Goal: Task Accomplishment & Management: Manage account settings

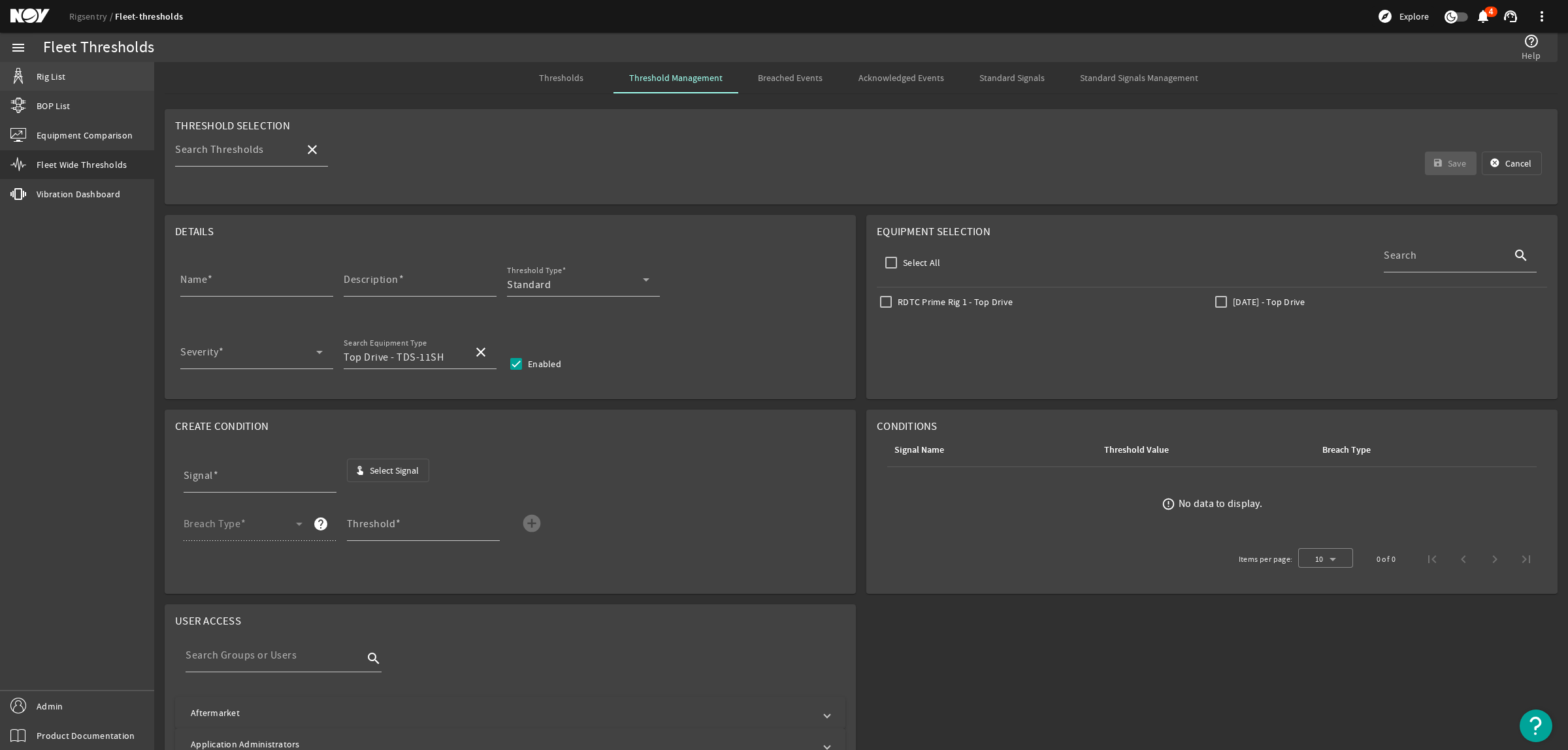
click at [76, 80] on link "Rig List" at bounding box center [77, 77] width 154 height 29
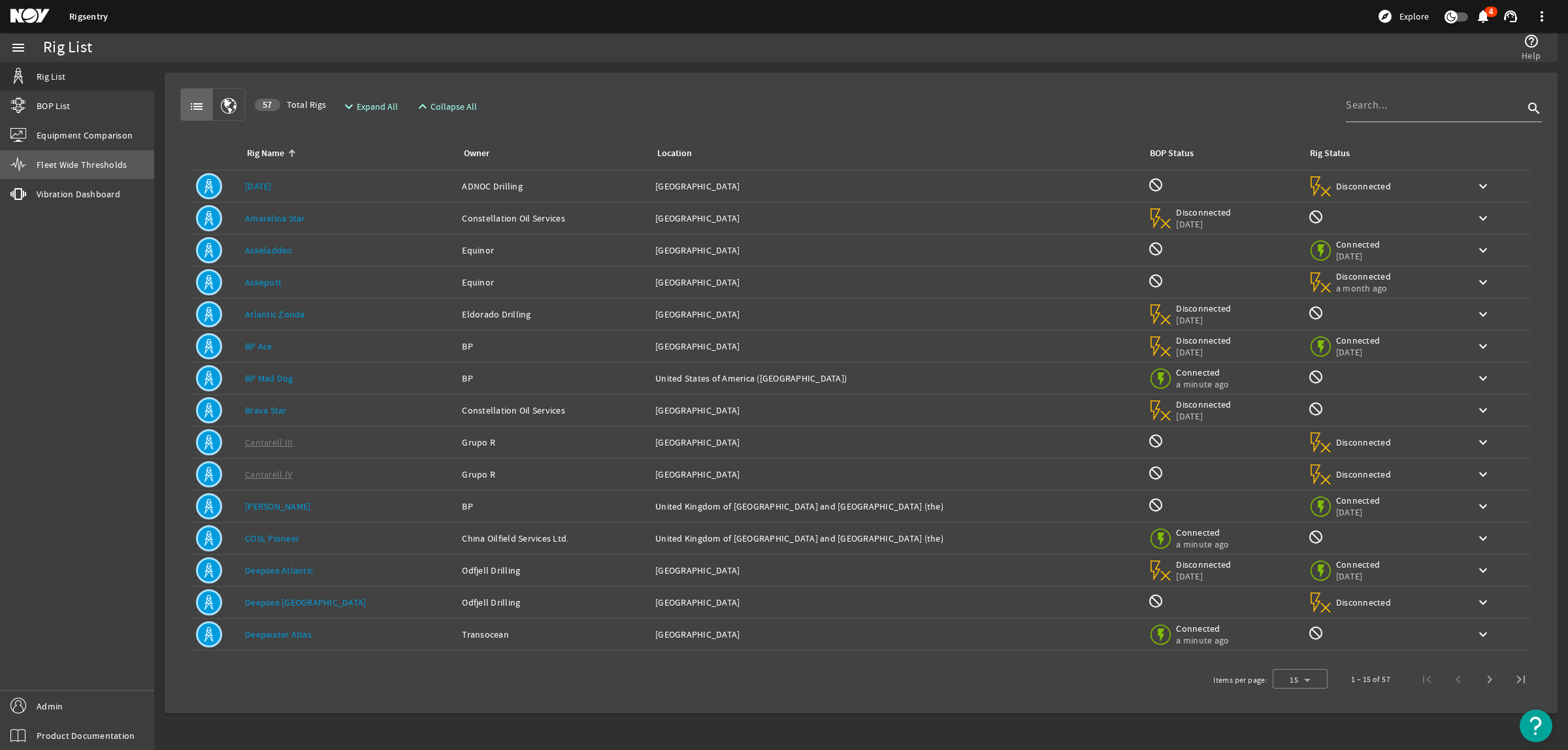
click at [68, 162] on span "Fleet Wide Thresholds" at bounding box center [81, 164] width 90 height 13
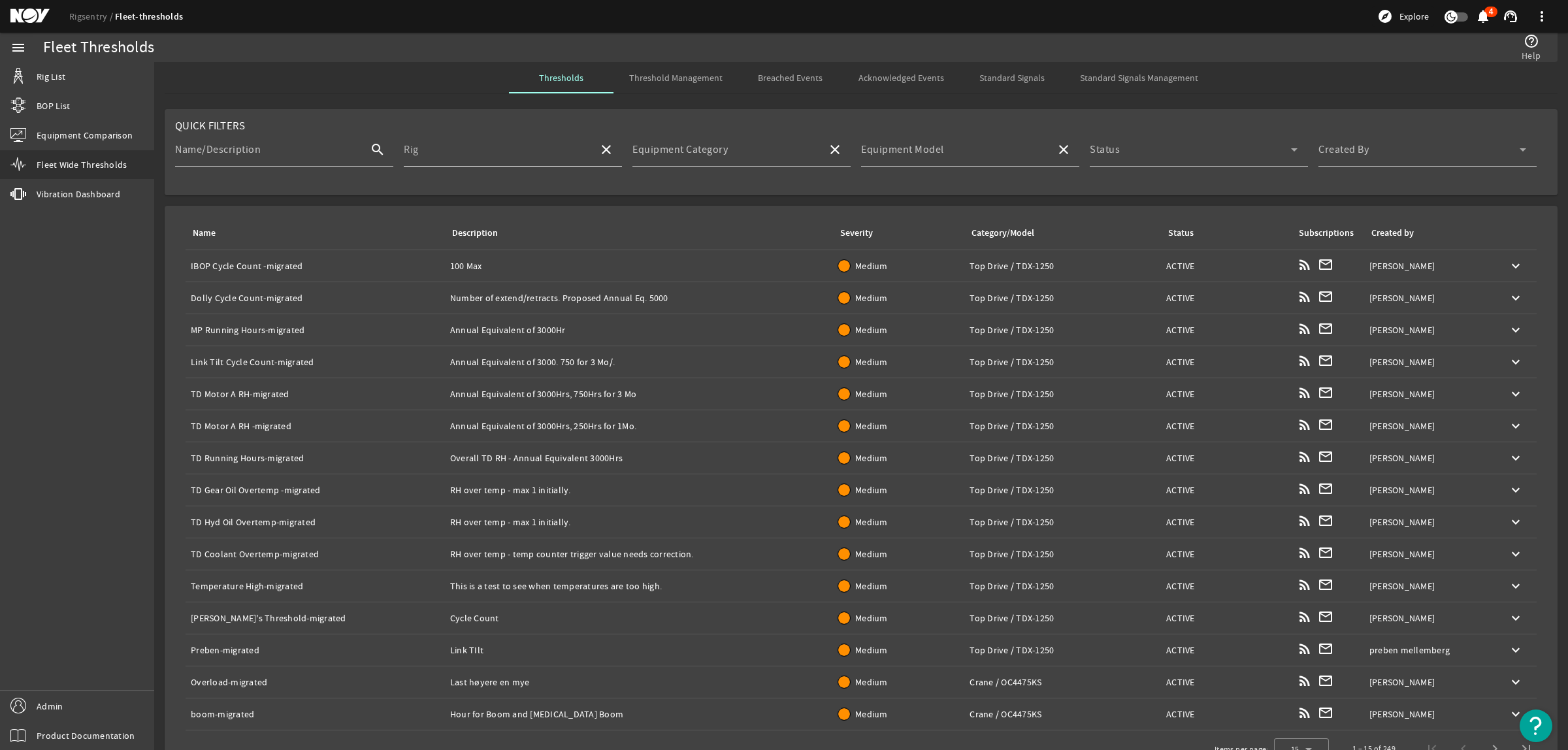
click at [497, 152] on input "Rig" at bounding box center [496, 155] width 184 height 16
click at [518, 190] on mat-option "Askeladden" at bounding box center [509, 188] width 216 height 31
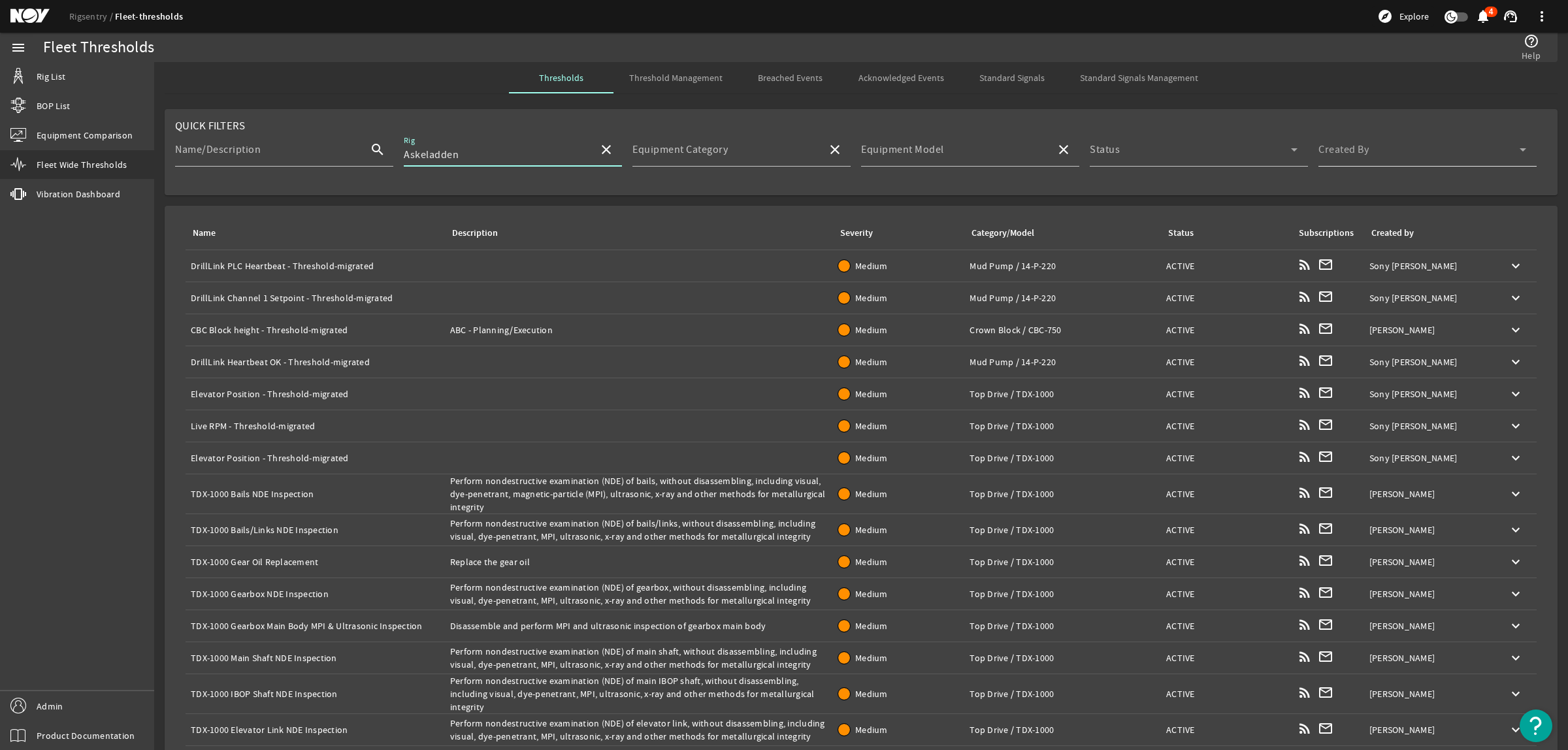
click at [1420, 144] on div "Created By" at bounding box center [1422, 150] width 208 height 34
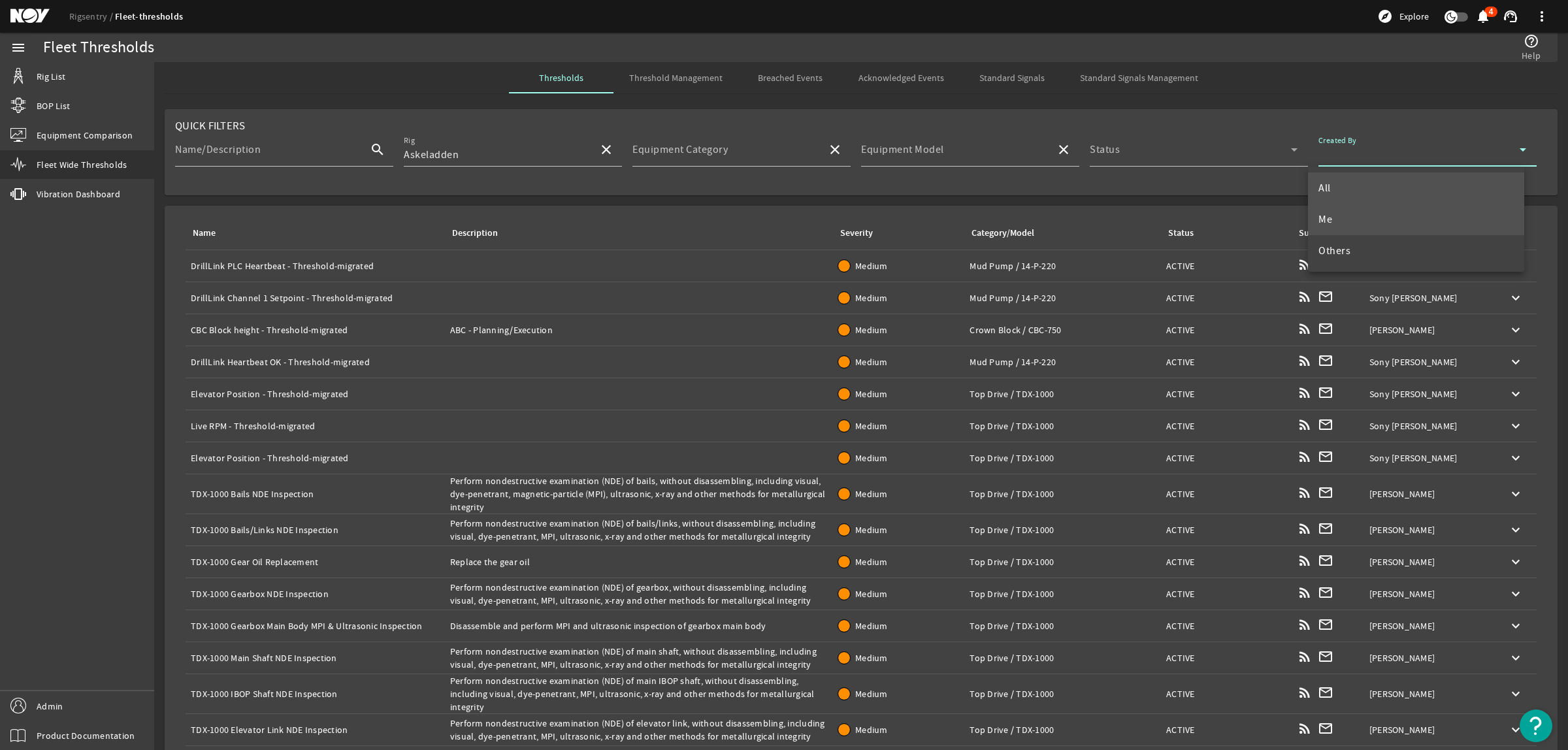
click at [1370, 224] on mat-option "Me" at bounding box center [1416, 219] width 216 height 31
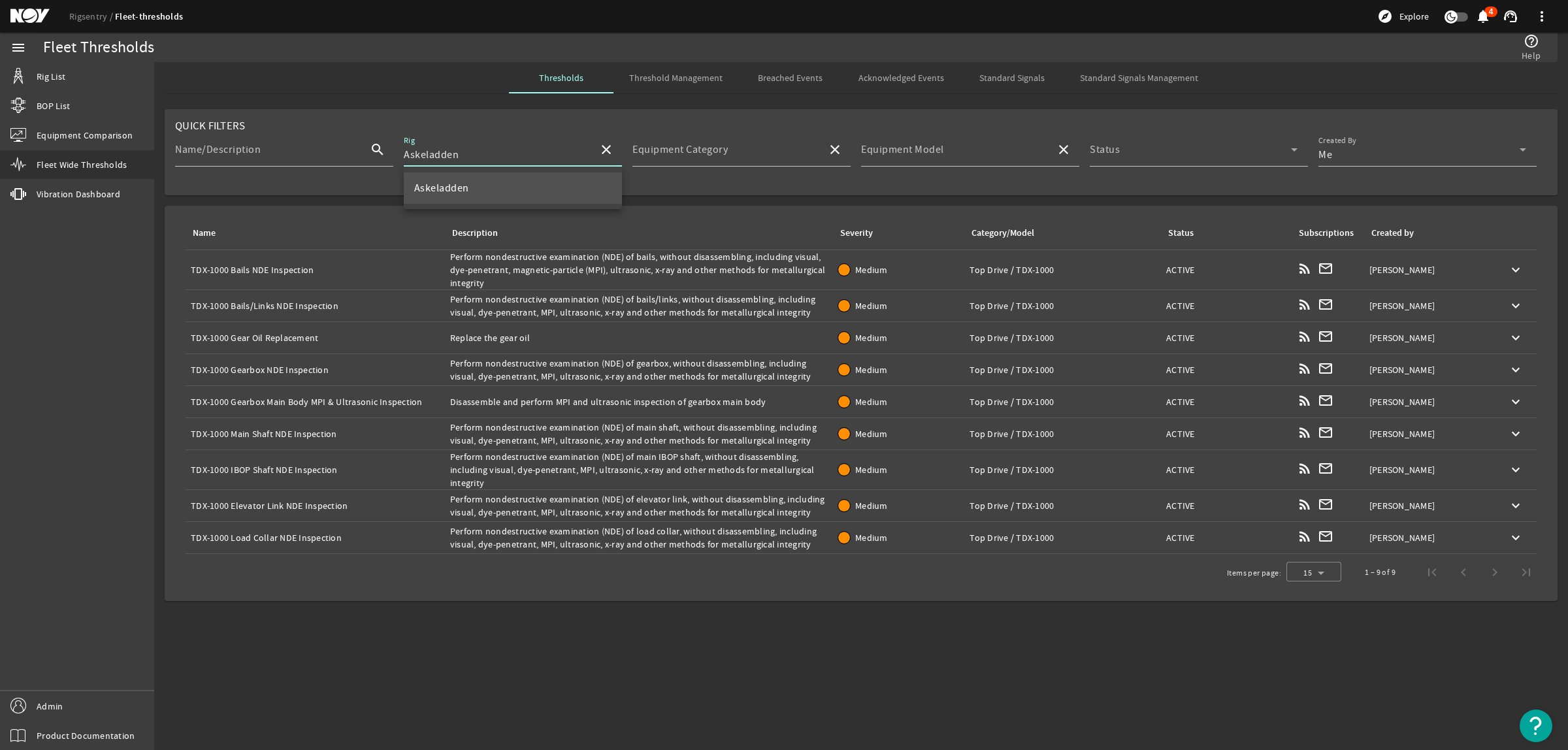
click at [528, 156] on input "Askeladden" at bounding box center [496, 155] width 184 height 16
click at [489, 223] on mat-option "Askepott" at bounding box center [513, 219] width 219 height 31
click at [606, 217] on th "Description" at bounding box center [638, 233] width 388 height 34
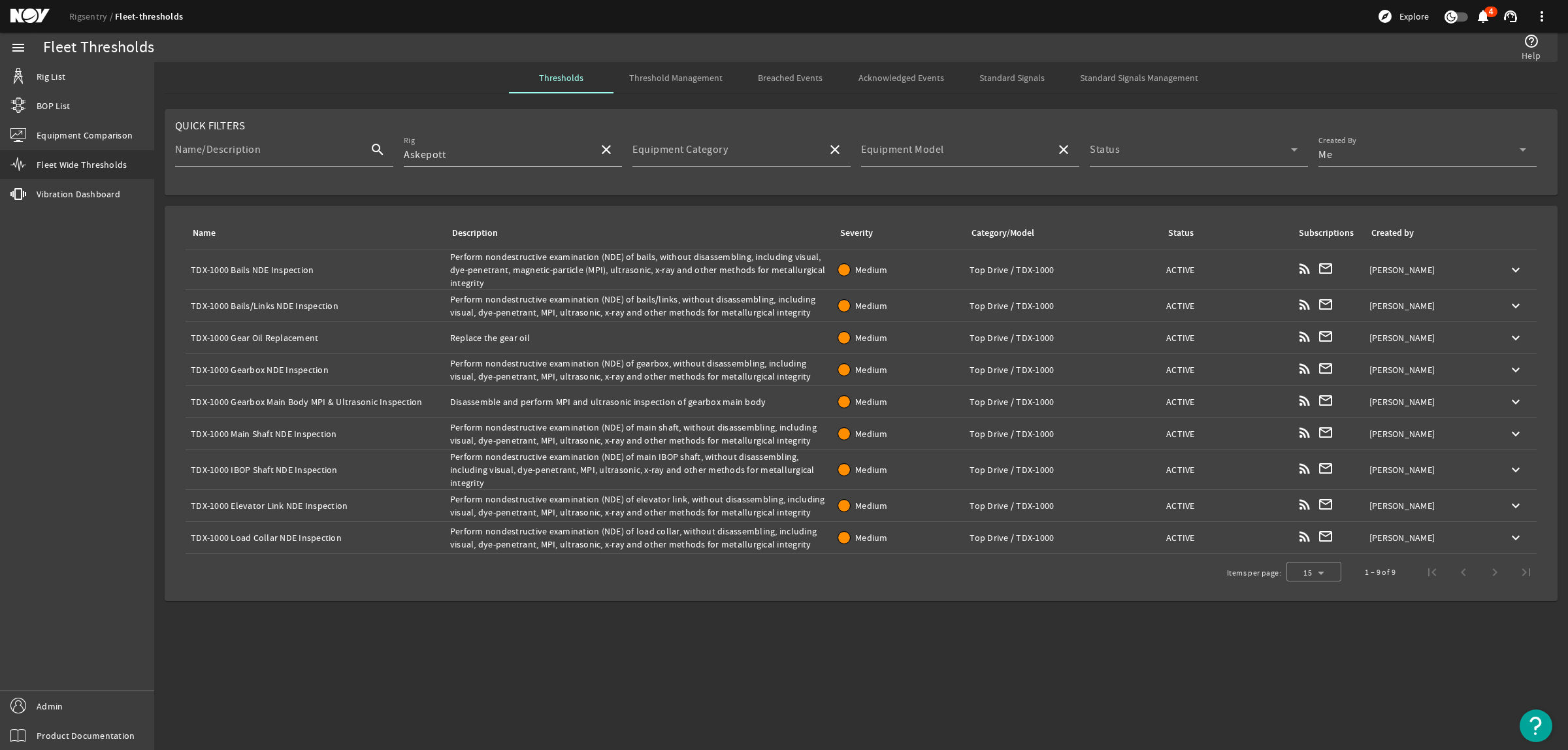
click at [562, 151] on input "Askepott" at bounding box center [496, 155] width 184 height 16
click at [501, 181] on mat-option "BP Ace" at bounding box center [513, 188] width 219 height 31
type input "BP Ace"
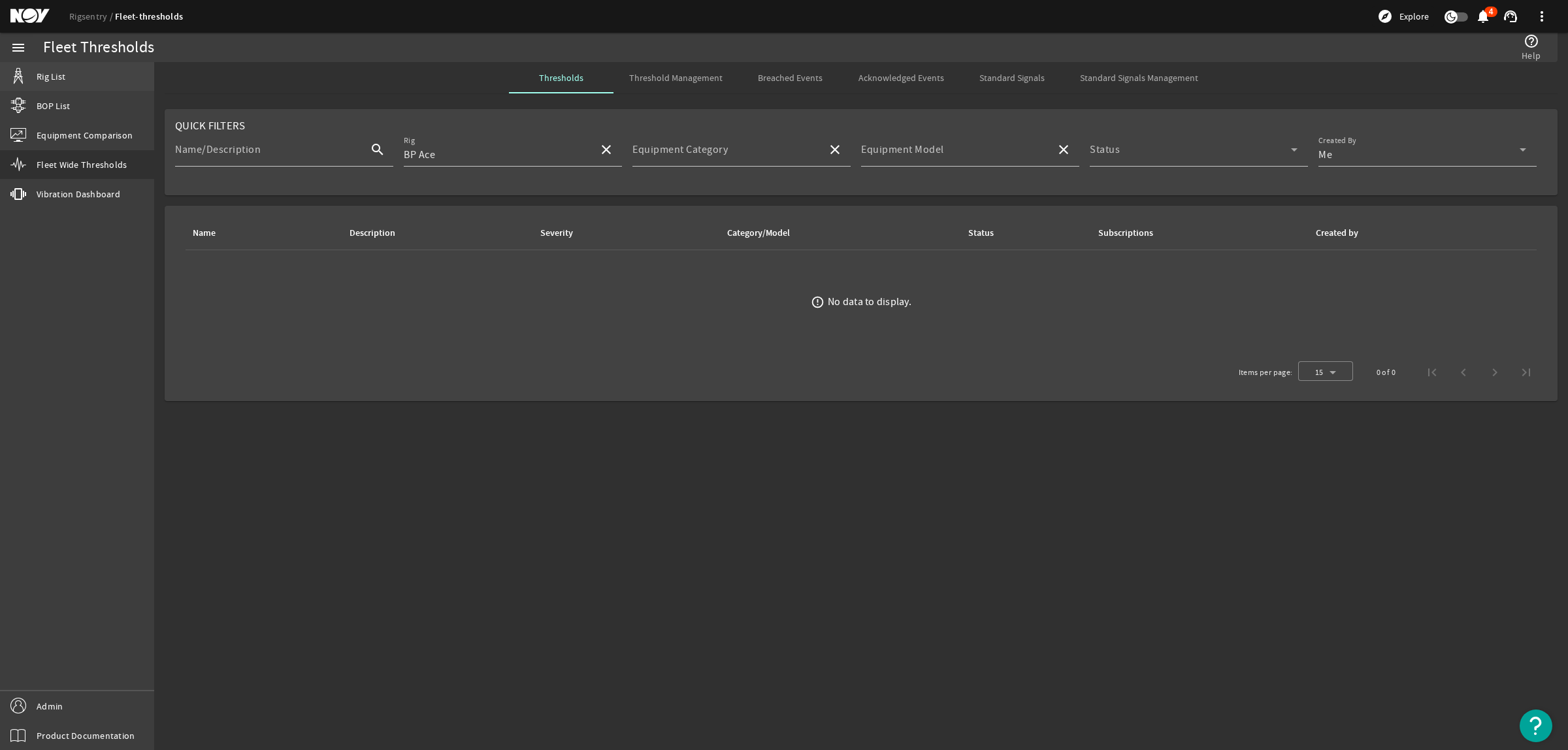
click at [72, 76] on link "Rig List" at bounding box center [77, 77] width 154 height 29
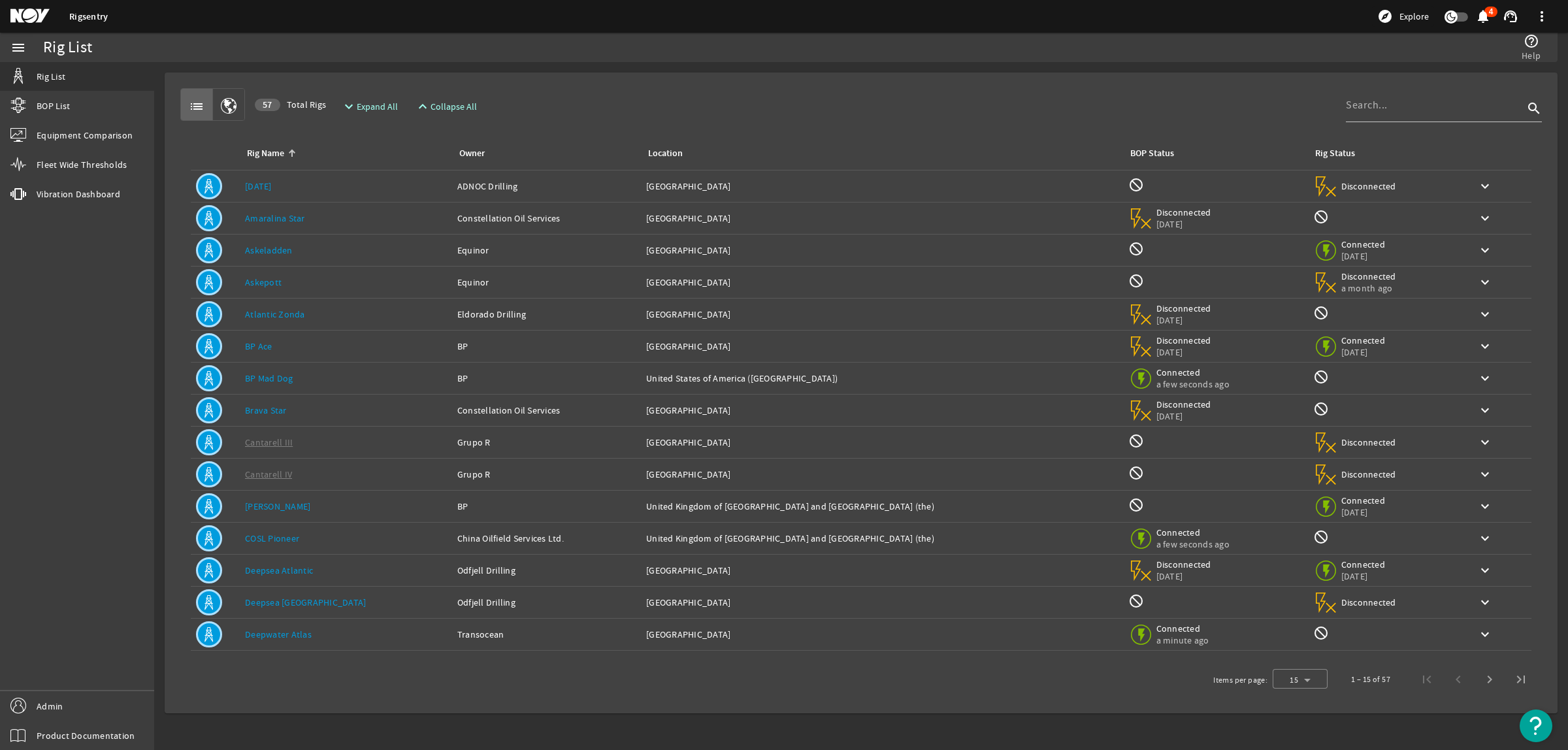
click at [193, 102] on mat-icon "list" at bounding box center [197, 106] width 16 height 16
click at [57, 131] on span "Equipment Comparison" at bounding box center [84, 135] width 96 height 13
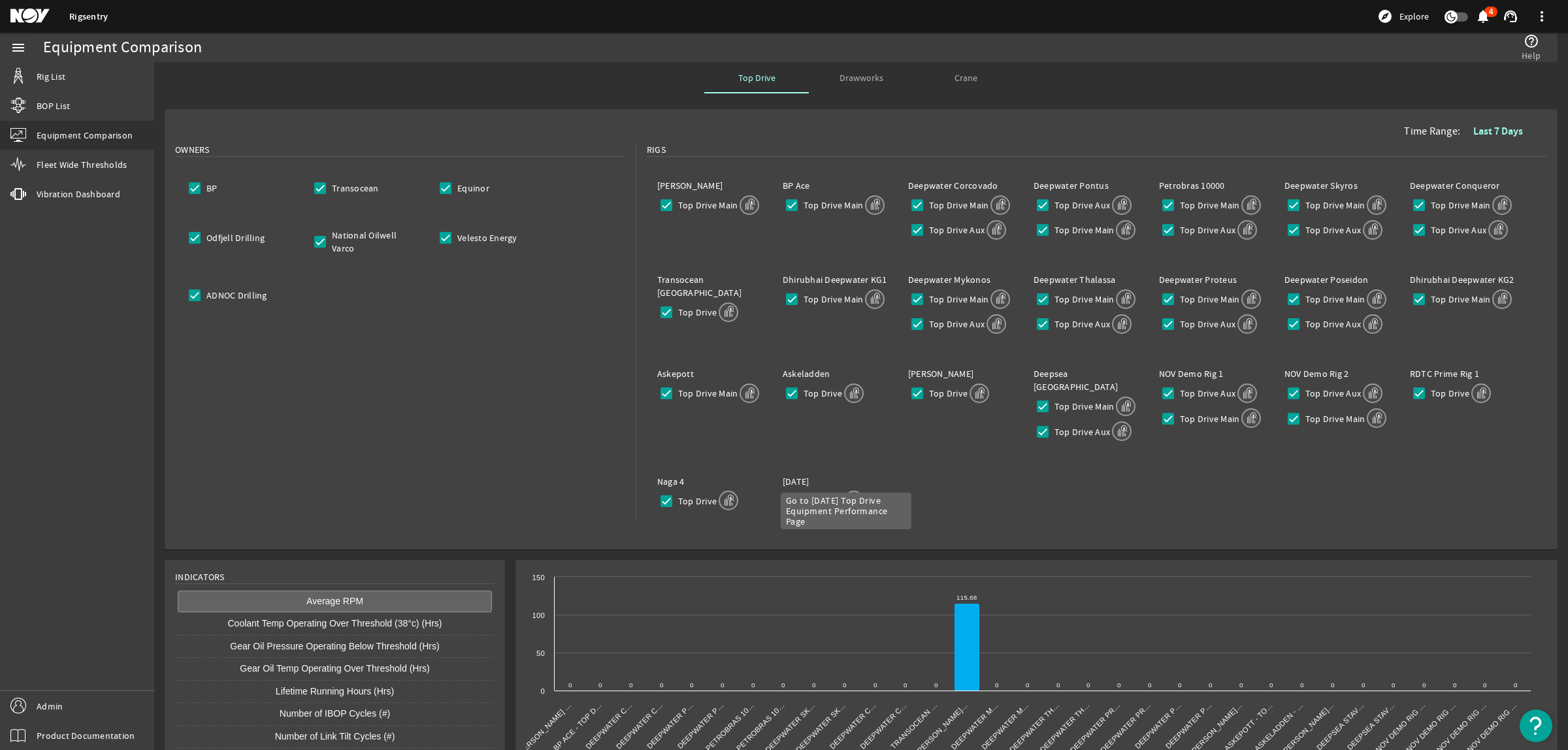
drag, startPoint x: 175, startPoint y: 145, endPoint x: 855, endPoint y: 491, distance: 763.0
click at [855, 491] on div "Owners BP Transocean Equinor Odfjell Drilling National Oilwell Varco Velesto En…" at bounding box center [861, 353] width 1372 height 420
copy div "Owners BP Transocean Equinor Odfjell Drilling National Oilwell Varco Velesto En…"
click at [940, 466] on div "Clair Ridge Top Drive Main BP Ace Top Drive Main Deepwater Corcovado Top Drive …" at bounding box center [1097, 345] width 900 height 365
click at [1487, 132] on b "Last 7 Days" at bounding box center [1497, 131] width 49 height 14
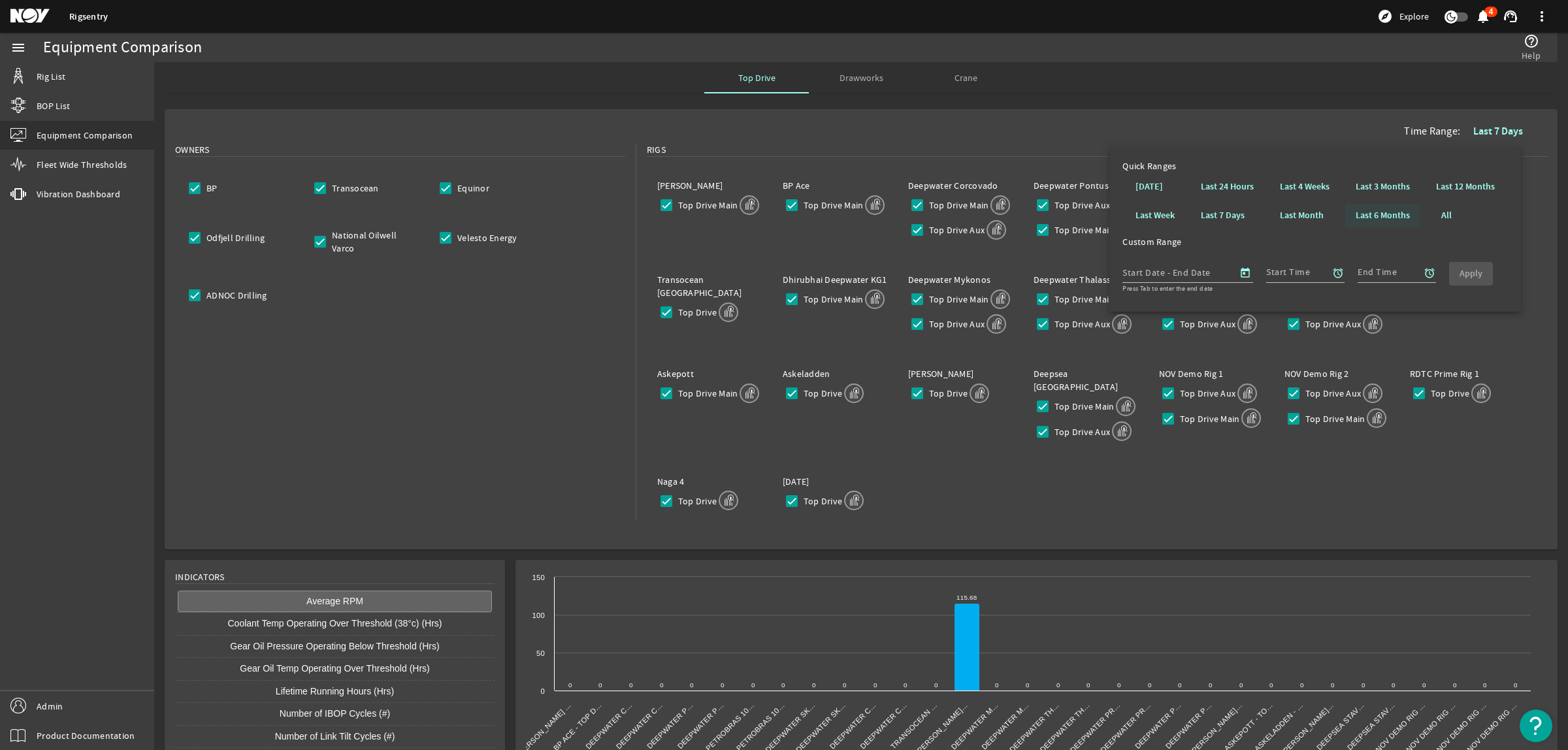
click at [1412, 213] on span at bounding box center [1383, 215] width 75 height 31
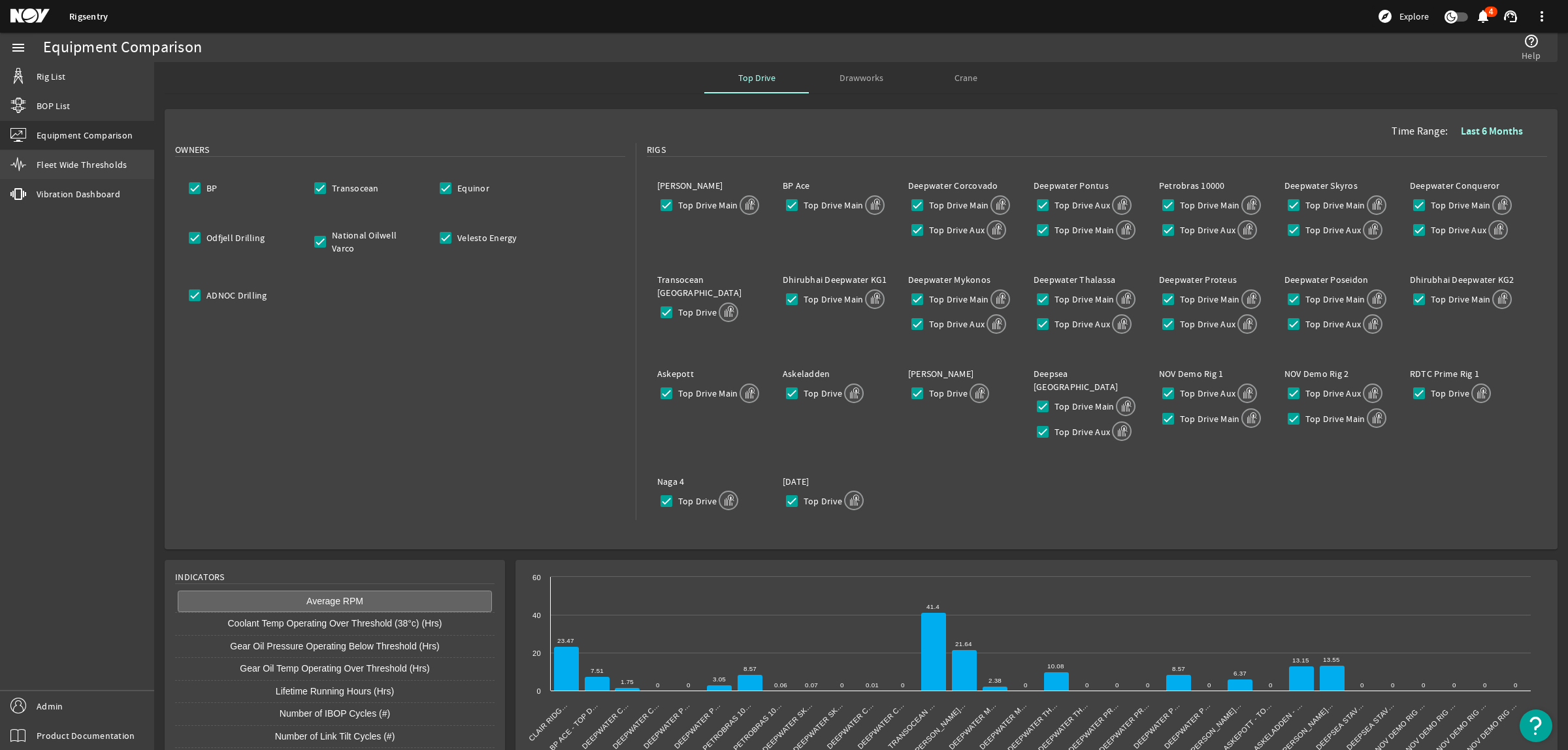
click at [64, 153] on link "Fleet Wide Thresholds" at bounding box center [77, 165] width 154 height 29
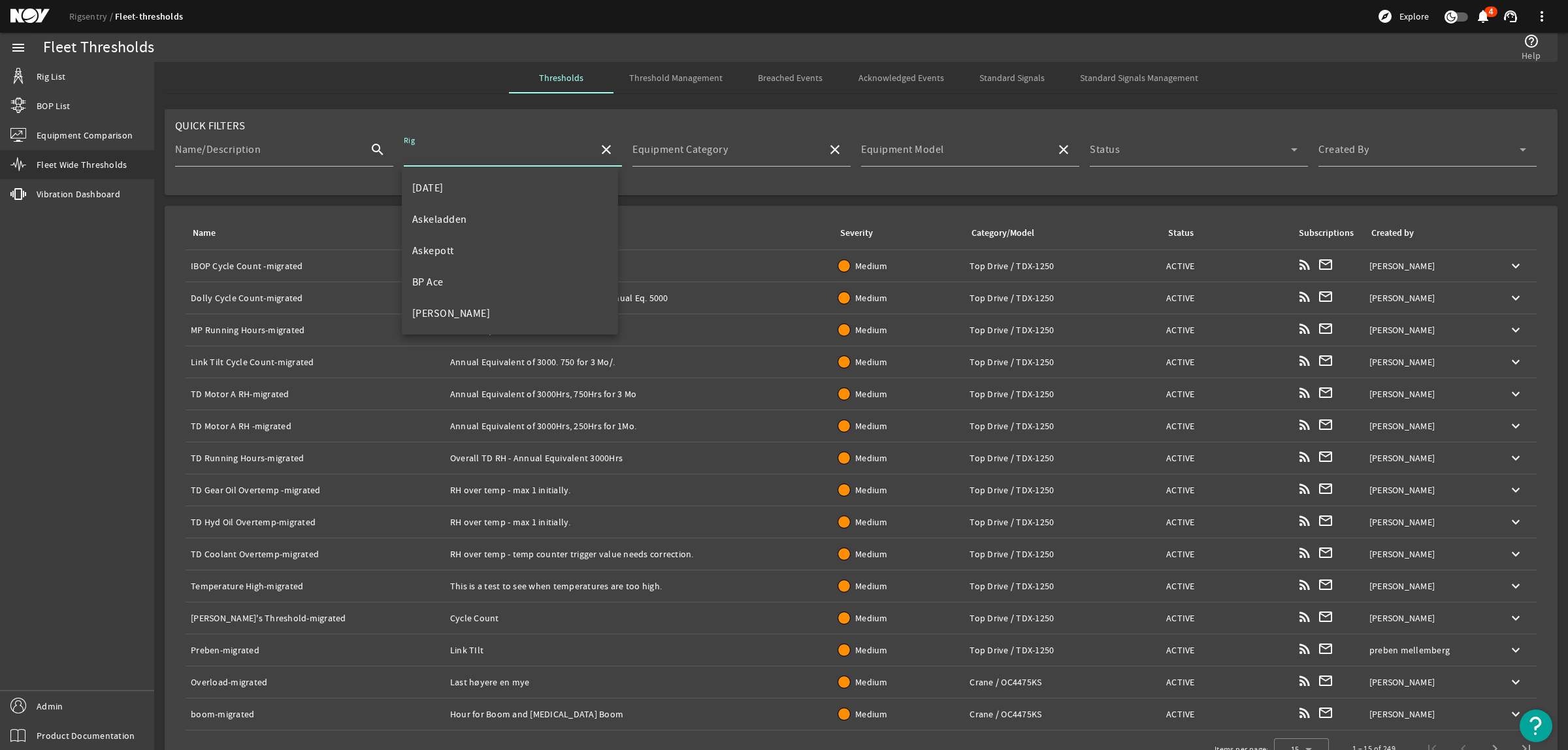
click at [465, 153] on input "Rig" at bounding box center [496, 155] width 184 height 16
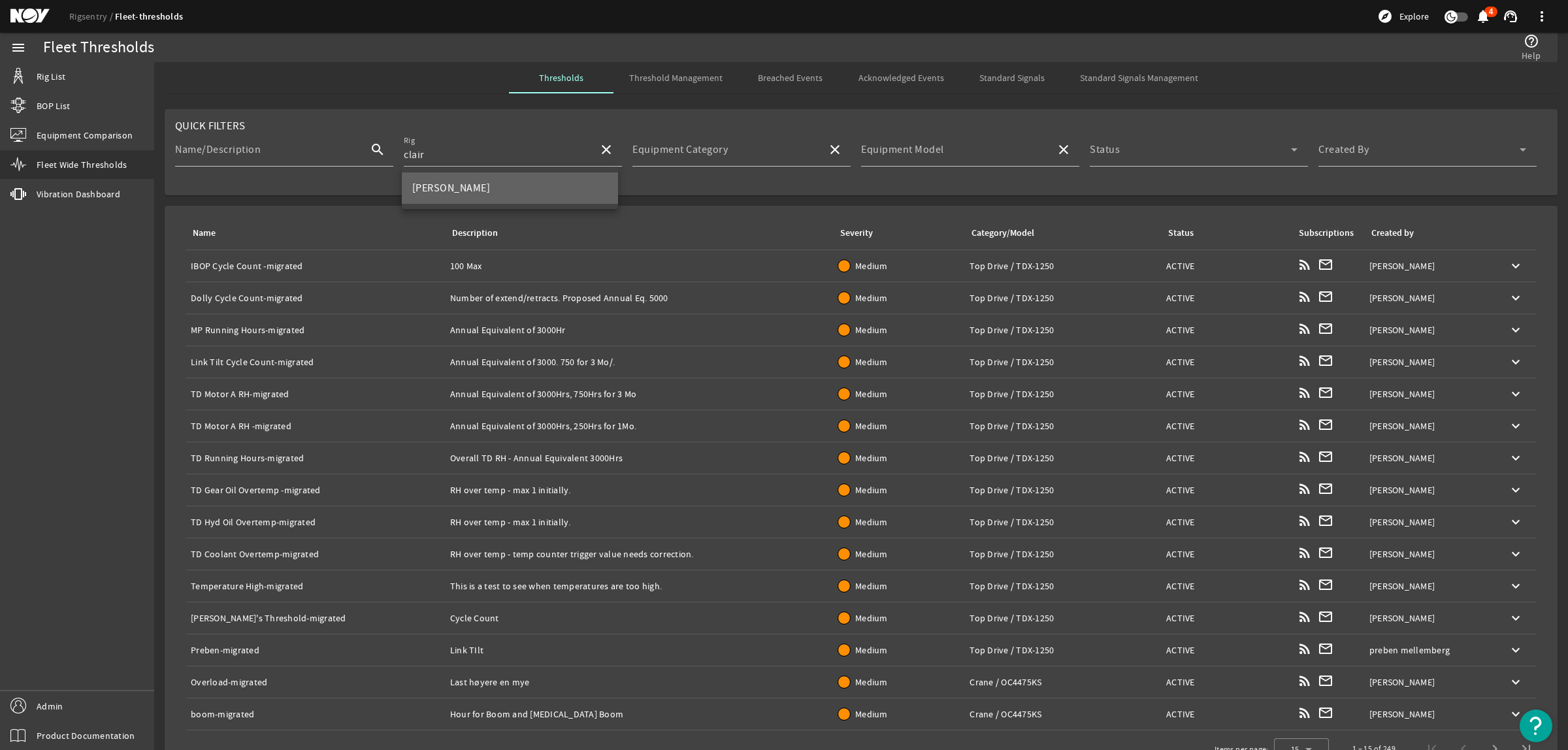
click at [469, 183] on mat-option "[PERSON_NAME]" at bounding box center [509, 188] width 216 height 31
type input "[PERSON_NAME]"
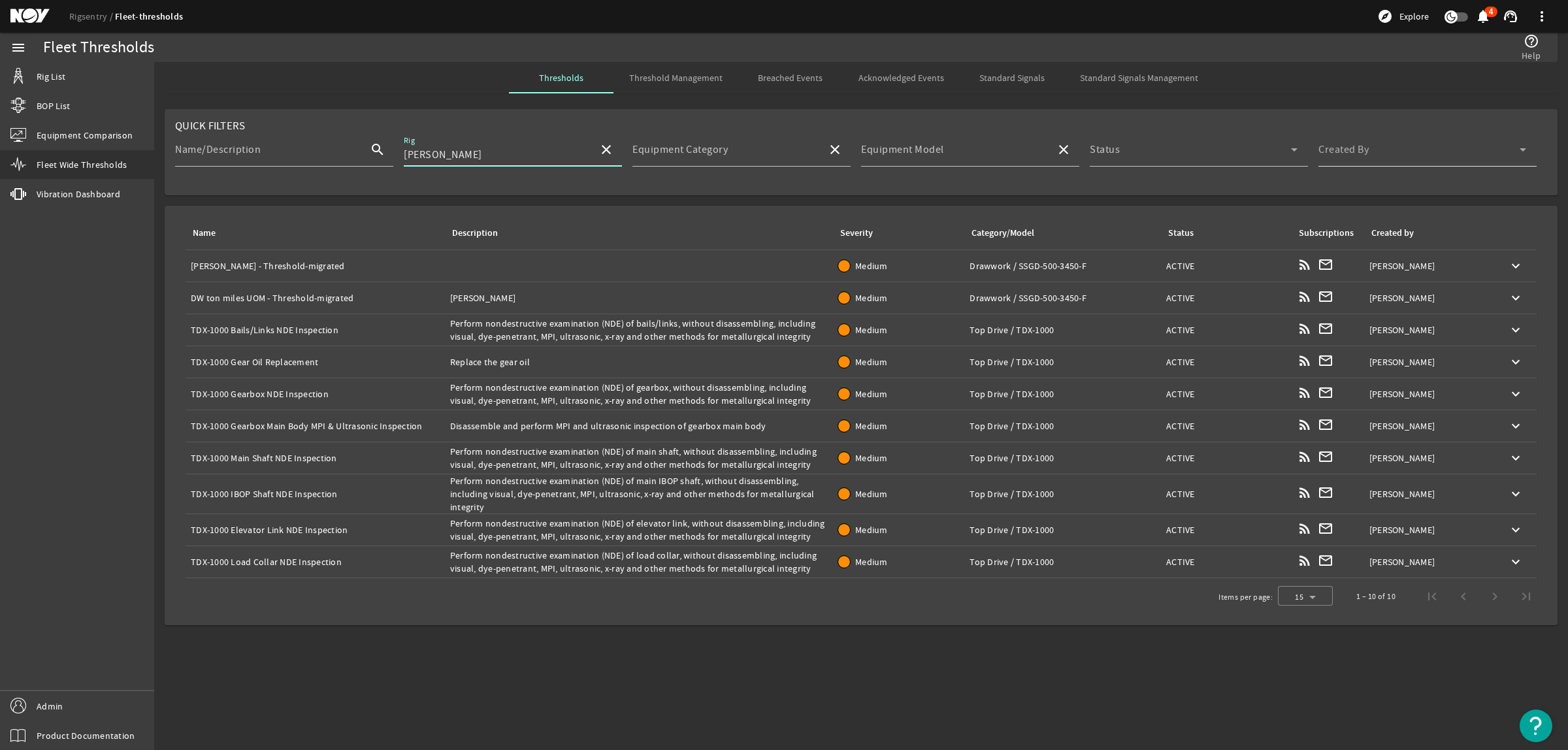
click at [1395, 150] on span at bounding box center [1418, 155] width 201 height 16
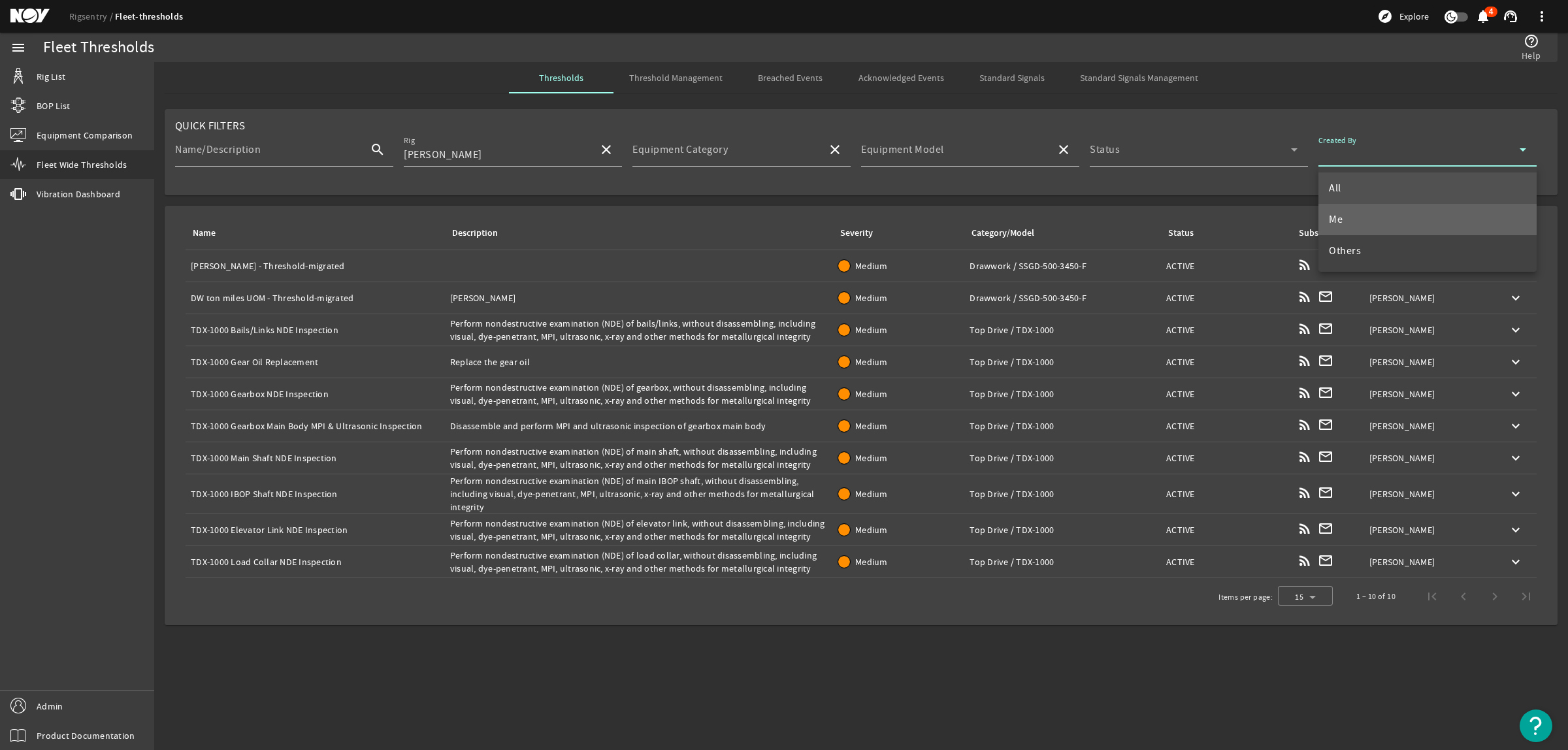
click at [1398, 213] on mat-option "Me" at bounding box center [1428, 219] width 219 height 31
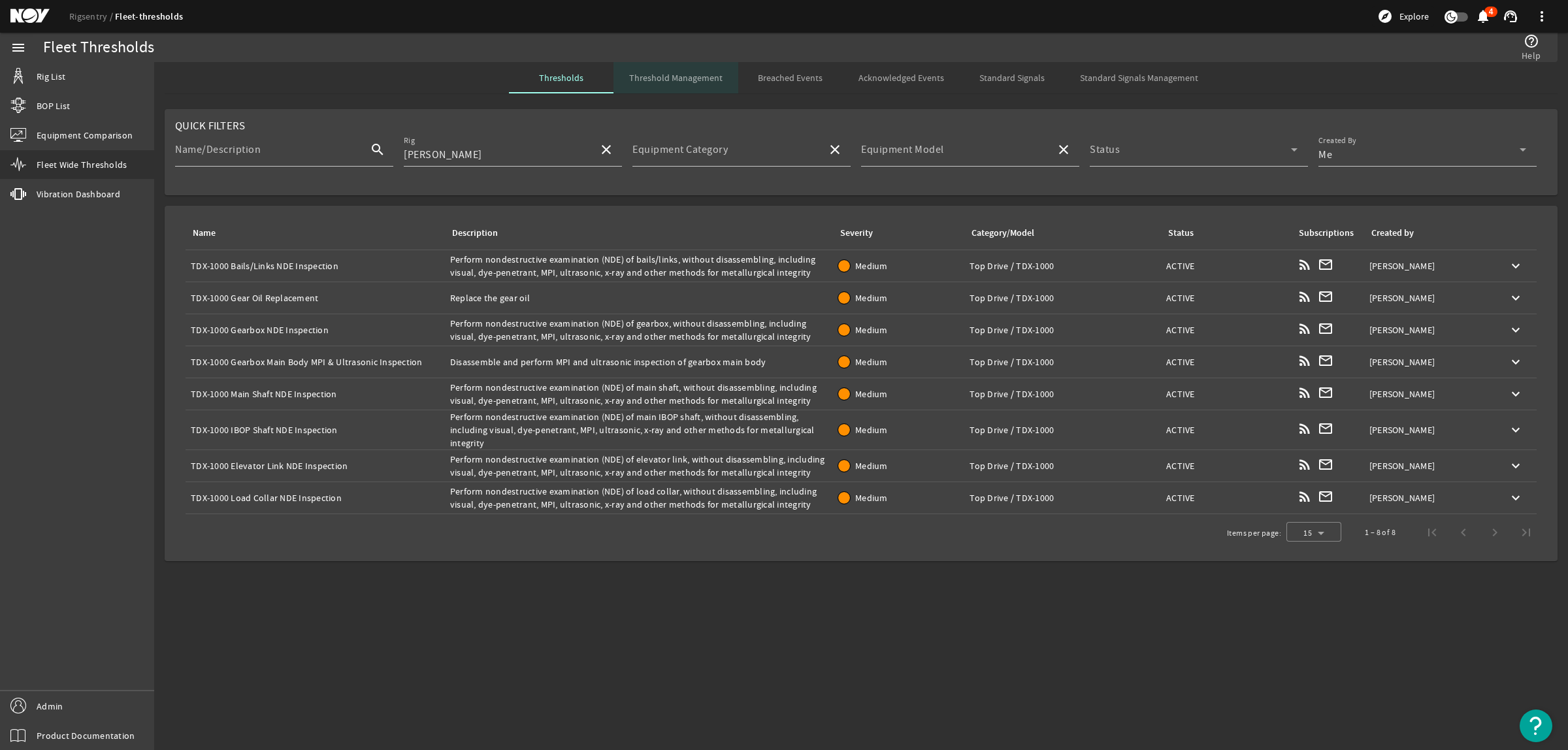
click at [701, 77] on span "Threshold Management" at bounding box center [675, 77] width 93 height 9
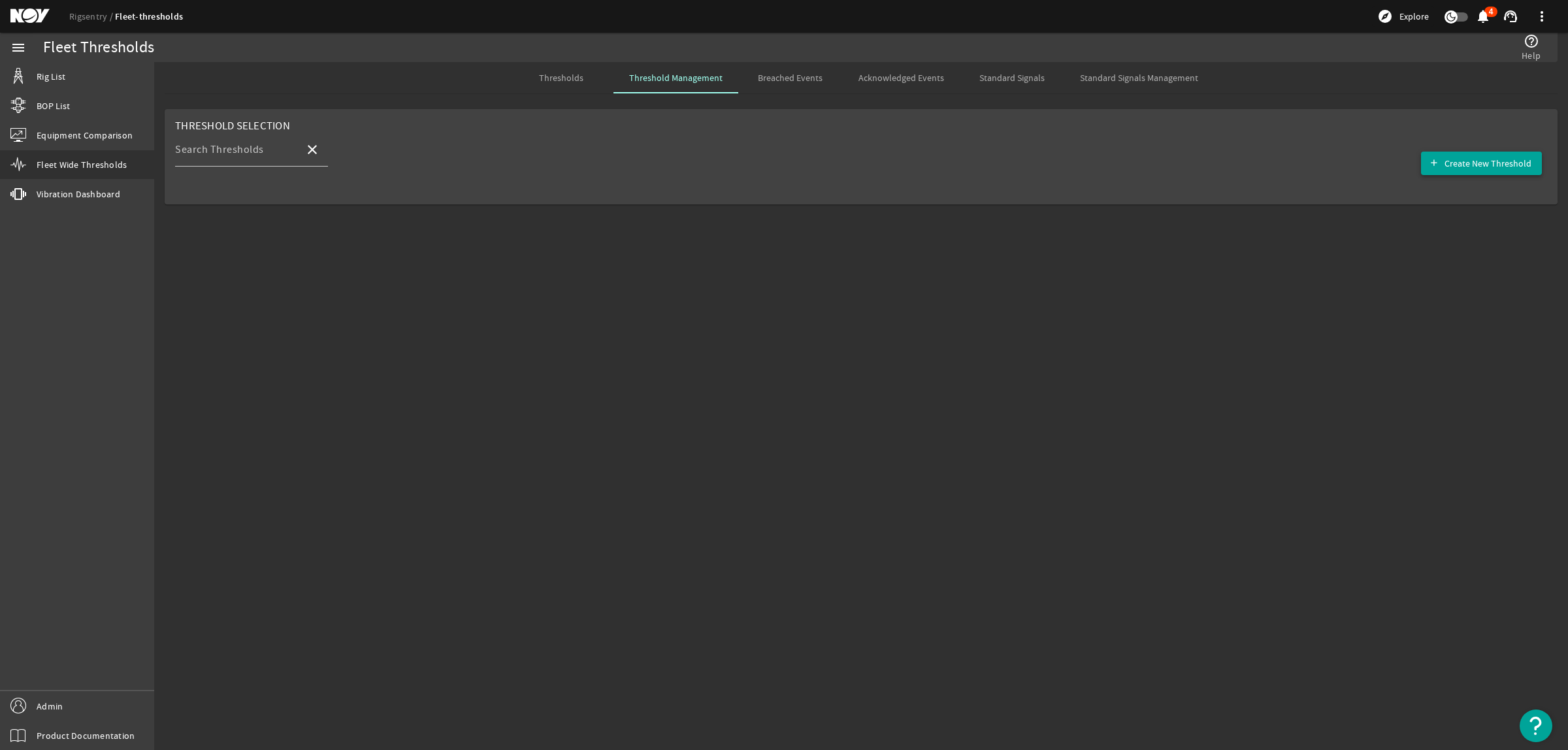
click at [1478, 158] on span "Create New Threshold" at bounding box center [1488, 163] width 87 height 13
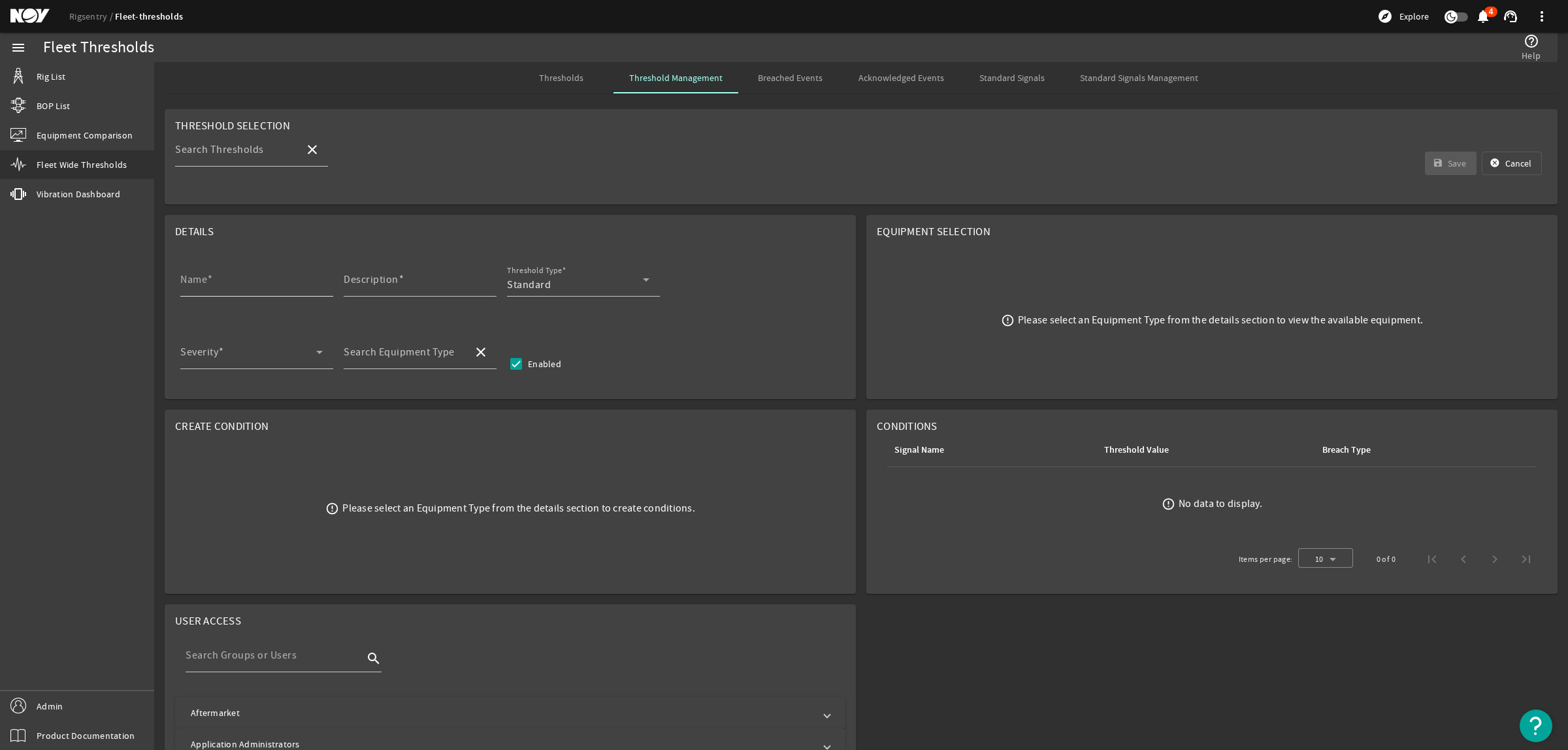
click at [327, 285] on div "Name" at bounding box center [257, 279] width 153 height 34
paste input "Bails NDE Inspection"
type input "Bails NDE Inspection"
click at [449, 353] on mat-label "Search Equipment Type" at bounding box center [399, 351] width 111 height 13
click at [449, 353] on input "Search Equipment Type" at bounding box center [403, 358] width 119 height 16
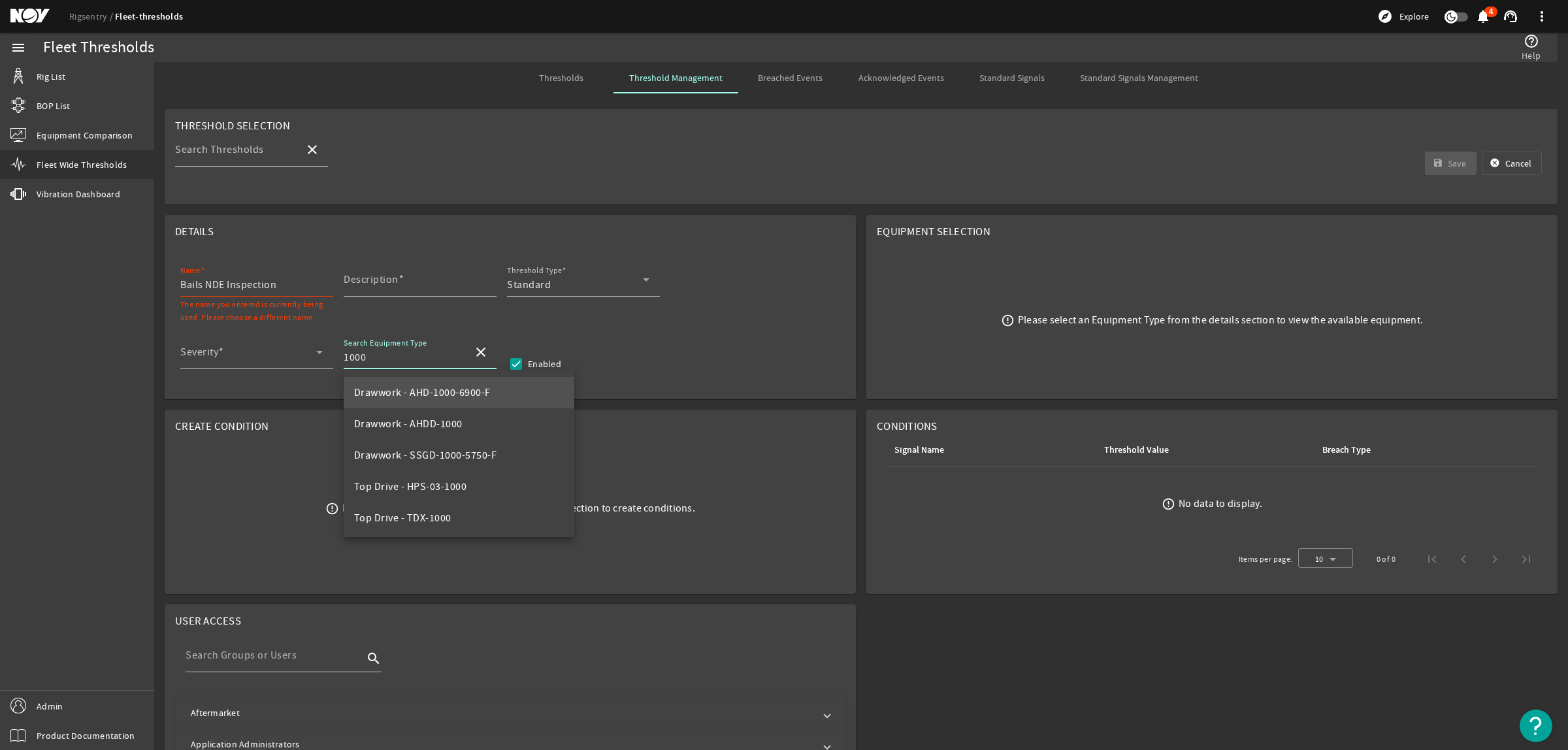
scroll to position [124, 0]
click at [464, 453] on mat-option "Top Drive - TDX-1000" at bounding box center [459, 454] width 231 height 31
type input "Top Drive - TDX-1000"
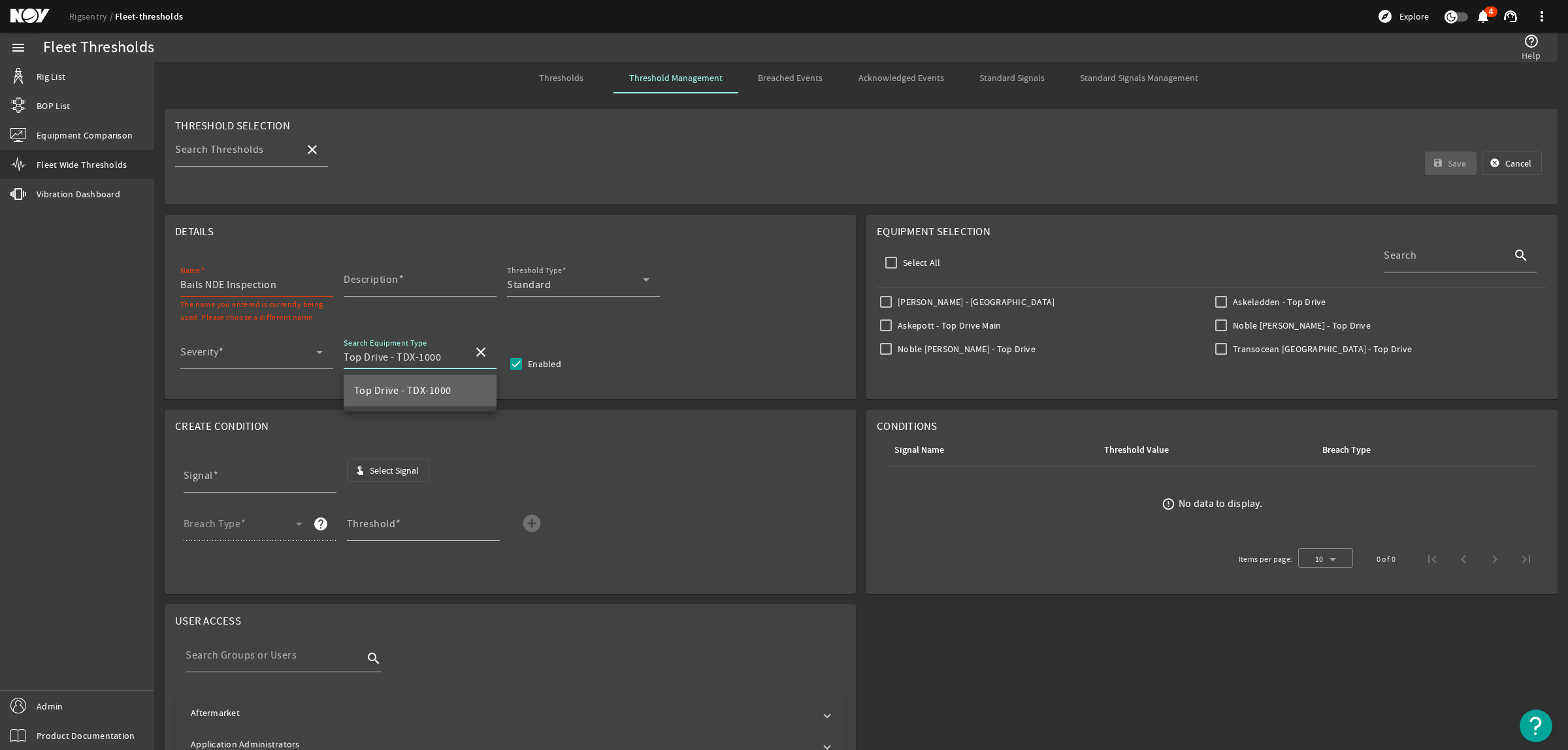
scroll to position [0, 0]
click at [269, 355] on span at bounding box center [248, 358] width 136 height 16
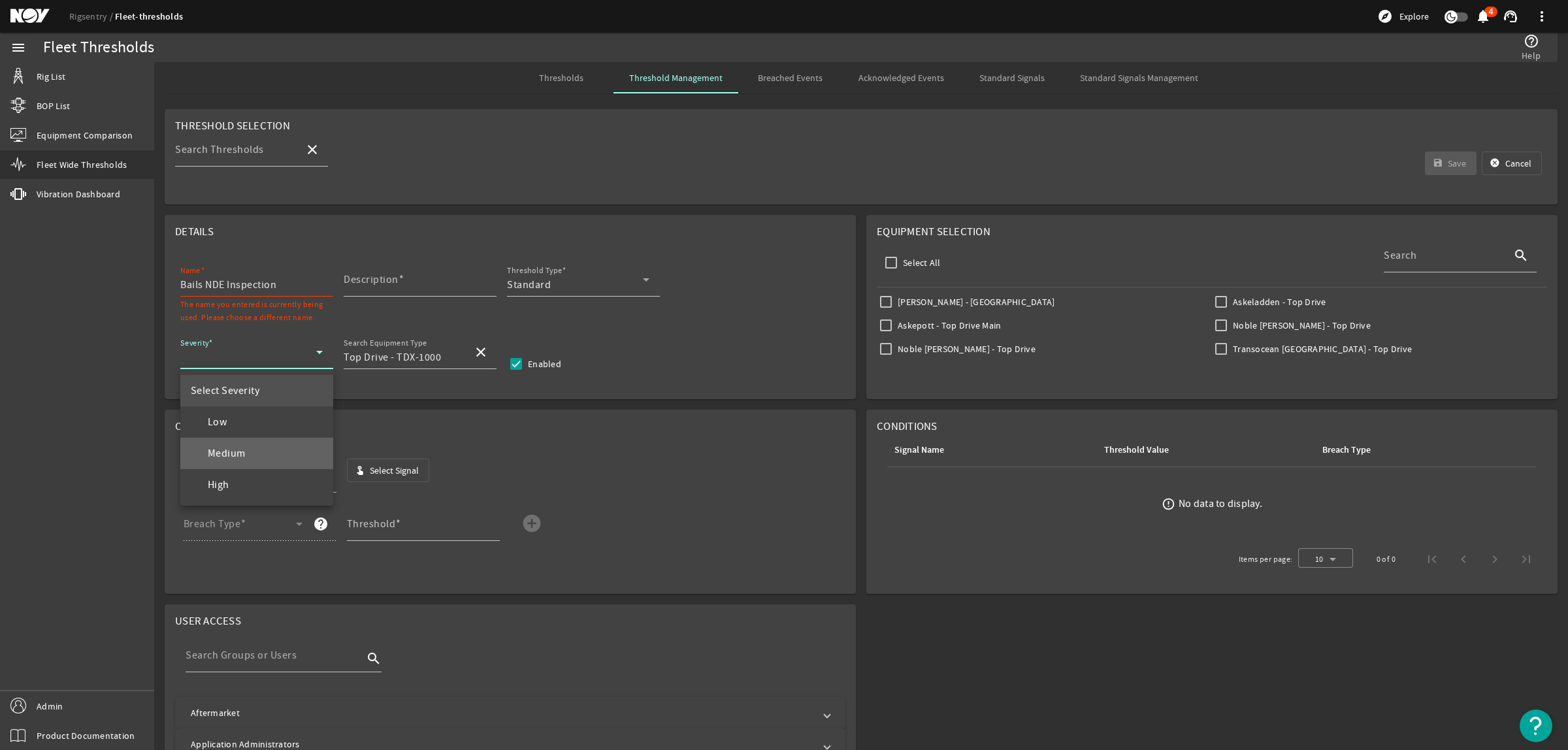
click at [242, 451] on span "Medium" at bounding box center [218, 453] width 55 height 16
click at [628, 285] on div "Standard" at bounding box center [575, 285] width 136 height 16
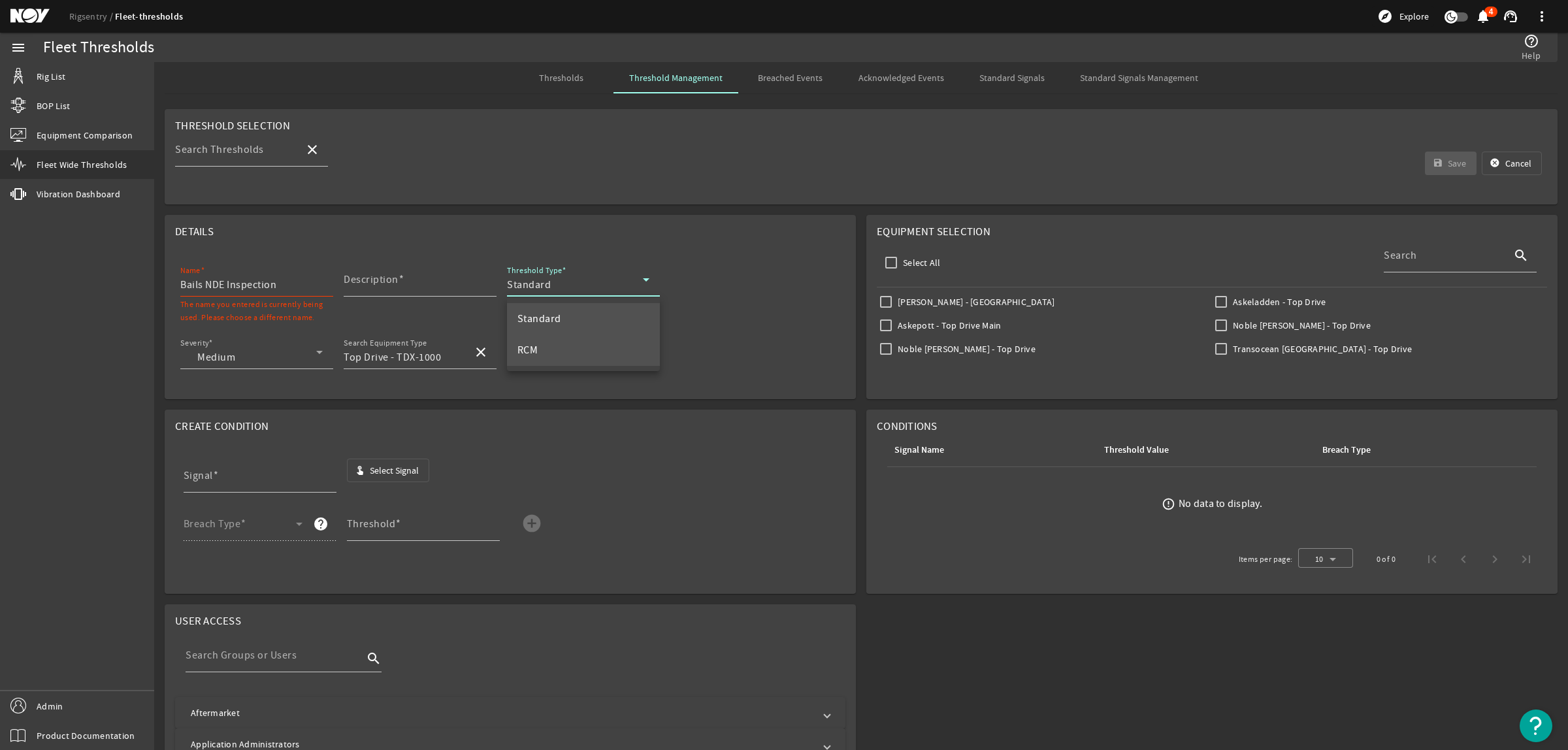
click at [578, 355] on mat-option "RCM" at bounding box center [583, 350] width 153 height 31
click at [436, 282] on input "Description" at bounding box center [415, 285] width 143 height 16
paste input "Perform nondestructive examination (NDE) of bails, without disassembling, inclu…"
type input "Perform nondestructive examination (NDE) of bails, without disassembling, inclu…"
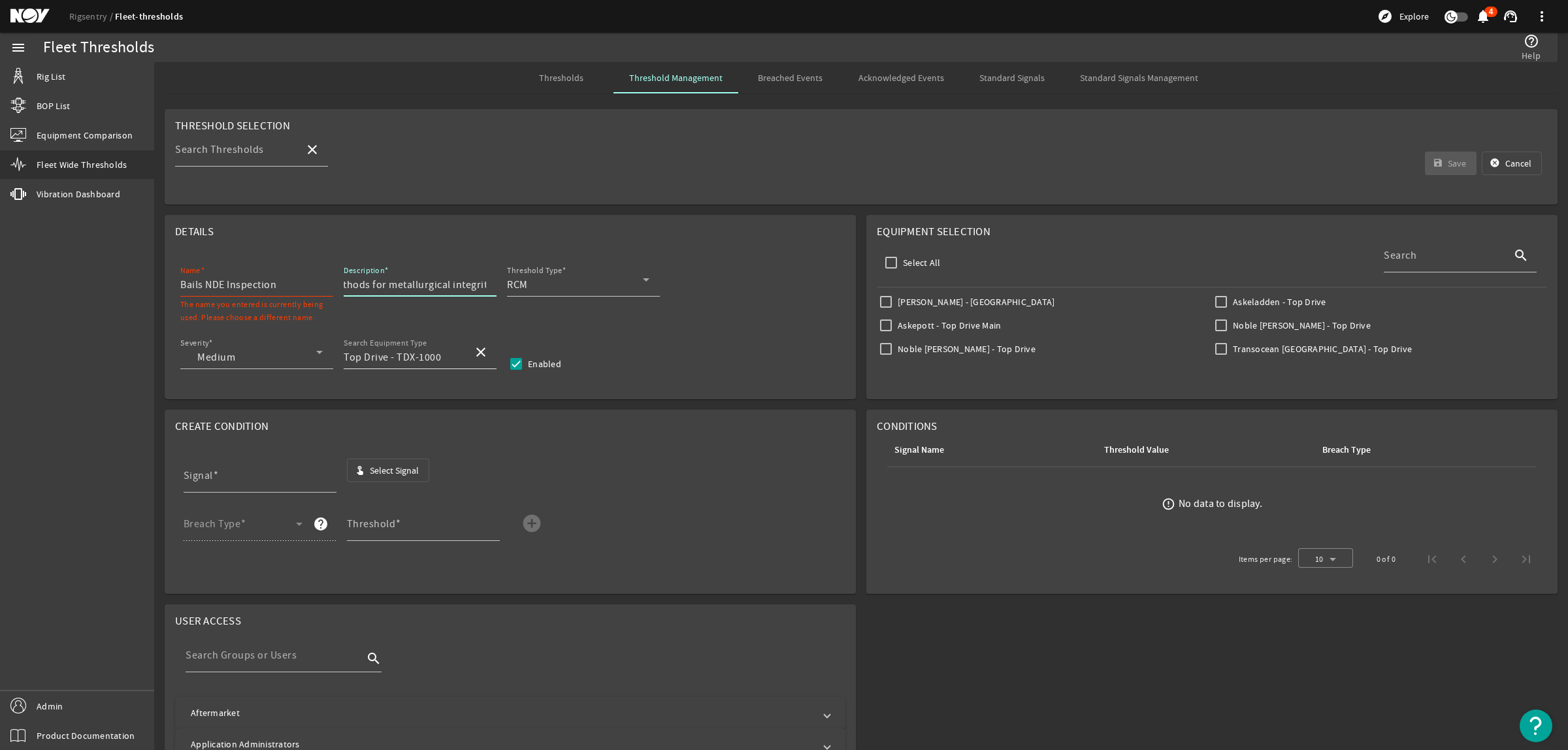
scroll to position [0, 0]
drag, startPoint x: 397, startPoint y: 358, endPoint x: 439, endPoint y: 358, distance: 42.0
click at [439, 358] on input "Top Drive - TDX-1000" at bounding box center [403, 358] width 119 height 16
click at [181, 285] on input "Bails NDE Inspection" at bounding box center [252, 285] width 143 height 16
paste input "TDX-1000"
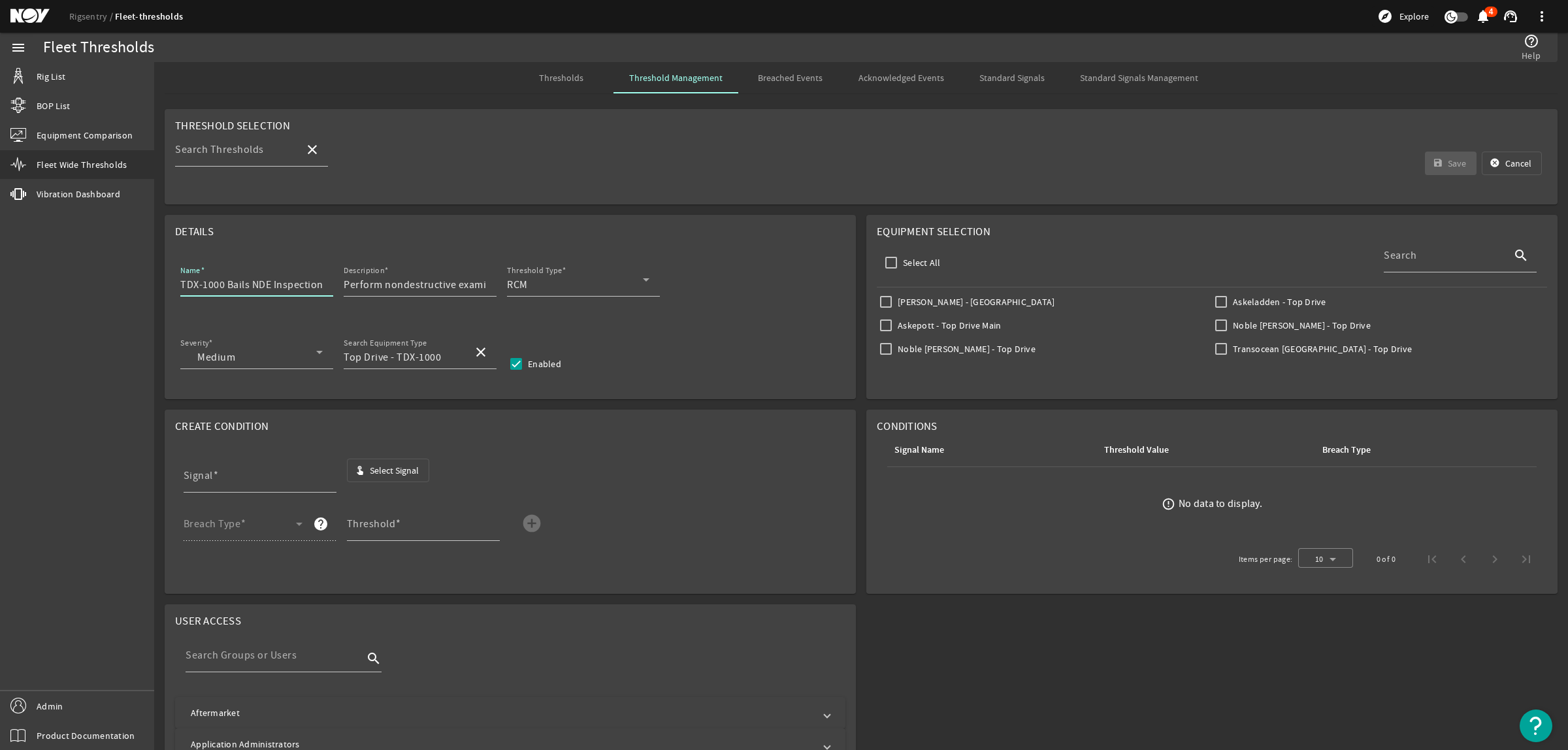
type input "TDX-1000 Bails NDE Inspection"
click at [373, 468] on span "Select Signal" at bounding box center [394, 470] width 49 height 13
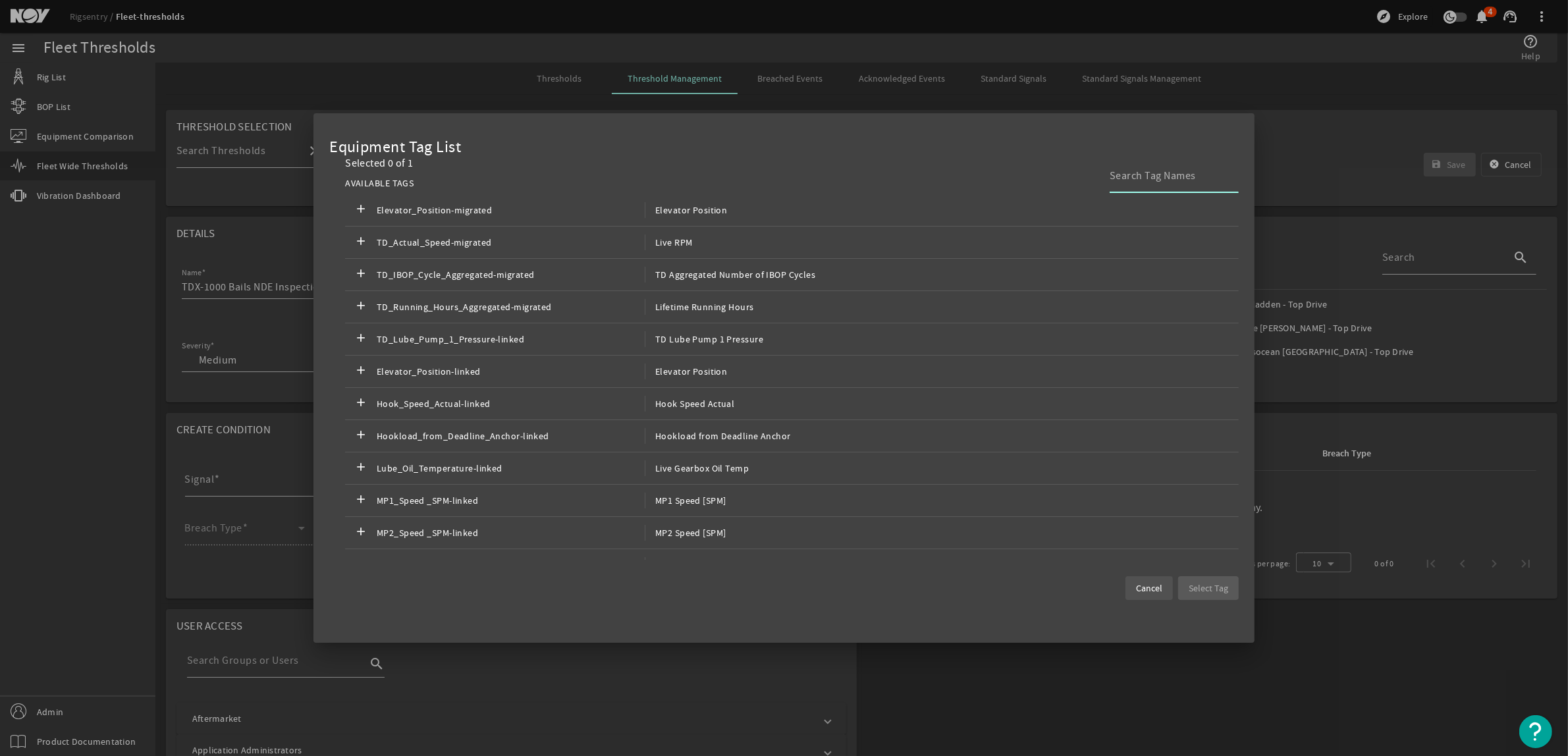
click at [1153, 583] on span "Cancel" at bounding box center [1149, 588] width 26 height 13
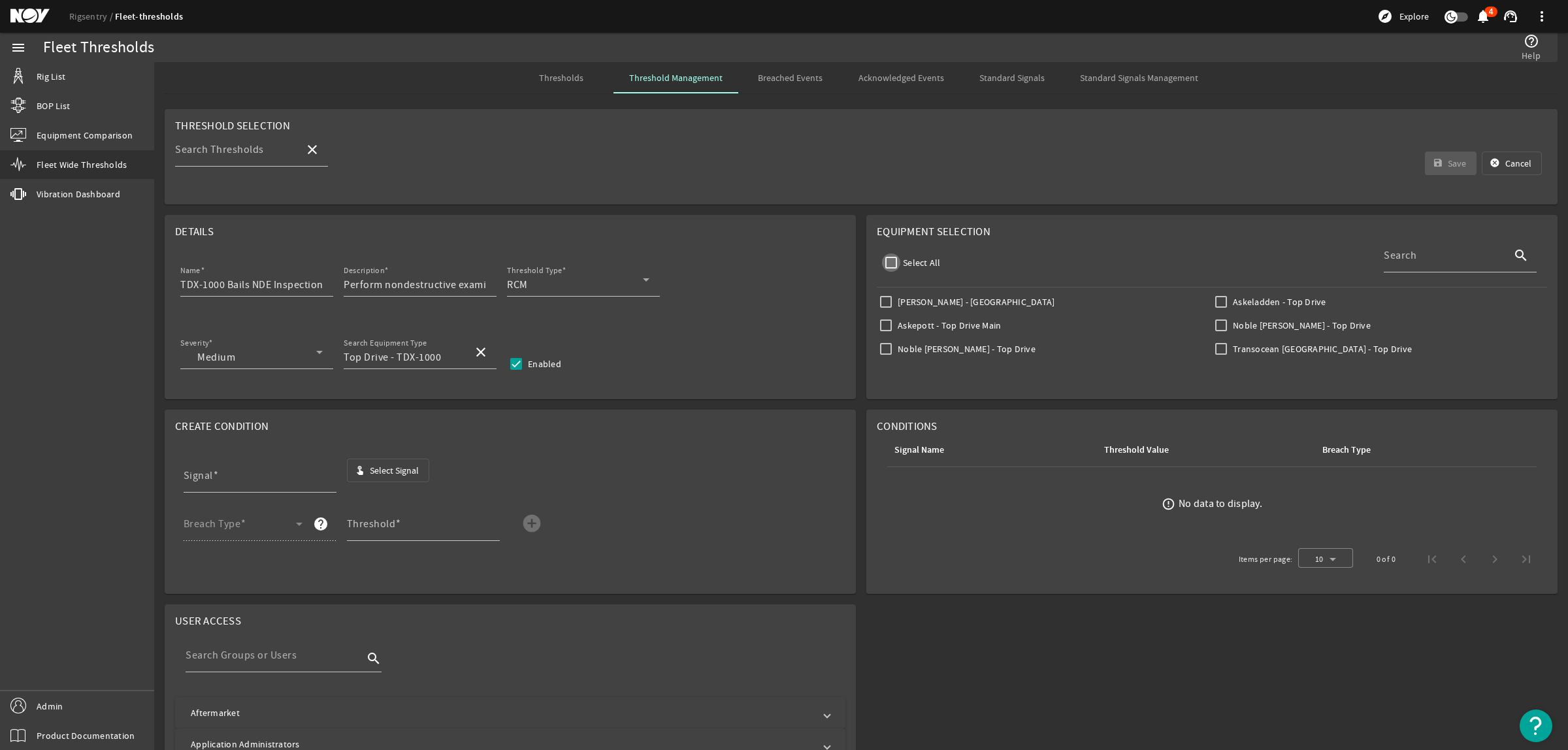
click at [889, 263] on input "Select All" at bounding box center [891, 263] width 18 height 18
checkbox input "true"
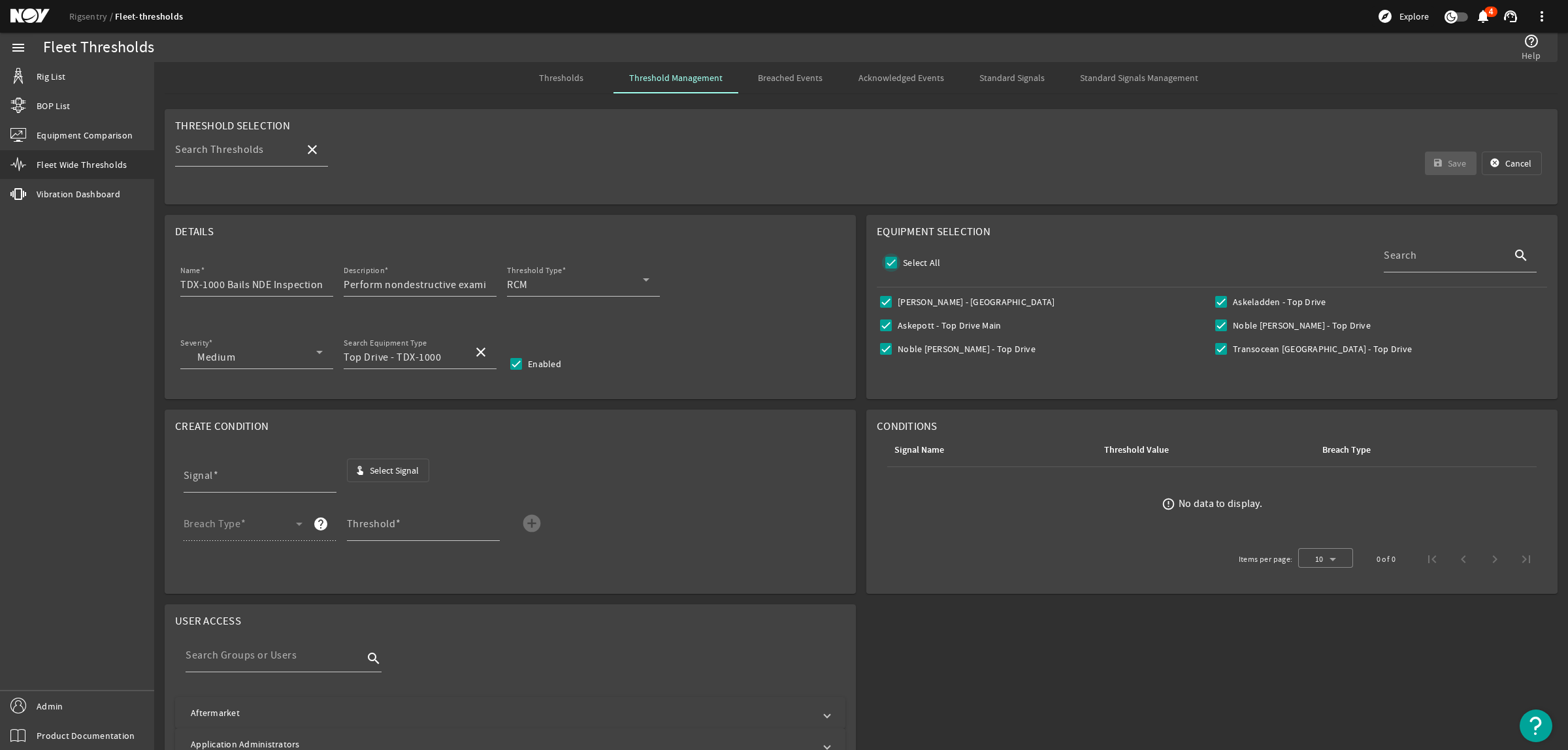
checkbox input "true"
click at [397, 475] on span "Select Signal" at bounding box center [394, 470] width 49 height 13
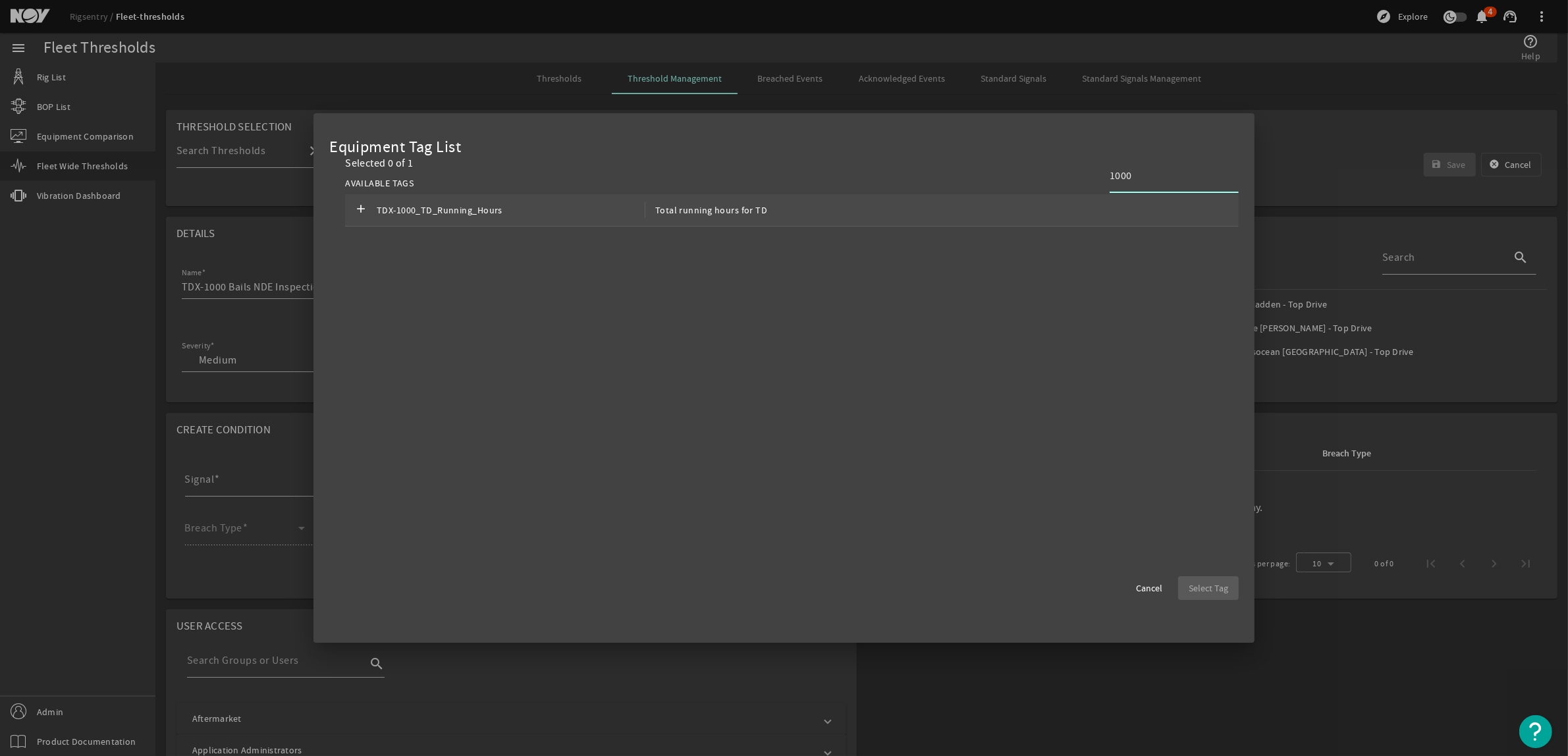
type input "1000"
click at [937, 225] on div "add TDX-1000_TD_Running_Hours Total running hours for TD" at bounding box center [792, 210] width 893 height 32
click at [1217, 594] on span "Select Tag" at bounding box center [1209, 588] width 40 height 13
type input "TDX-1000_TD_Running_Hours"
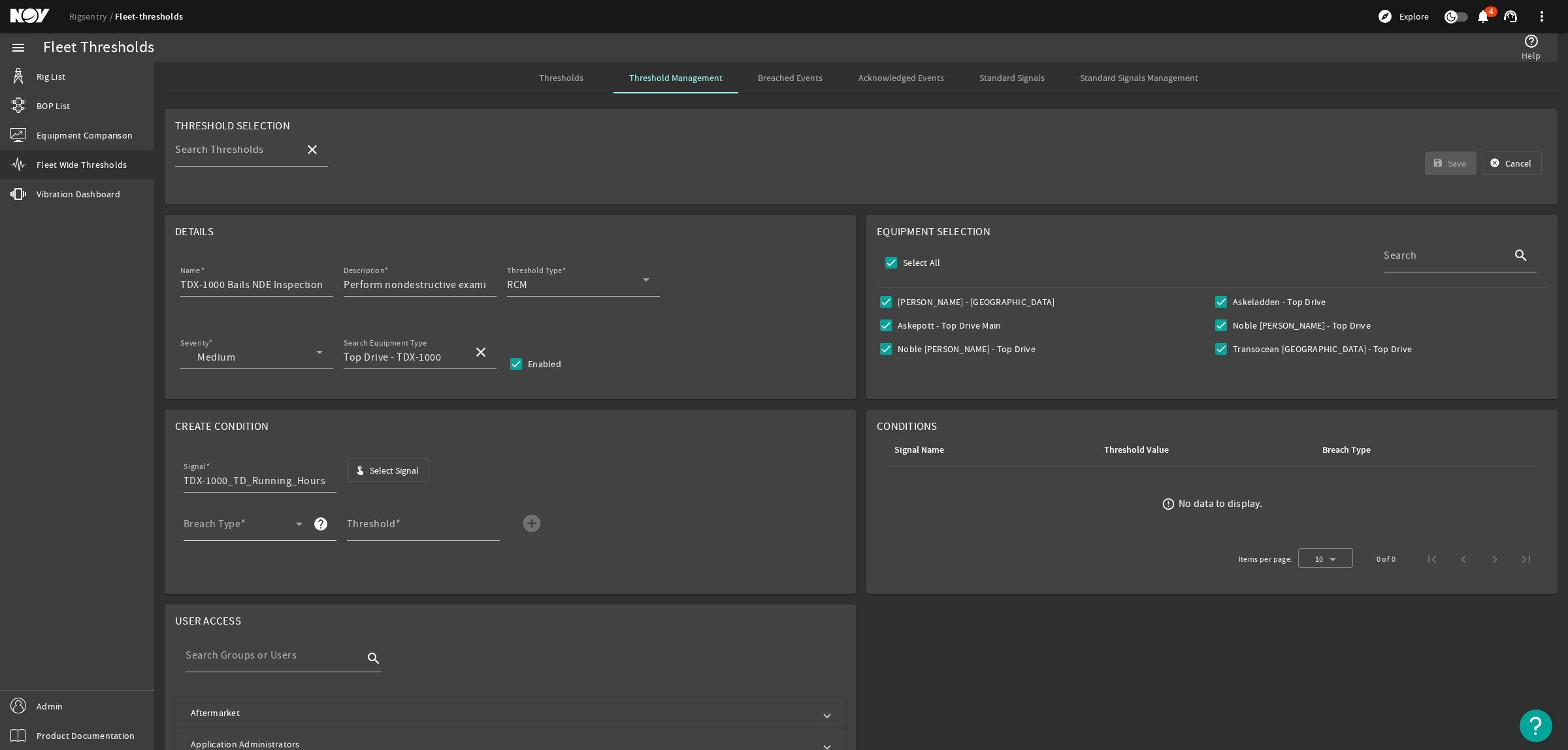
click at [256, 534] on span at bounding box center [240, 529] width 112 height 16
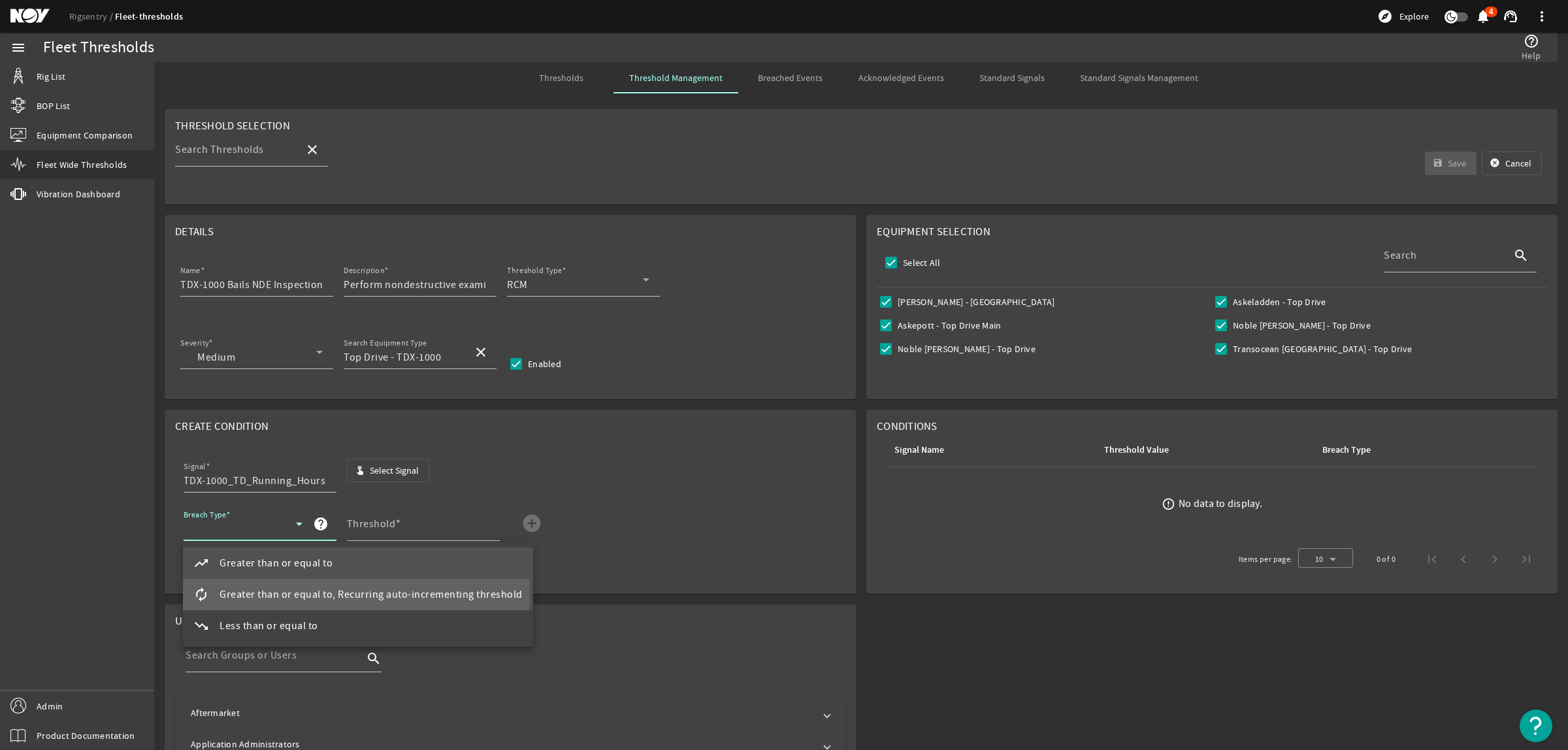
click at [301, 594] on span "Greater than or equal to, Recurring auto-incrementing threshold" at bounding box center [370, 594] width 303 height 16
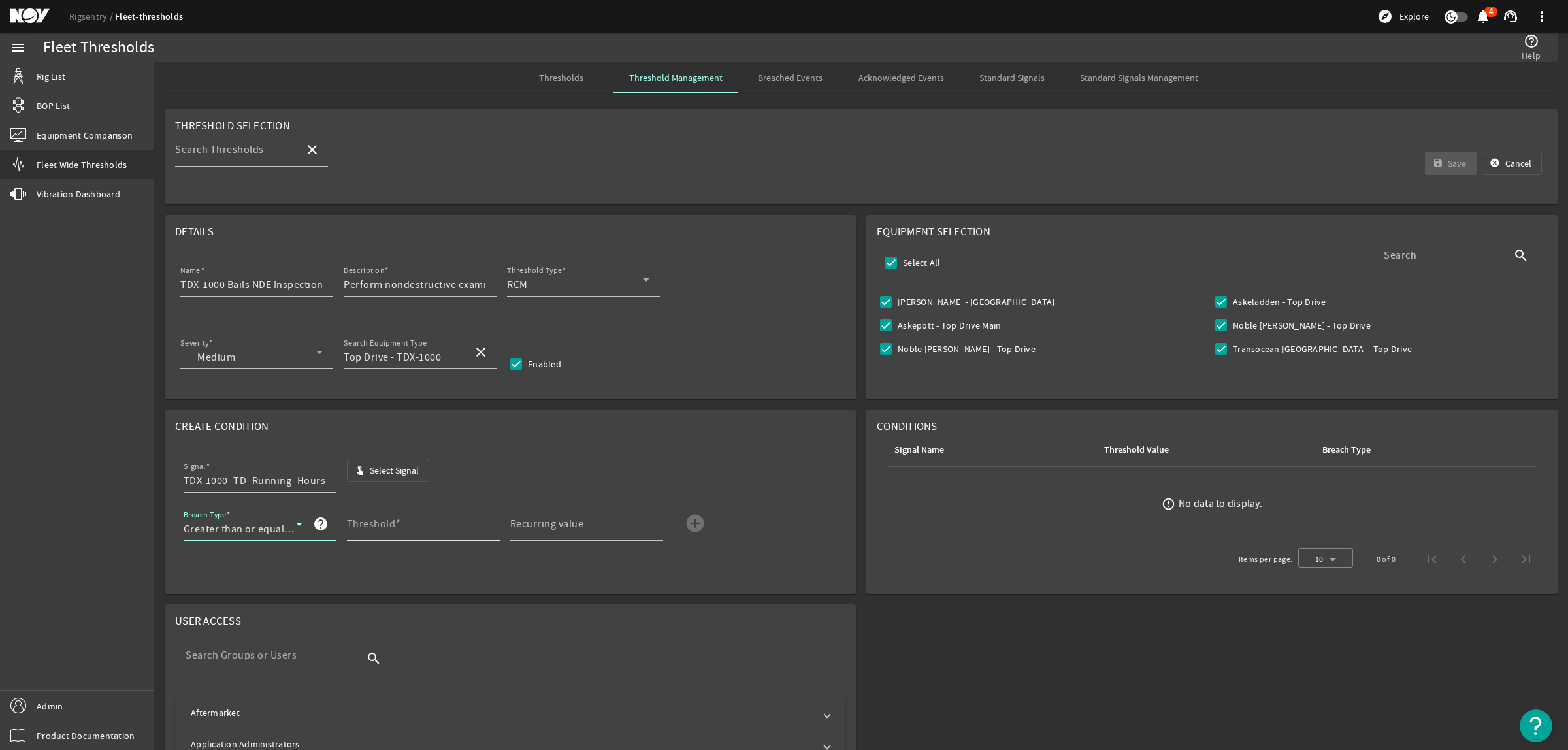
click at [383, 526] on mat-label "Threshold" at bounding box center [371, 524] width 49 height 13
click at [383, 526] on input "Threshold" at bounding box center [418, 529] width 143 height 16
type input "3000"
click at [616, 518] on div "Recurring value" at bounding box center [581, 524] width 143 height 34
type input "3000"
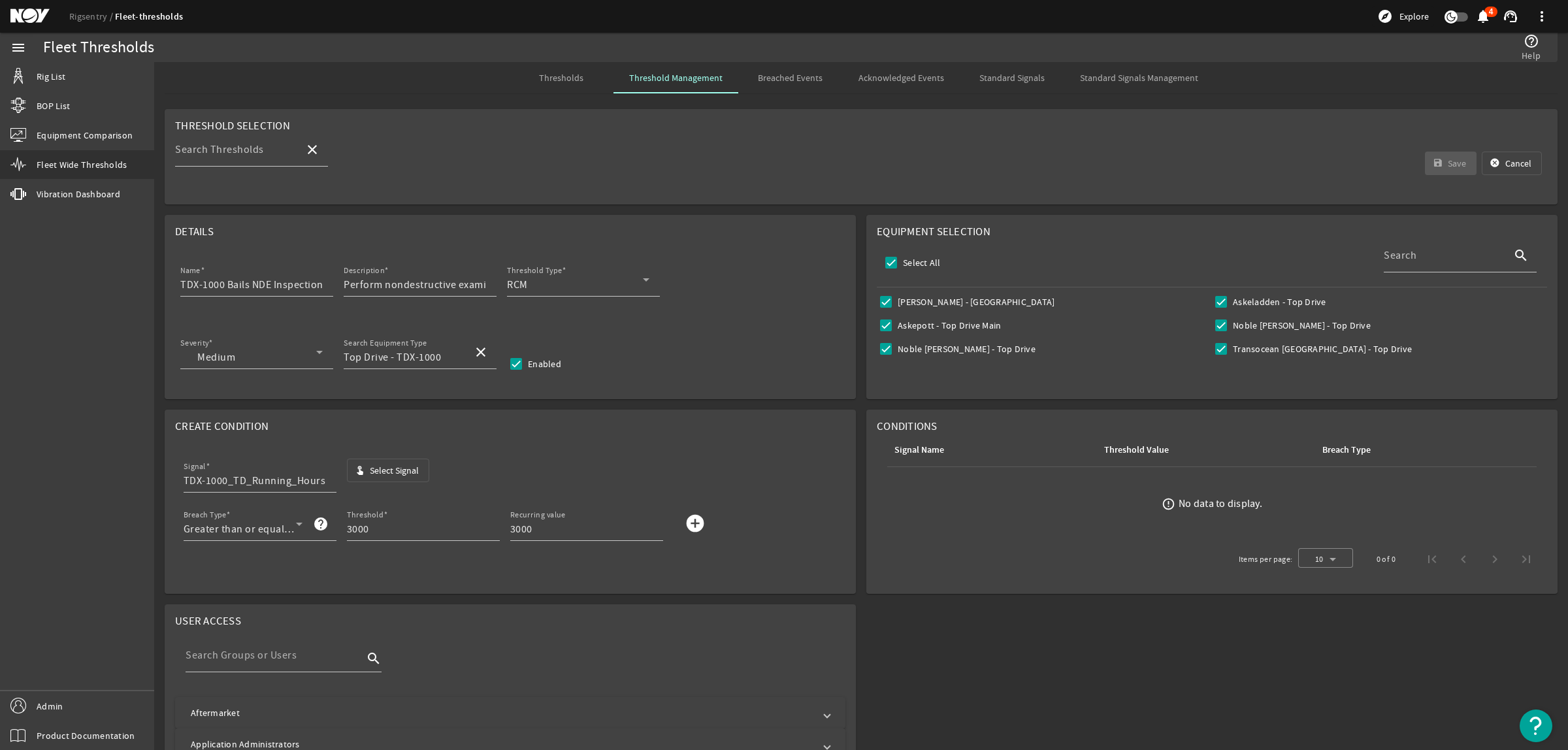
click at [714, 528] on div "Breach Type Greater than or equal to, Recurring auto-incrementing threshold hel…" at bounding box center [511, 531] width 654 height 49
click at [696, 526] on mat-icon "add_circle" at bounding box center [695, 524] width 21 height 21
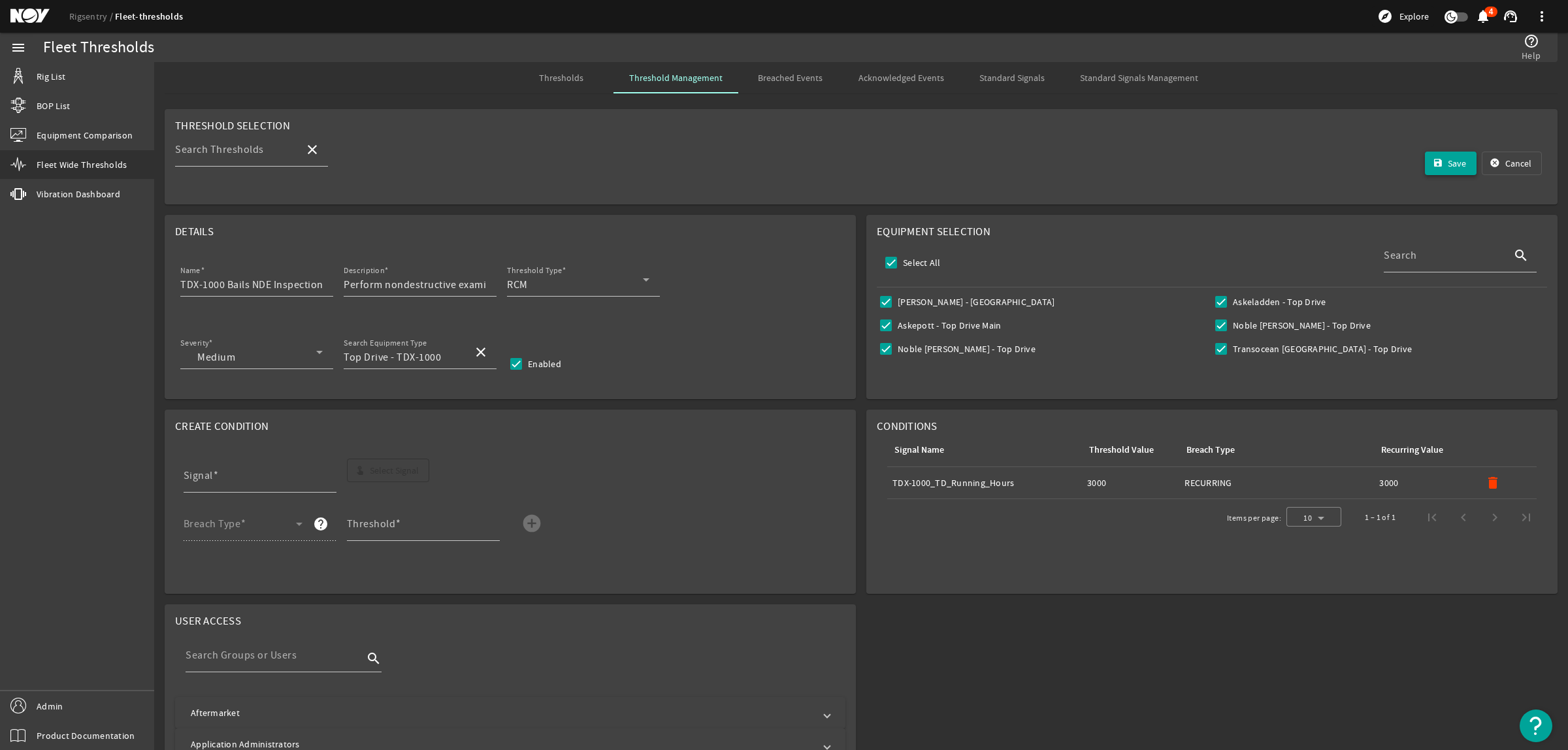
click at [1433, 165] on mat-icon "save" at bounding box center [1438, 163] width 11 height 11
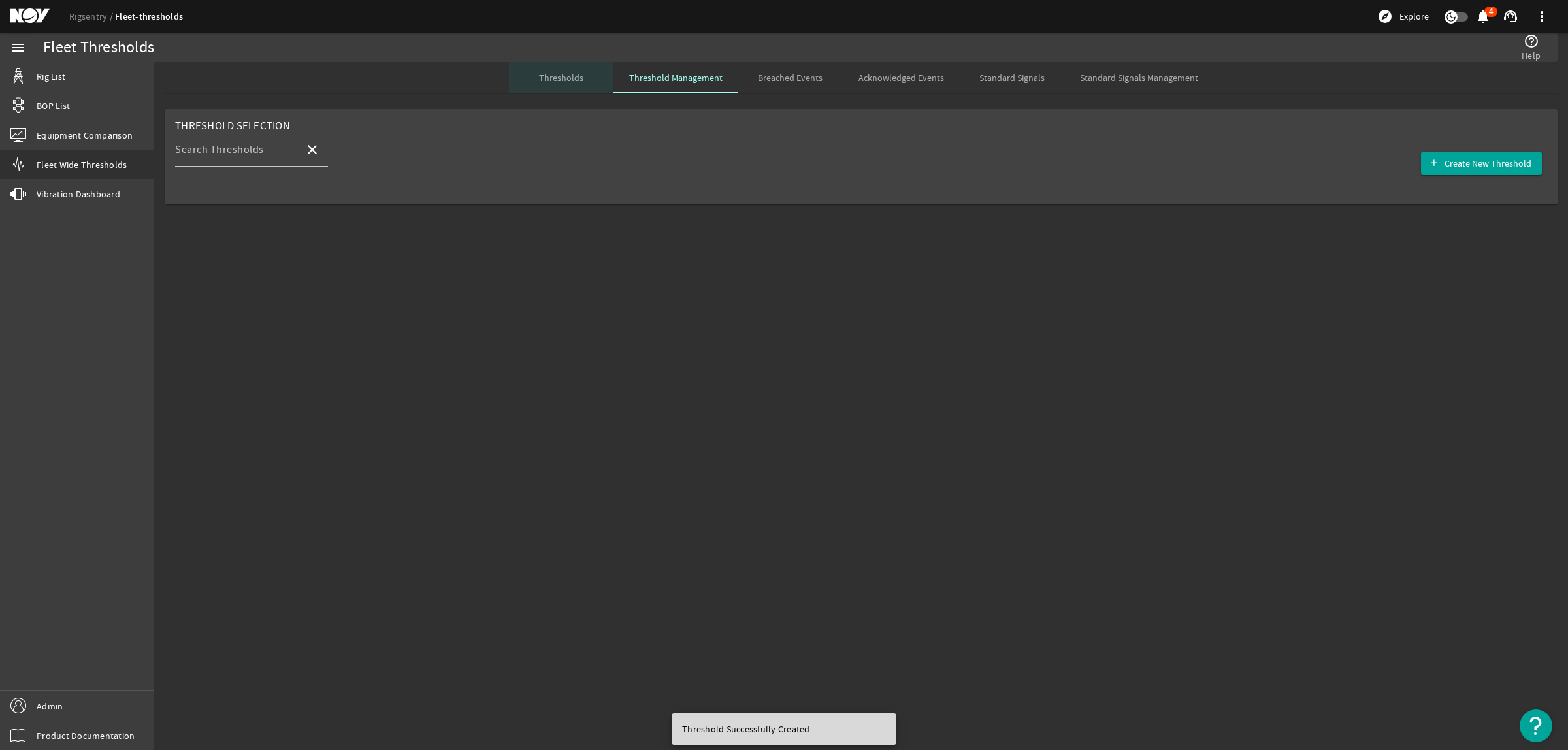
click at [557, 74] on span "Thresholds" at bounding box center [561, 77] width 45 height 9
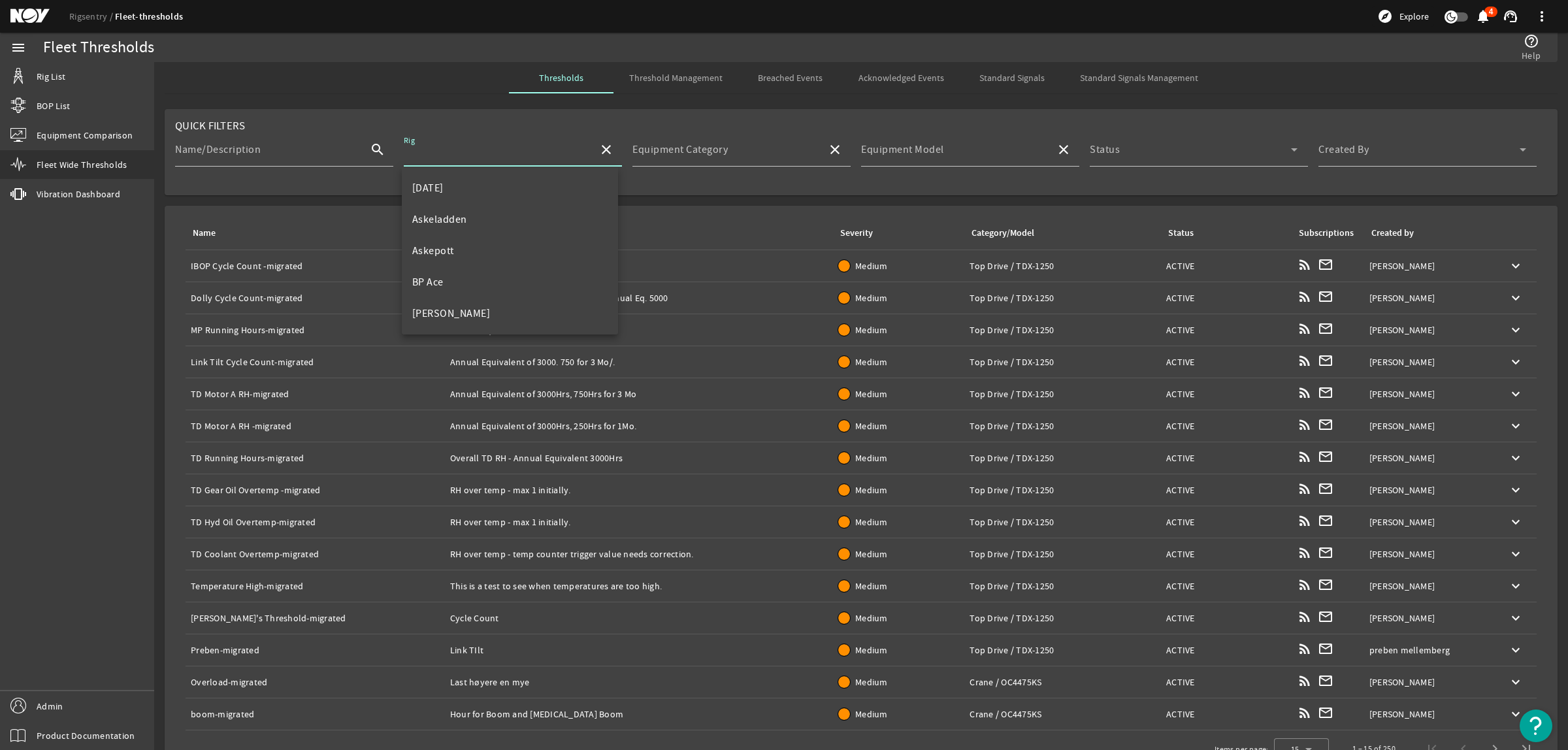
click at [495, 155] on input "Rig" at bounding box center [496, 155] width 184 height 16
click at [456, 315] on span "[PERSON_NAME]" at bounding box center [451, 314] width 78 height 13
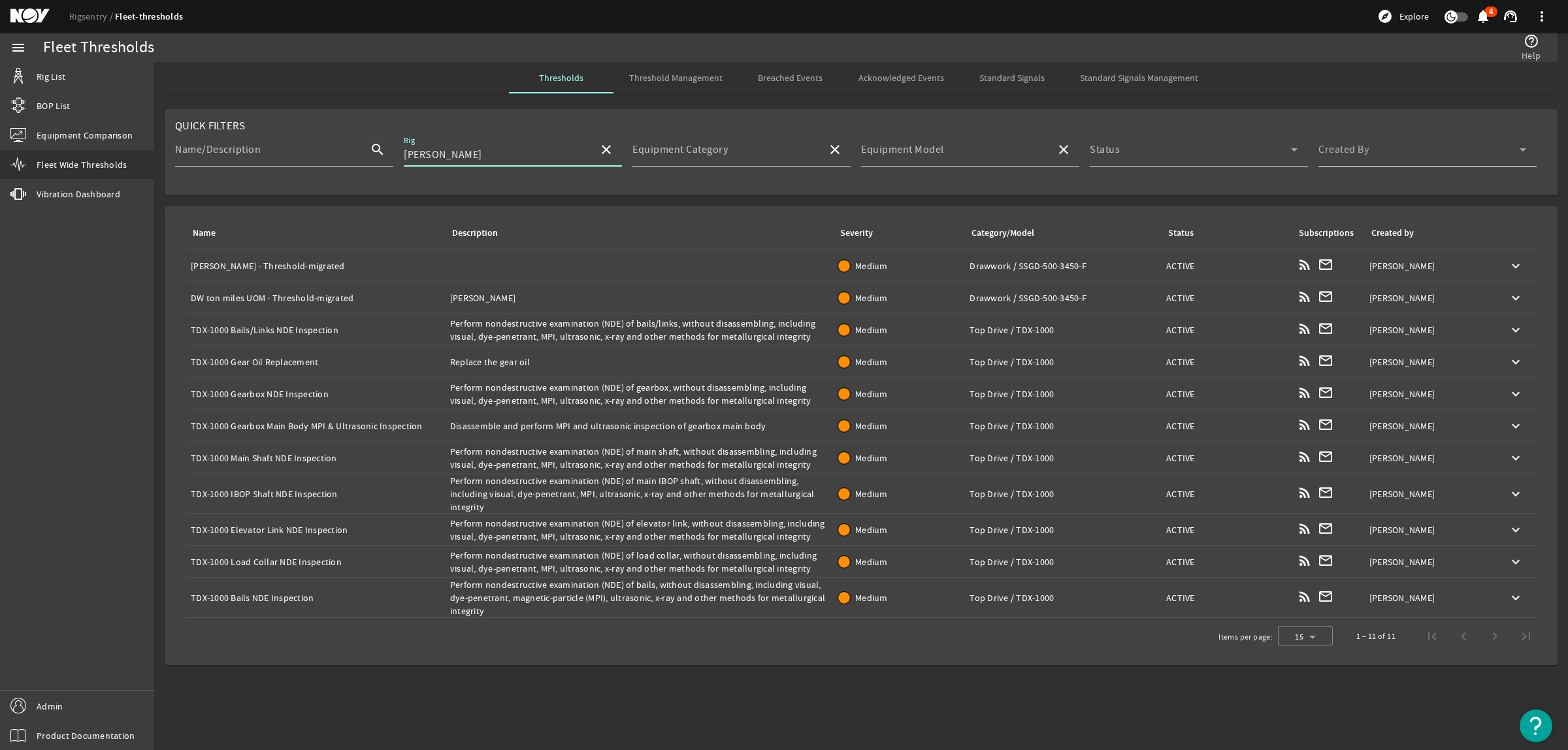
click at [1327, 148] on span at bounding box center [1418, 155] width 201 height 16
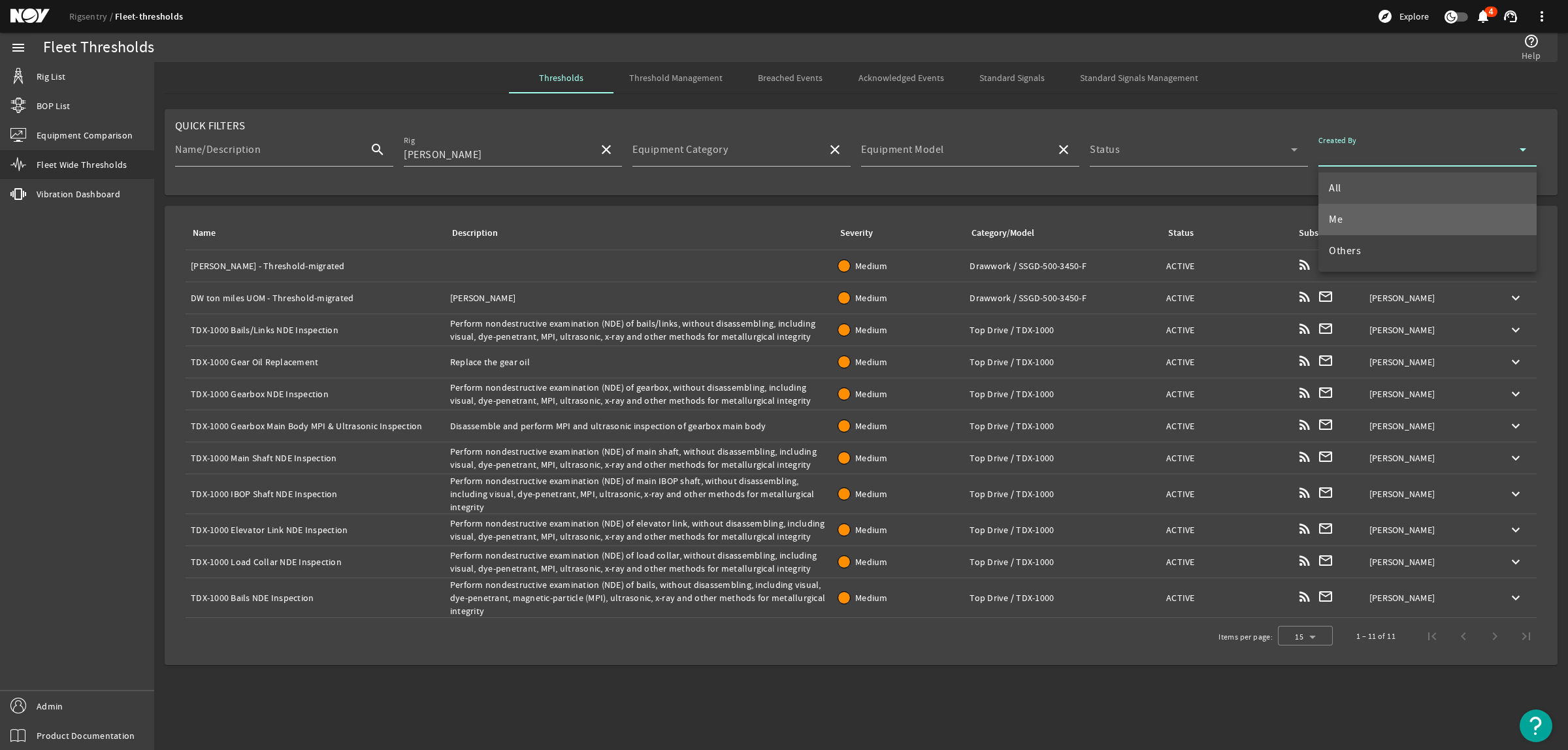
click at [1352, 222] on mat-option "Me" at bounding box center [1428, 219] width 219 height 31
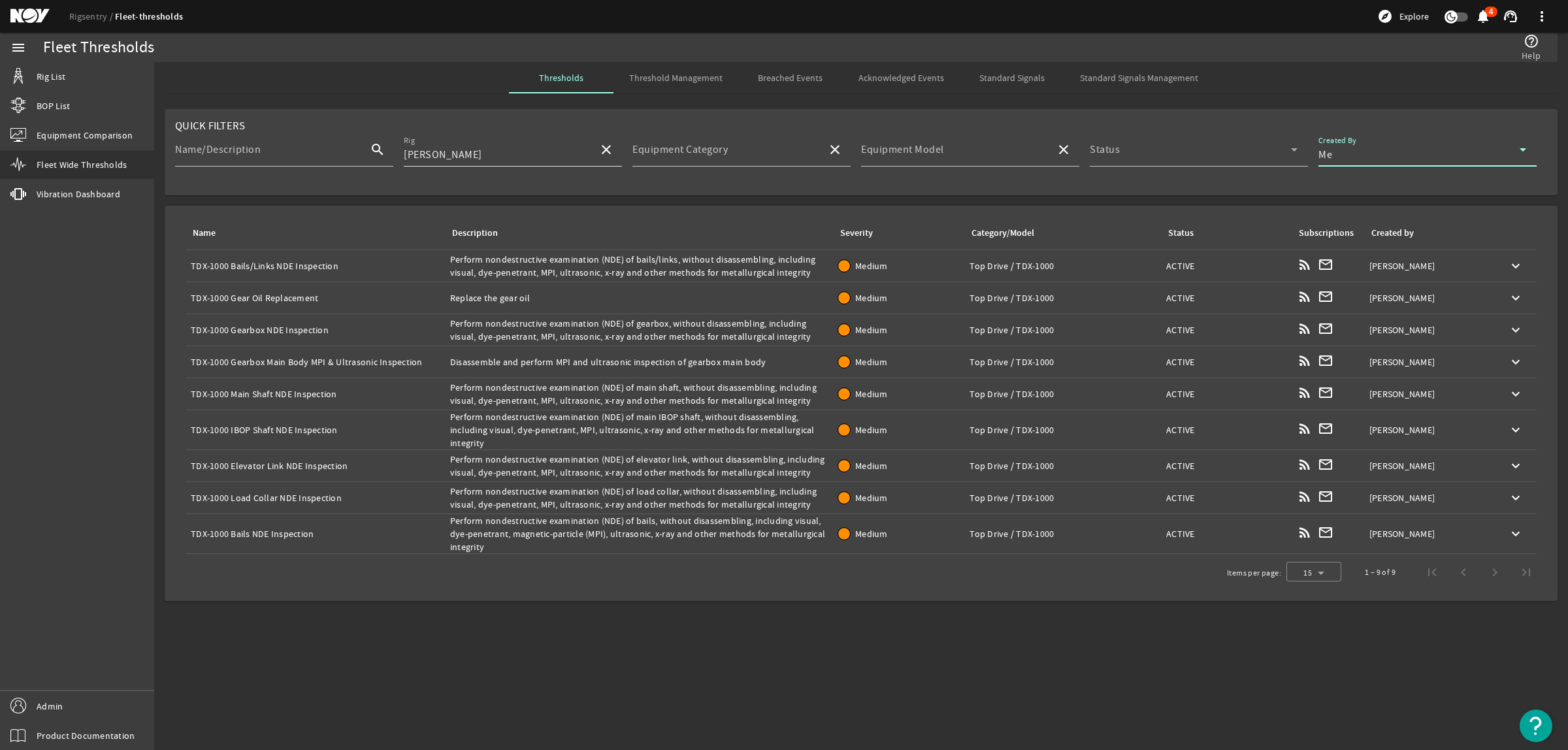
click at [435, 141] on div "Rig Clair Ridge" at bounding box center [496, 150] width 184 height 34
drag, startPoint x: 496, startPoint y: 149, endPoint x: 378, endPoint y: 152, distance: 118.0
click at [378, 152] on div "Name/Description search Rig Clair Ridge close Equipment Category close Equipmen…" at bounding box center [861, 157] width 1372 height 49
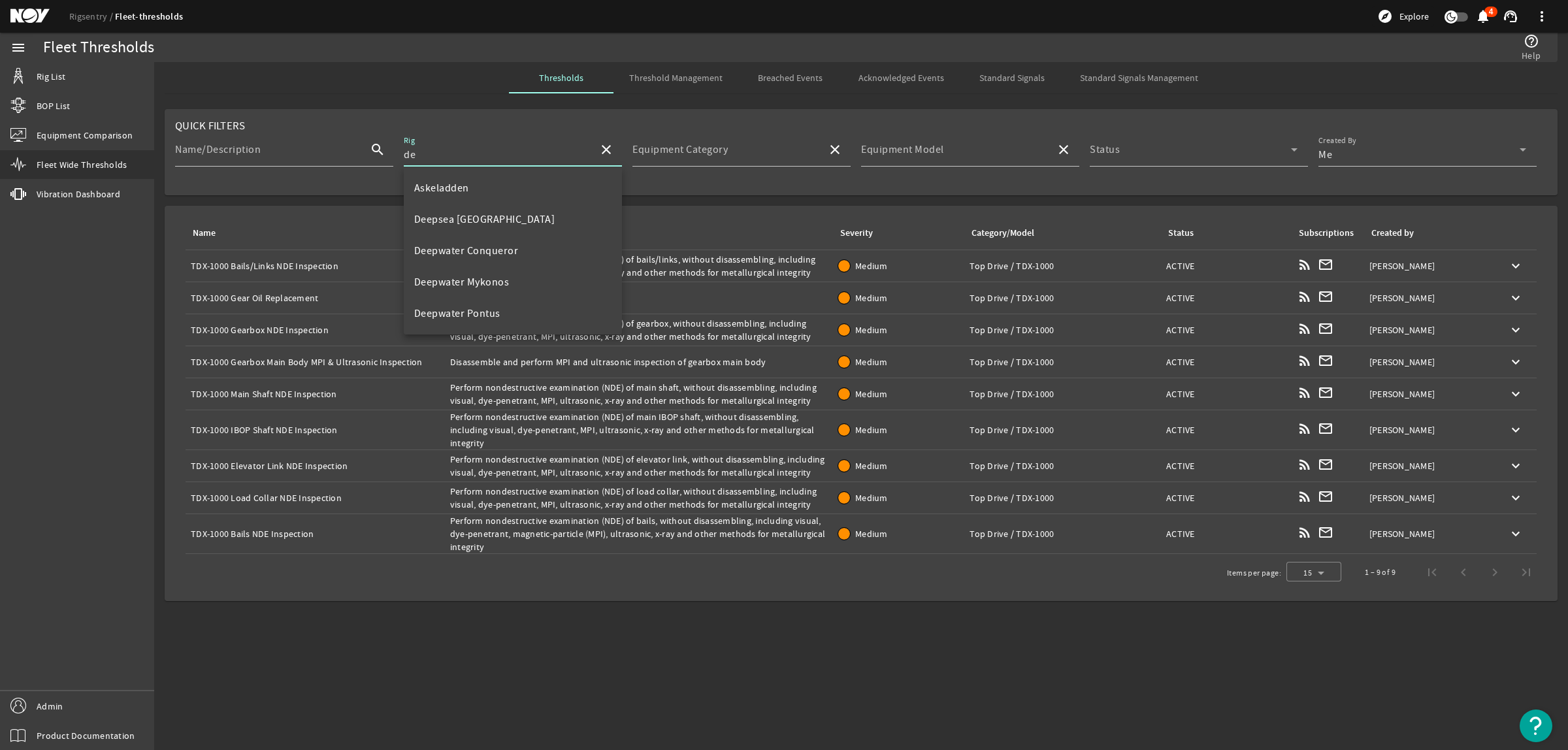
type input "d"
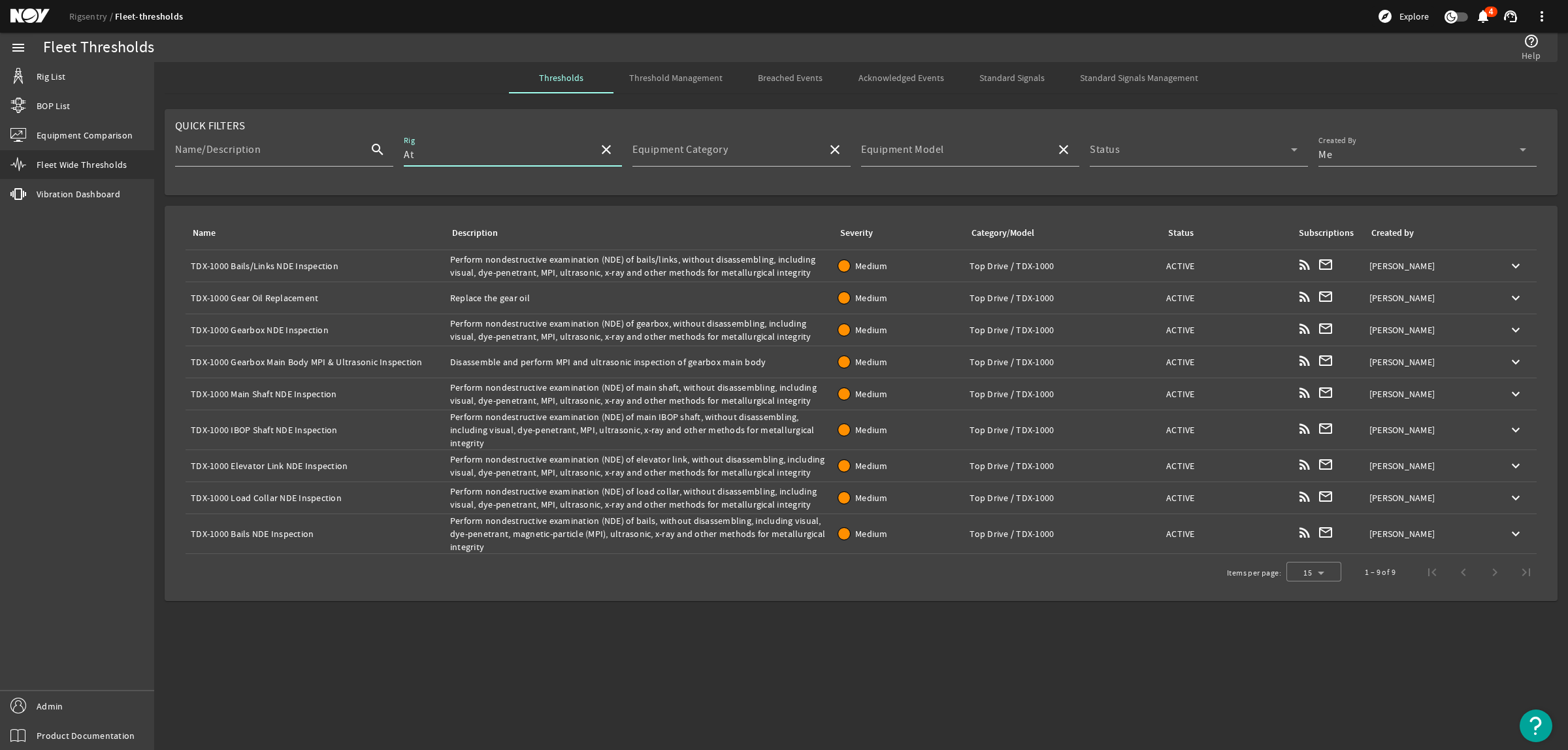
type input "A"
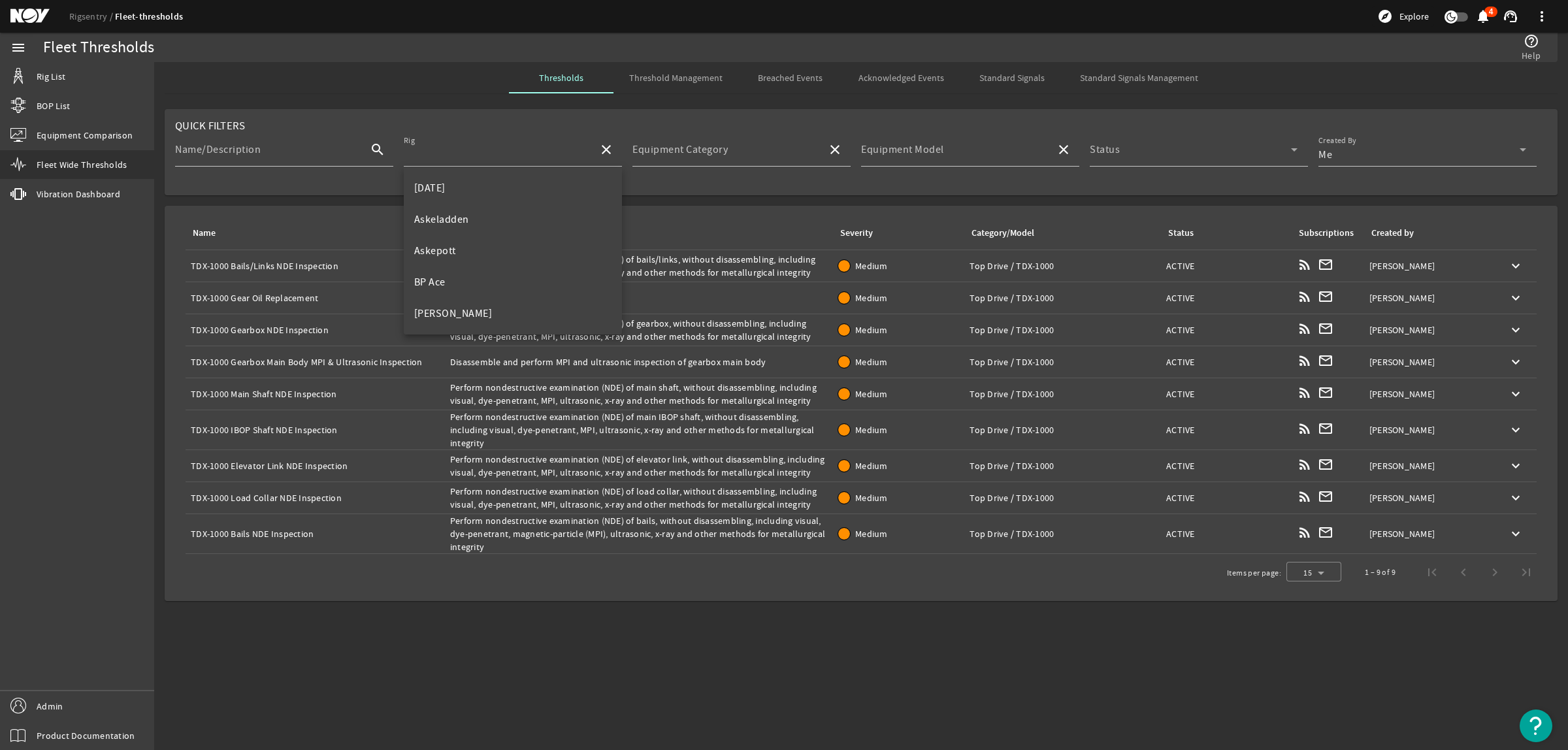
click at [326, 190] on mat-card "Quick Filters Name/Description search Rig close Equipment Category close Equipm…" at bounding box center [861, 153] width 1393 height 87
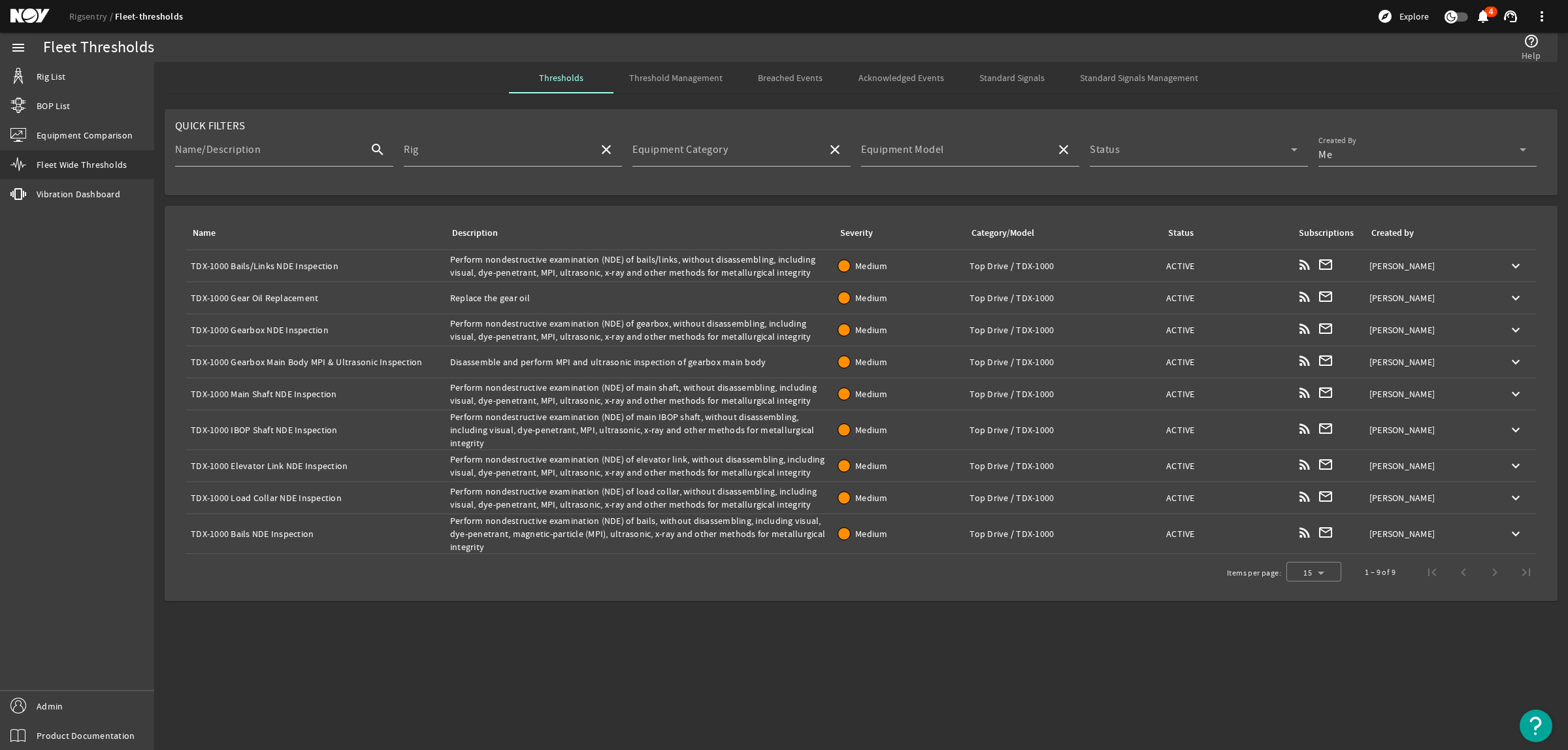
click at [660, 270] on div "Description: Perform nondestructive examination (NDE) of bails/links, without d…" at bounding box center [639, 266] width 378 height 26
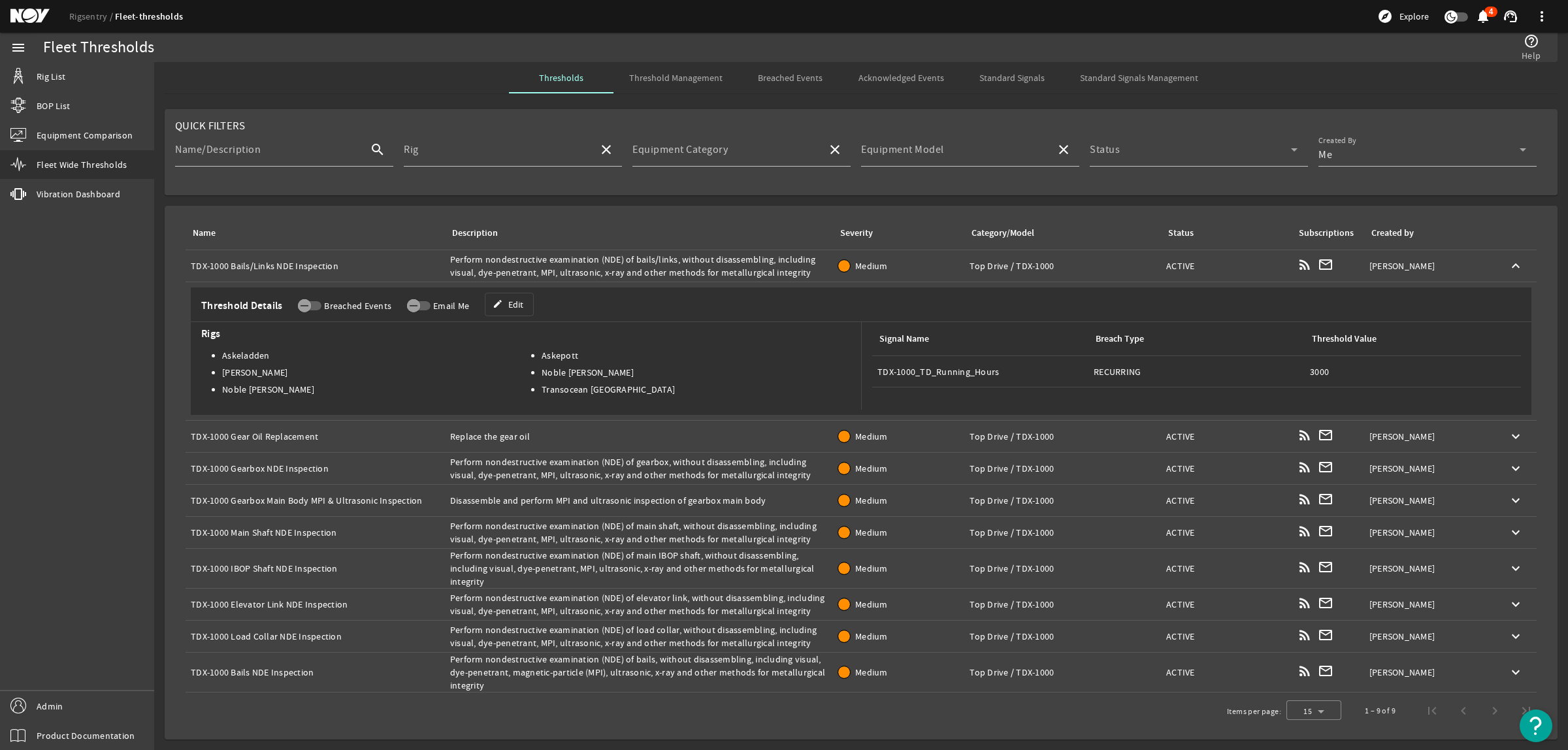
click at [660, 270] on div "Description: Perform nondestructive examination (NDE) of bails/links, without d…" at bounding box center [639, 266] width 378 height 26
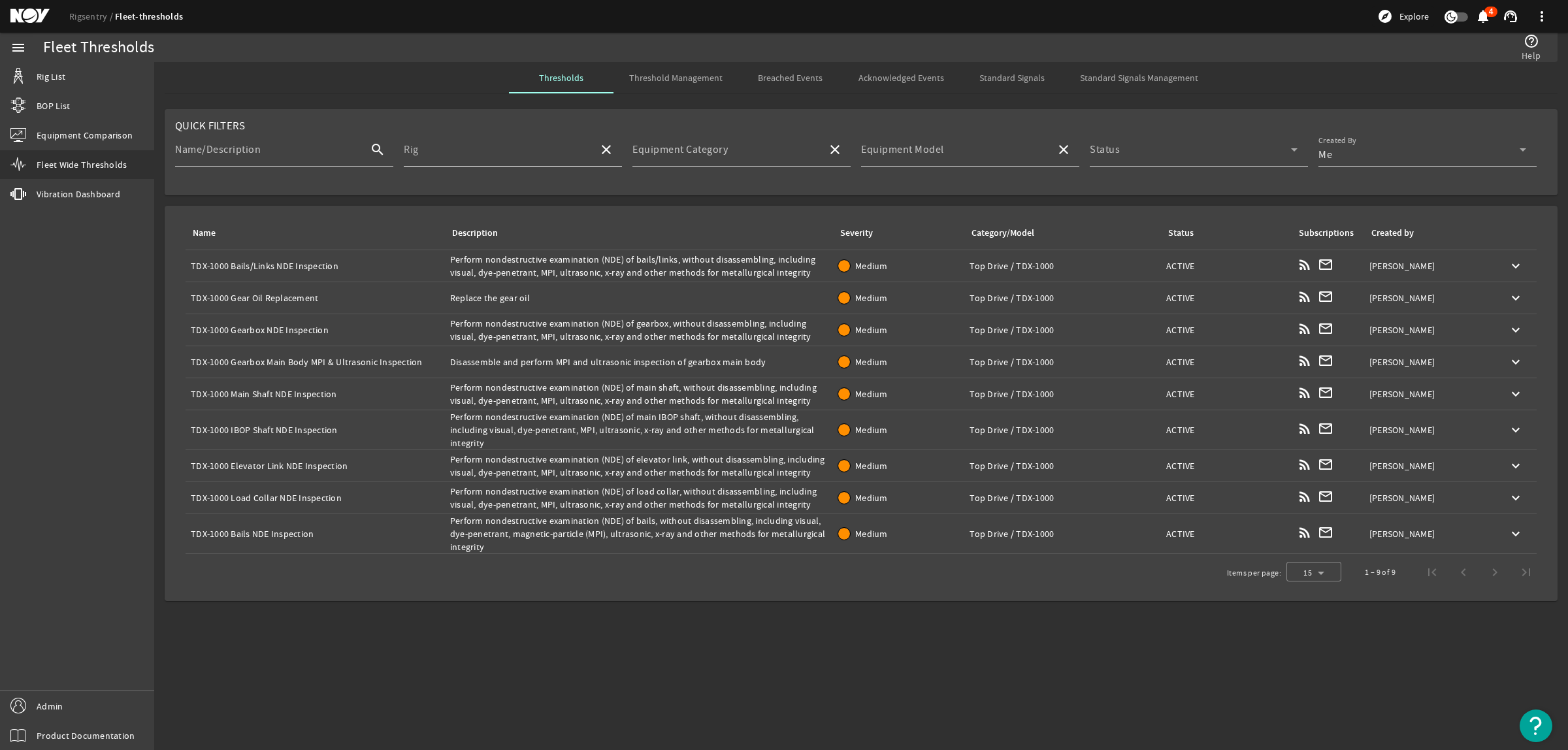
click at [529, 145] on div "Rig" at bounding box center [496, 150] width 184 height 34
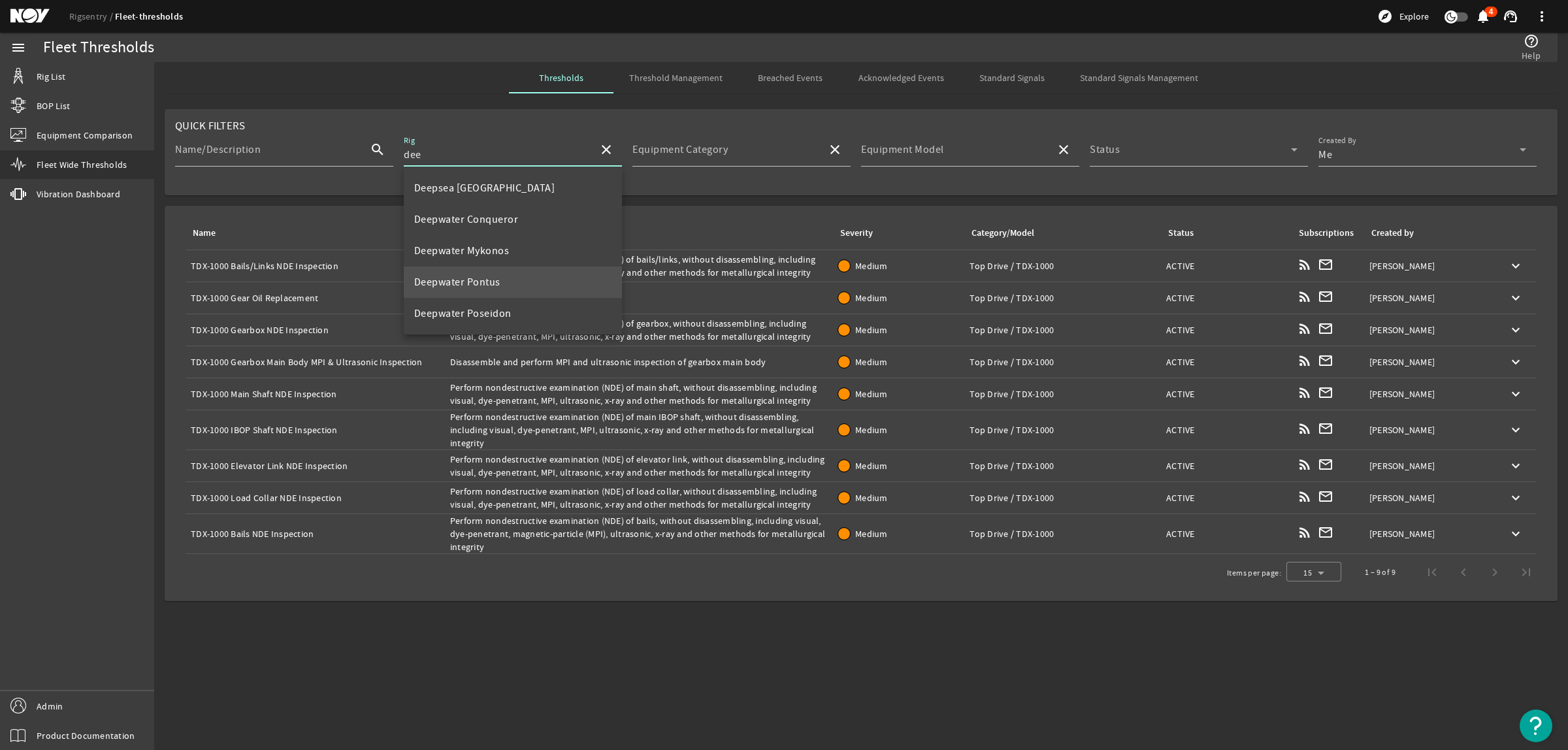
scroll to position [124, 0]
type input "dee"
click at [1022, 78] on span "Standard Signals" at bounding box center [1012, 77] width 65 height 9
click at [1013, 80] on span "Standard Signals" at bounding box center [1012, 77] width 65 height 9
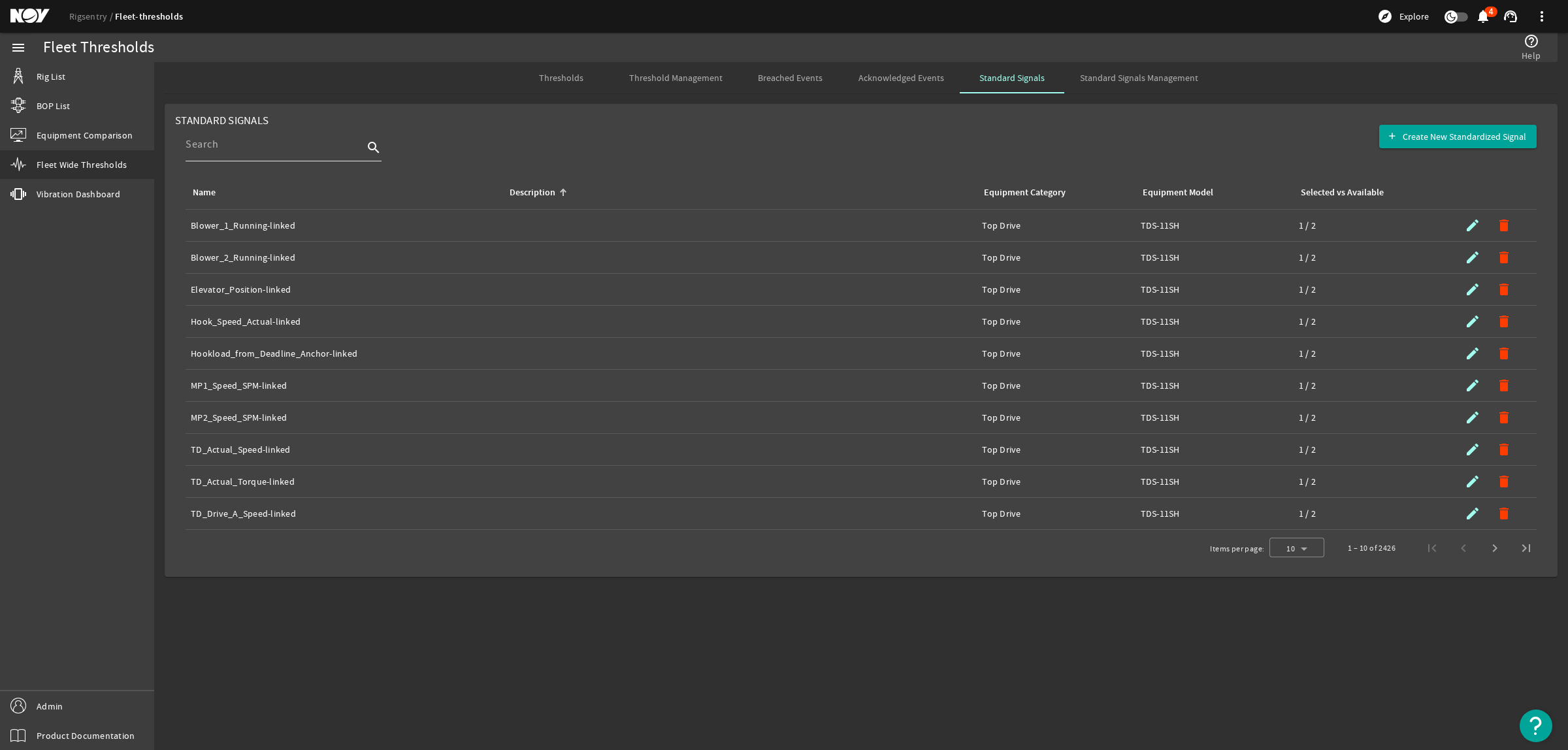
click at [239, 141] on input at bounding box center [275, 144] width 178 height 16
click at [1168, 80] on span "Standard Signals Management" at bounding box center [1139, 77] width 118 height 9
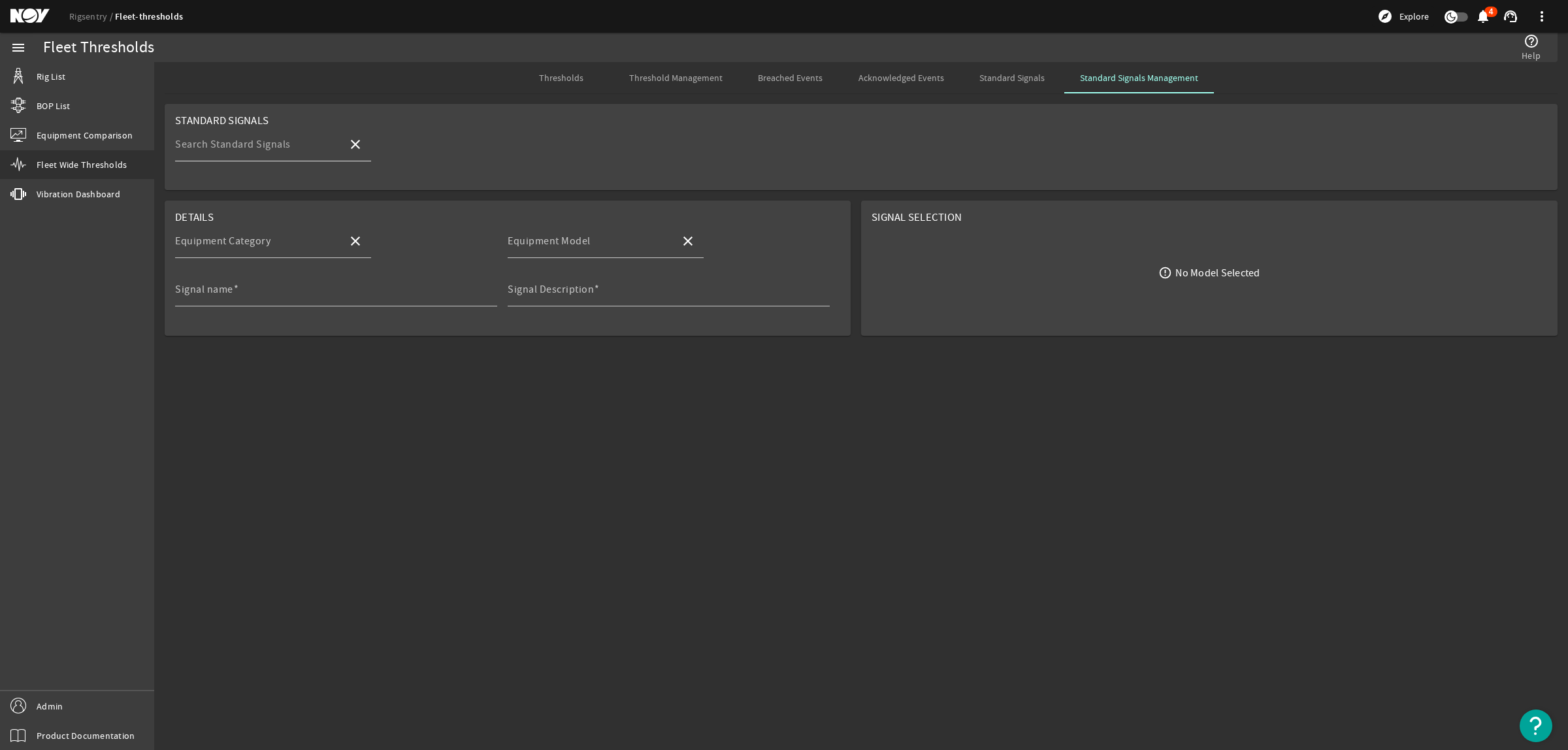
click at [291, 153] on input "Search Standard Signals" at bounding box center [257, 150] width 162 height 16
type input "1250"
click at [262, 213] on span "TDX-1250_TD_Running_Hours" at bounding box center [257, 214] width 143 height 13
type input "Top Drive"
type input "TDX-1250"
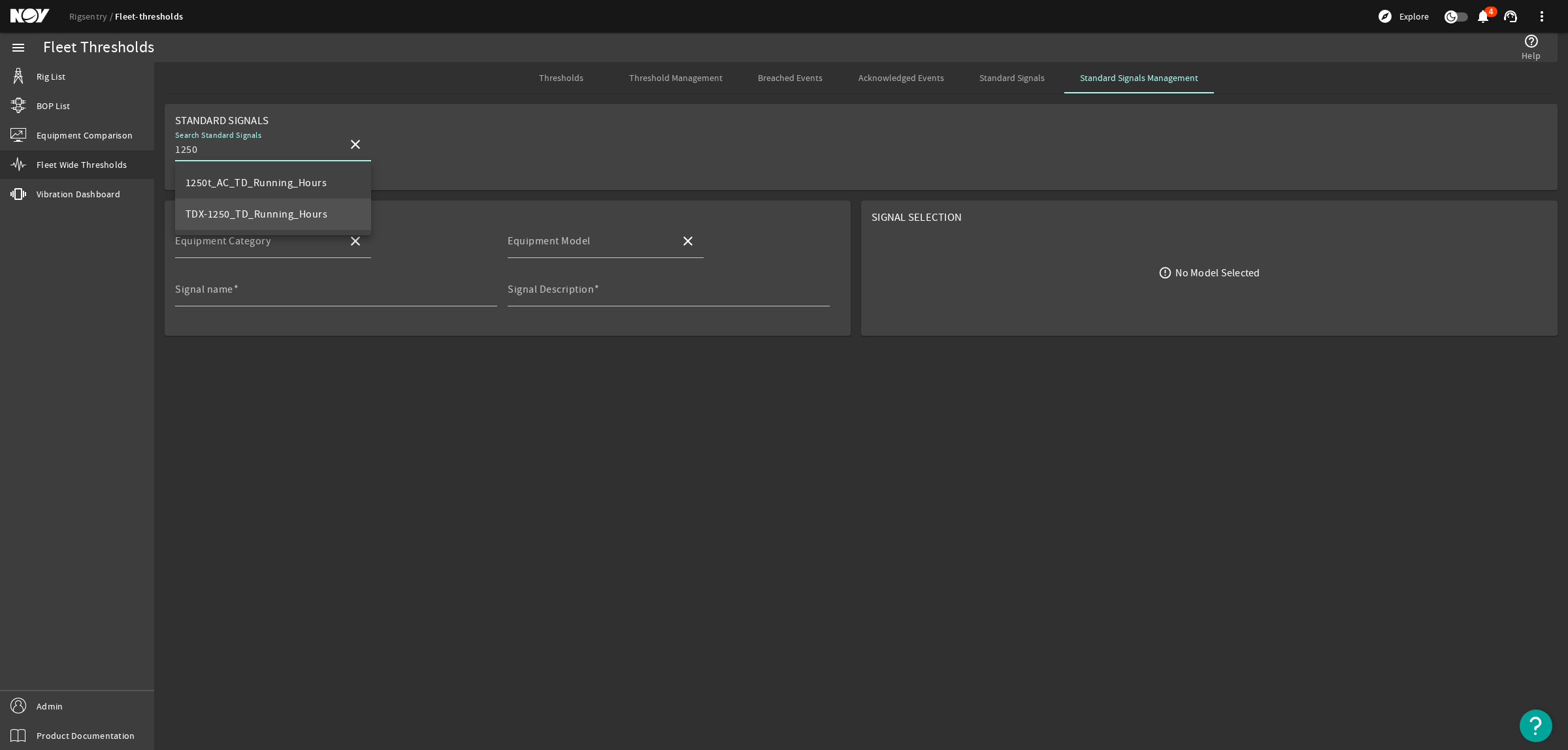
type input "TDX-1250_TD_Running_Hours"
type input "Total running hours for TD"
type input "TDX-1250_TD_Running_Hours"
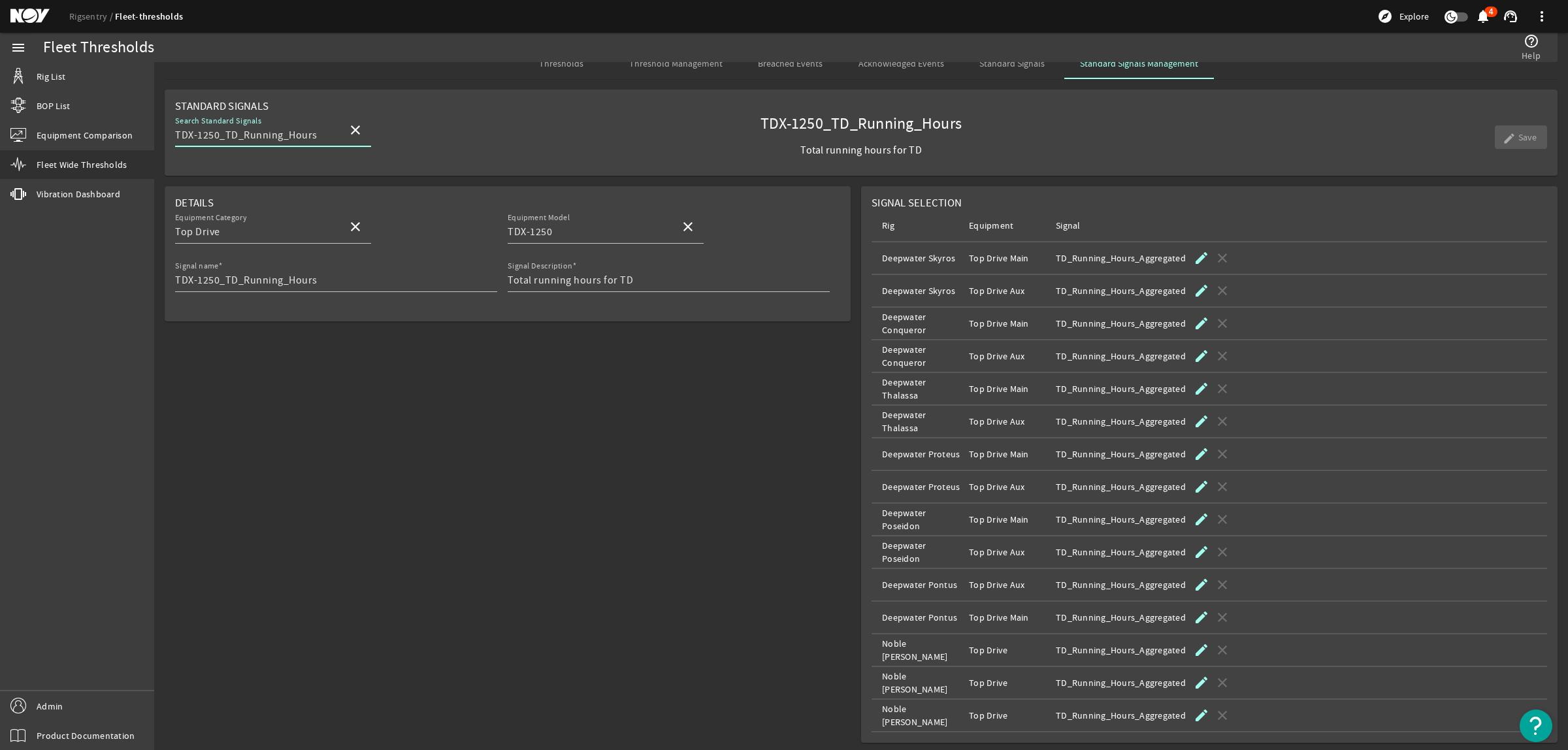
scroll to position [17, 0]
click at [351, 129] on mat-icon "close" at bounding box center [355, 127] width 16 height 16
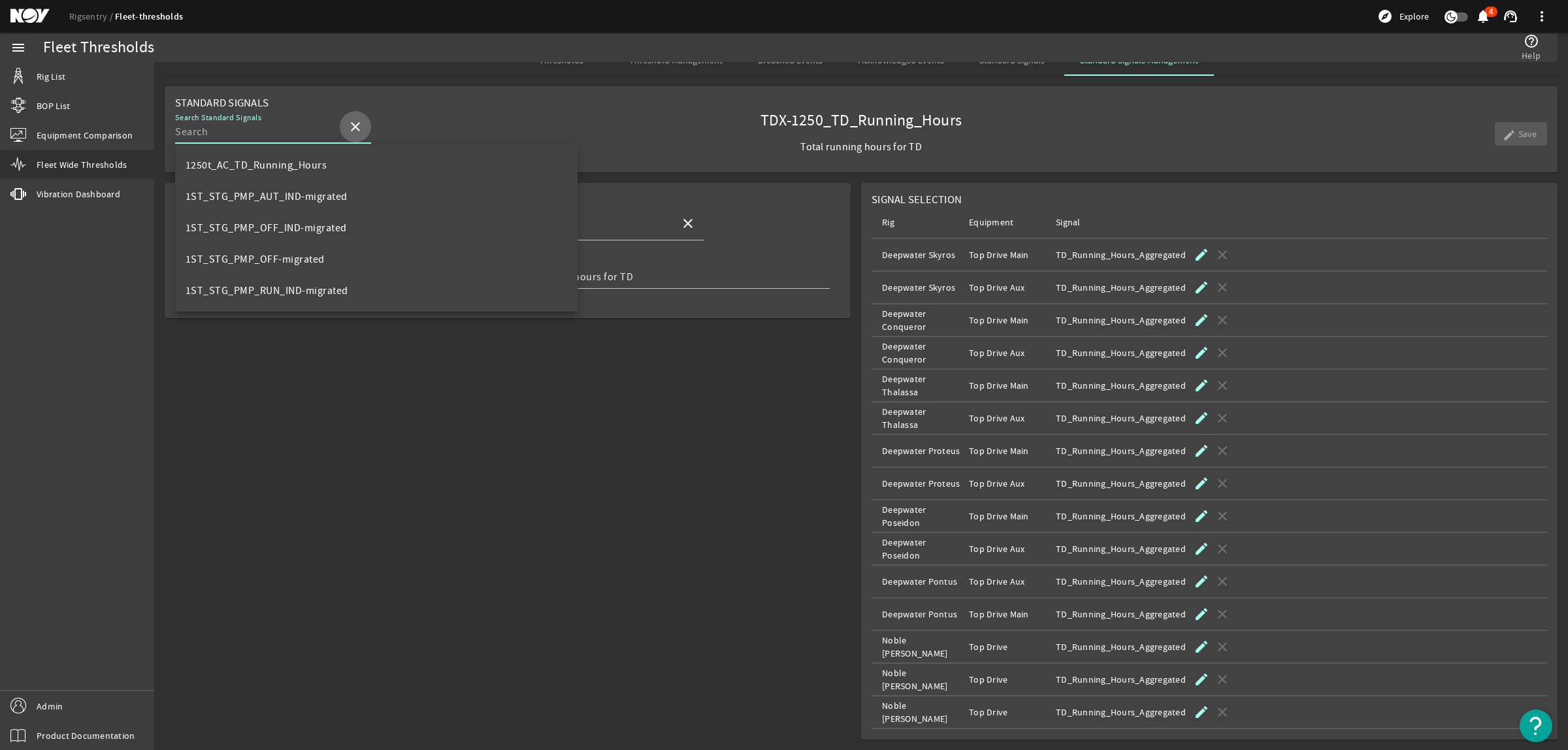
drag, startPoint x: 316, startPoint y: 131, endPoint x: 187, endPoint y: 133, distance: 129.0
click at [188, 133] on input "Search Standard Signals" at bounding box center [257, 132] width 162 height 16
type input "1000"
click at [249, 191] on span "TDX-1000_TD_Running_Hours" at bounding box center [257, 197] width 143 height 13
type input "TDX-1000"
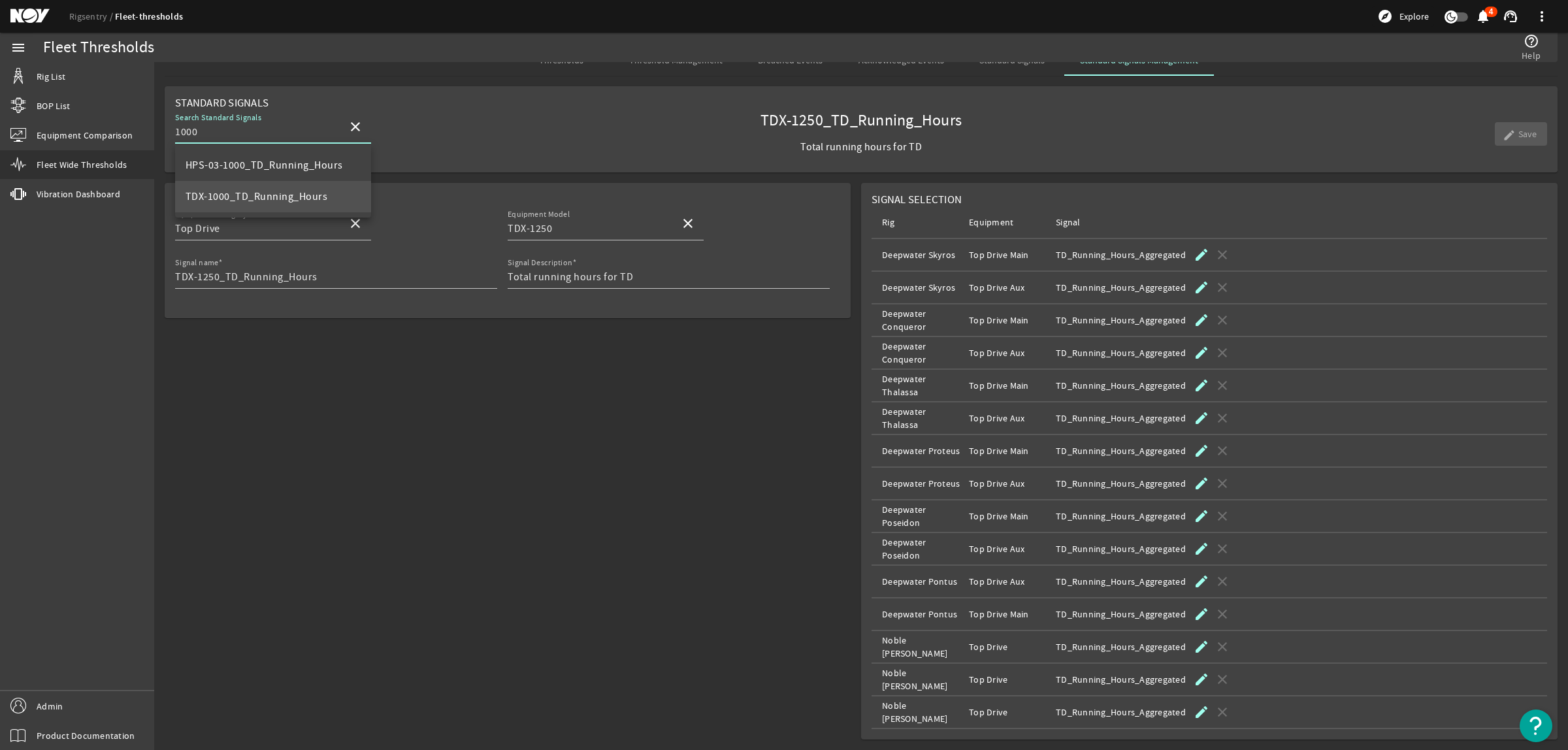
type input "TDX-1000_TD_Running_Hours"
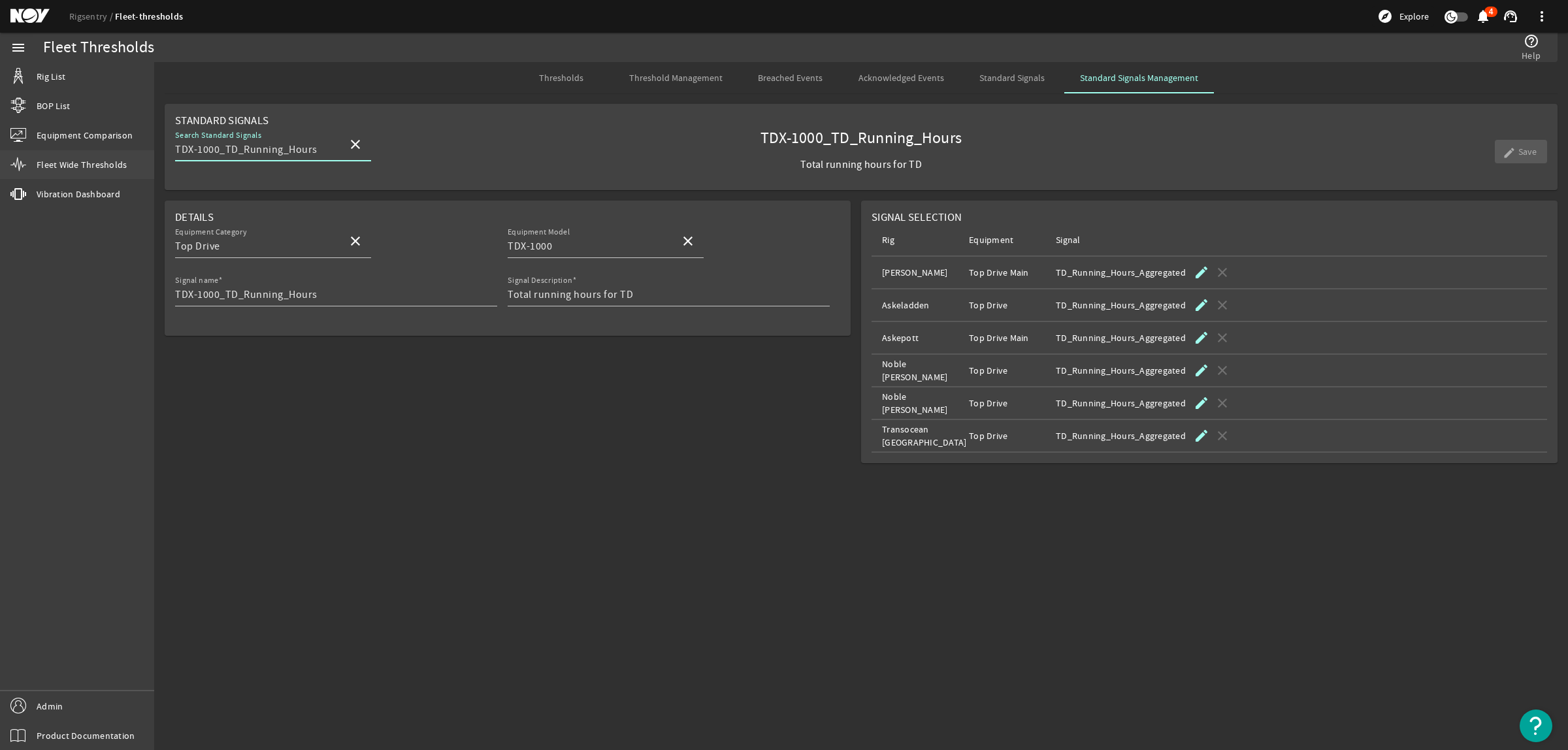
drag, startPoint x: 322, startPoint y: 149, endPoint x: 122, endPoint y: 153, distance: 200.0
click at [122, 153] on mat-sidenav-container "menu Rig List BOP List Equipment Comparison Fleet Wide Thresholds vibration Vib…" at bounding box center [784, 391] width 1568 height 717
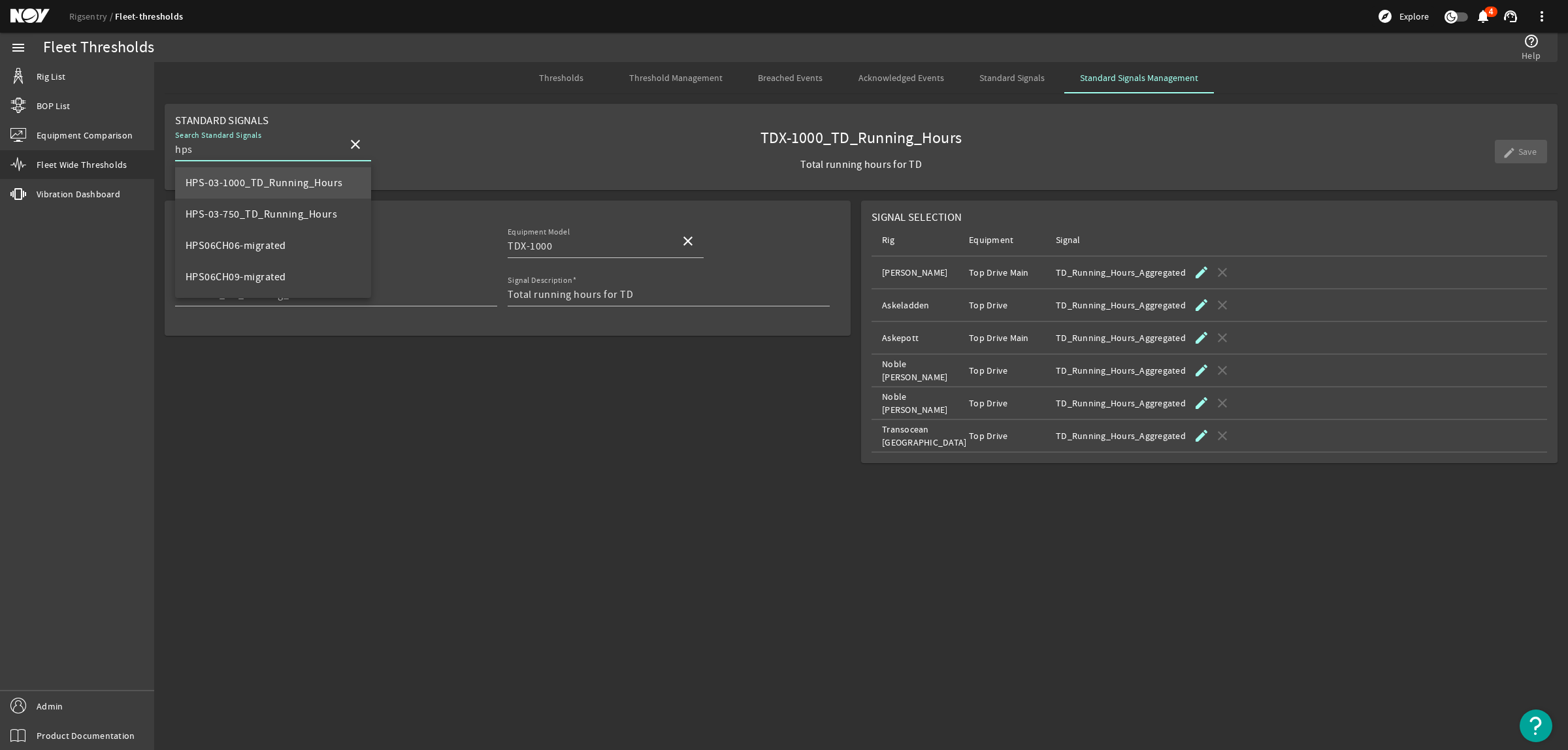
type input "hps"
click at [309, 190] on span "HPS-03-1000_TD_Running_Hours" at bounding box center [264, 183] width 157 height 16
type input "HPS-03-1000"
type input "HPS-03-1000_TD_Running_Hours"
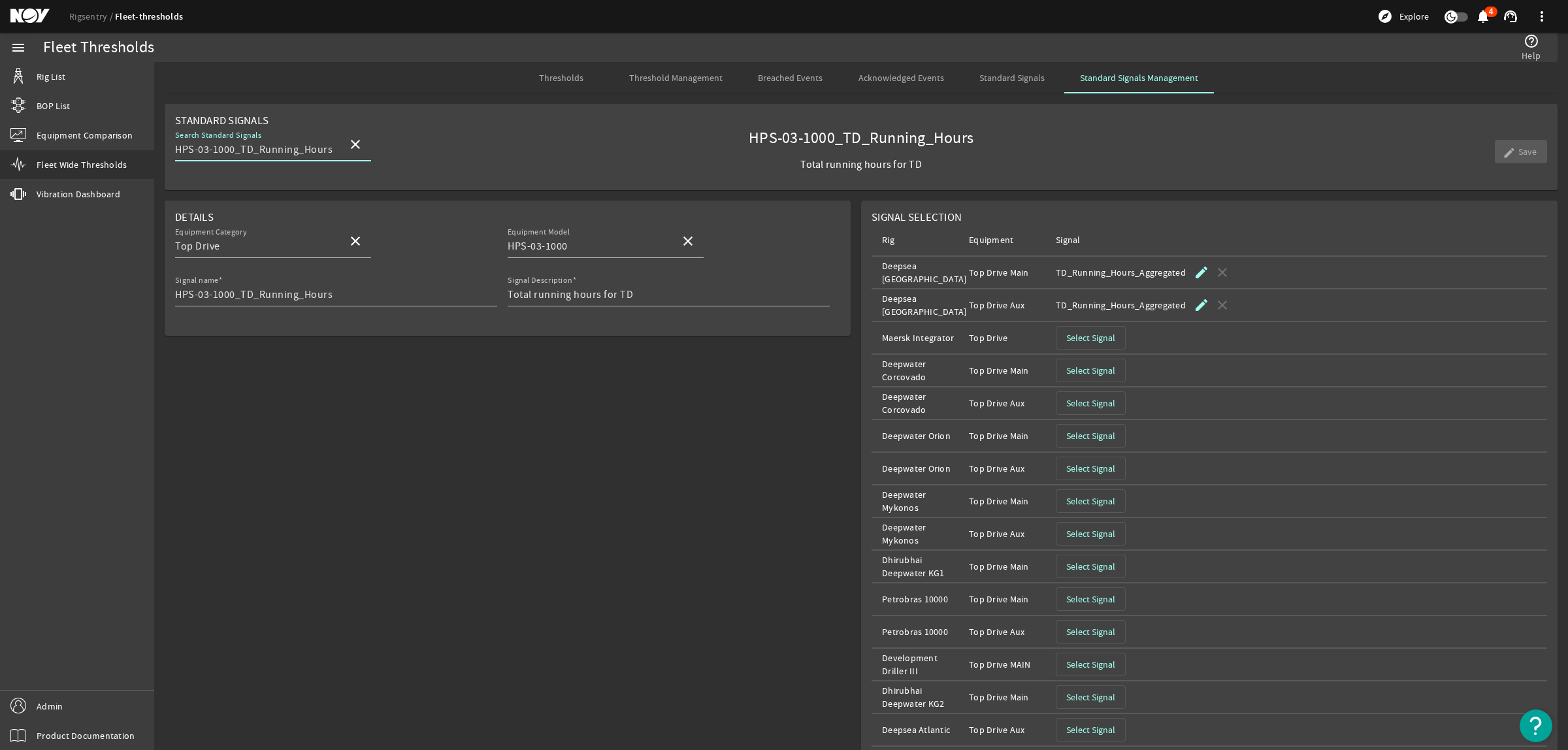
scroll to position [50, 0]
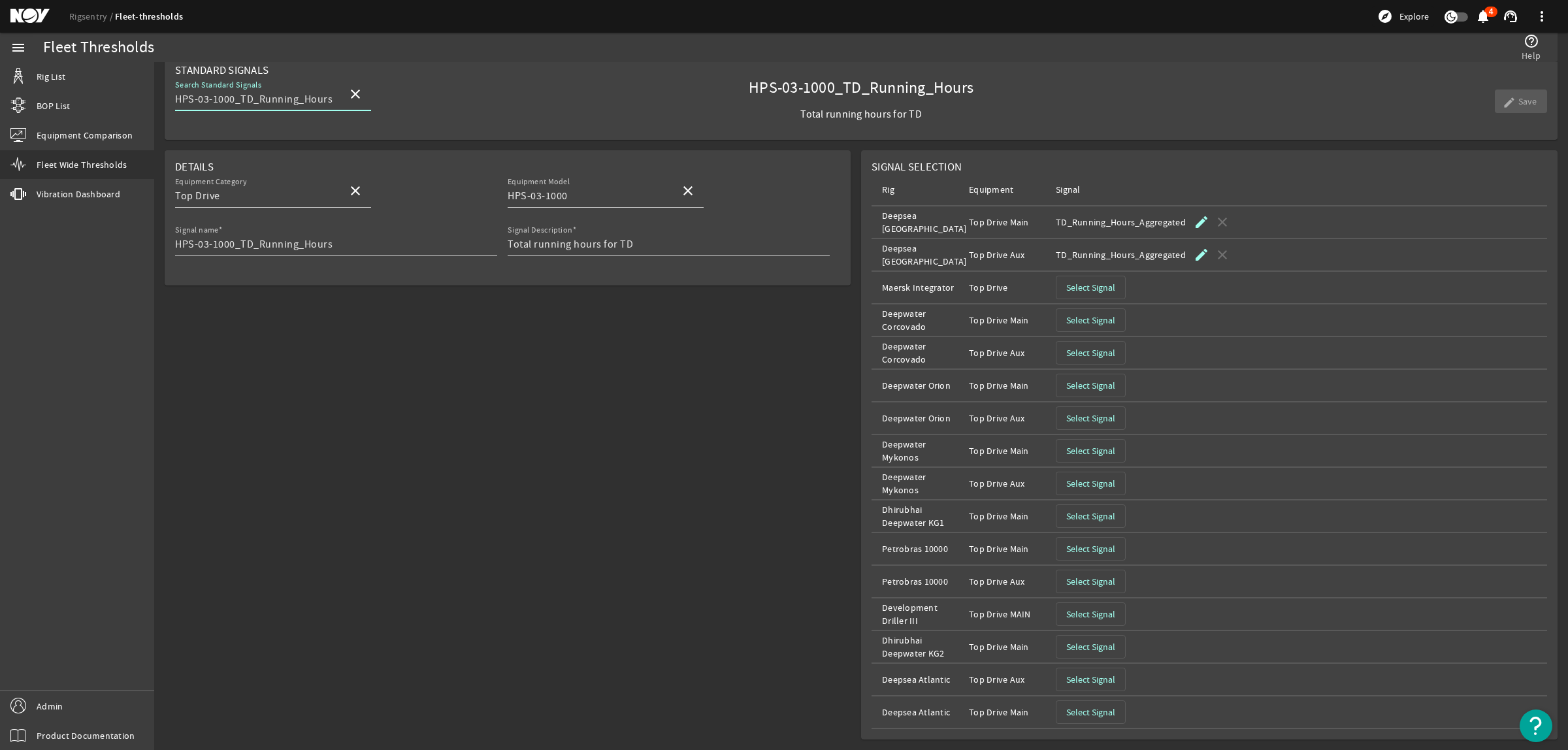
click at [1091, 707] on span "Select Signal" at bounding box center [1091, 712] width 49 height 13
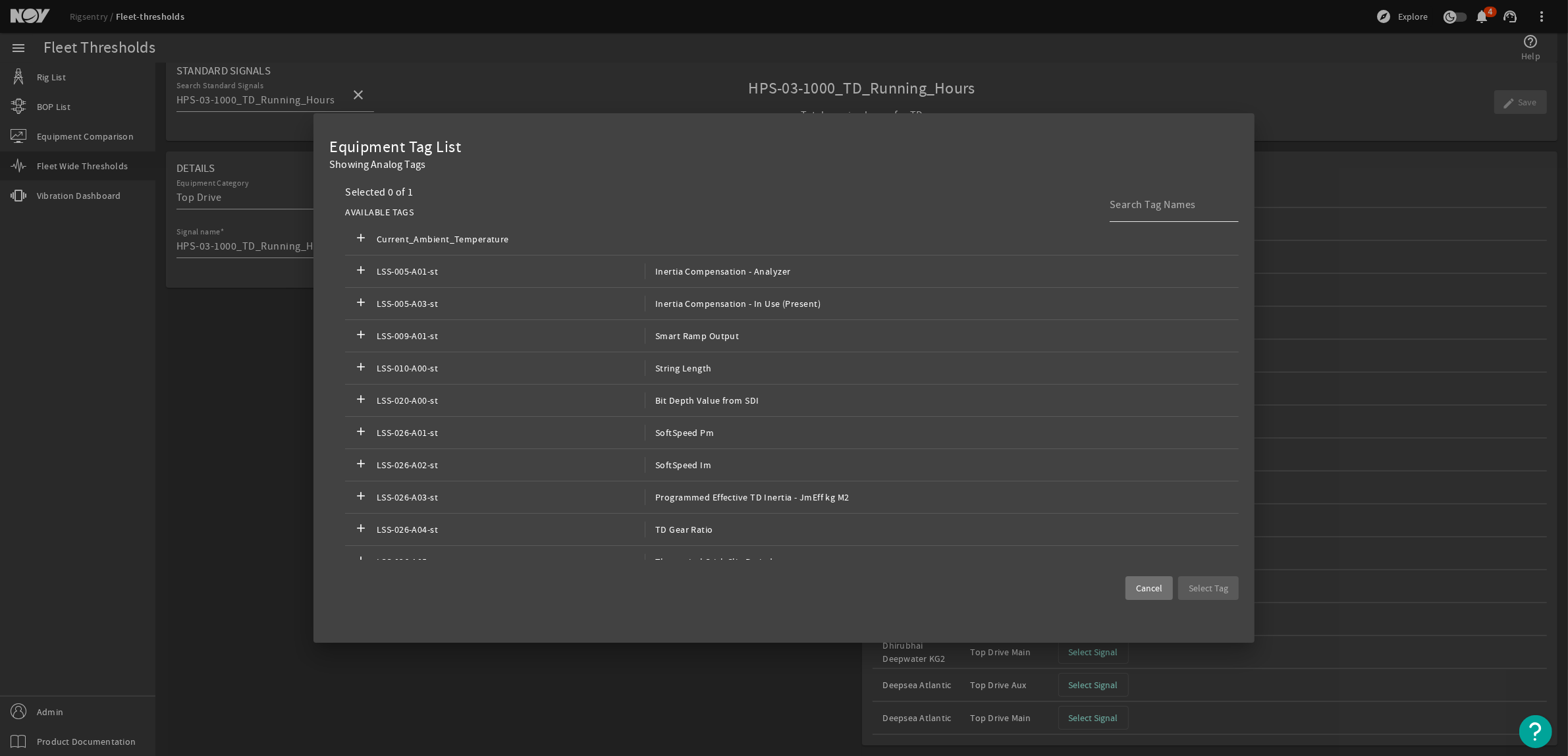
click at [1150, 205] on input at bounding box center [1169, 204] width 119 height 16
type input "l"
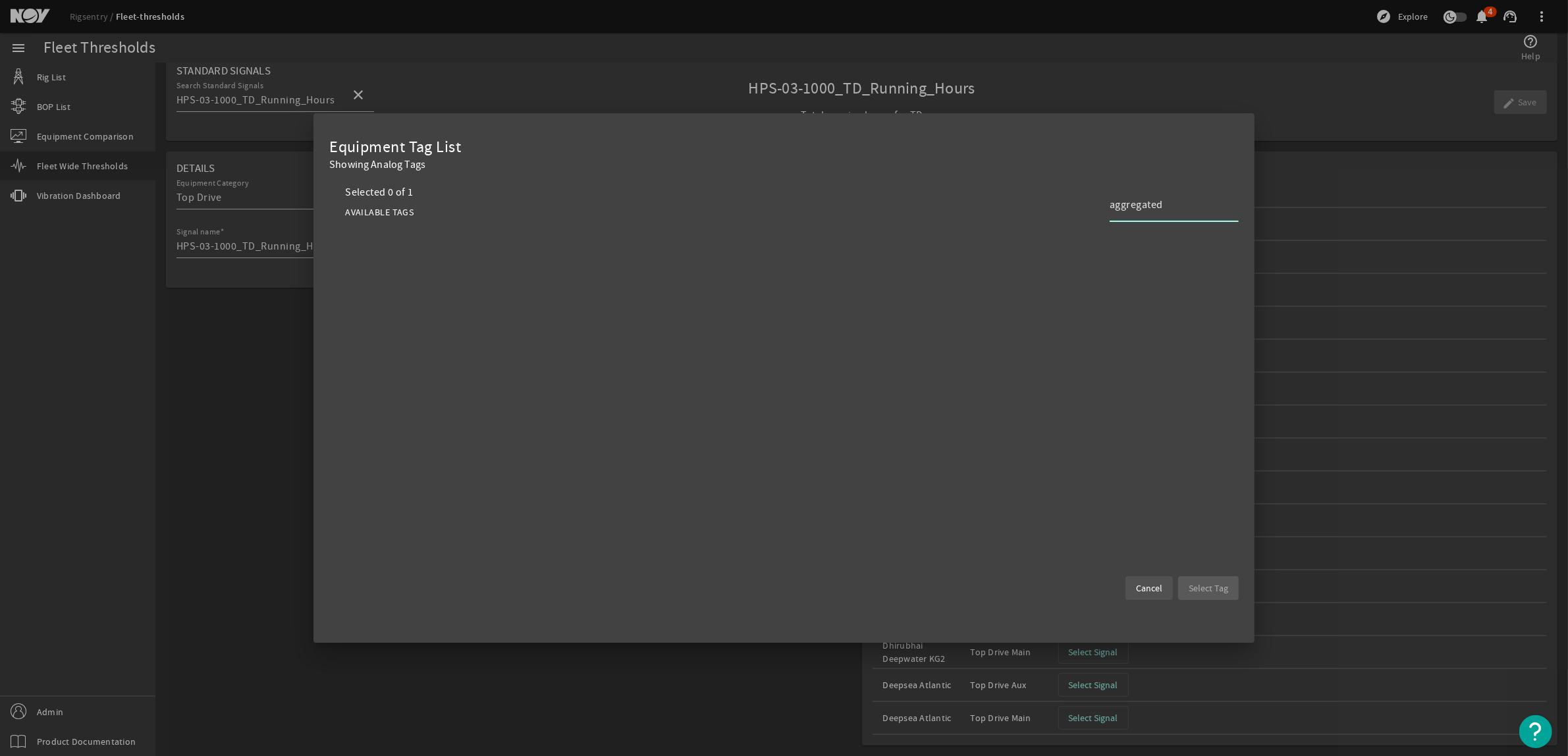
type input "aggregated"
click at [1163, 590] on span "Cancel" at bounding box center [1149, 588] width 26 height 13
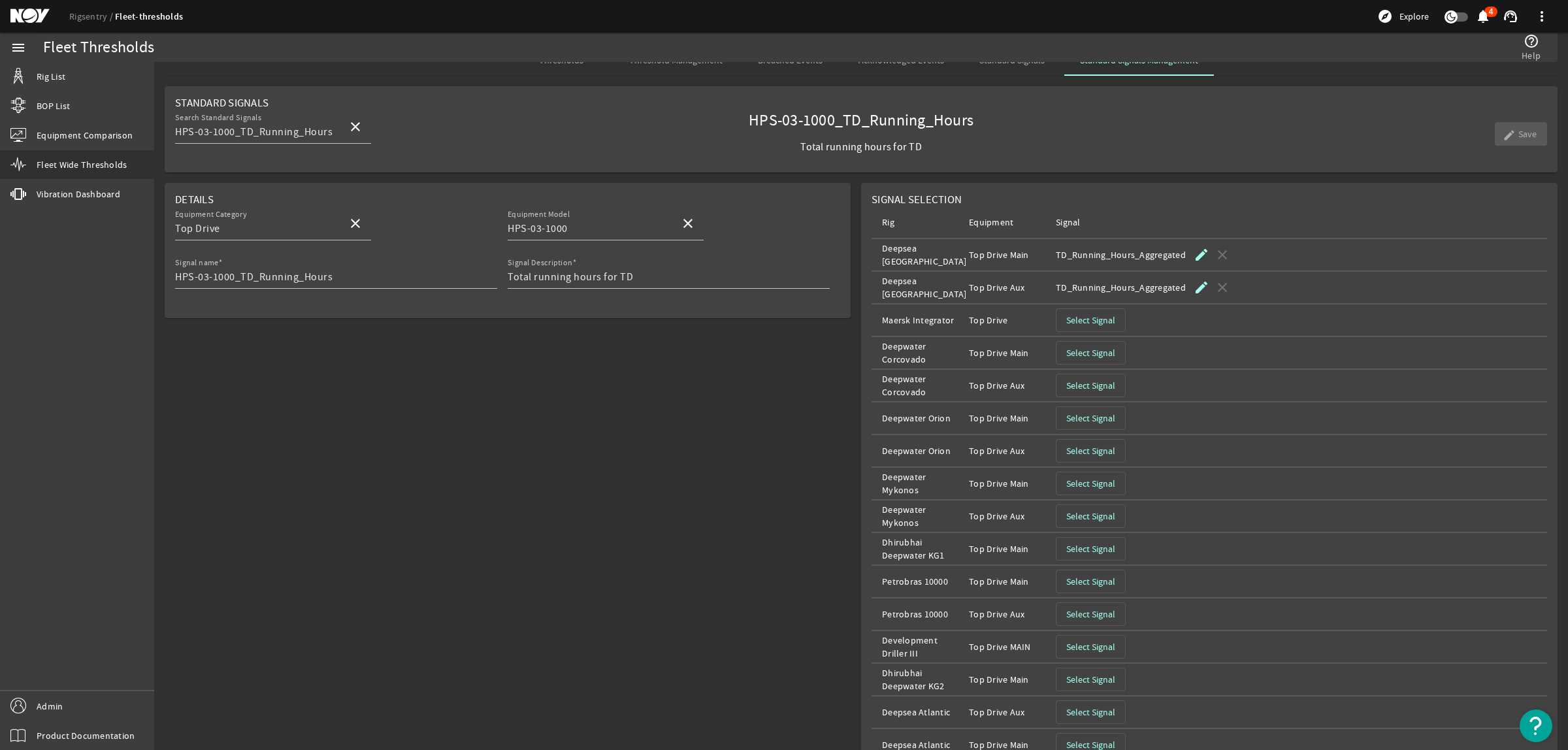
scroll to position [0, 0]
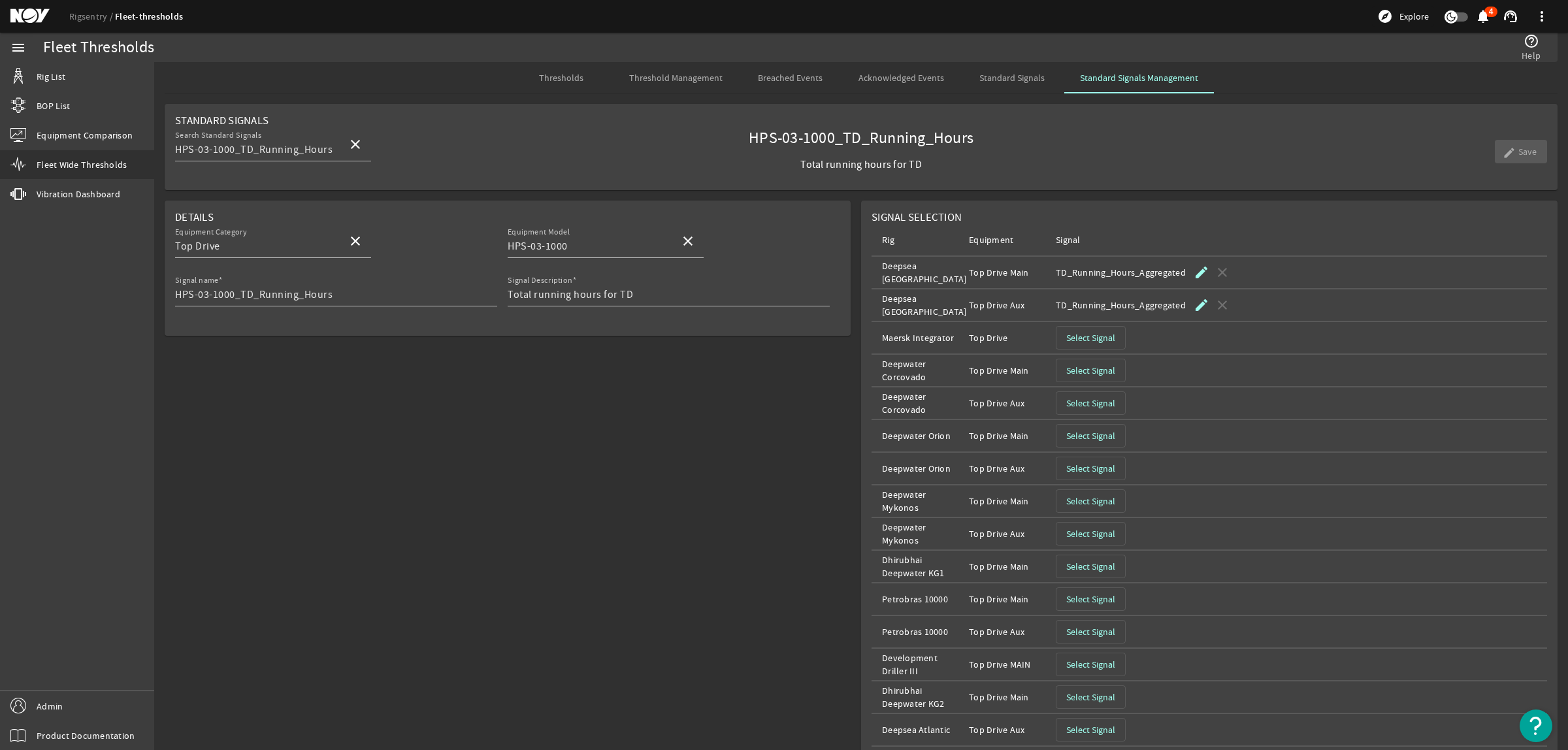
drag, startPoint x: 649, startPoint y: 78, endPoint x: 606, endPoint y: 82, distance: 43.2
click at [649, 78] on span "Threshold Management" at bounding box center [675, 77] width 93 height 9
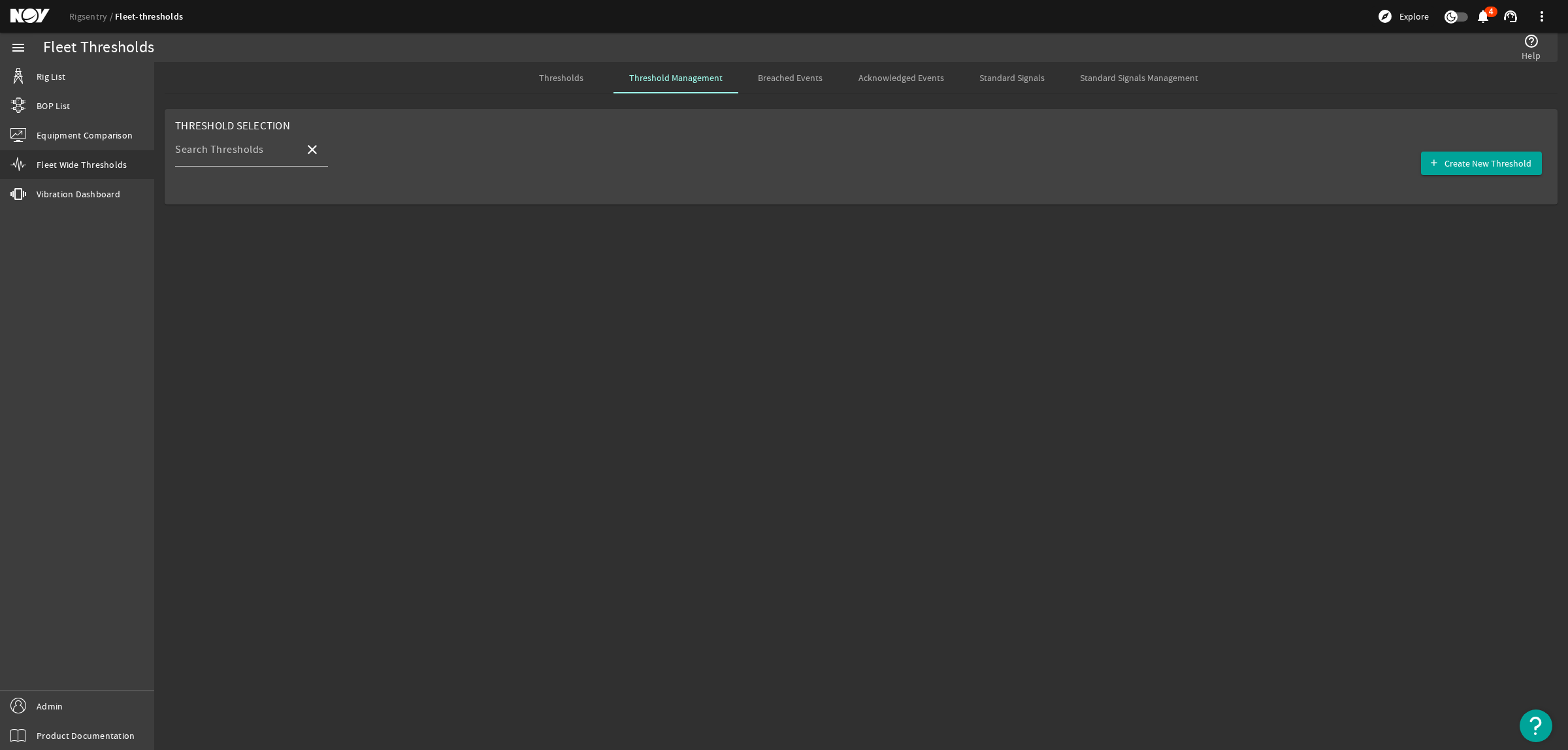
click at [576, 74] on span "Thresholds" at bounding box center [561, 77] width 45 height 9
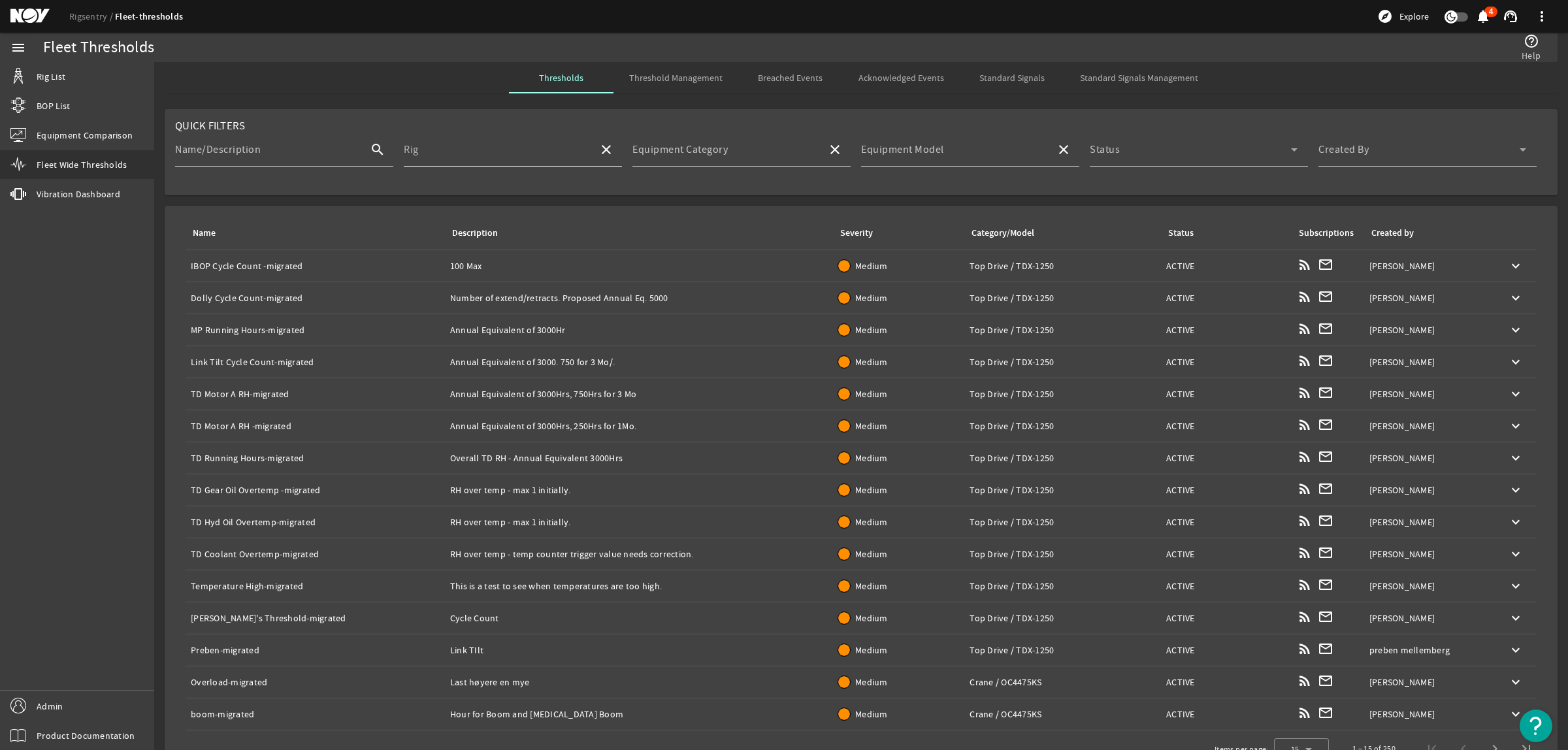
click at [531, 155] on input "Rig" at bounding box center [496, 155] width 184 height 16
click at [518, 191] on mat-option "Deepwater Conqueror" at bounding box center [509, 188] width 216 height 31
type input "Deepwater Conqueror"
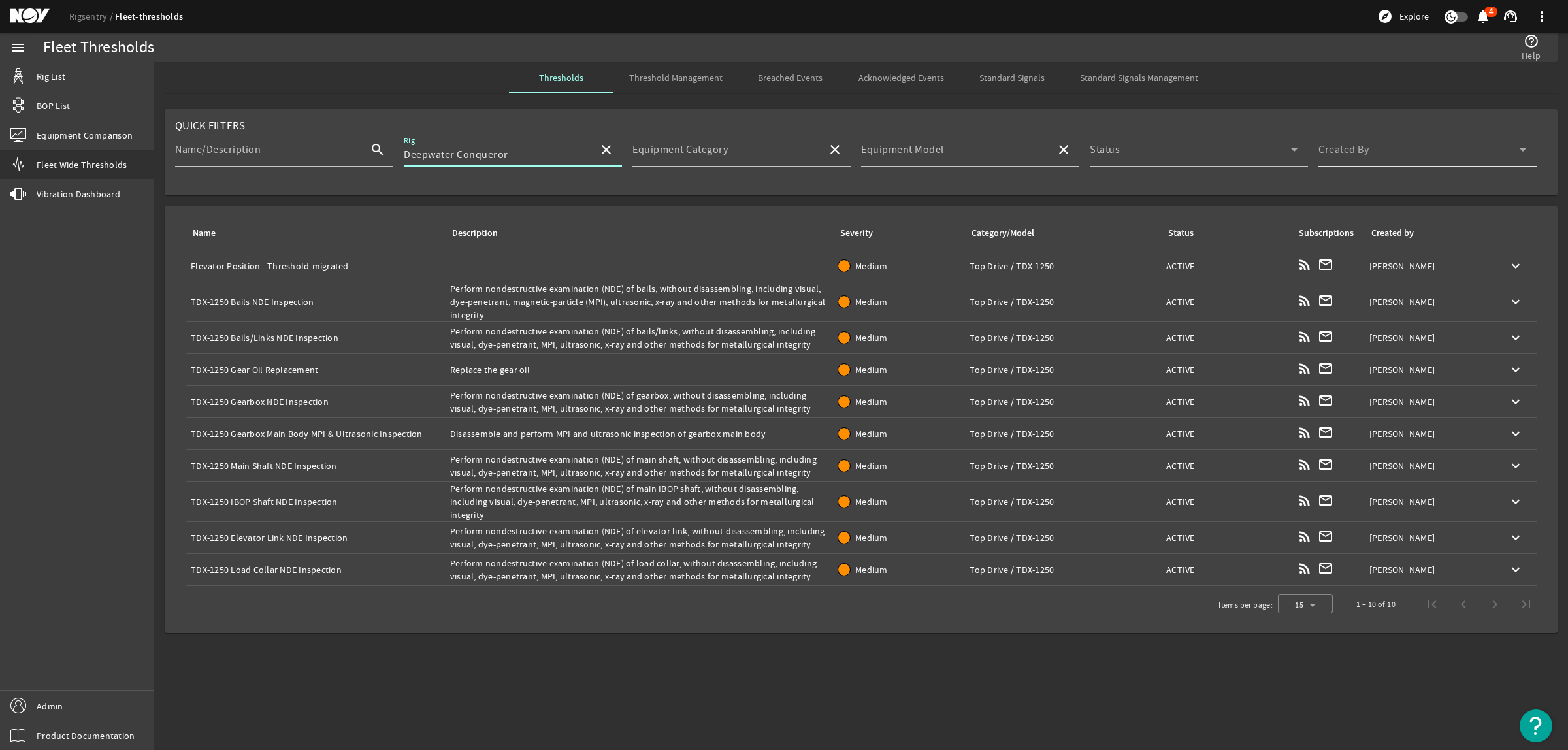
click at [1347, 149] on span at bounding box center [1418, 155] width 201 height 16
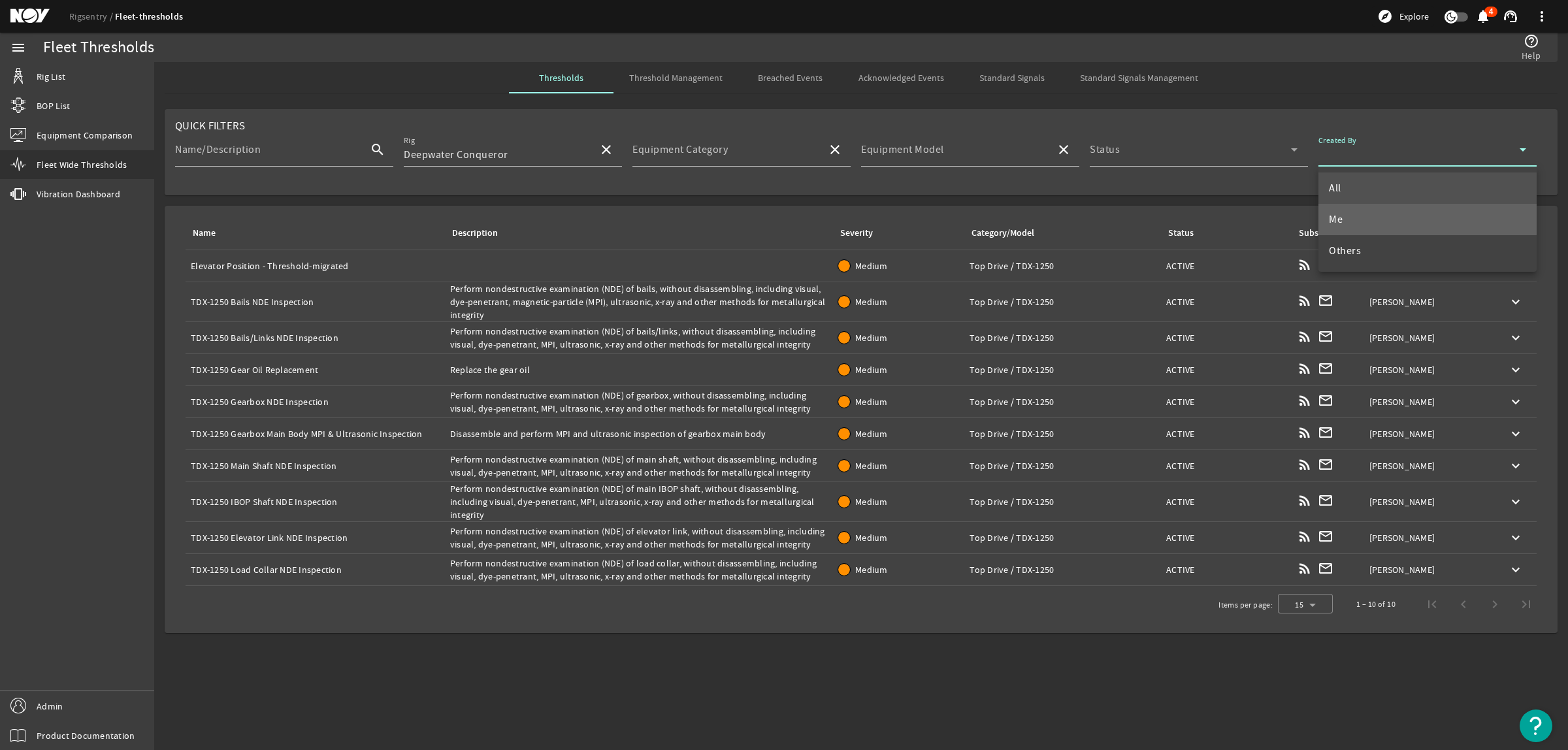
click at [1380, 214] on mat-option "Me" at bounding box center [1428, 219] width 219 height 31
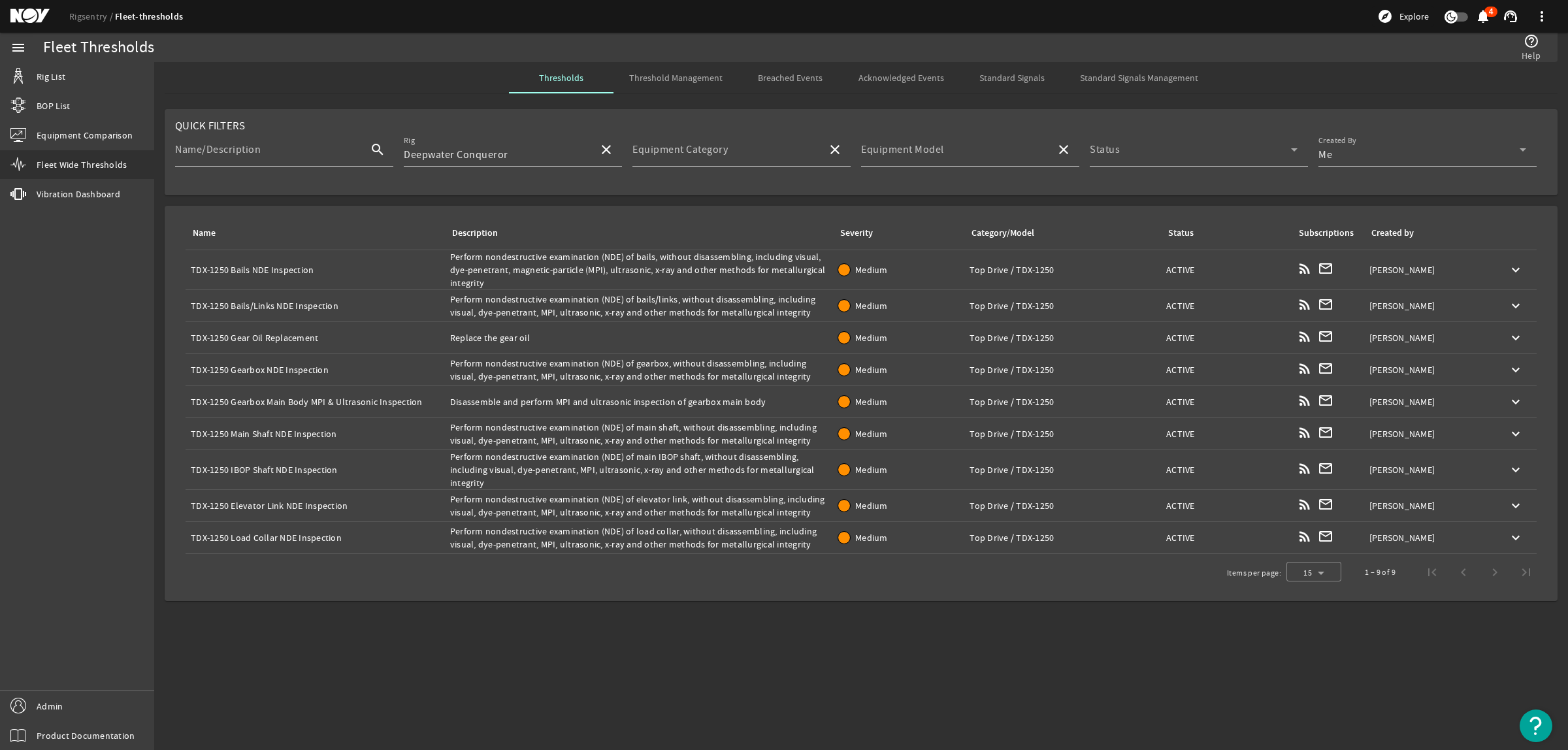
click at [774, 265] on div "Description: Perform nondestructive examination (NDE) of bails, without disasse…" at bounding box center [639, 270] width 378 height 39
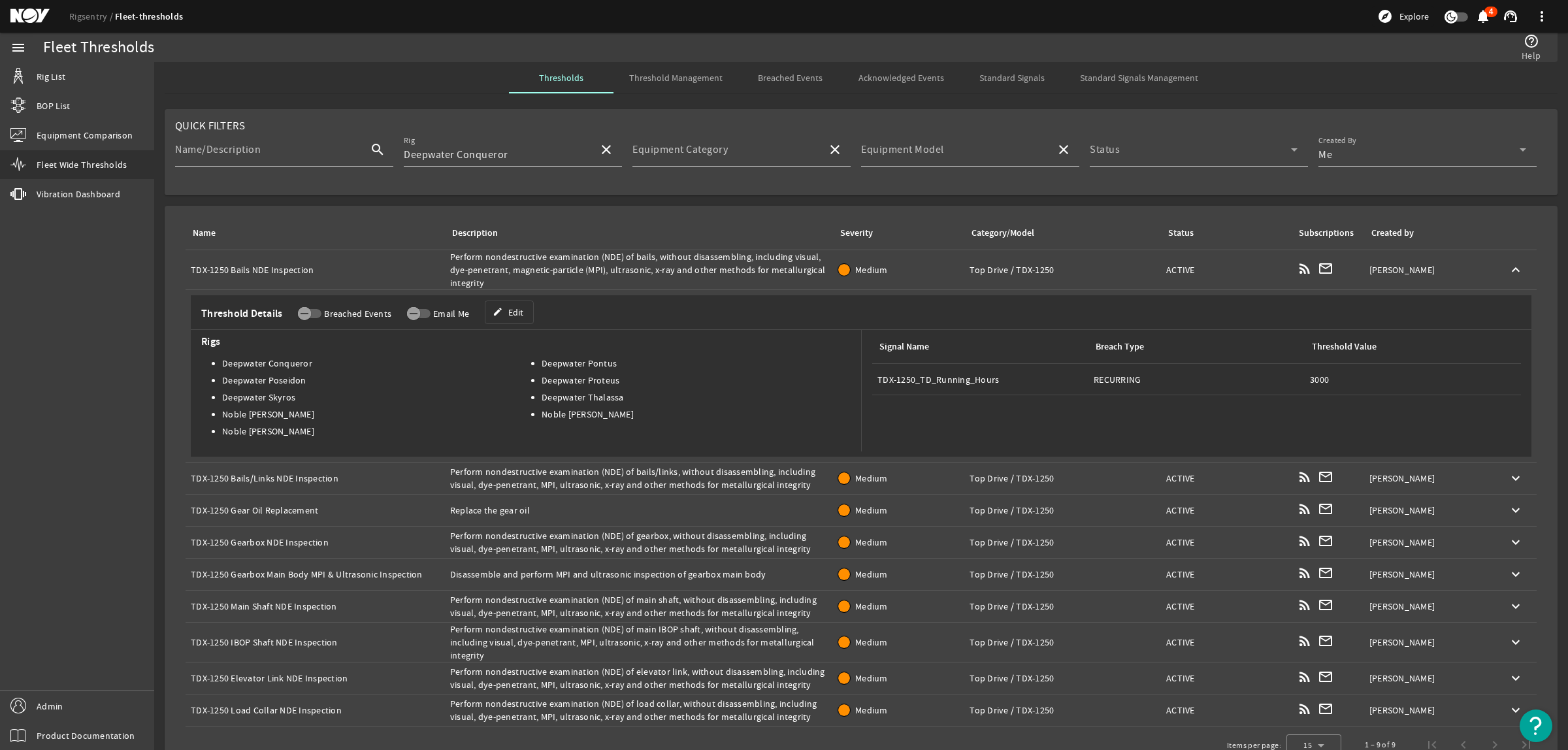
click at [774, 265] on div "Description: Perform nondestructive examination (NDE) of bails, without disasse…" at bounding box center [639, 270] width 378 height 39
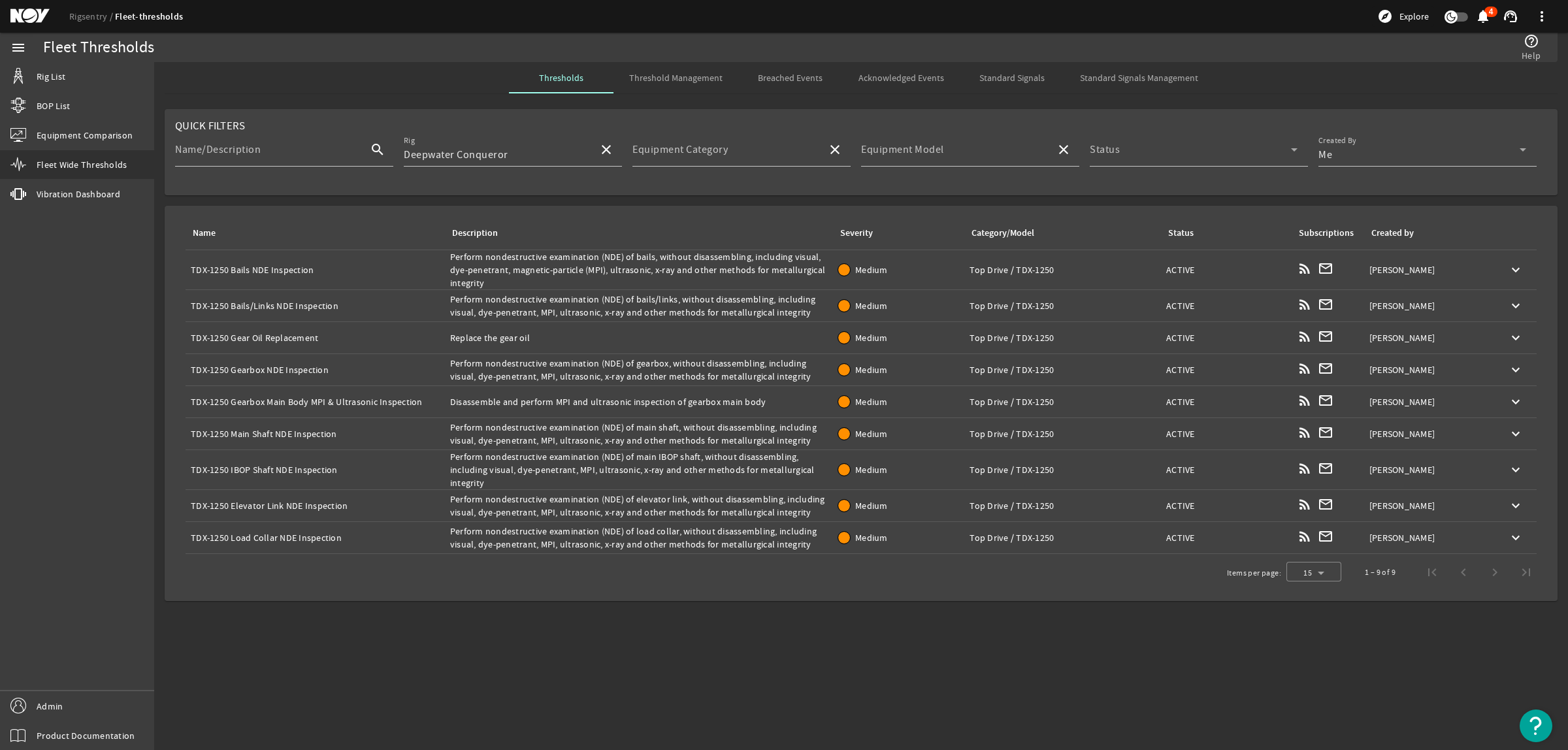
click at [774, 265] on div "Description: Perform nondestructive examination (NDE) of bails, without disasse…" at bounding box center [639, 270] width 378 height 39
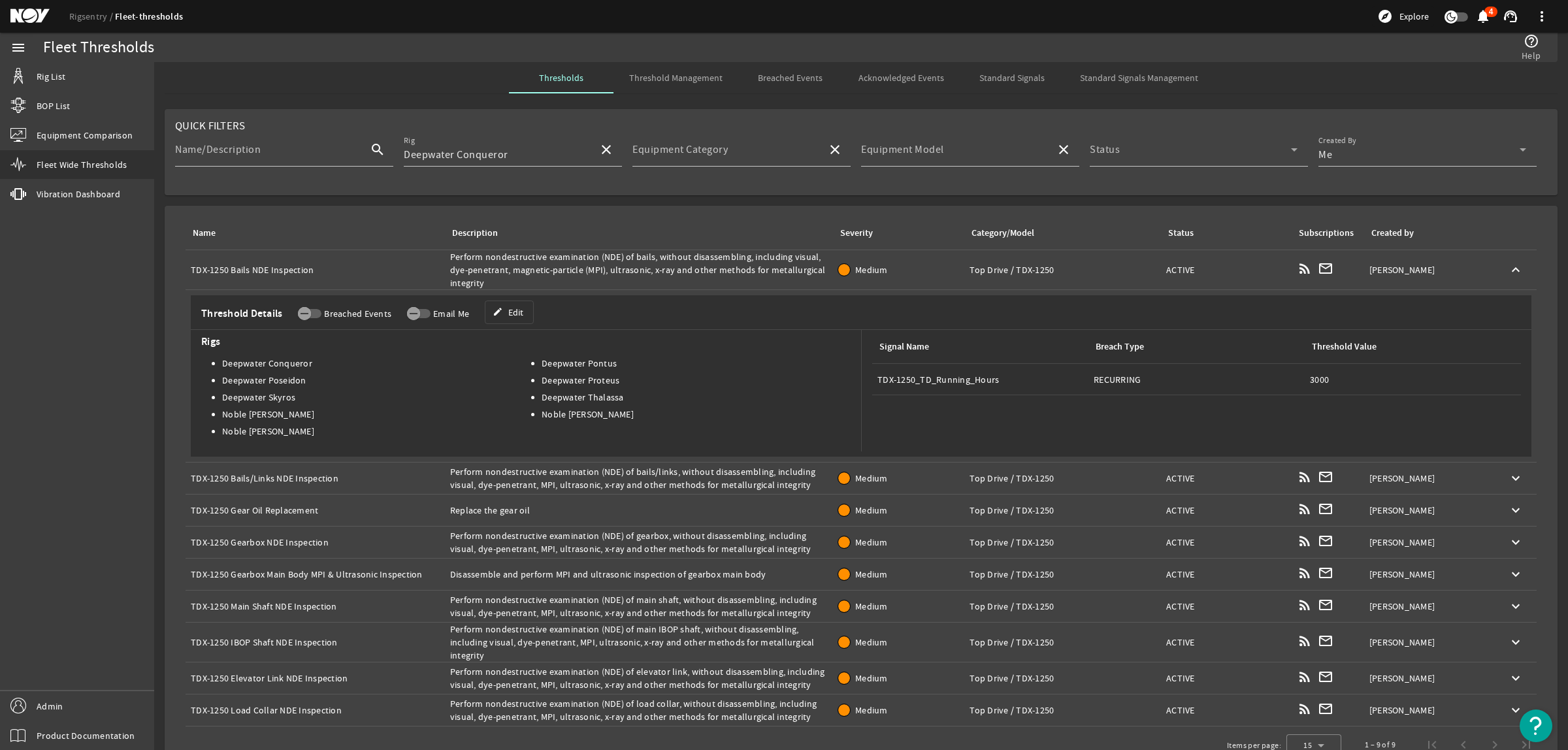
click at [765, 268] on div "Description: Perform nondestructive examination (NDE) of bails, without disasse…" at bounding box center [639, 270] width 378 height 39
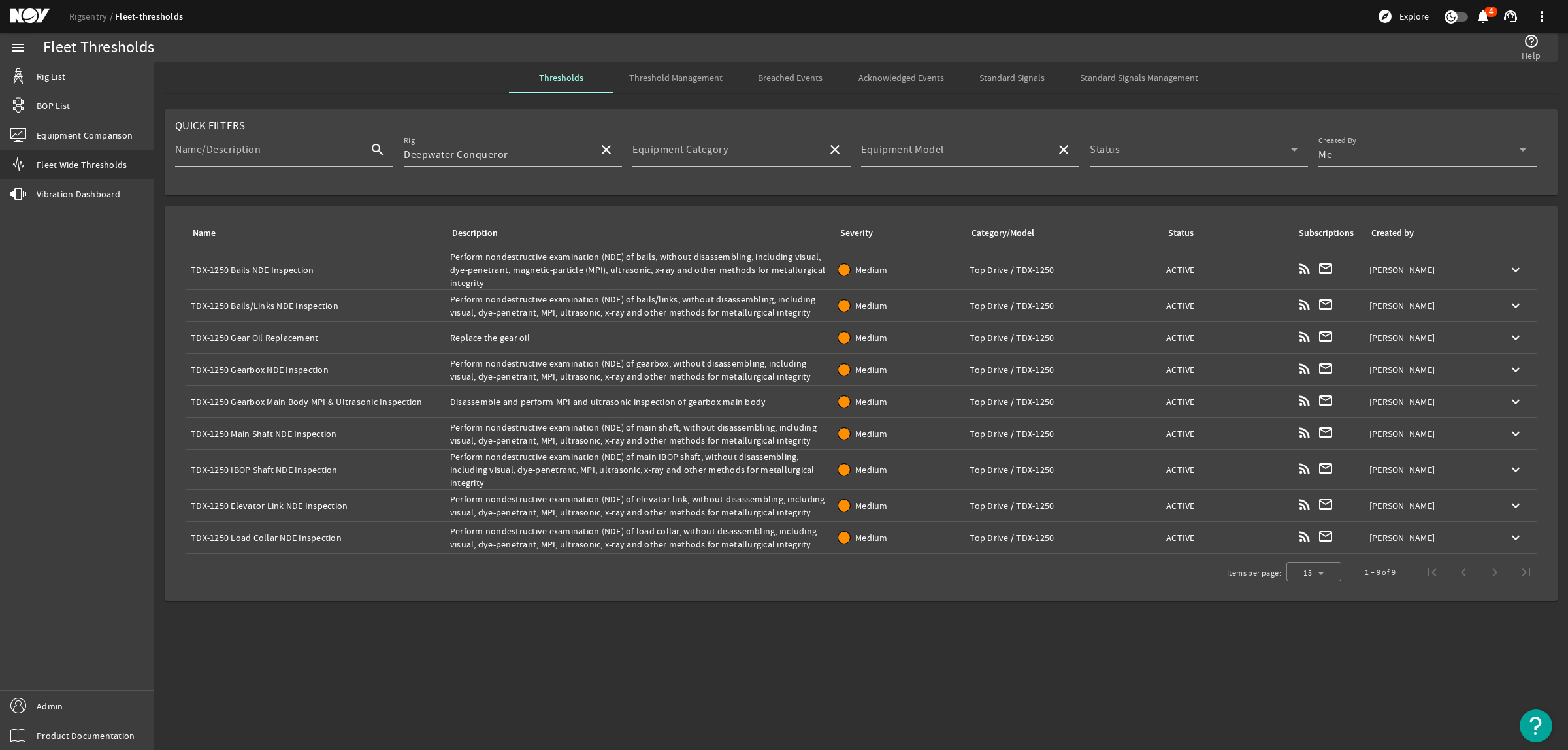
click at [1150, 80] on span "Standard Signals Management" at bounding box center [1139, 77] width 118 height 9
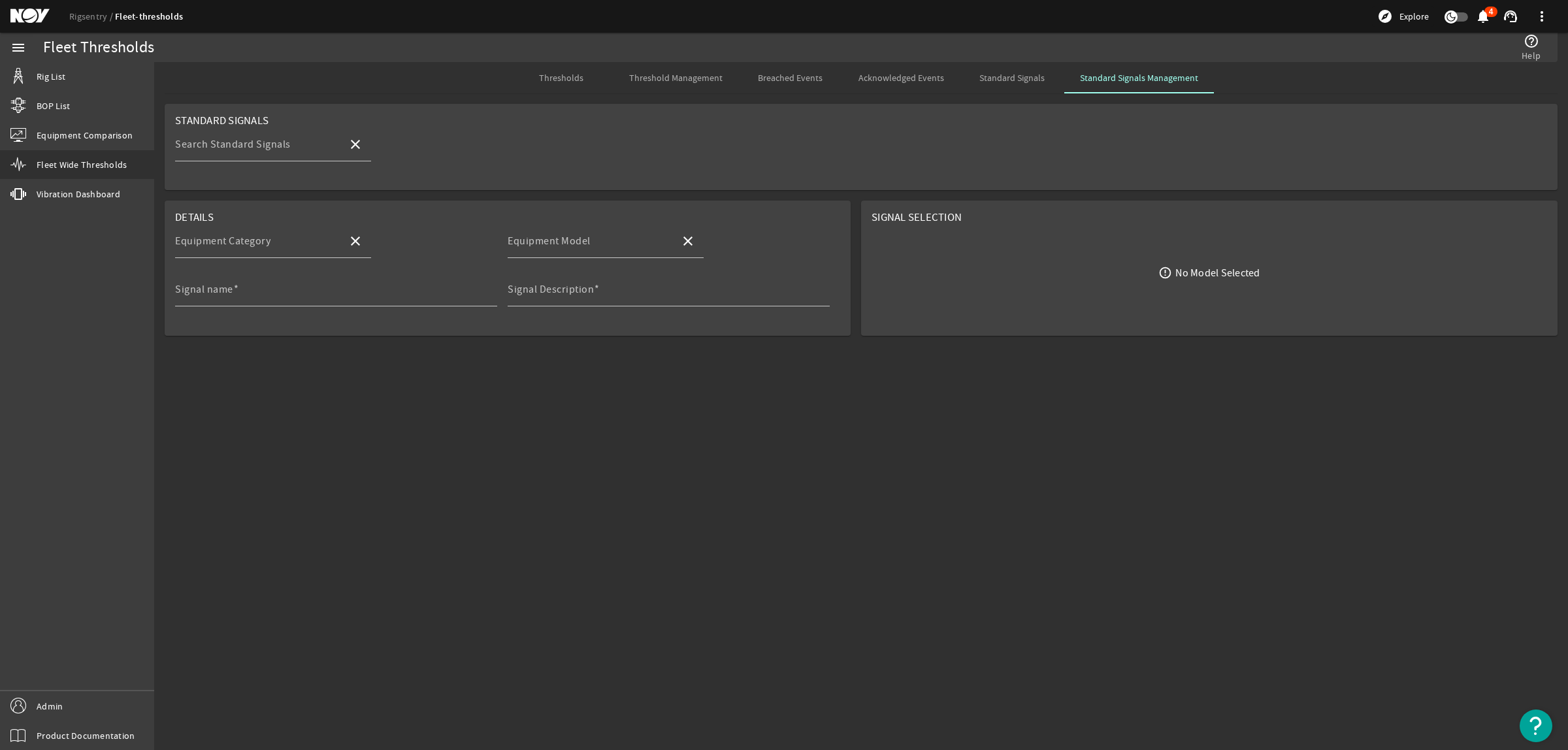
click at [1029, 79] on span "Standard Signals" at bounding box center [1012, 77] width 65 height 9
click at [1150, 85] on span "Standard Signals Management" at bounding box center [1139, 77] width 118 height 31
click at [1006, 78] on span "Standard Signals" at bounding box center [1012, 77] width 65 height 9
click at [1126, 80] on span "Standard Signals Management" at bounding box center [1139, 77] width 118 height 9
click at [1040, 78] on span "Standard Signals" at bounding box center [1012, 77] width 65 height 9
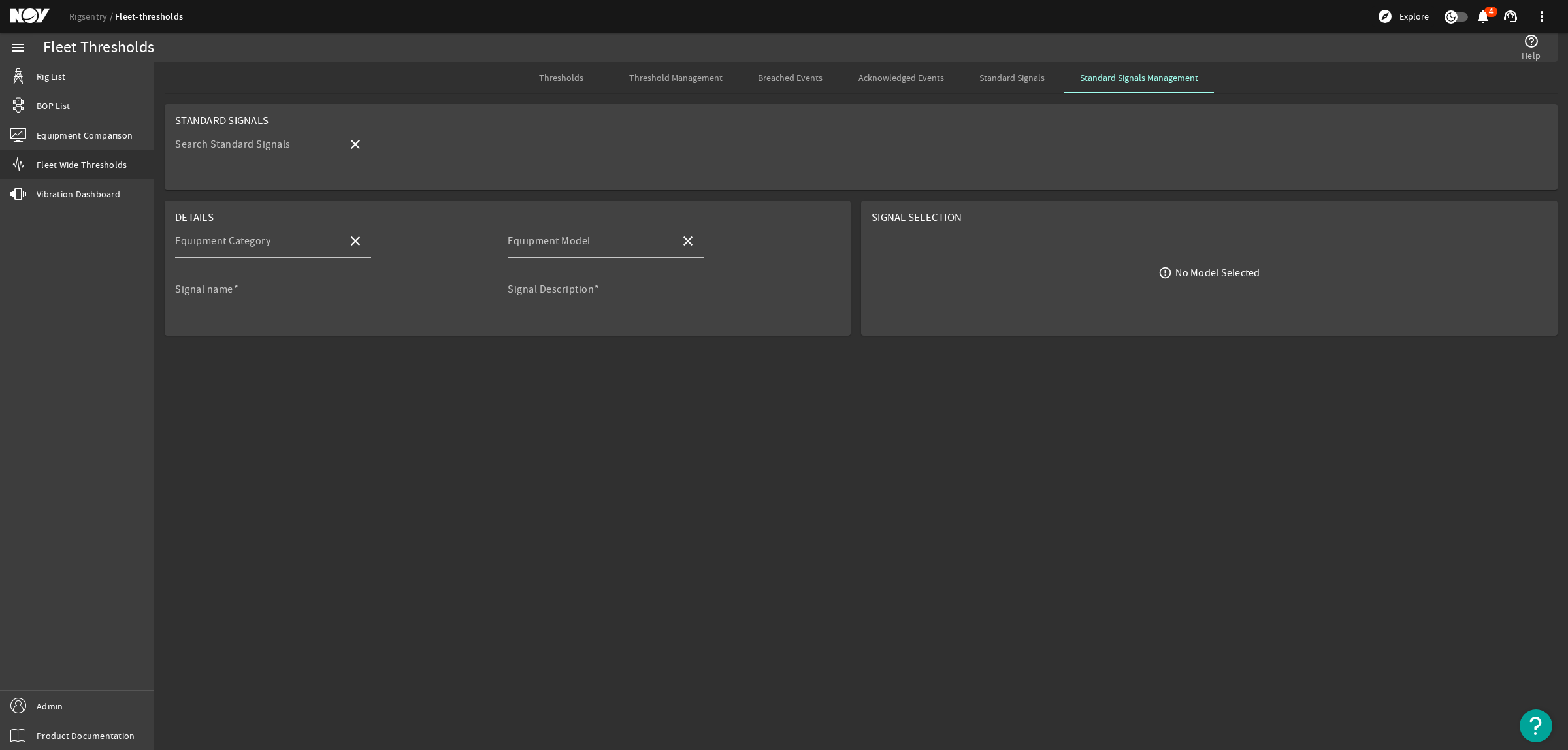
click at [1105, 73] on span "Standard Signals Management" at bounding box center [1139, 77] width 118 height 9
click at [291, 146] on input "Search Standard Signals" at bounding box center [257, 150] width 162 height 16
type input "td"
click at [265, 200] on mat-option "HPS-03-1000_TD_Running_Hours" at bounding box center [307, 214] width 264 height 31
type input "Top Drive"
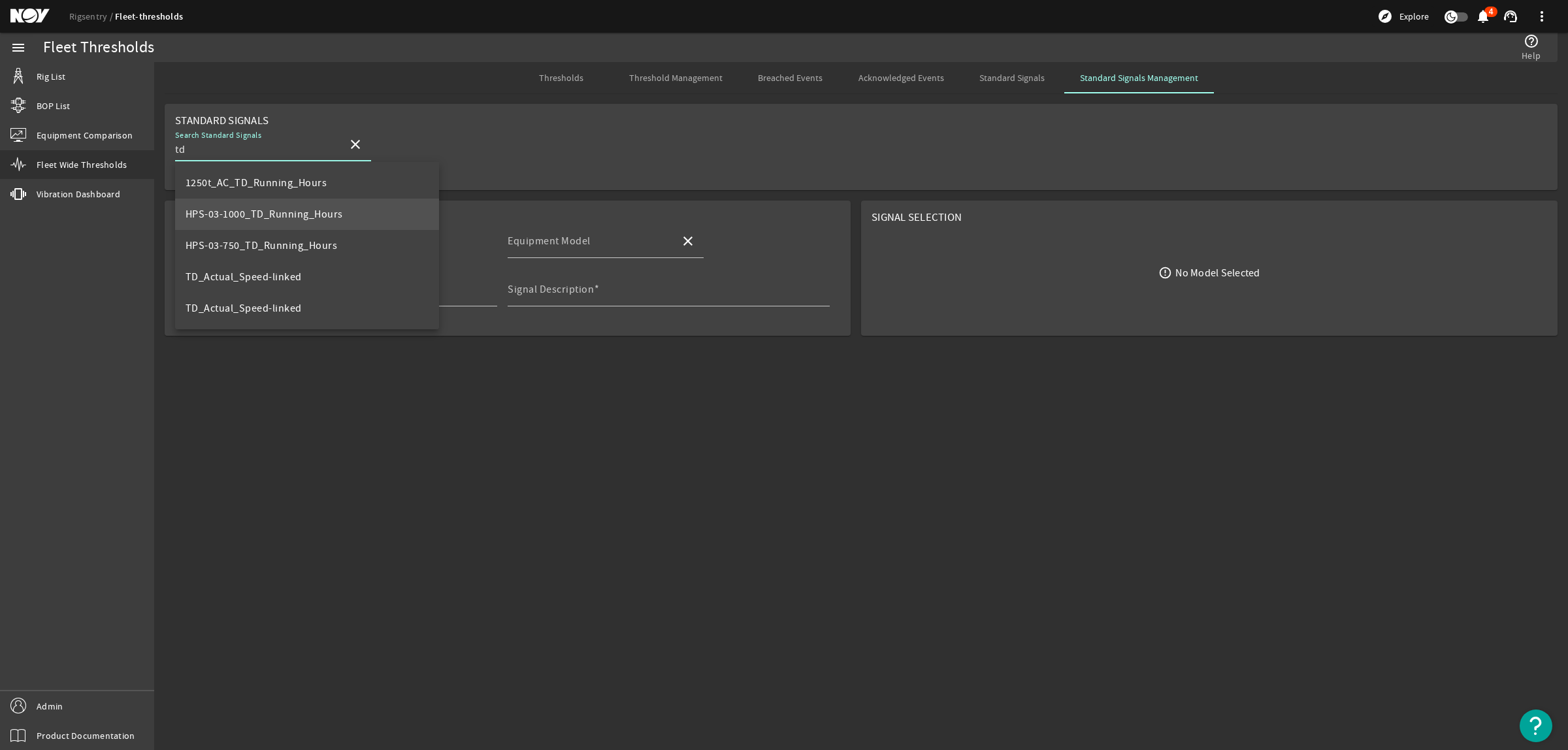
type input "HPS-03-1000"
type input "HPS-03-1000_TD_Running_Hours"
type input "Total running hours for TD"
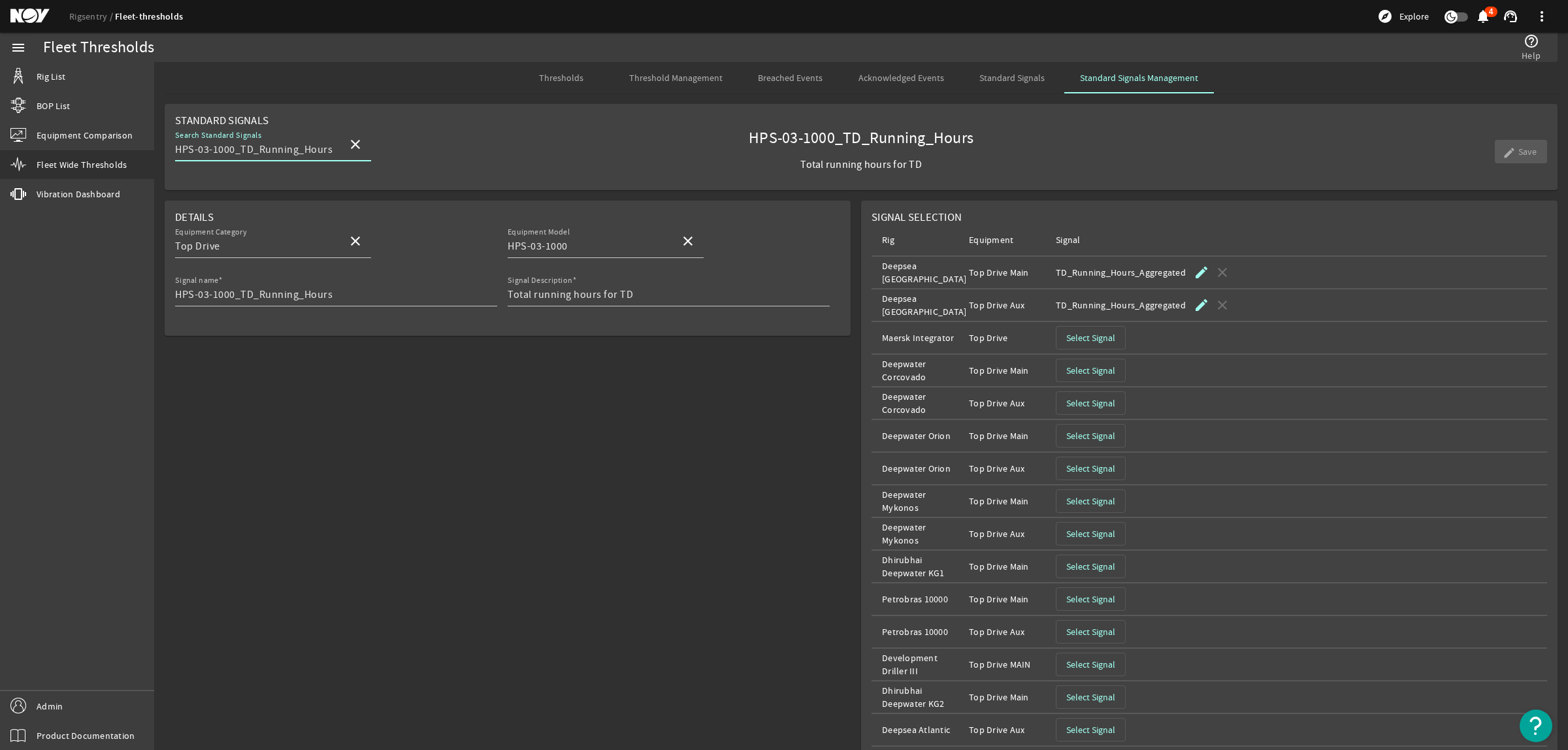
click at [233, 150] on input "HPS-03-1000_TD_Running_Hours" at bounding box center [257, 150] width 162 height 16
type input "HPS-03-750_TD_Running_Hours"
click at [234, 173] on mat-option "HPS-03-750_TD_Running_Hours" at bounding box center [273, 182] width 196 height 31
type input "HPS-03-750"
type input "HPS-03-750_TD_Running_Hours"
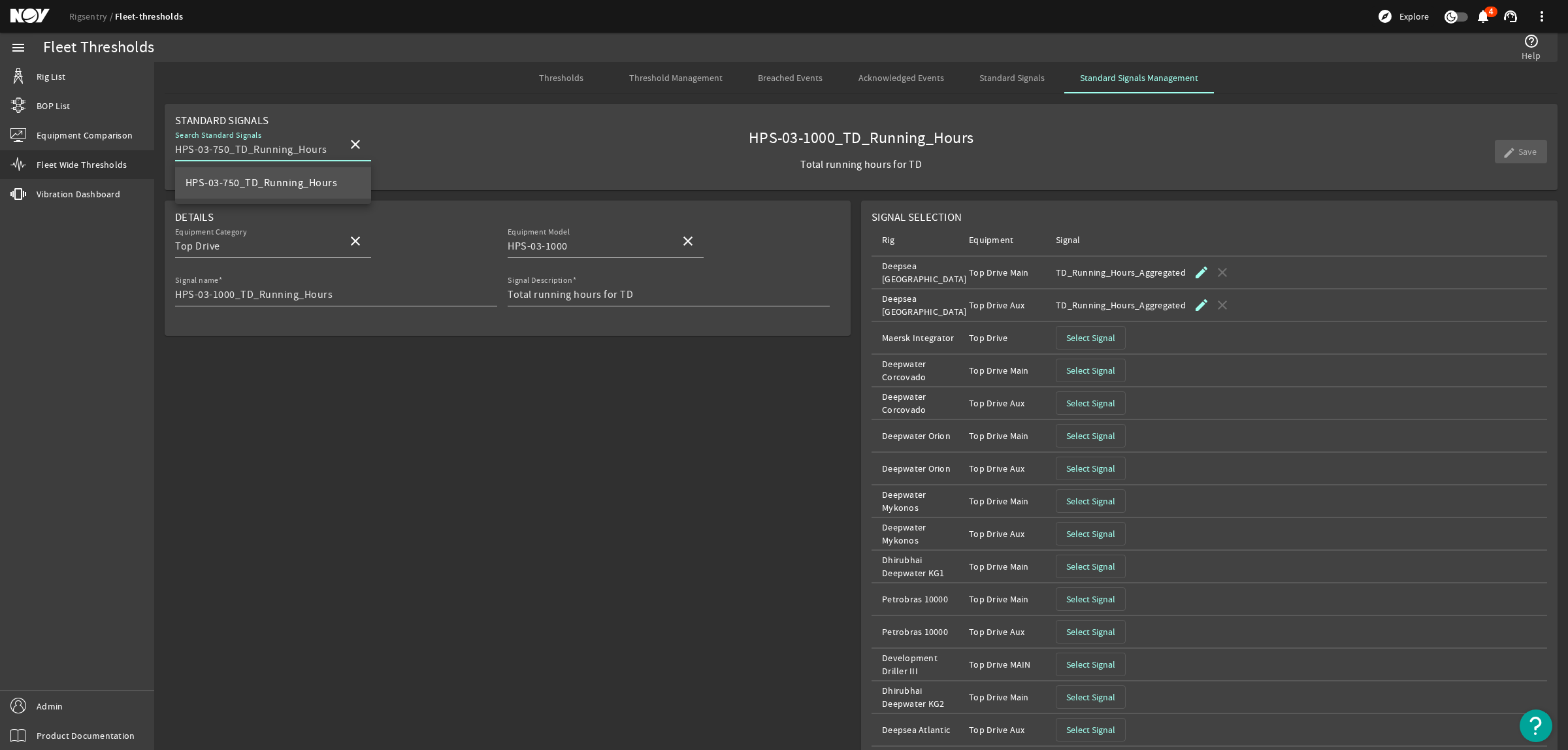
type input "Total running hours for TD"
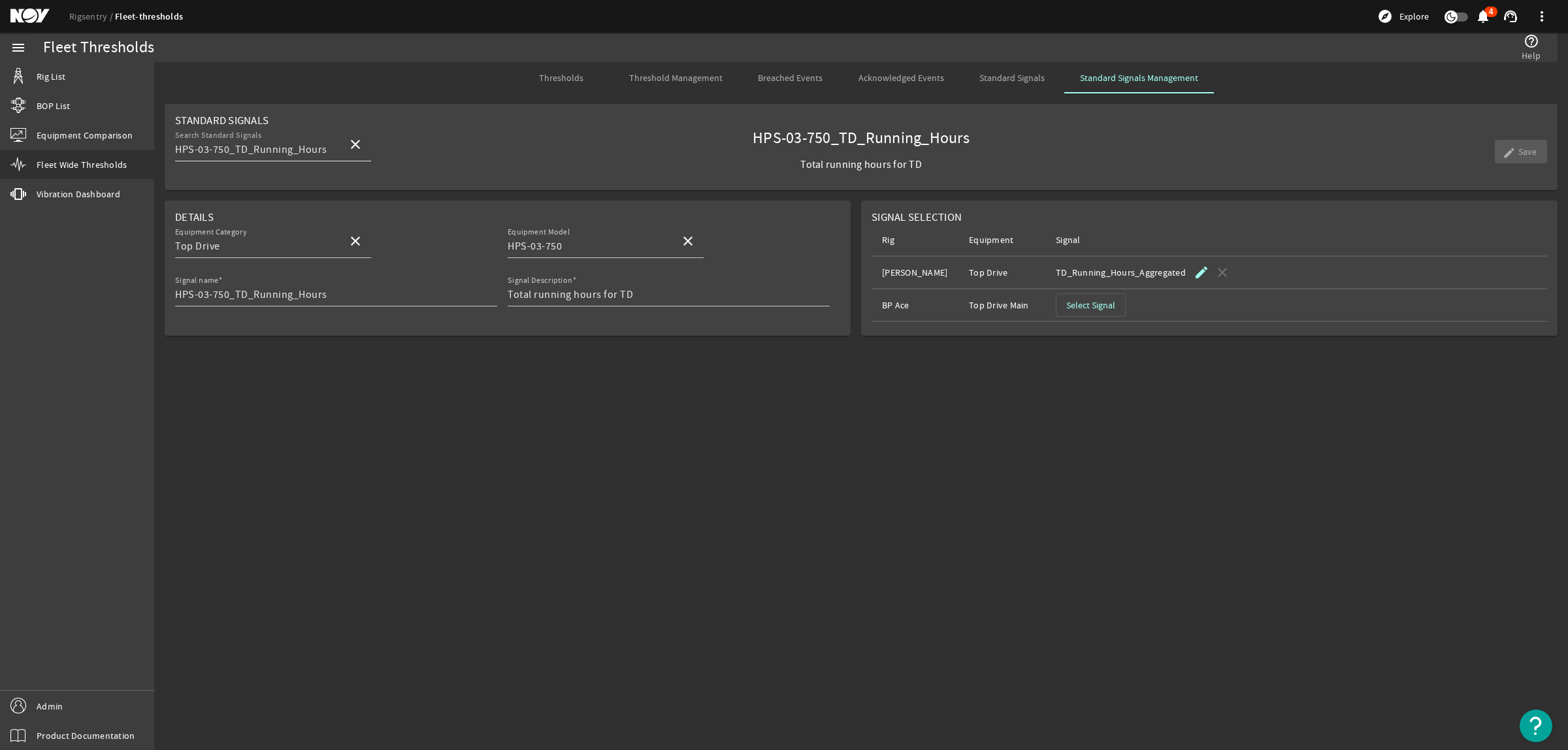
click at [229, 148] on input "HPS-03-750_TD_Running_Hours" at bounding box center [257, 150] width 162 height 16
type input "HPS-03-500_TD_Running_Hours"
click at [340, 129] on button "close" at bounding box center [355, 144] width 31 height 31
type input "500"
click at [358, 143] on mat-icon "close" at bounding box center [355, 144] width 16 height 16
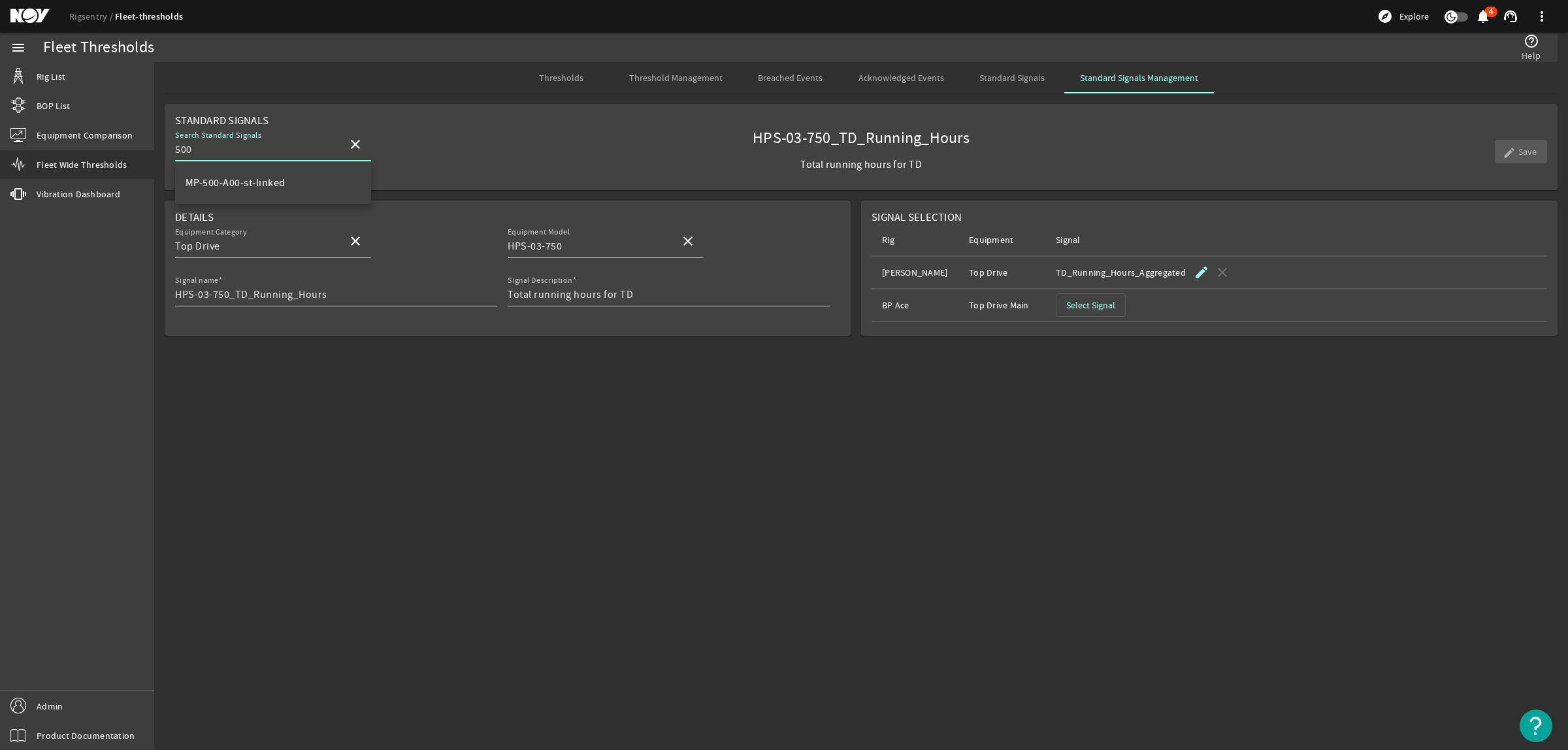
click at [358, 143] on mat-icon "close" at bounding box center [355, 144] width 16 height 16
click at [461, 157] on div "Search Standard Signals close HPS-03-750_TD_Running_Hours Total running hours f…" at bounding box center [861, 152] width 1372 height 49
click at [455, 498] on mat-sidenav-content "Fleet Thresholds help_outline Help Thresholds Threshold Management Breached Eve…" at bounding box center [861, 406] width 1414 height 689
click at [324, 145] on input "Search Standard Signals" at bounding box center [257, 150] width 162 height 16
type input "tdx"
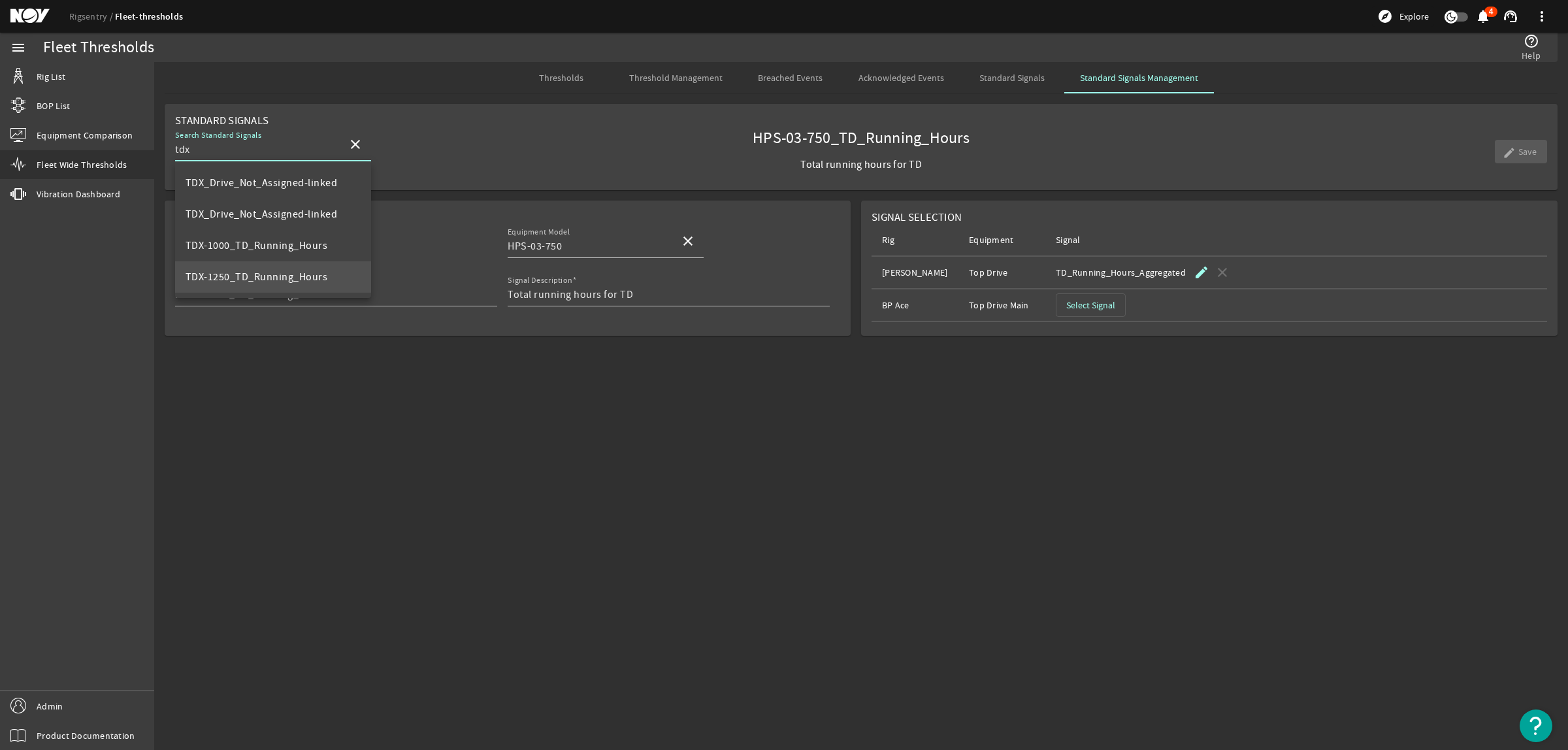
click at [291, 266] on mat-option "TDX-1250_TD_Running_Hours" at bounding box center [273, 276] width 196 height 31
type input "TDX-1250"
type input "TDX-1250_TD_Running_Hours"
type input "Total running hours for TD"
type input "TDX-1250_TD_Running_Hours"
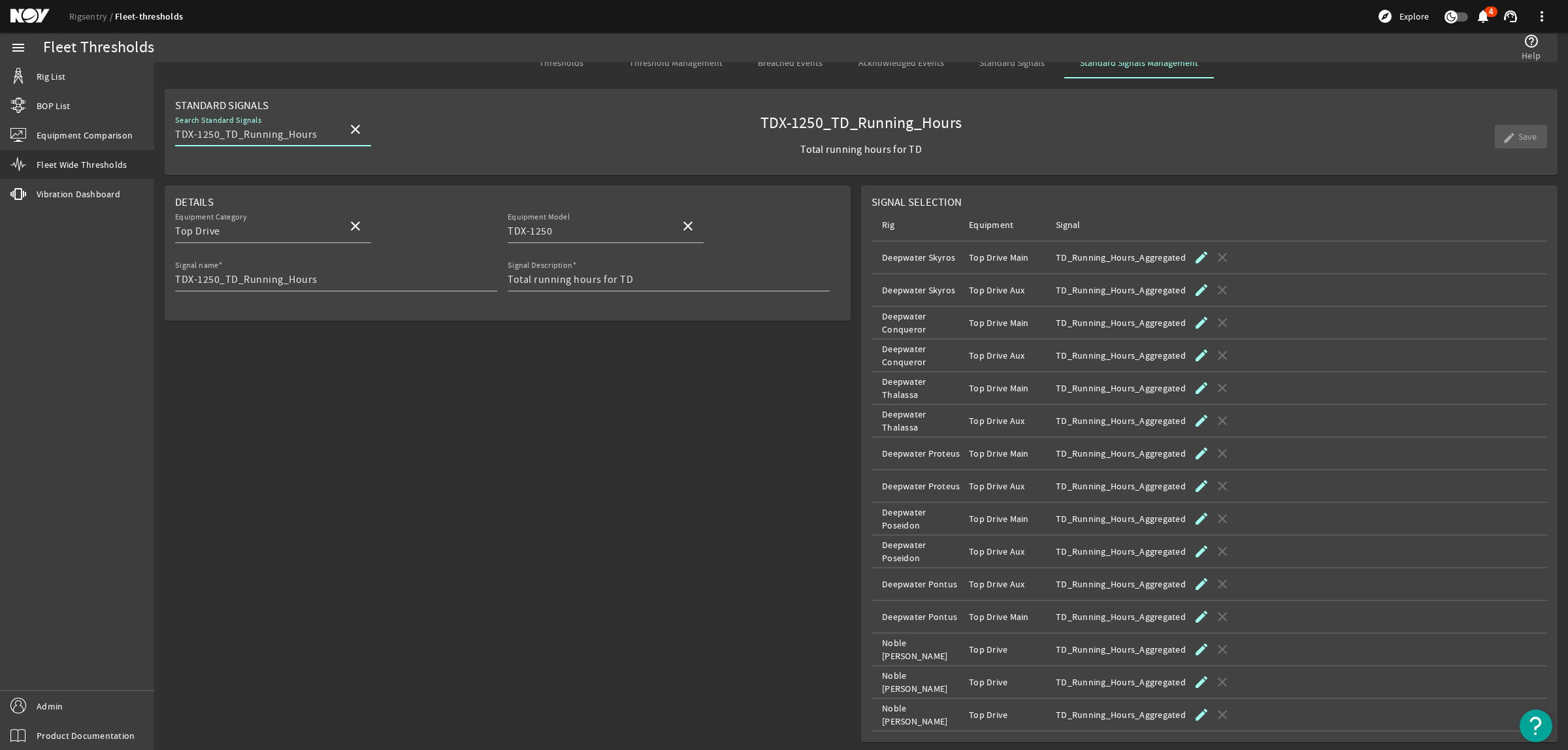
scroll to position [17, 0]
click at [346, 128] on span at bounding box center [355, 126] width 31 height 31
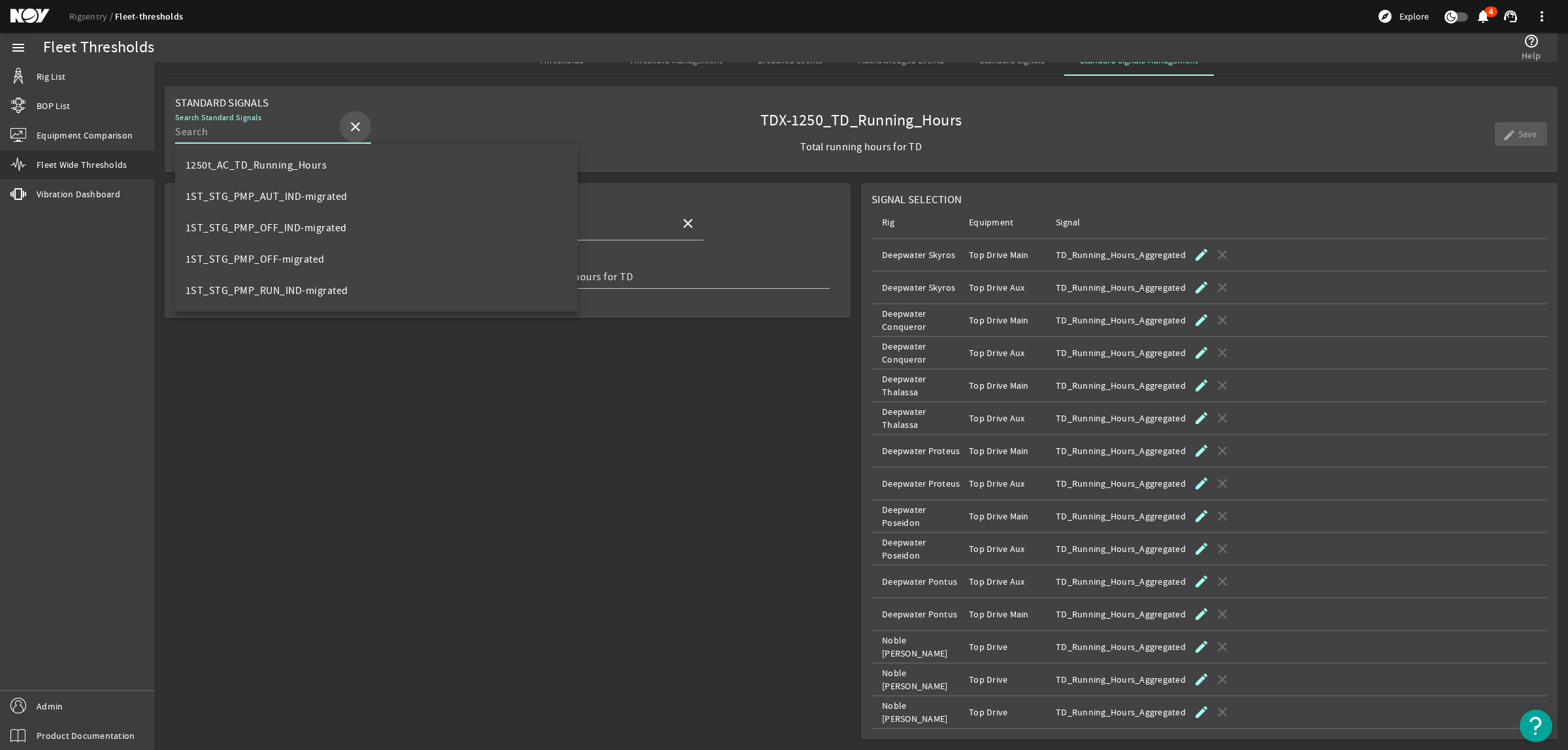
click at [386, 123] on div "Search Standard Signals close TDX-1250_TD_Running_Hours Total running hours for…" at bounding box center [861, 134] width 1372 height 49
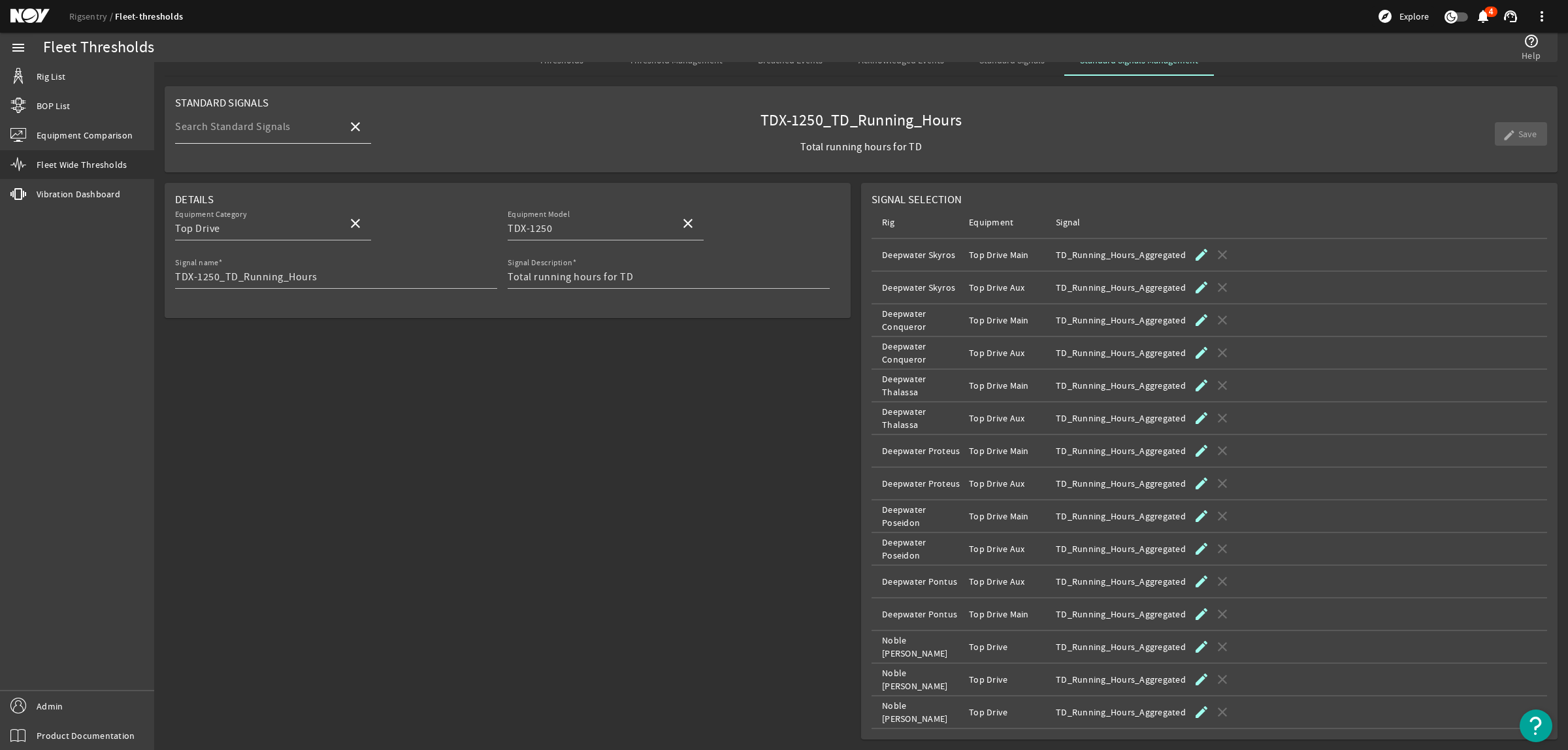
click at [310, 133] on input "Search Standard Signals" at bounding box center [257, 132] width 162 height 16
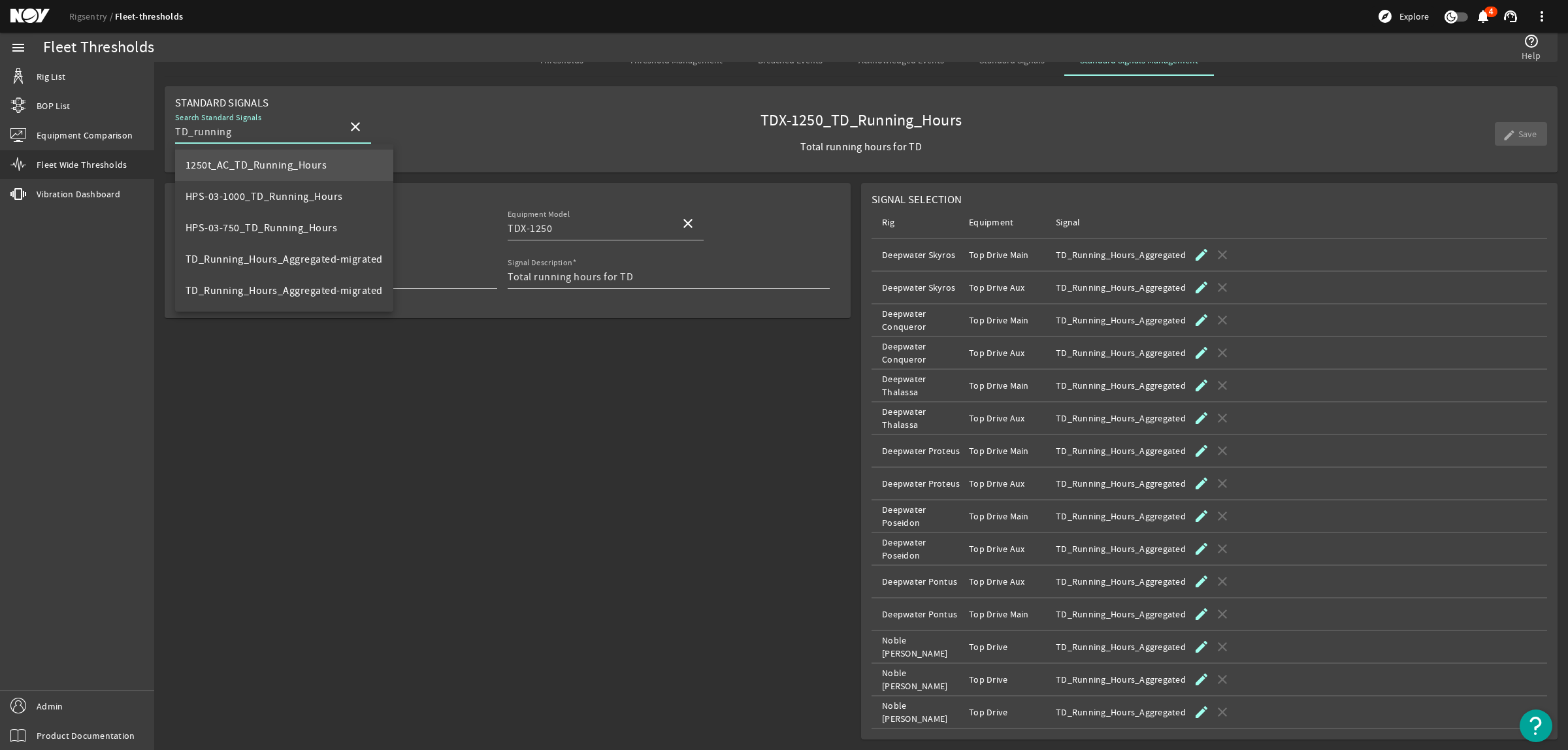
type input "TD_running"
click at [324, 164] on span "1250t_AC_TD_Running_Hours" at bounding box center [257, 165] width 142 height 13
type input "Top Drive, 1250t AC"
type input "1250t_AC_TD_Running_Hours"
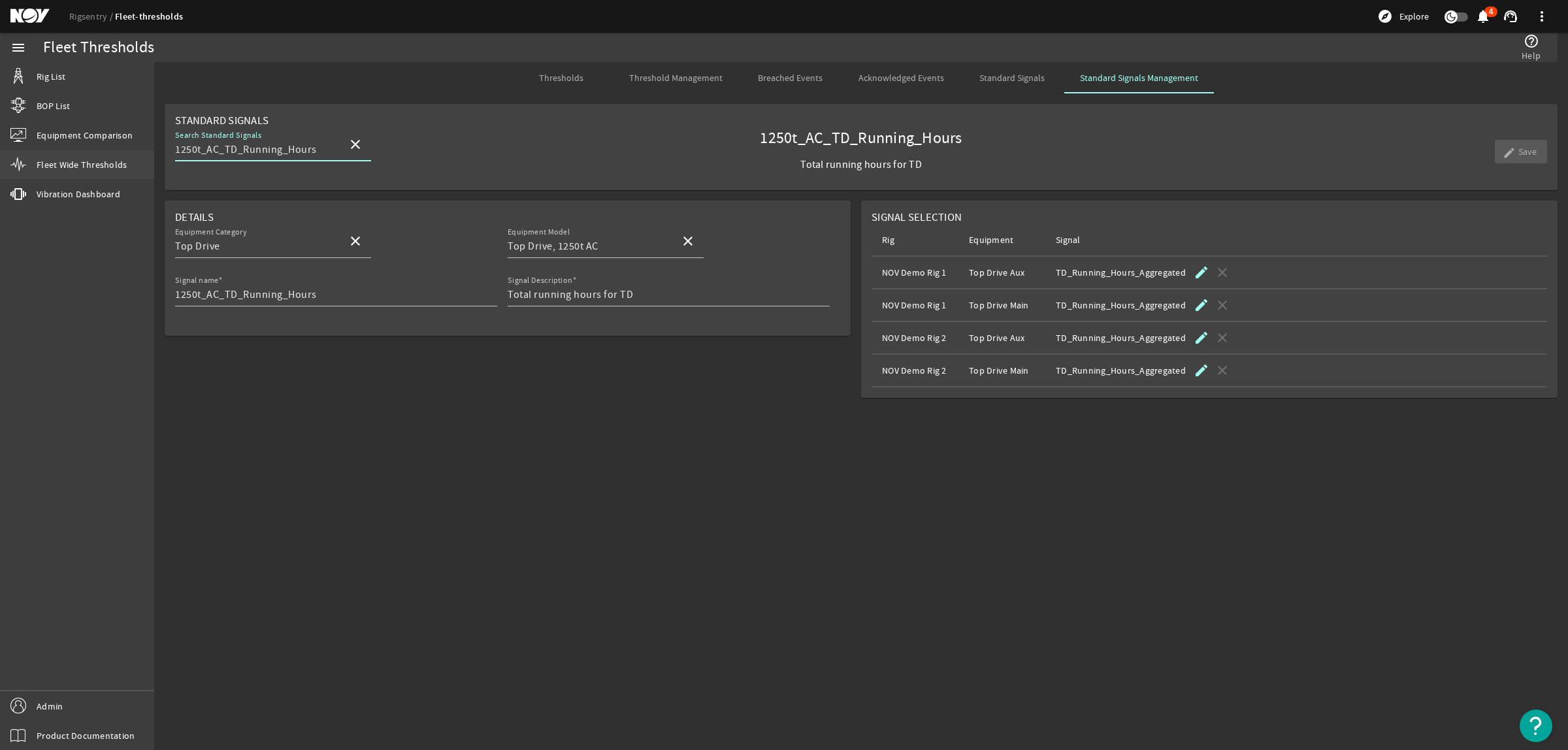
drag, startPoint x: 225, startPoint y: 152, endPoint x: 115, endPoint y: 153, distance: 110.0
click at [115, 153] on mat-sidenav-container "menu Rig List BOP List Equipment Comparison Fleet Wide Thresholds vibration Vib…" at bounding box center [784, 391] width 1568 height 717
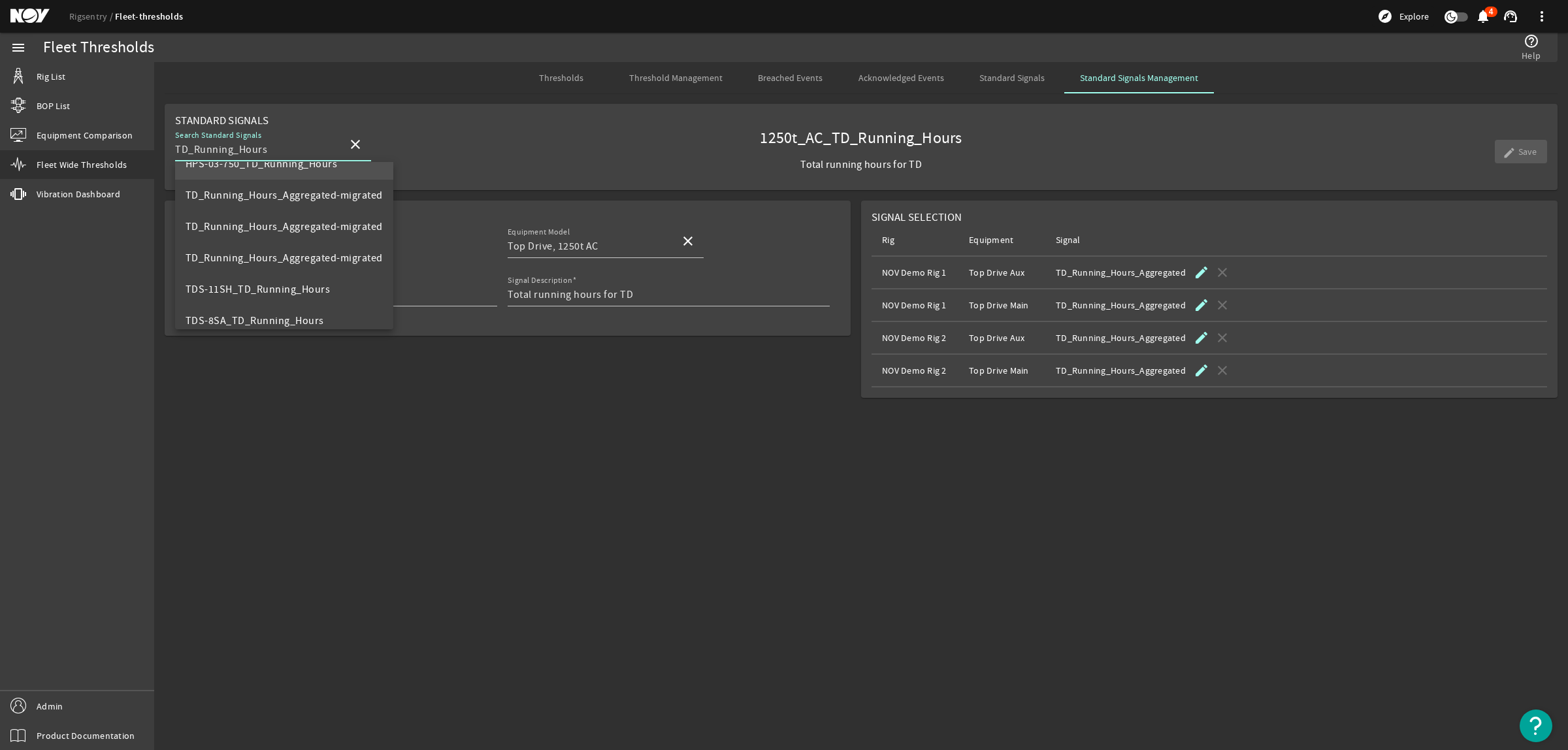
scroll to position [156, 0]
type input "TD_Running_Hours"
click at [279, 243] on span "TDS-8SA_TD_Running_Hours" at bounding box center [255, 247] width 139 height 13
type input "TDS-8SA"
type input "TDS-8SA_TD_Running_Hours"
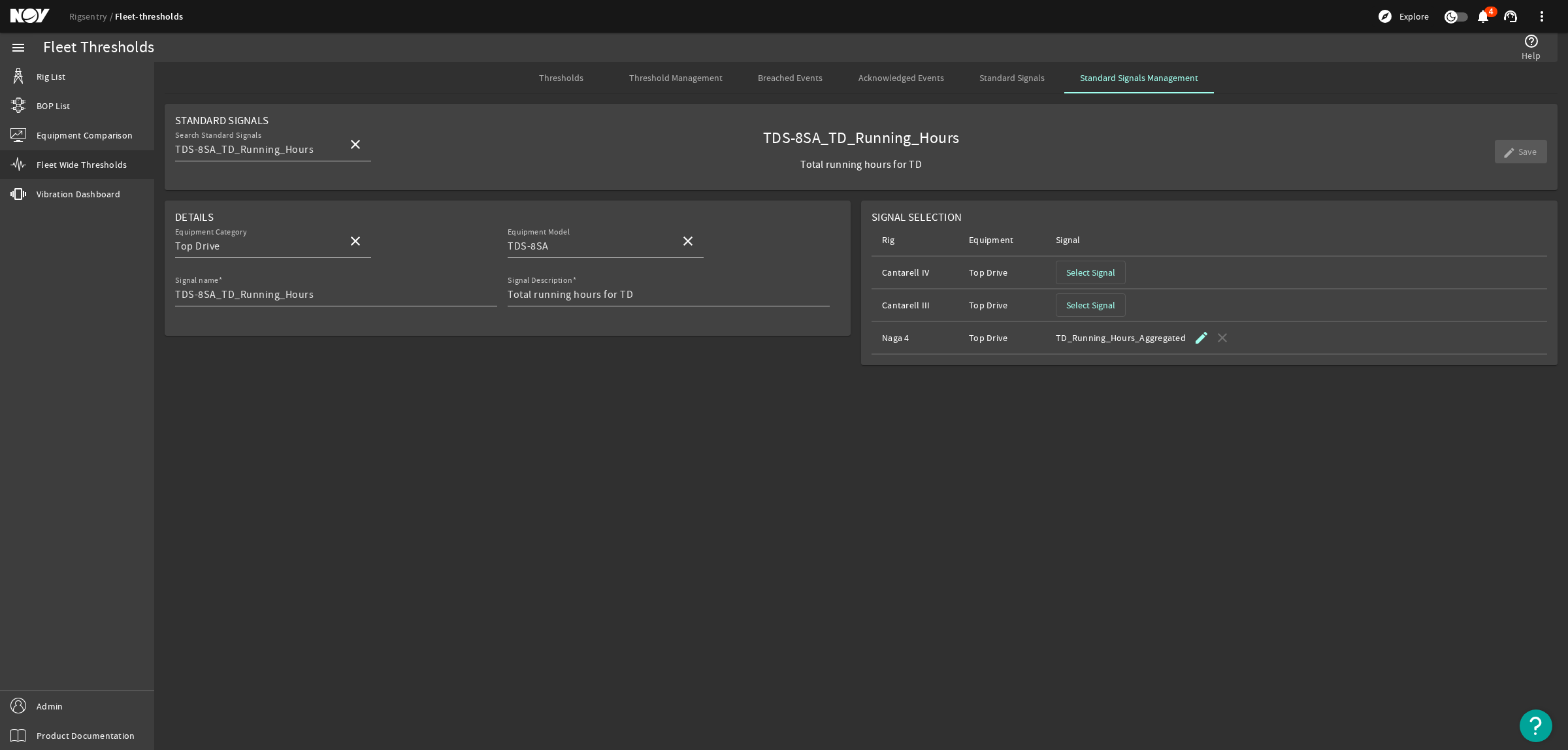
click at [1082, 449] on mat-sidenav-content "Fleet Thresholds help_outline Help Thresholds Threshold Management Breached Eve…" at bounding box center [861, 406] width 1414 height 689
click at [223, 148] on input "TDS-8SA_TD_Running_Hours" at bounding box center [257, 150] width 162 height 16
drag, startPoint x: 220, startPoint y: 150, endPoint x: 141, endPoint y: 159, distance: 79.5
click at [142, 159] on mat-sidenav-container "menu Rig List BOP List Equipment Comparison Fleet Wide Thresholds vibration Vib…" at bounding box center [784, 391] width 1568 height 717
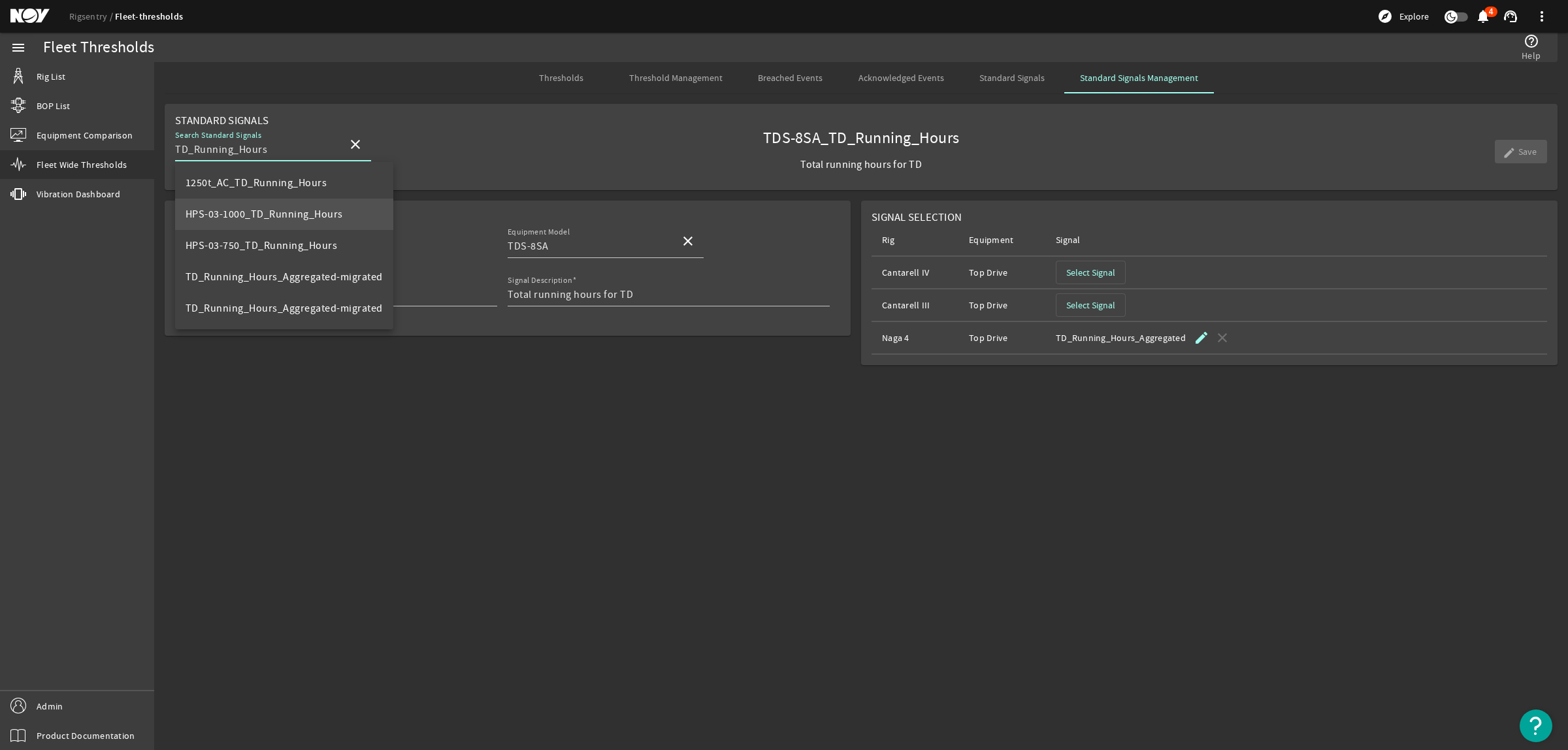
scroll to position [156, 0]
type input "TD_Running_Hours"
click at [350, 139] on mat-icon "close" at bounding box center [355, 144] width 16 height 16
click at [601, 507] on mat-sidenav-content "Fleet Thresholds help_outline Help Thresholds Threshold Management Breached Eve…" at bounding box center [861, 406] width 1414 height 689
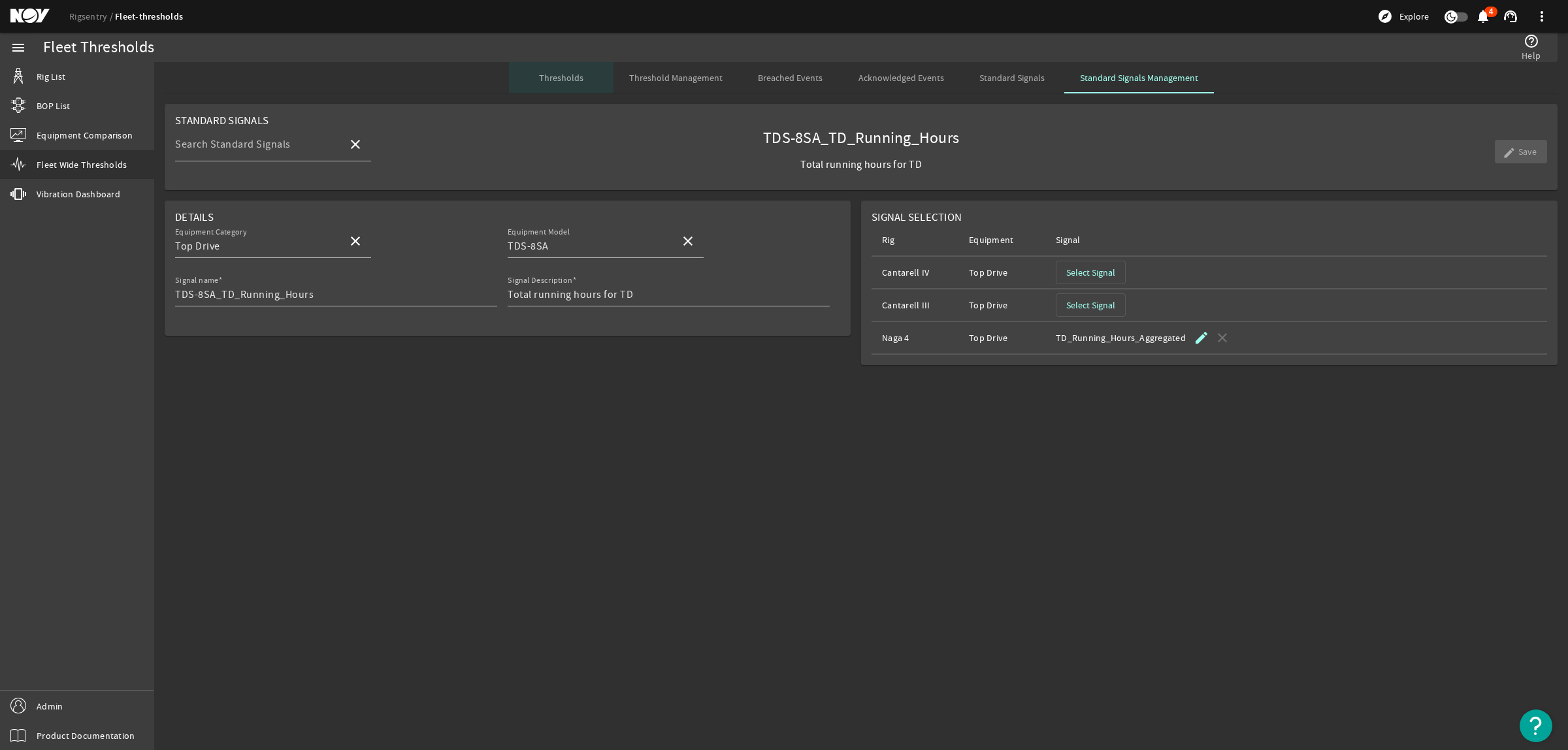
click at [581, 76] on span "Thresholds" at bounding box center [561, 77] width 45 height 9
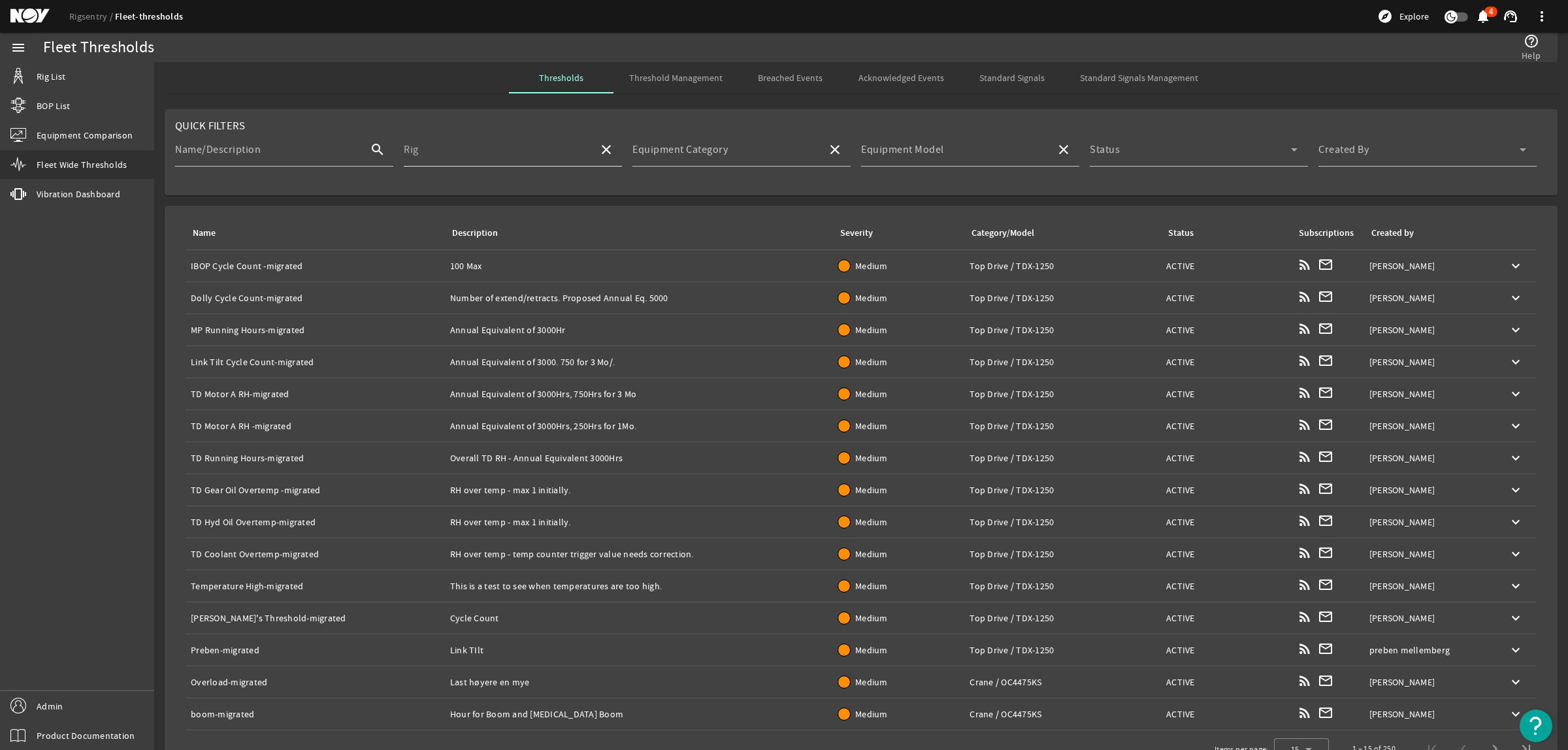
click at [474, 153] on input "Rig" at bounding box center [496, 155] width 184 height 16
type input "c"
click at [458, 184] on span "Deepwater Mykonos" at bounding box center [460, 188] width 96 height 13
type input "Deepwater Mykonos"
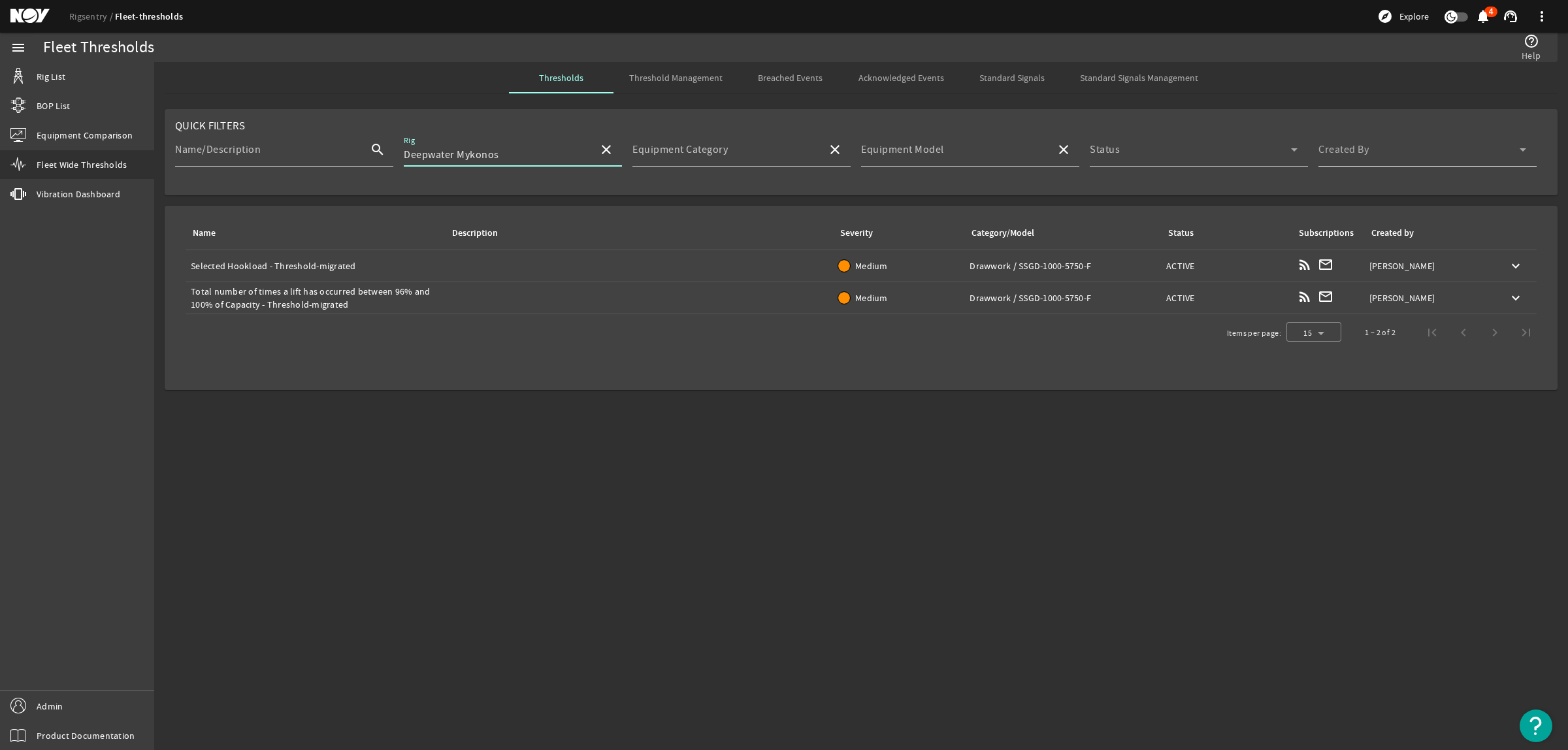
click at [1440, 153] on span at bounding box center [1418, 155] width 201 height 16
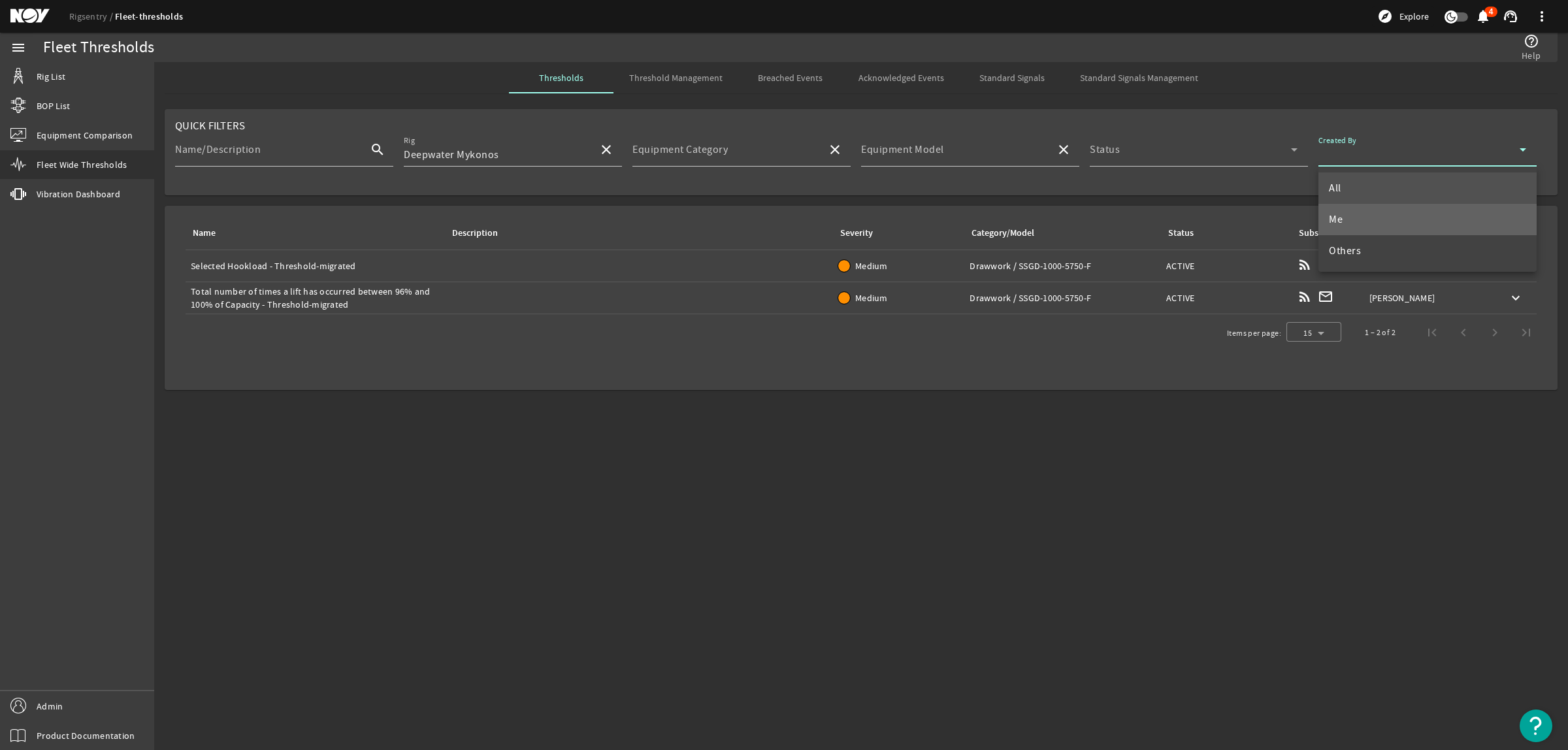
click at [1390, 218] on mat-option "Me" at bounding box center [1428, 219] width 219 height 31
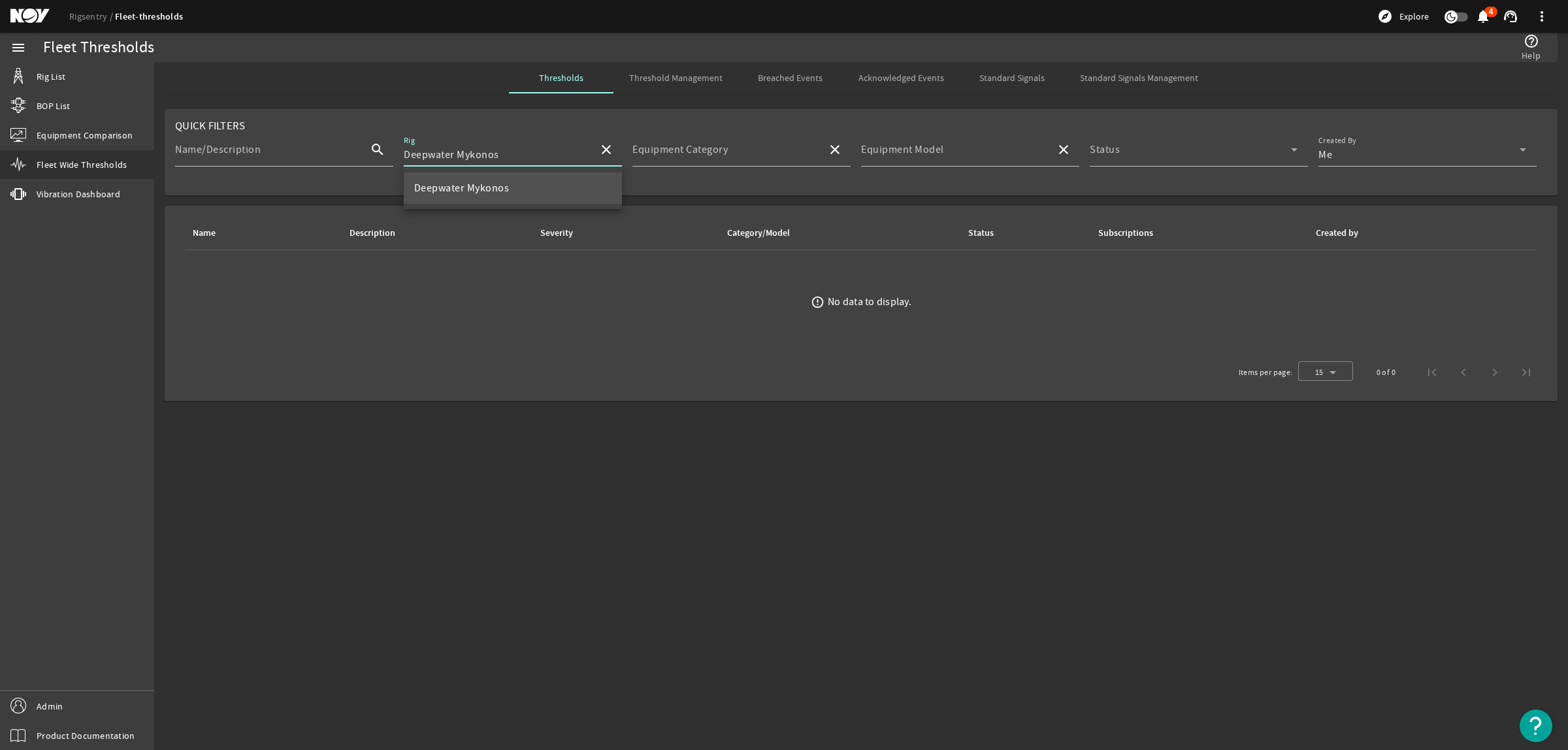
click at [538, 156] on input "Deepwater Mykonos" at bounding box center [496, 155] width 184 height 16
click at [606, 155] on mat-icon "close" at bounding box center [606, 150] width 16 height 16
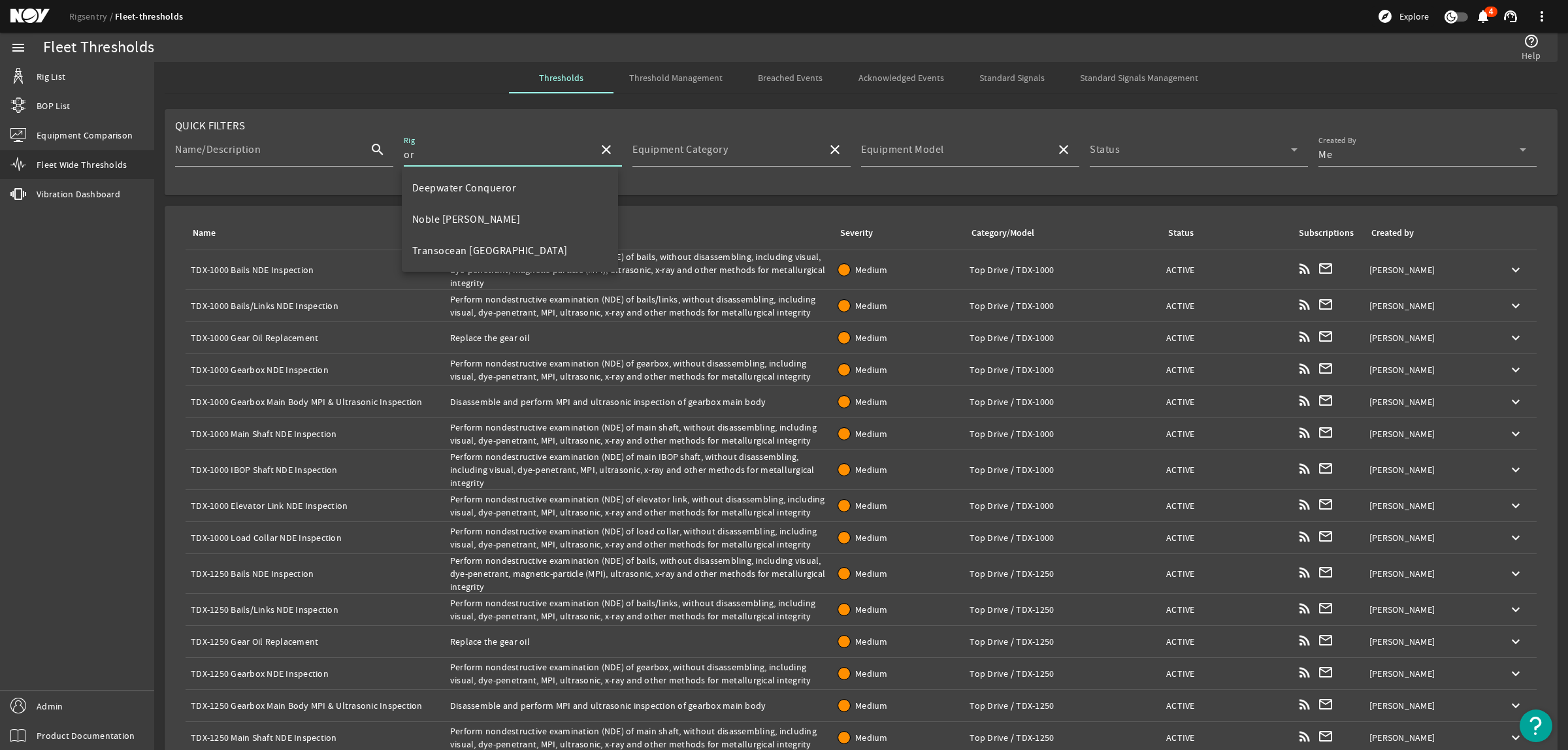
type input "o"
type input "D"
click at [533, 308] on mat-option "Dhirubhai Deepwater KG1" at bounding box center [509, 314] width 216 height 31
type input "Dhirubhai Deepwater KG1"
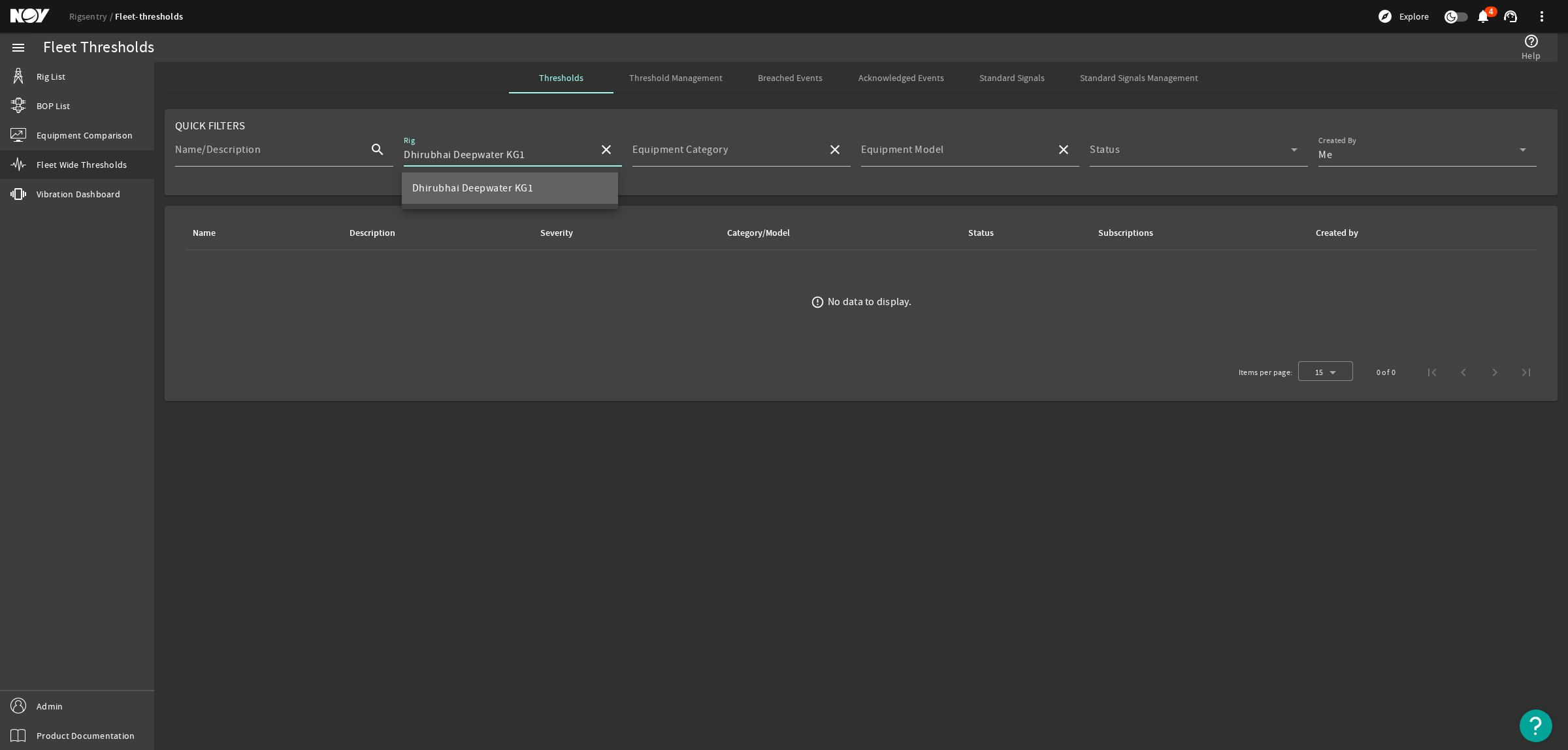
scroll to position [0, 0]
click at [604, 154] on mat-icon "close" at bounding box center [606, 150] width 16 height 16
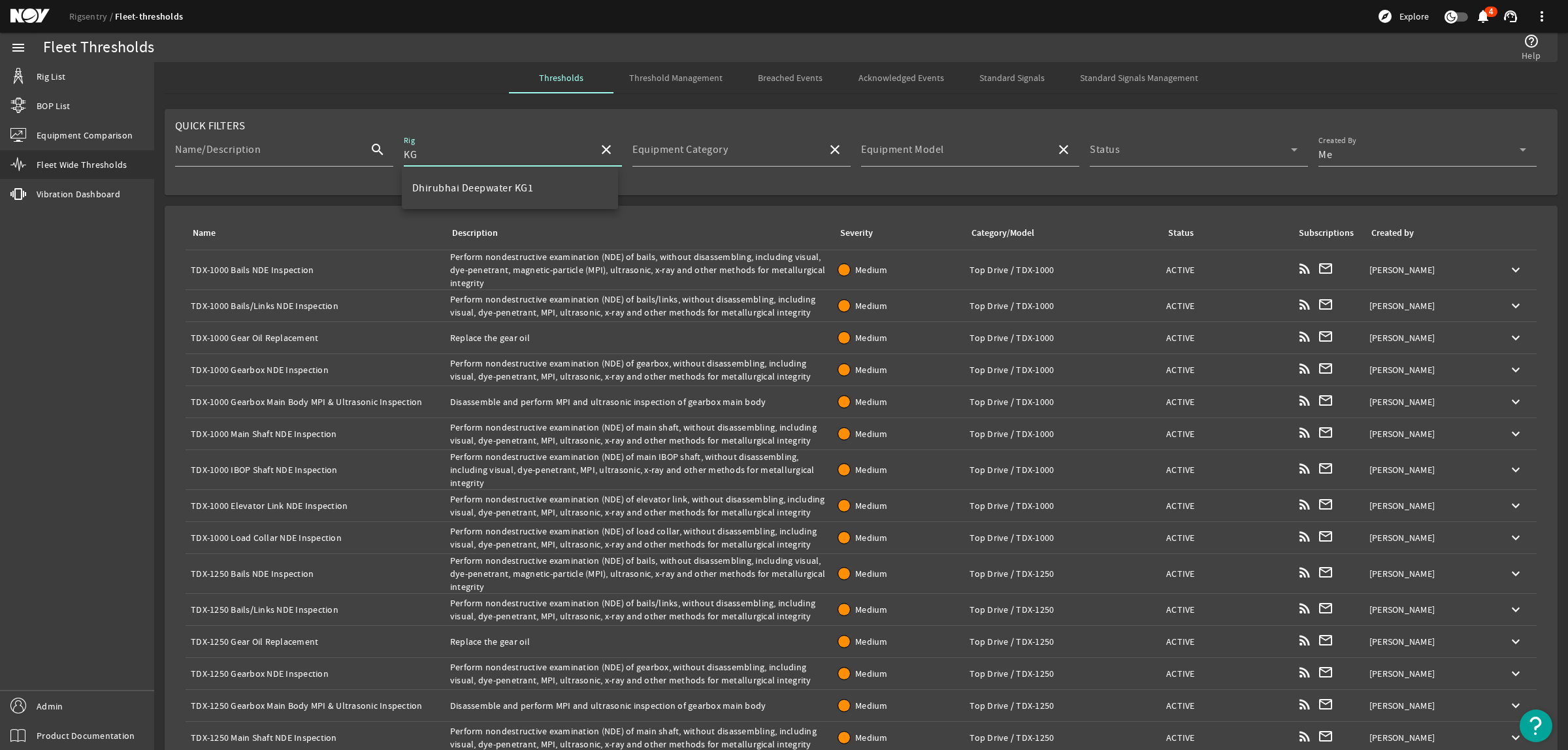
type input "K"
click at [477, 170] on div "Noble [PERSON_NAME]" at bounding box center [509, 188] width 216 height 42
click at [513, 184] on mat-option "Noble [PERSON_NAME]" at bounding box center [509, 188] width 216 height 31
type input "Noble [PERSON_NAME]"
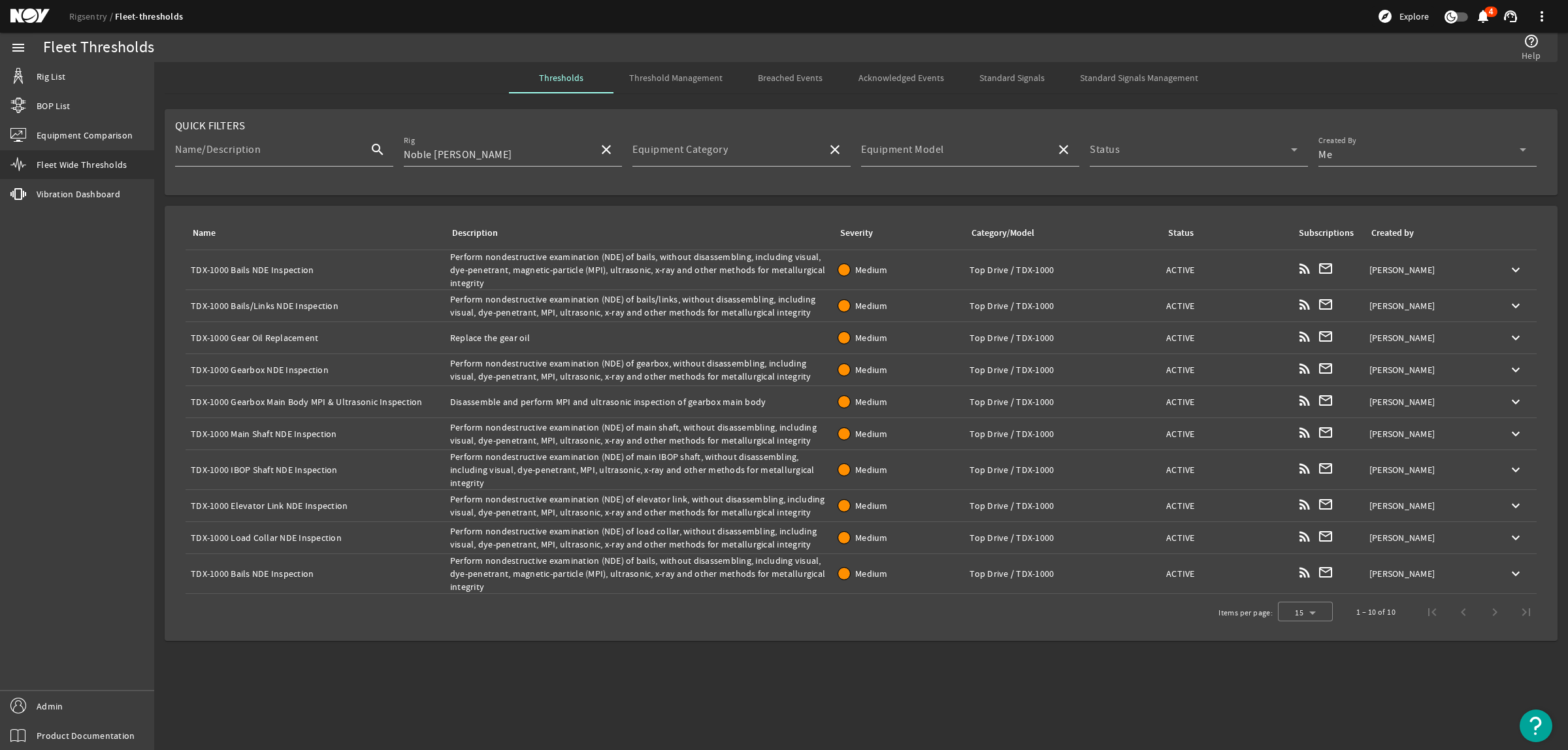
click at [383, 263] on div "Name: TDX-1000 Bails NDE Inspection" at bounding box center [315, 269] width 249 height 13
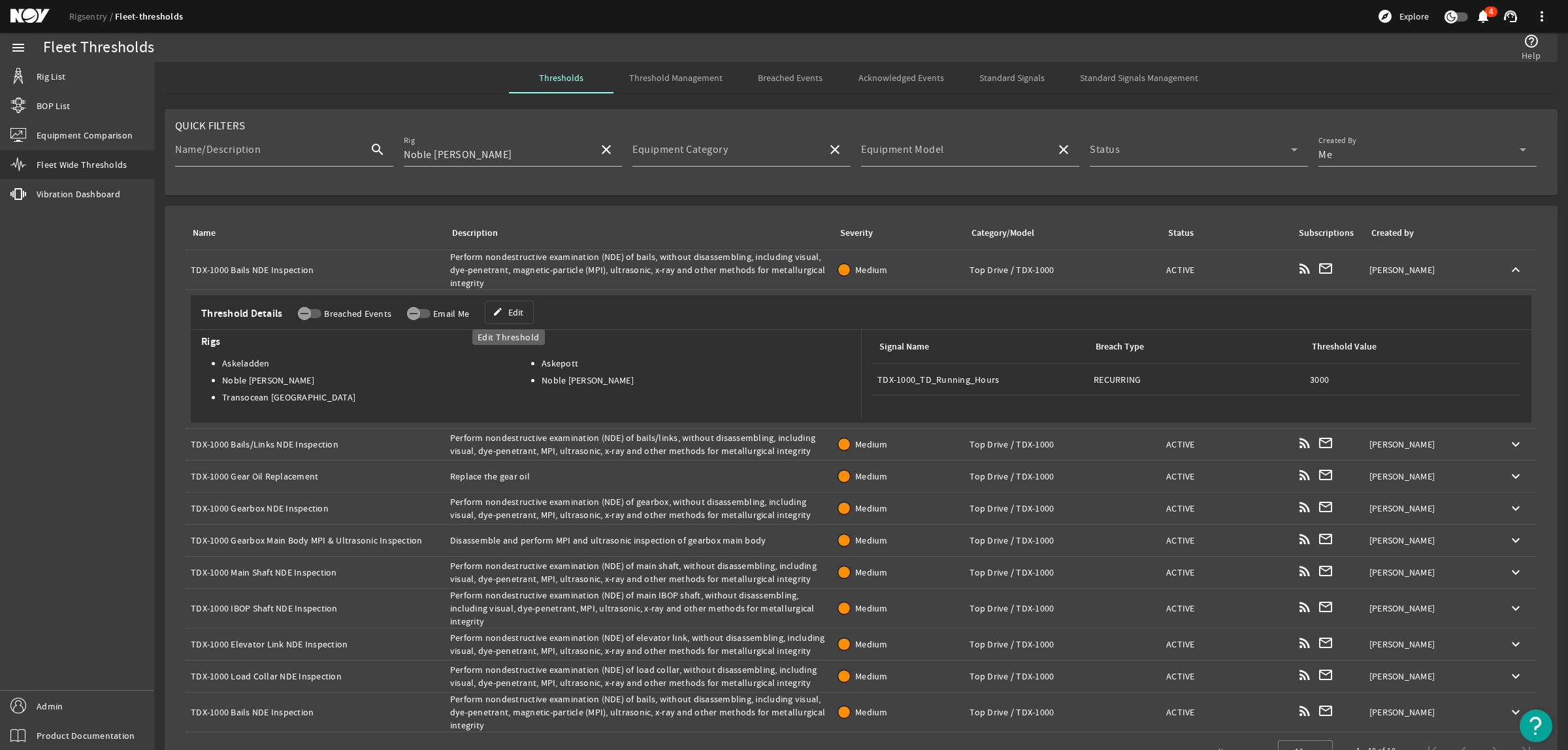
click at [490, 306] on span at bounding box center [509, 312] width 48 height 31
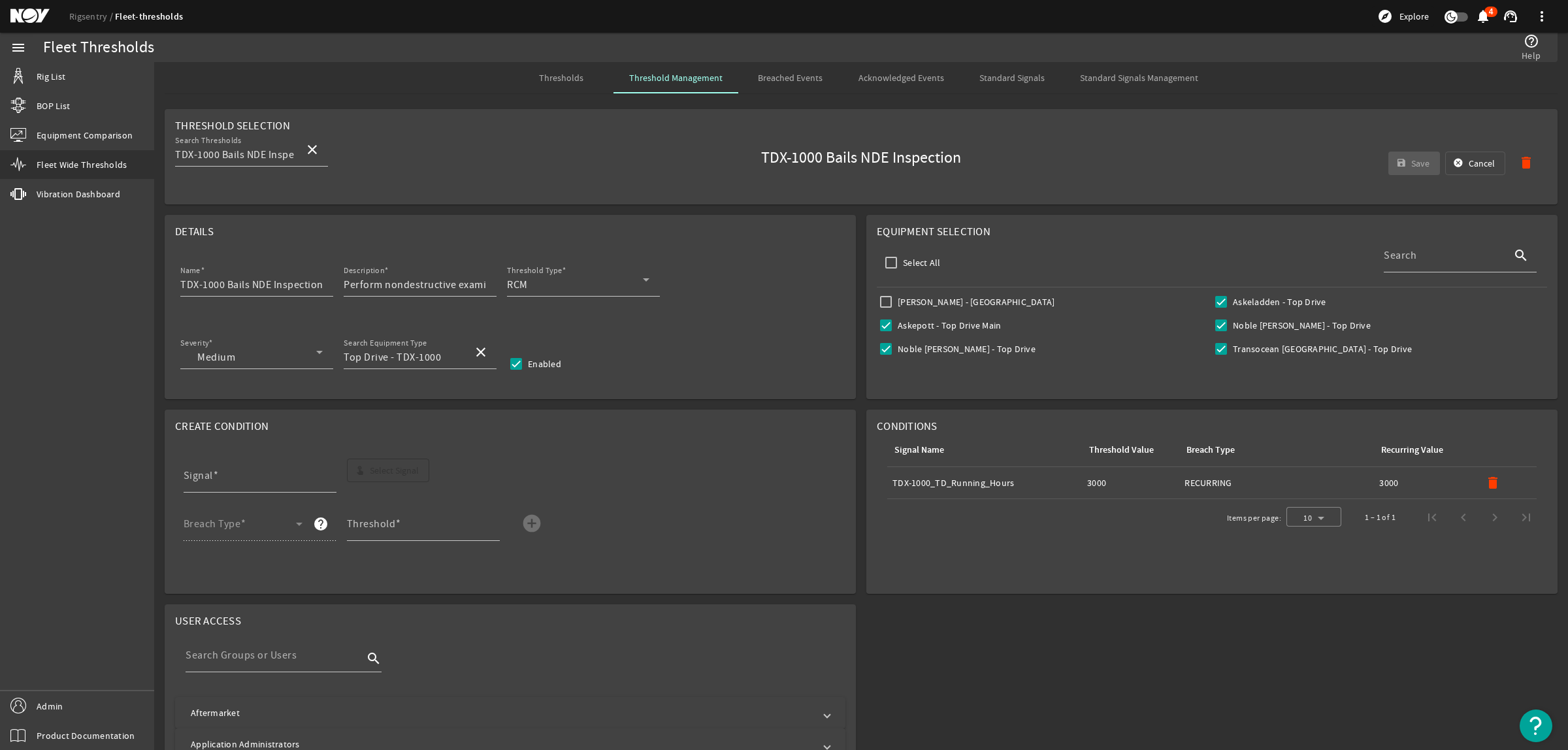
click at [567, 80] on span "Thresholds" at bounding box center [561, 77] width 45 height 9
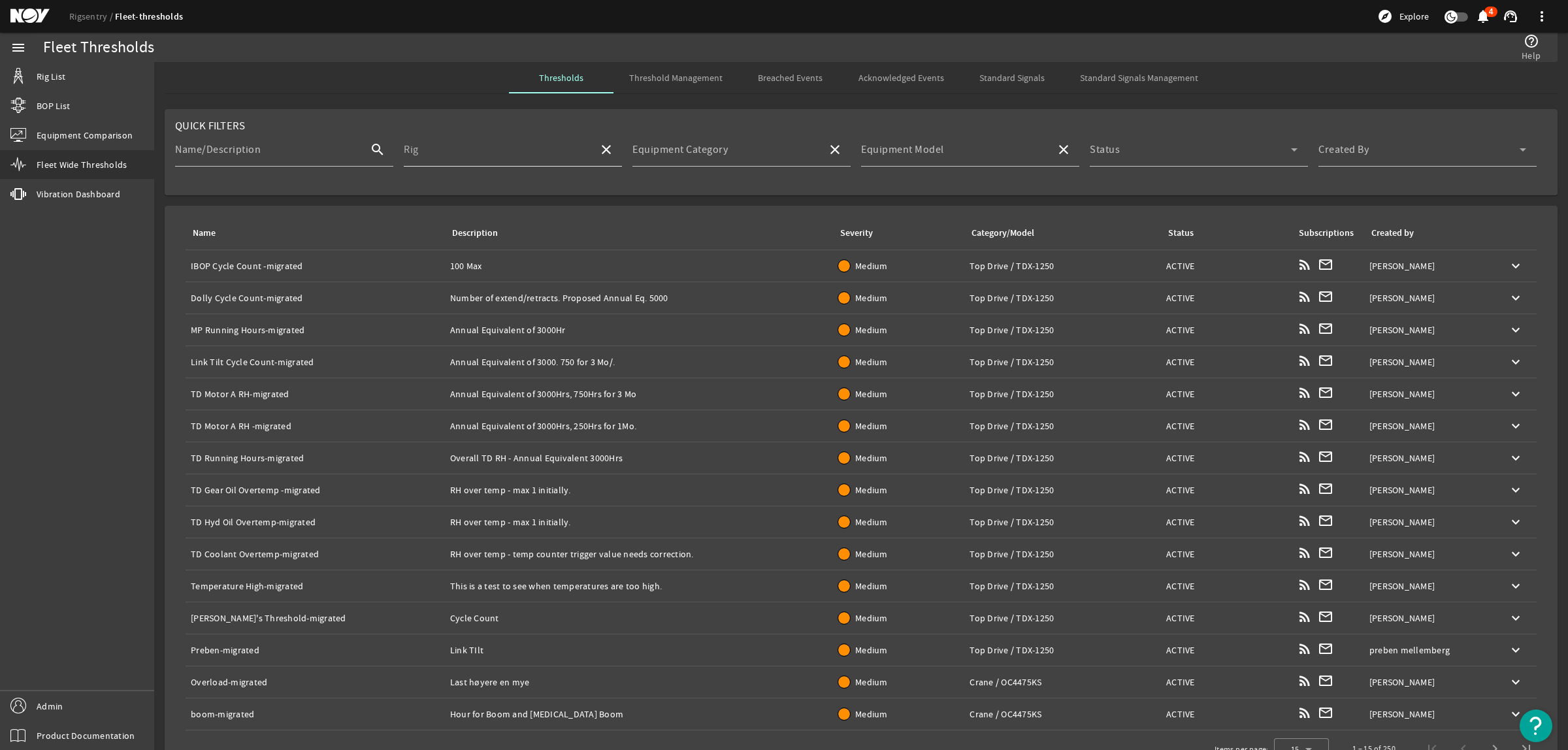
click at [481, 151] on input "Rig" at bounding box center [496, 155] width 184 height 16
click at [455, 213] on span "Noble [PERSON_NAME]" at bounding box center [466, 219] width 109 height 13
type input "Noble [PERSON_NAME]"
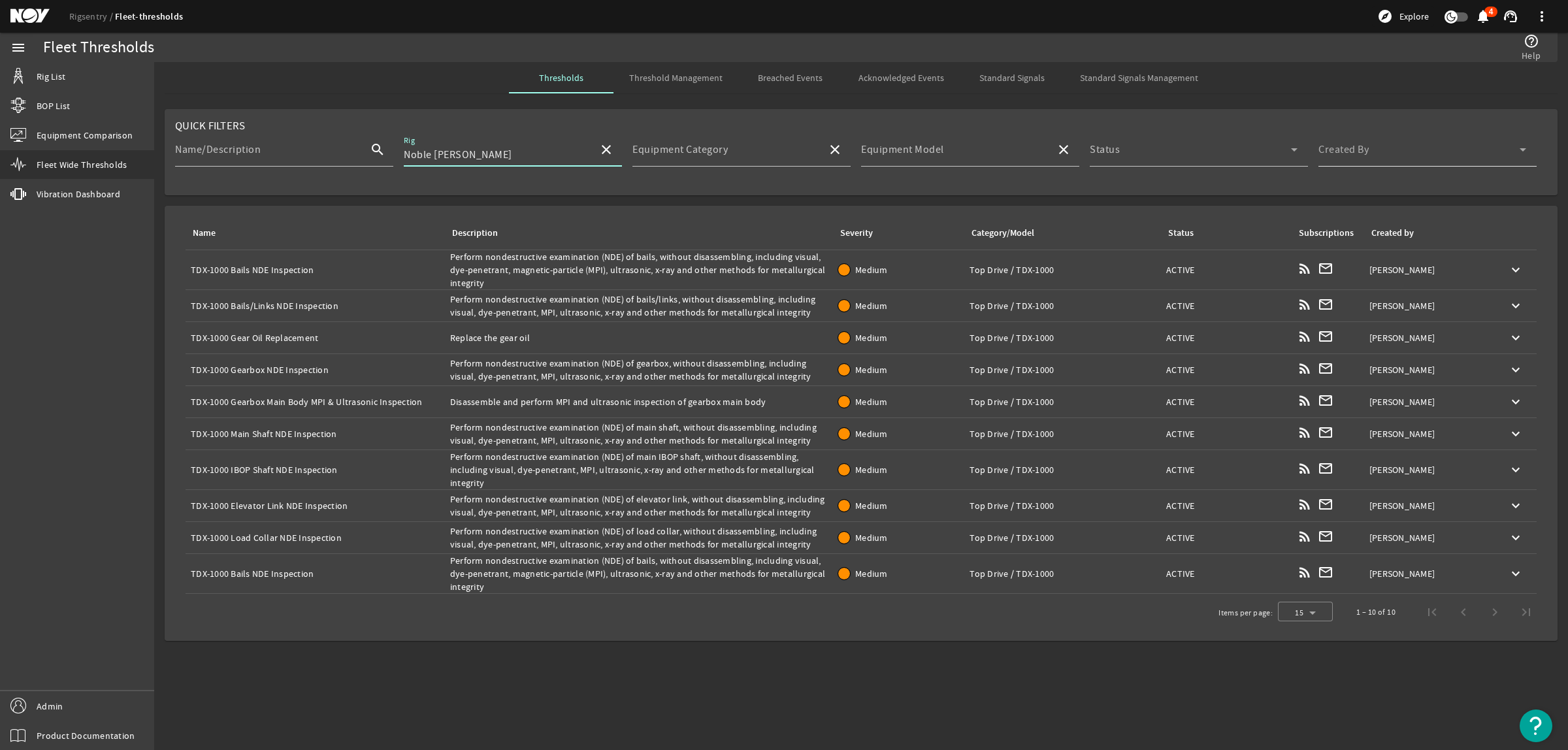
click at [1379, 145] on div "Created By" at bounding box center [1422, 150] width 208 height 34
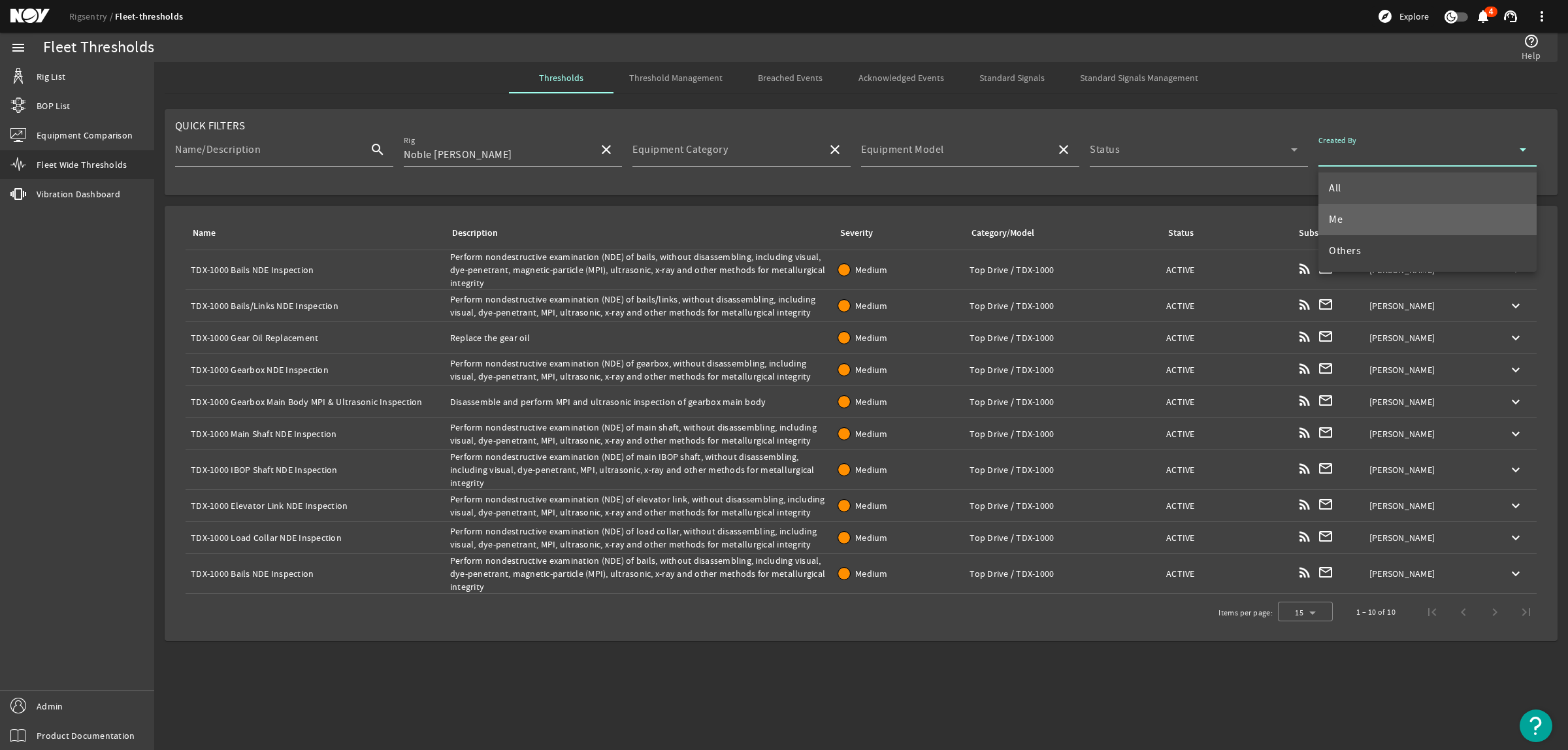
click at [1372, 211] on mat-option "Me" at bounding box center [1428, 219] width 219 height 31
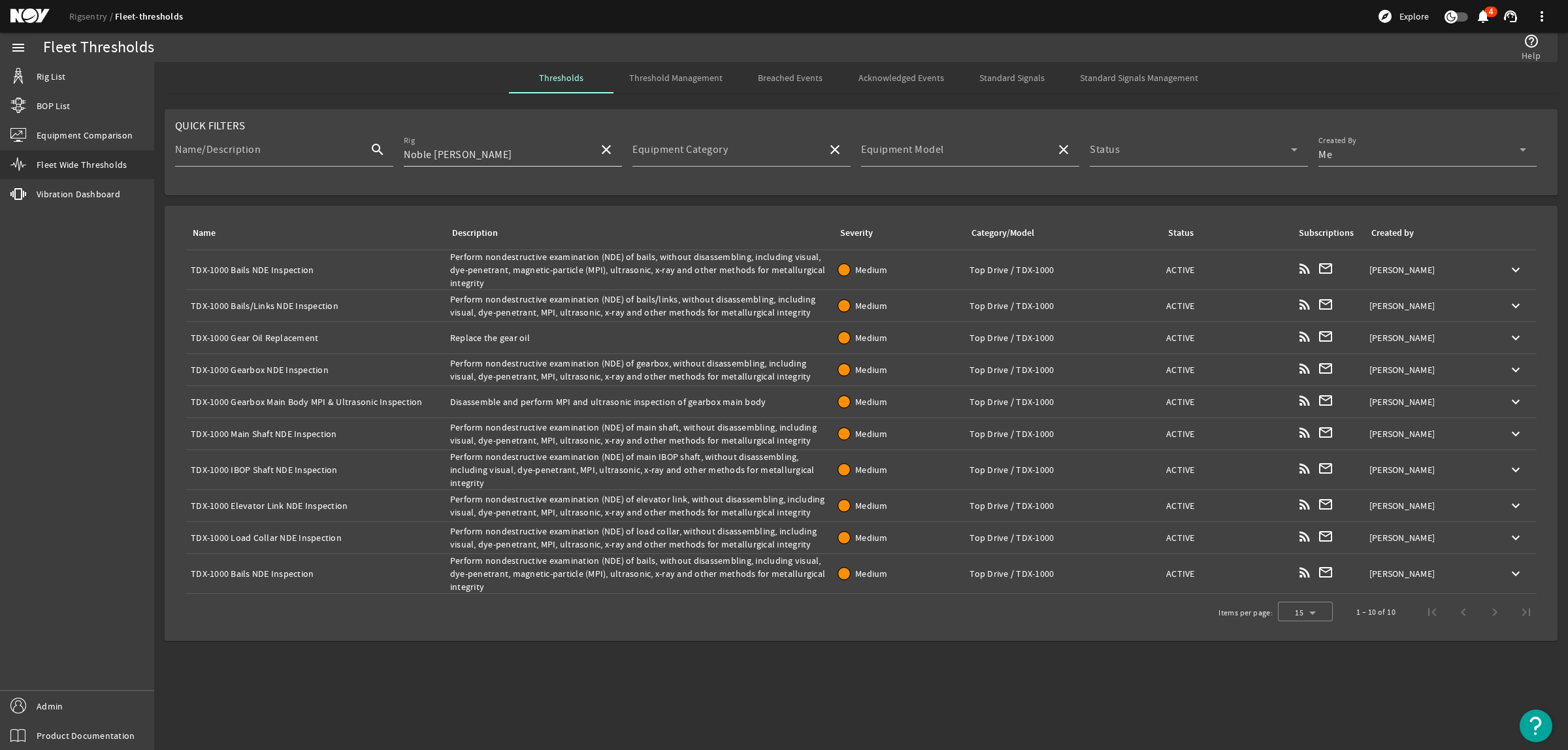
drag, startPoint x: 608, startPoint y: 145, endPoint x: 553, endPoint y: 153, distance: 55.6
click at [608, 145] on mat-icon "close" at bounding box center [606, 150] width 16 height 16
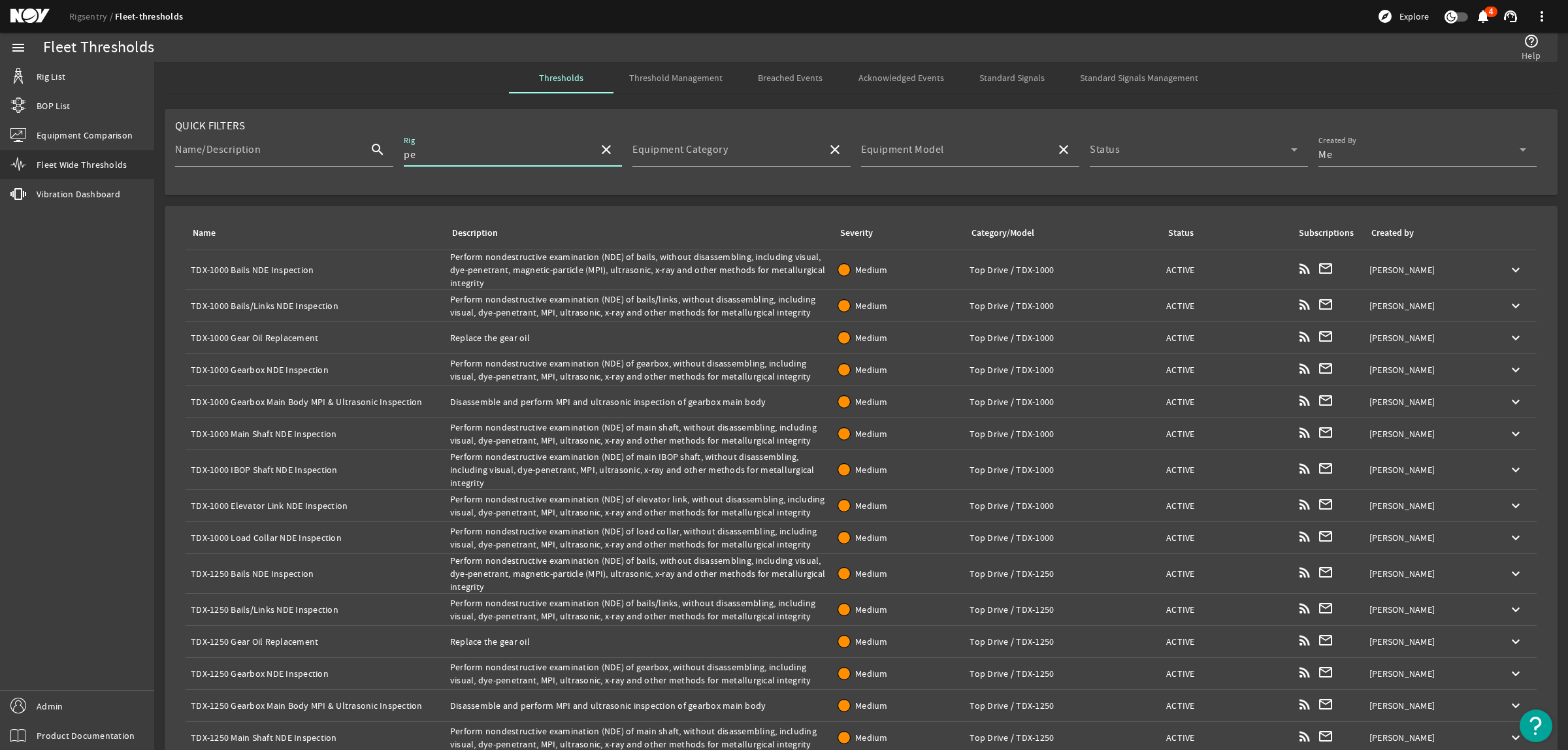
type input "p"
type input "R"
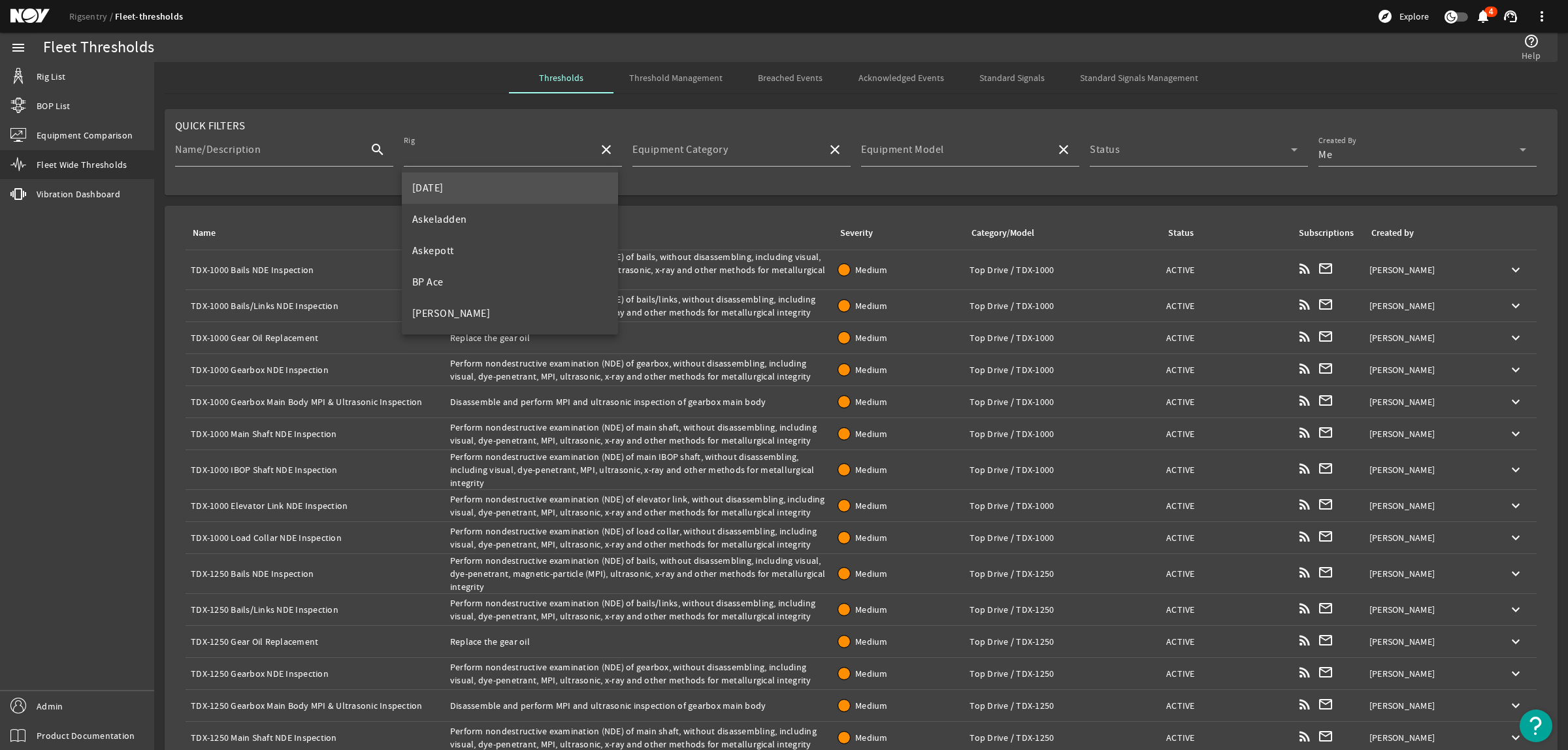
drag, startPoint x: 477, startPoint y: 152, endPoint x: 506, endPoint y: 195, distance: 51.9
click at [477, 152] on input "Rig" at bounding box center [496, 155] width 184 height 16
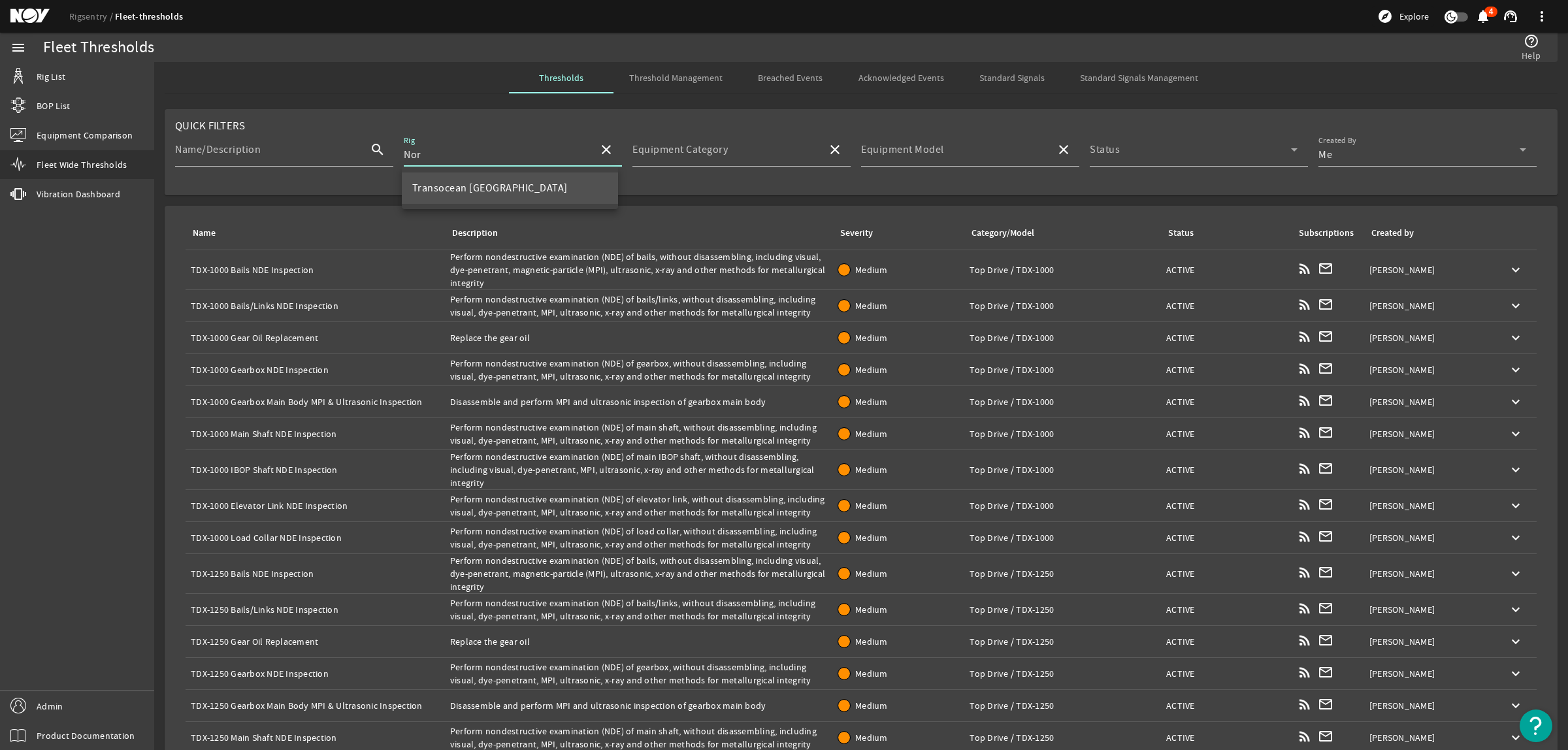
click at [505, 185] on mat-option "Transocean [GEOGRAPHIC_DATA]" at bounding box center [509, 188] width 216 height 31
type input "Transocean [GEOGRAPHIC_DATA]"
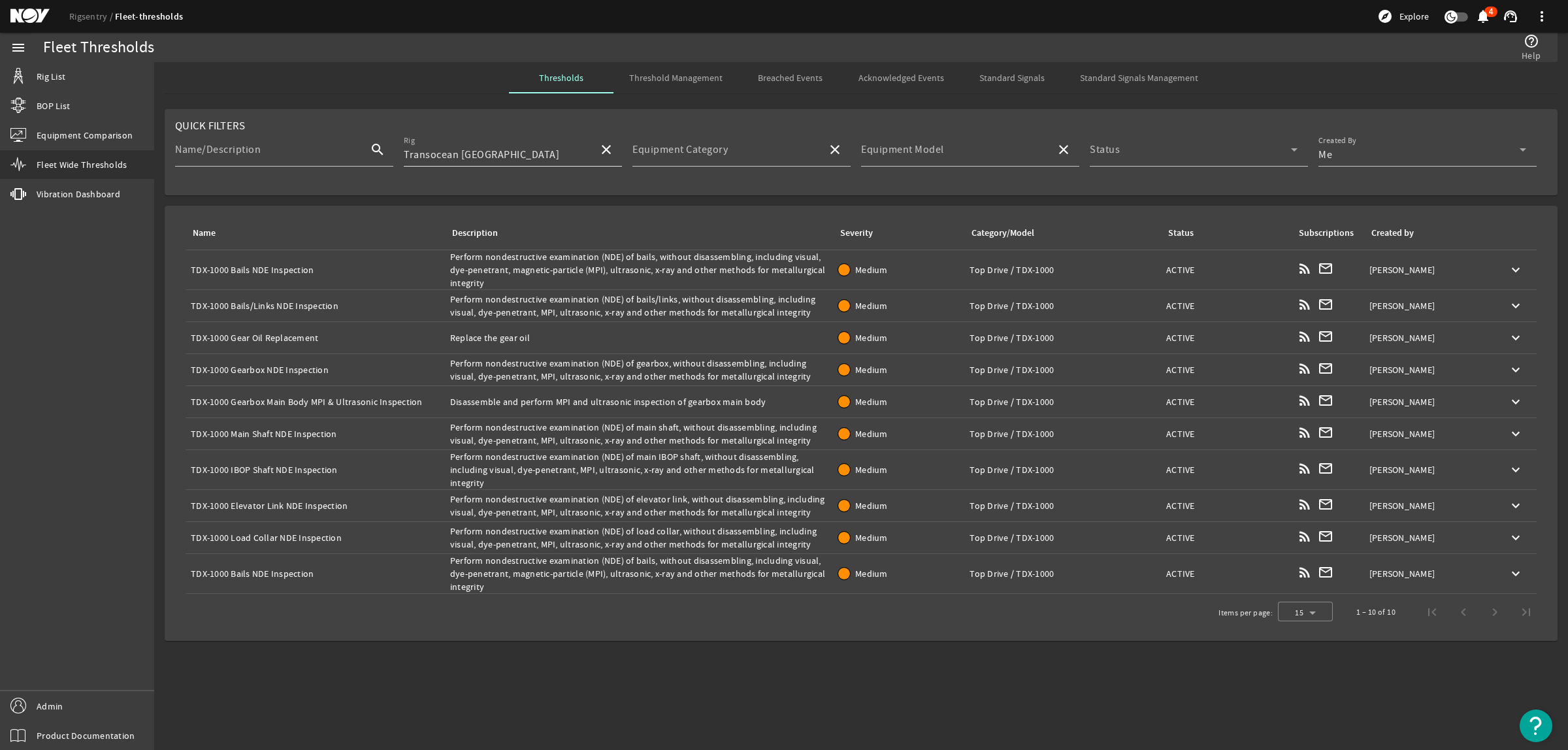
click at [604, 153] on mat-icon "close" at bounding box center [606, 150] width 16 height 16
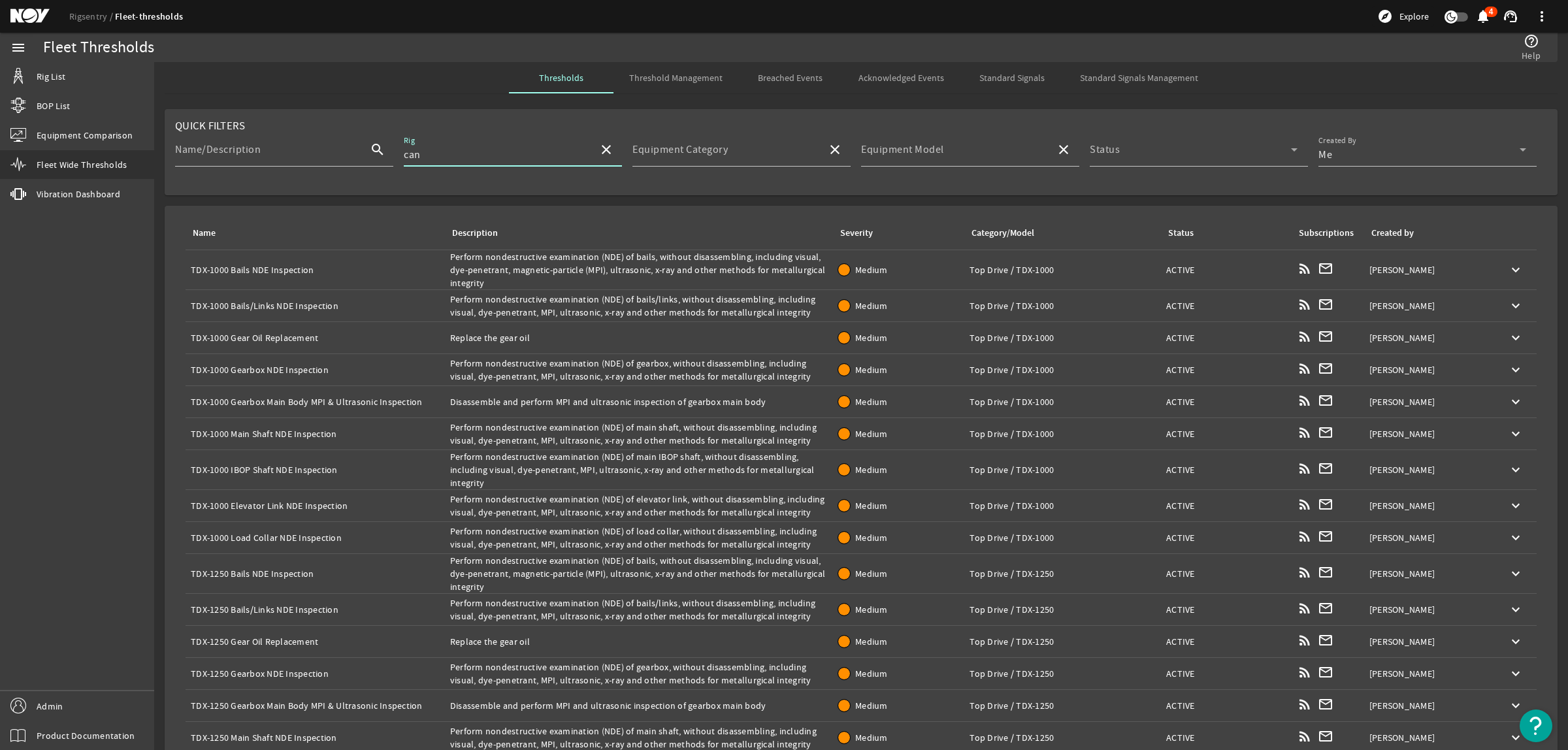
type input "can"
click at [604, 153] on mat-icon "close" at bounding box center [606, 150] width 16 height 16
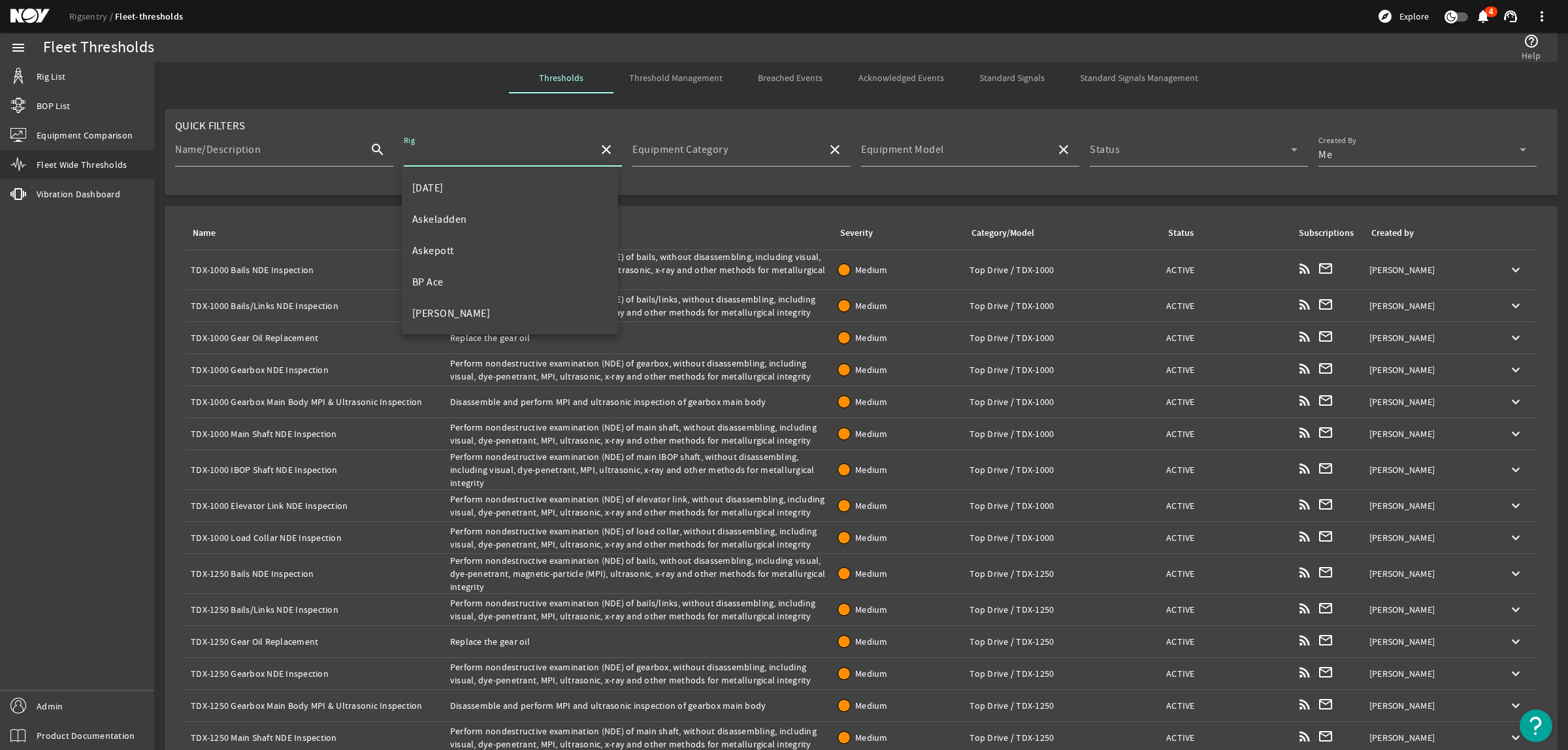
click at [1132, 75] on span "Standard Signals Management" at bounding box center [1139, 77] width 118 height 9
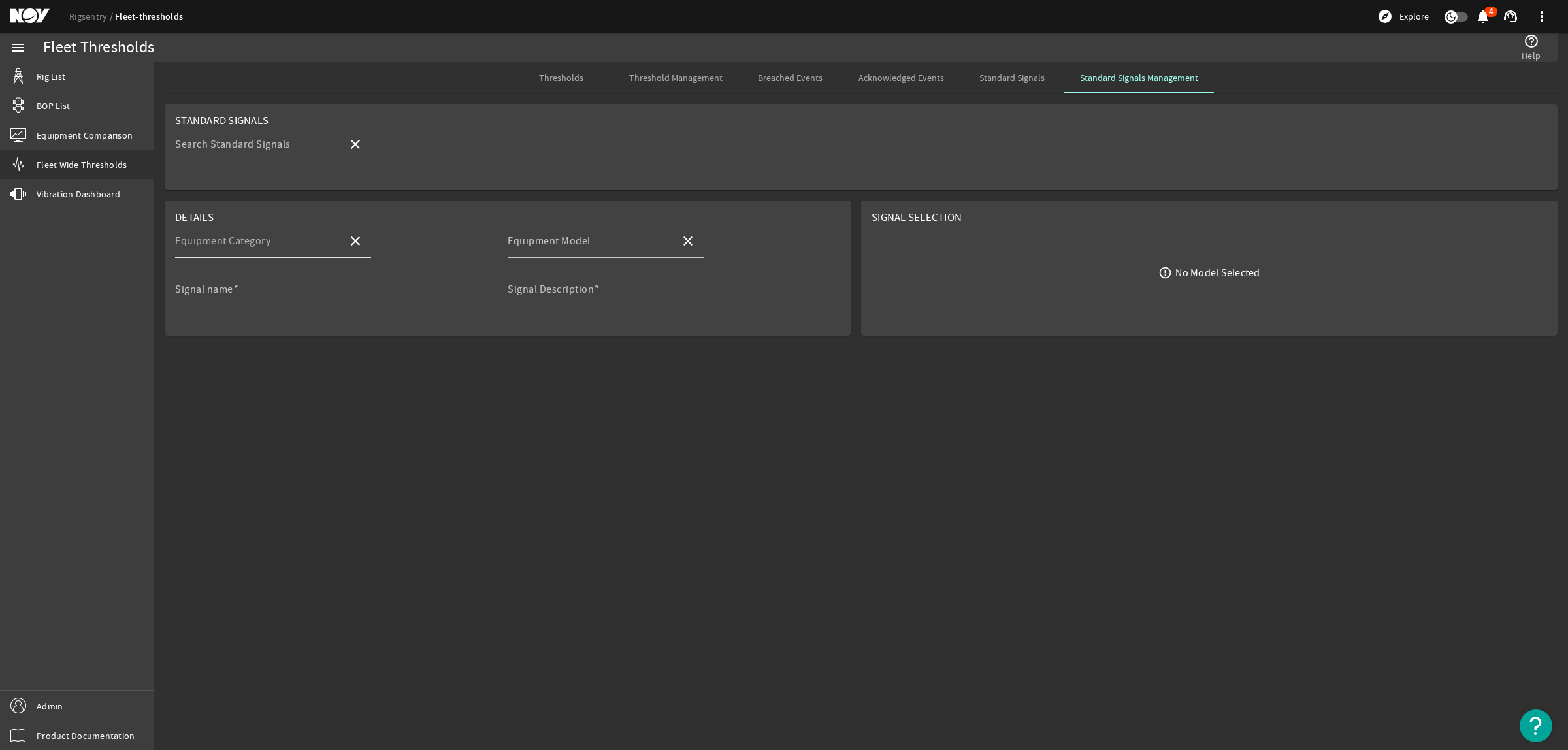
click at [235, 233] on div "Equipment Category" at bounding box center [257, 241] width 162 height 34
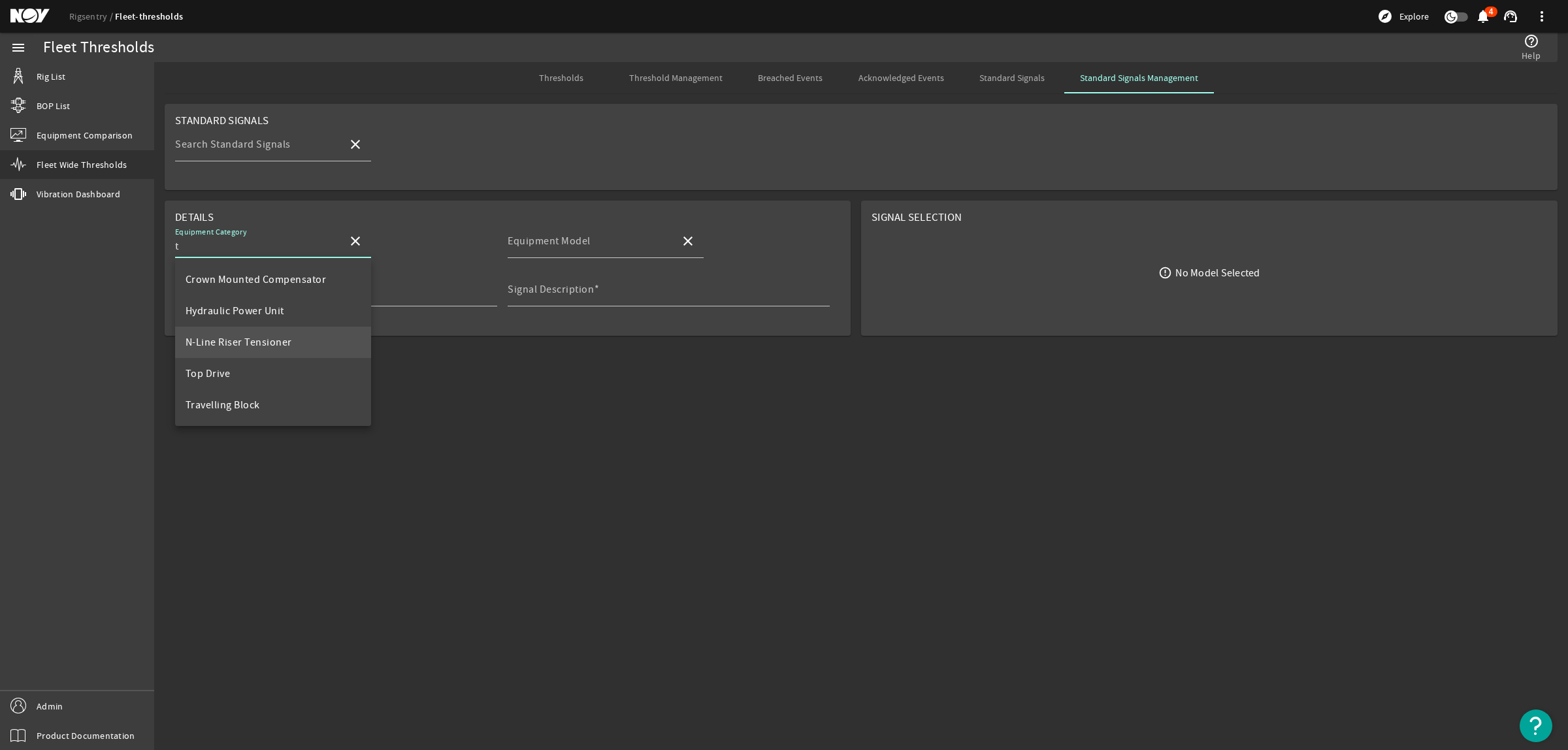
scroll to position [63, 0]
click at [233, 337] on mat-option "Top Drive" at bounding box center [273, 342] width 196 height 31
type input "Top Drive"
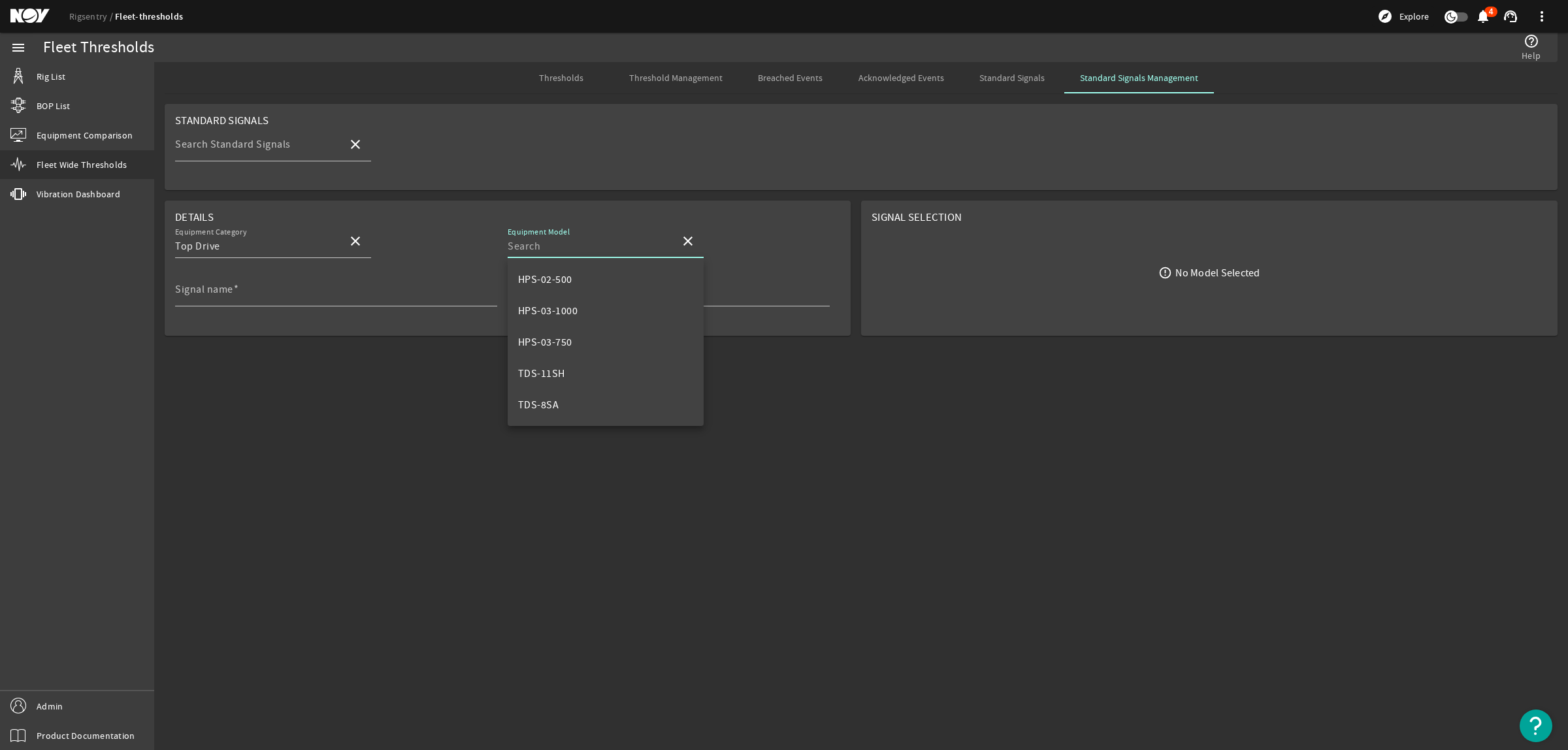
click at [595, 242] on input "Equipment Model" at bounding box center [589, 246] width 162 height 16
click at [594, 373] on span "Top Drive, 1000t AC" at bounding box center [564, 374] width 91 height 13
type input "Top Drive, 1000t AC"
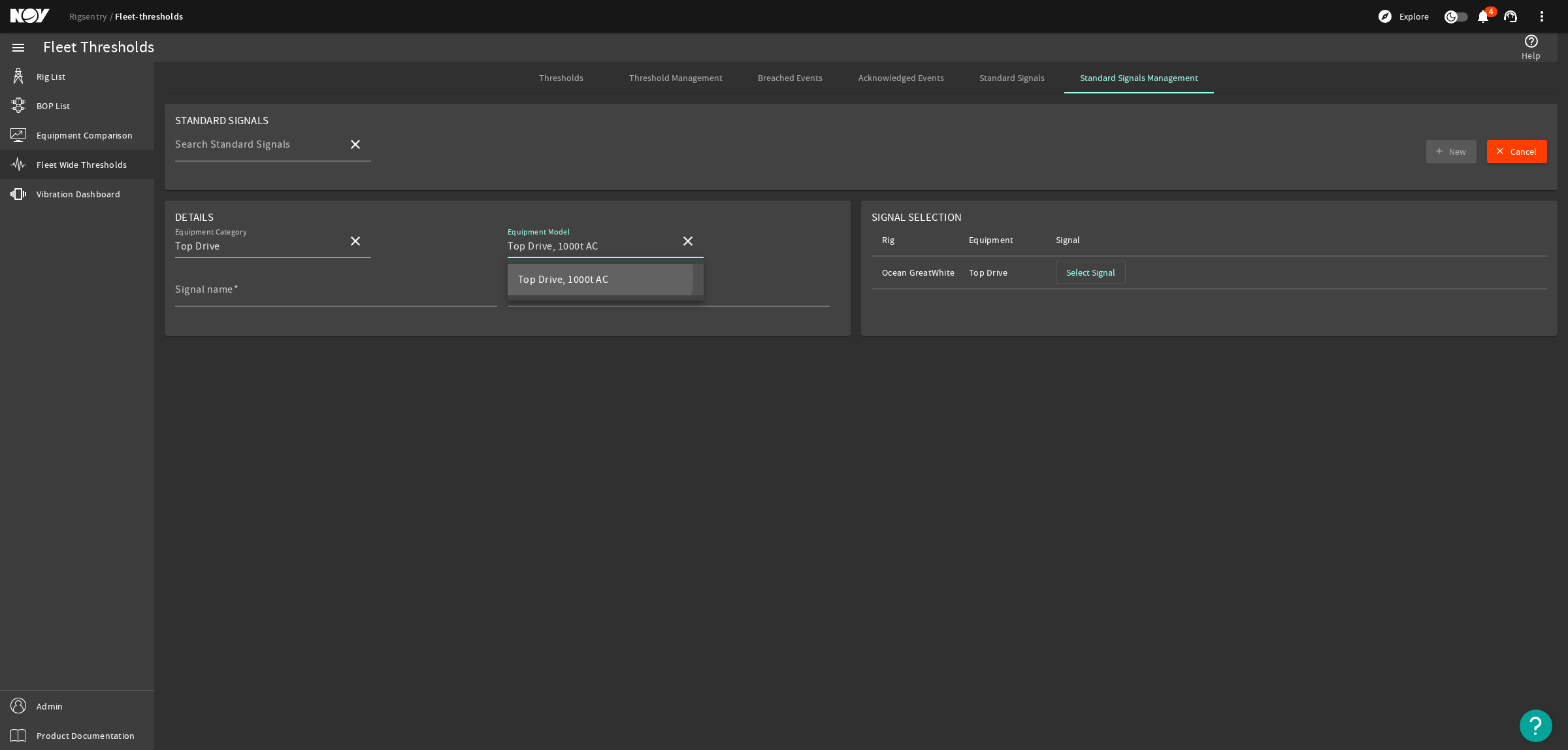
scroll to position [0, 0]
click at [239, 289] on input "Signal name" at bounding box center [331, 295] width 312 height 16
type input "1000t_AC_TD_Running_Hours"
click at [671, 296] on input "Signal Description" at bounding box center [663, 295] width 312 height 16
type input "Lifetime Running Hours"
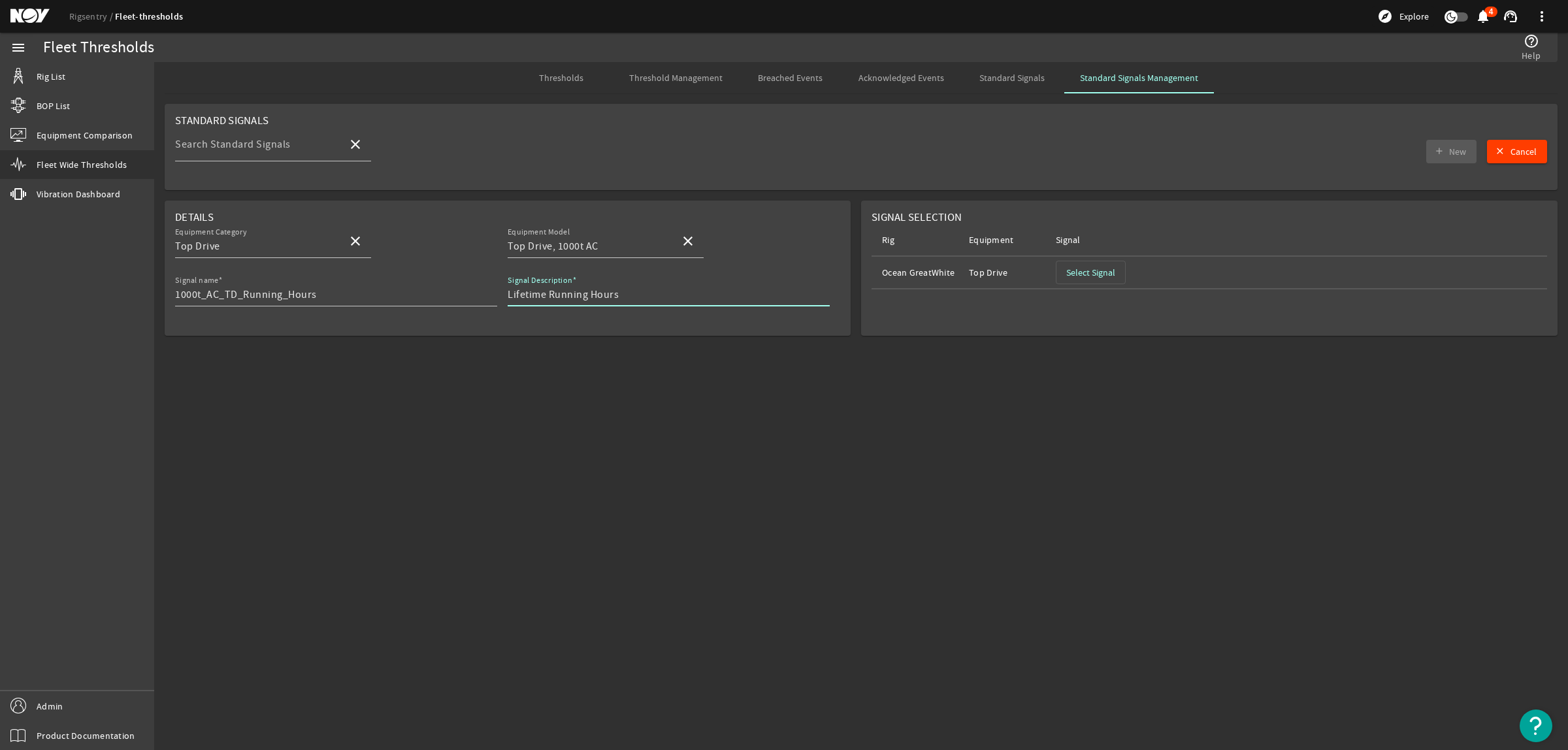
click at [1095, 275] on span "Select Signal" at bounding box center [1091, 272] width 49 height 13
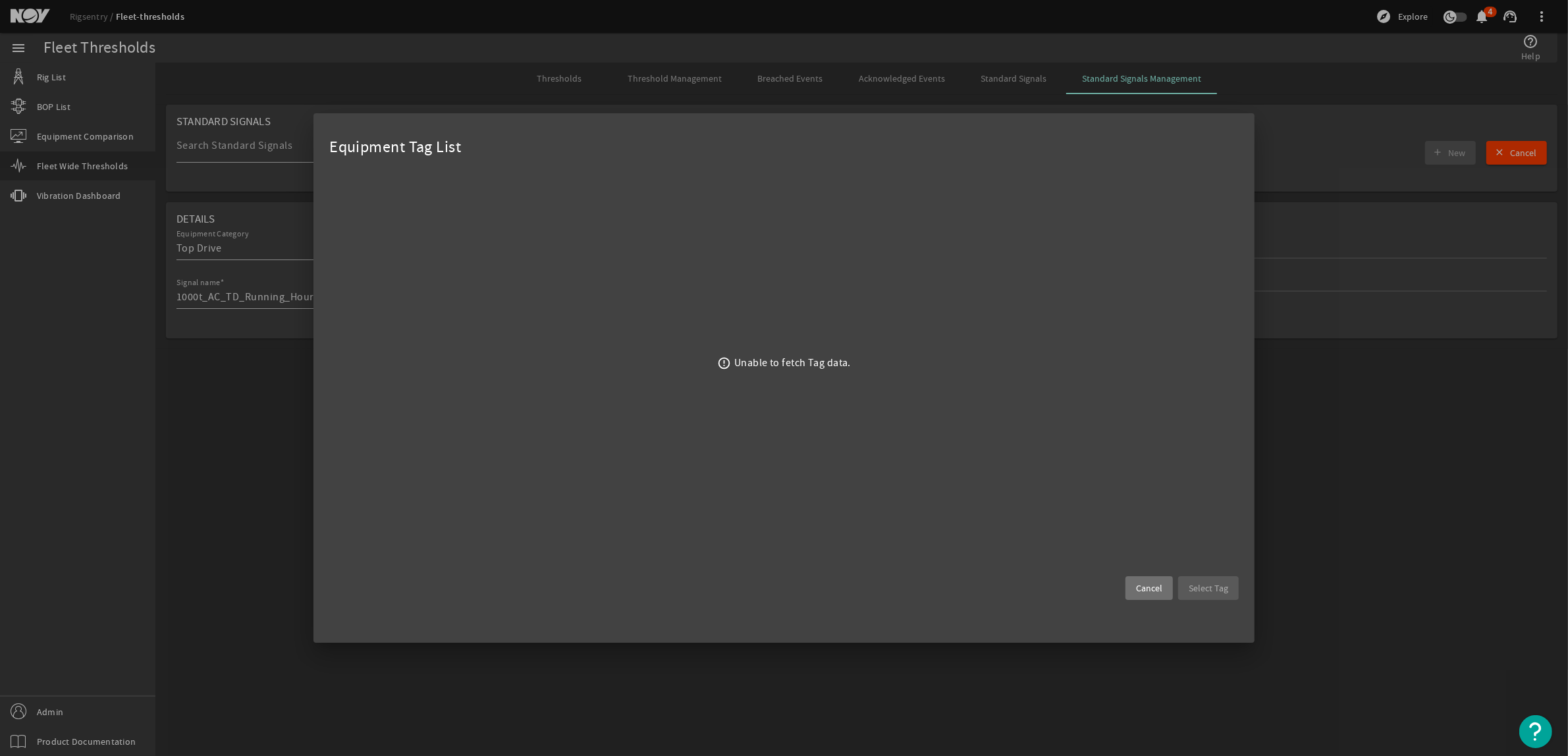
click at [1134, 590] on span at bounding box center [1149, 588] width 47 height 31
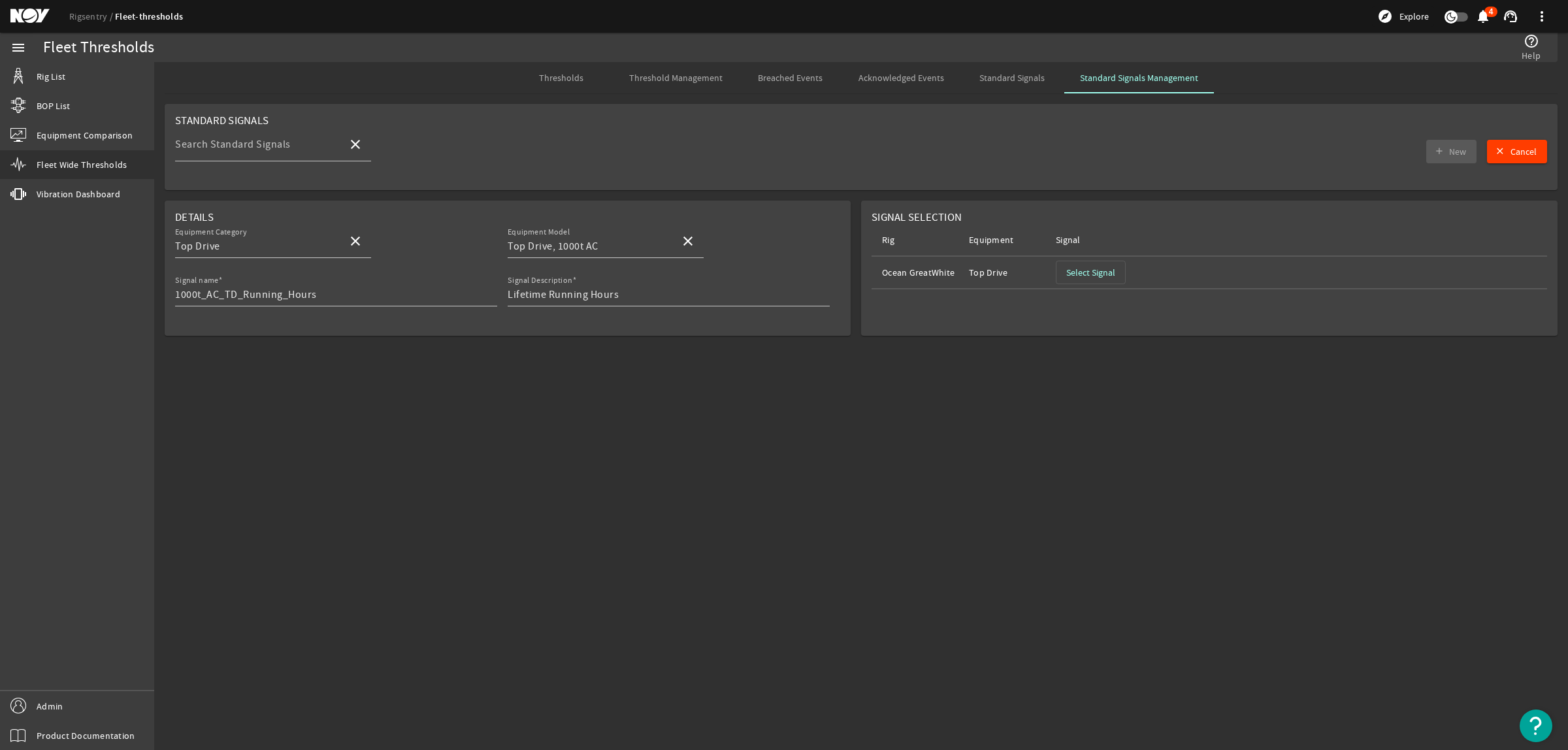
click at [1025, 74] on span "Standard Signals" at bounding box center [1012, 77] width 65 height 9
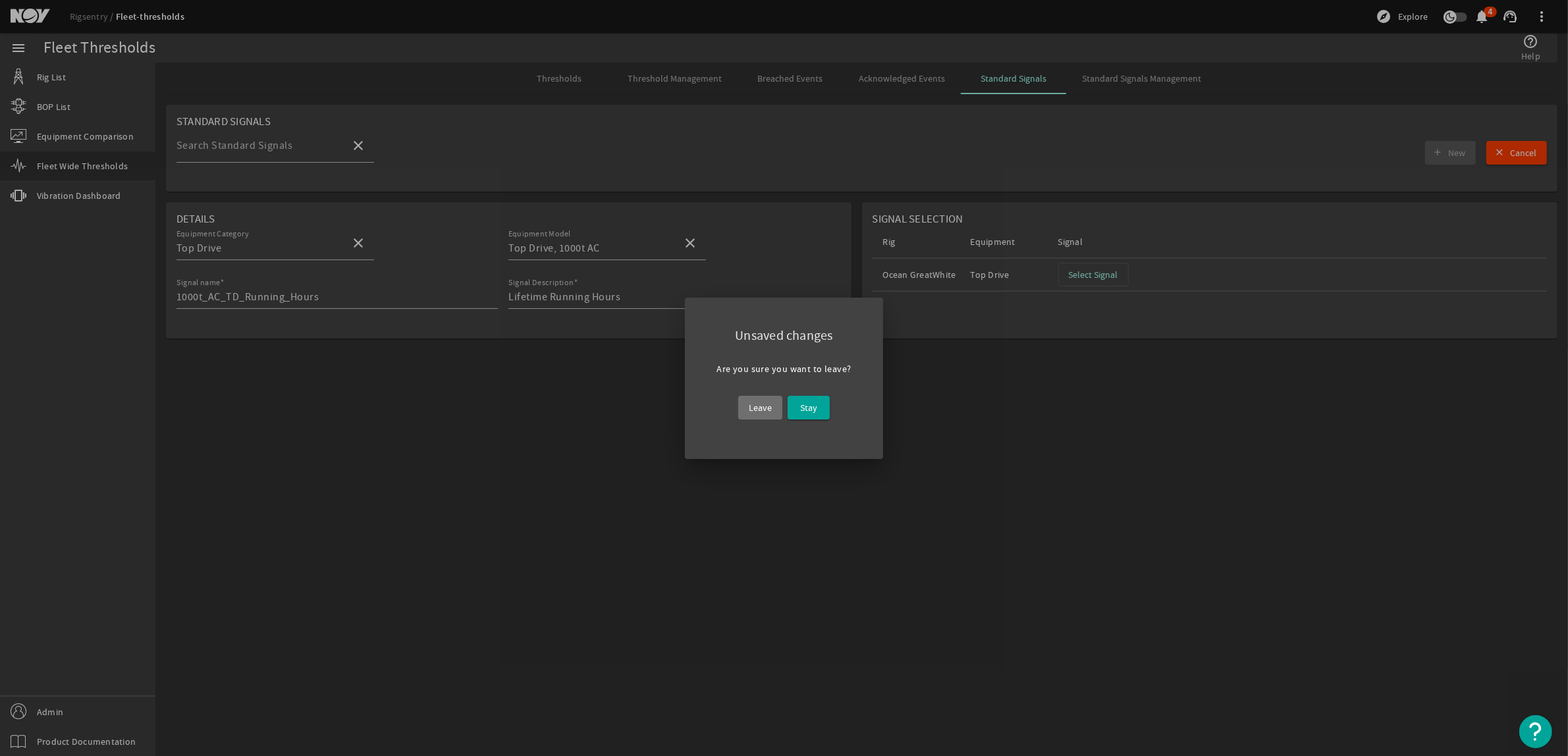
click at [769, 400] on span "Leave" at bounding box center [760, 408] width 23 height 16
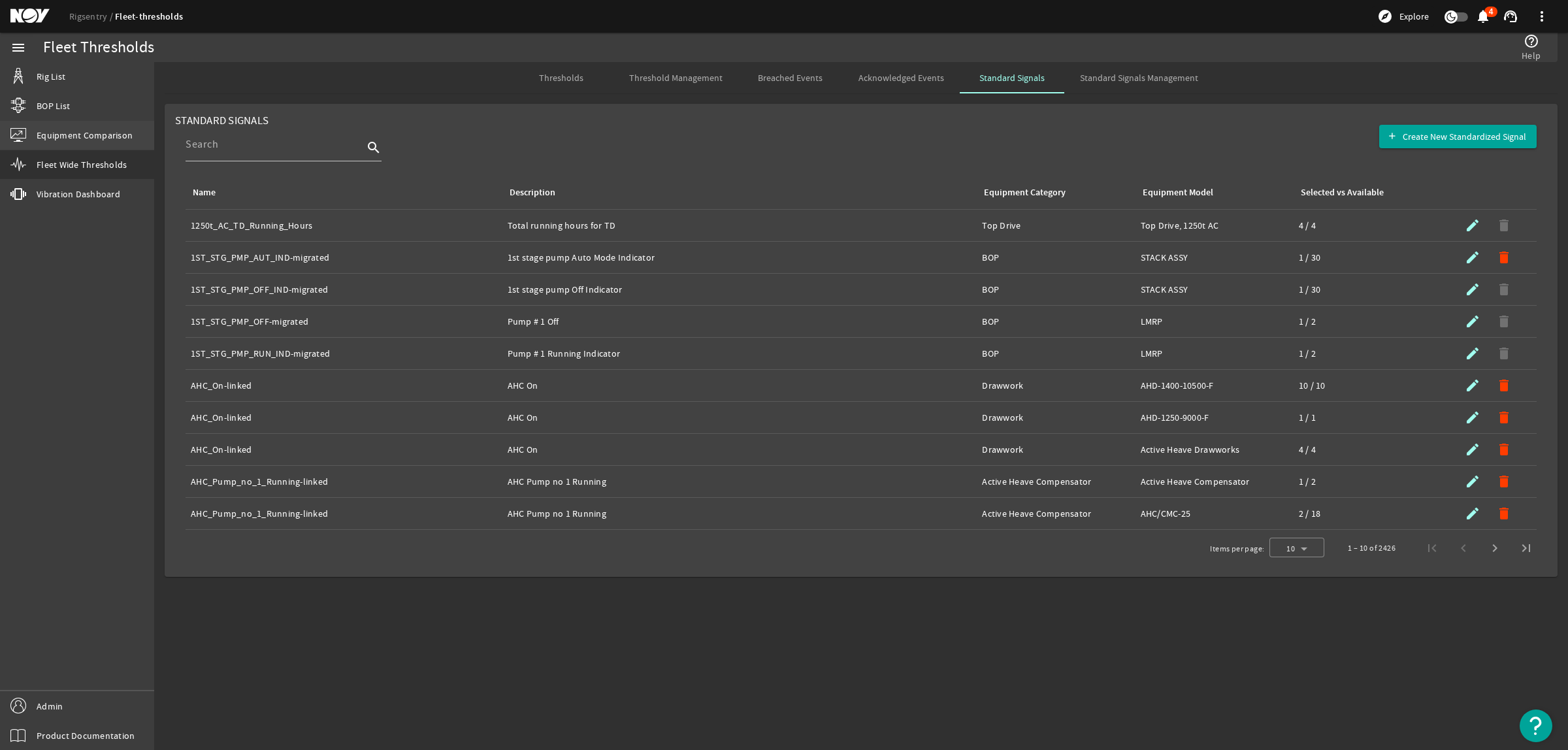
click at [36, 134] on span "Equipment Comparison" at bounding box center [84, 135] width 96 height 13
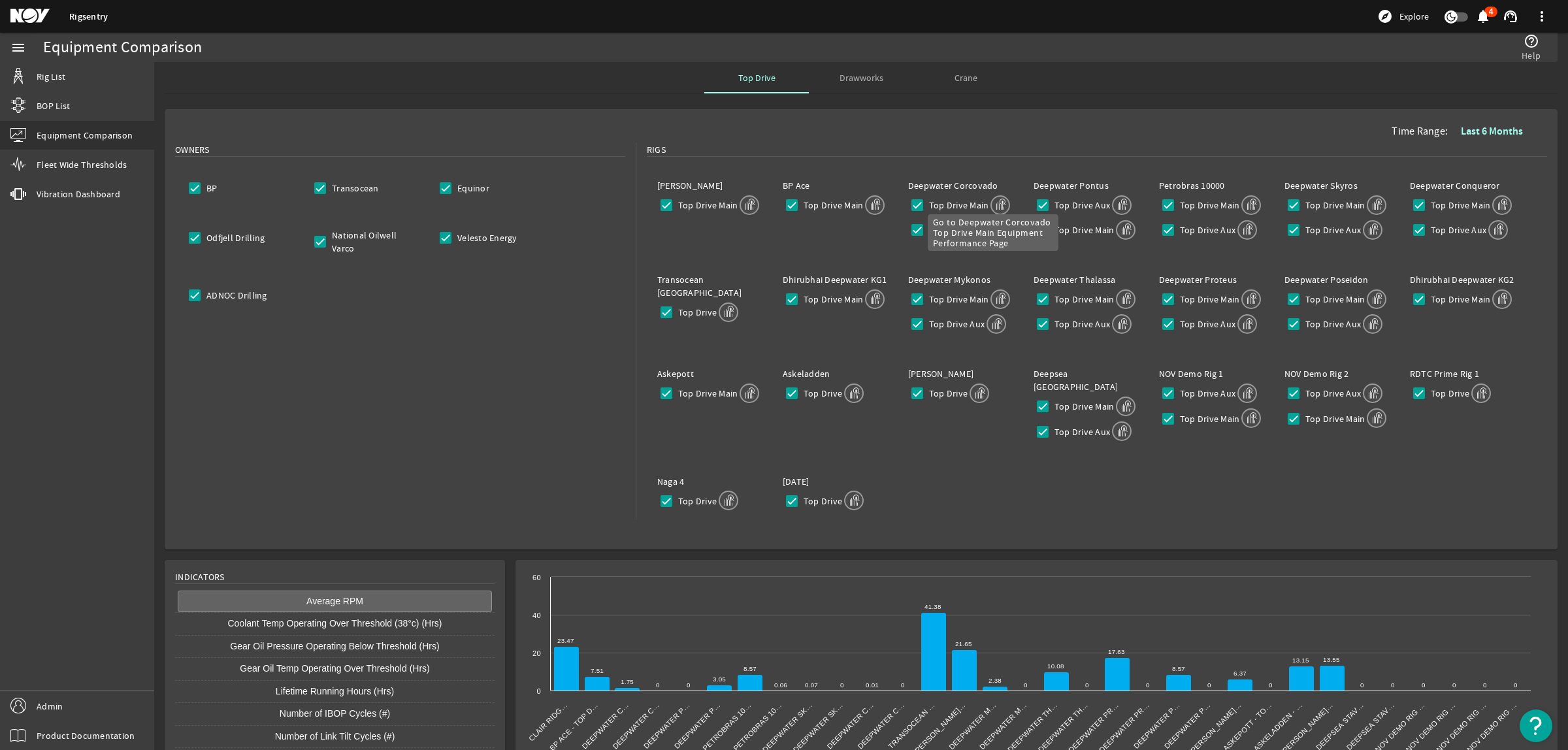
click at [993, 200] on mat-icon at bounding box center [1000, 205] width 20 height 20
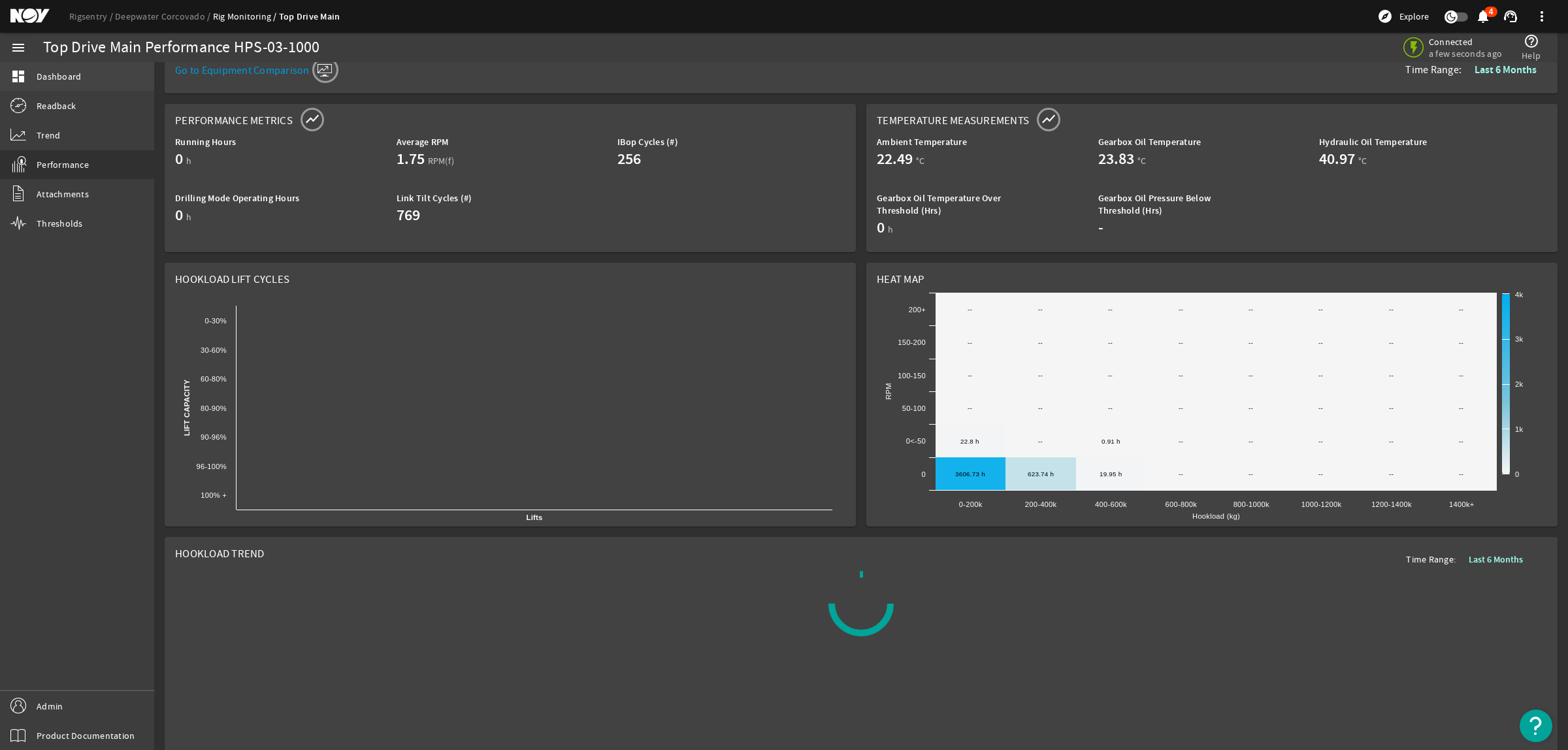
scroll to position [128, 0]
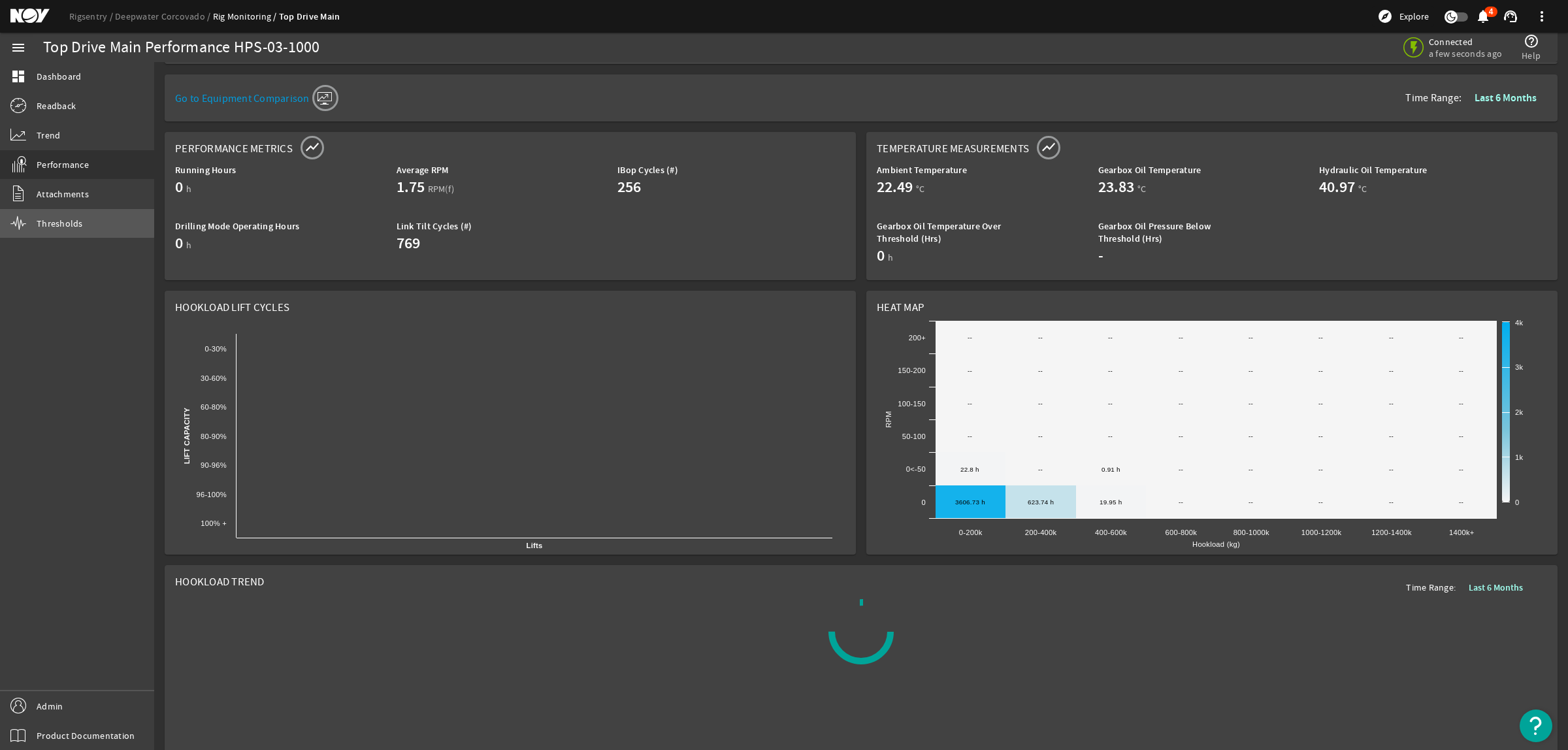
click at [48, 220] on span "Thresholds" at bounding box center [59, 223] width 46 height 13
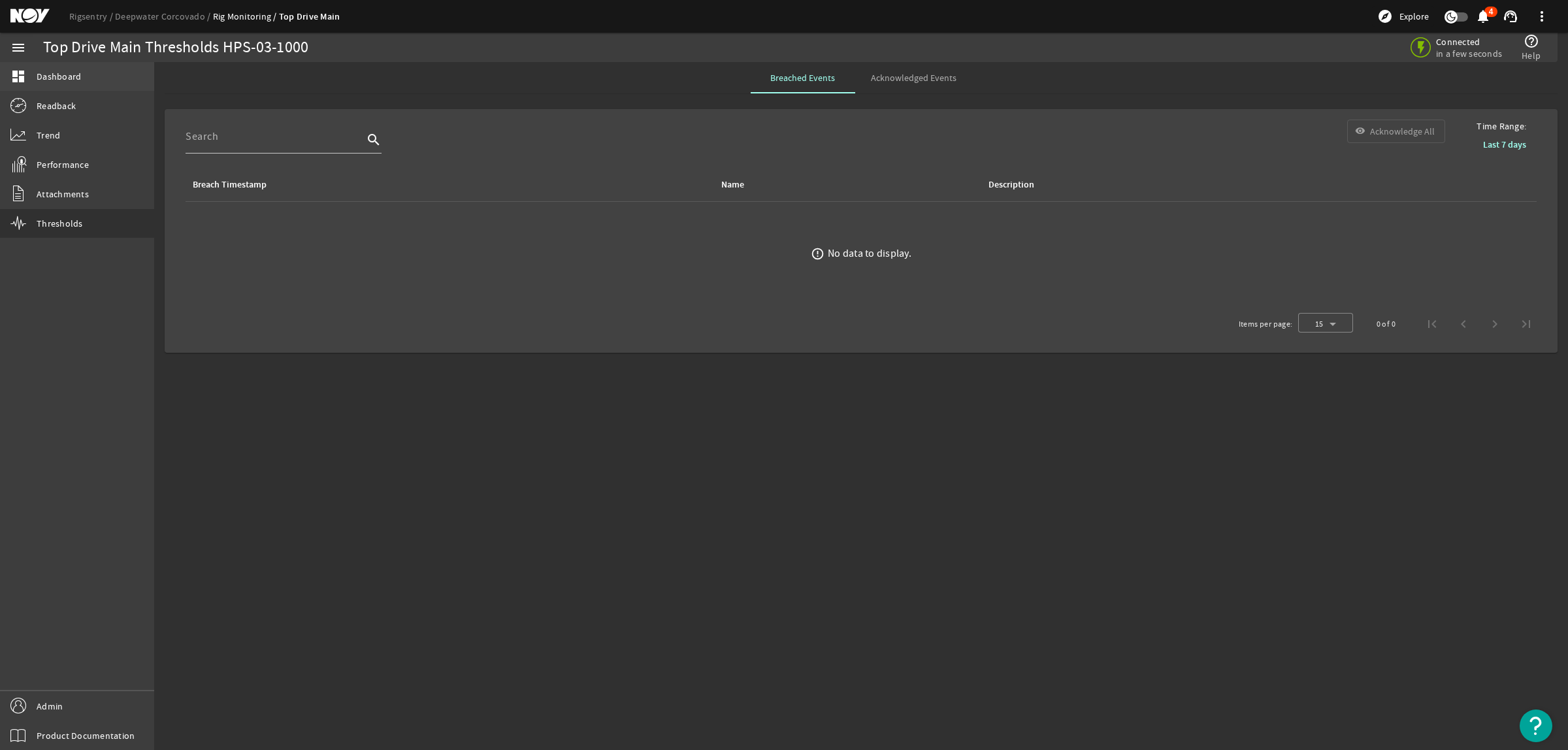
click at [39, 73] on span "Dashboard" at bounding box center [58, 76] width 45 height 13
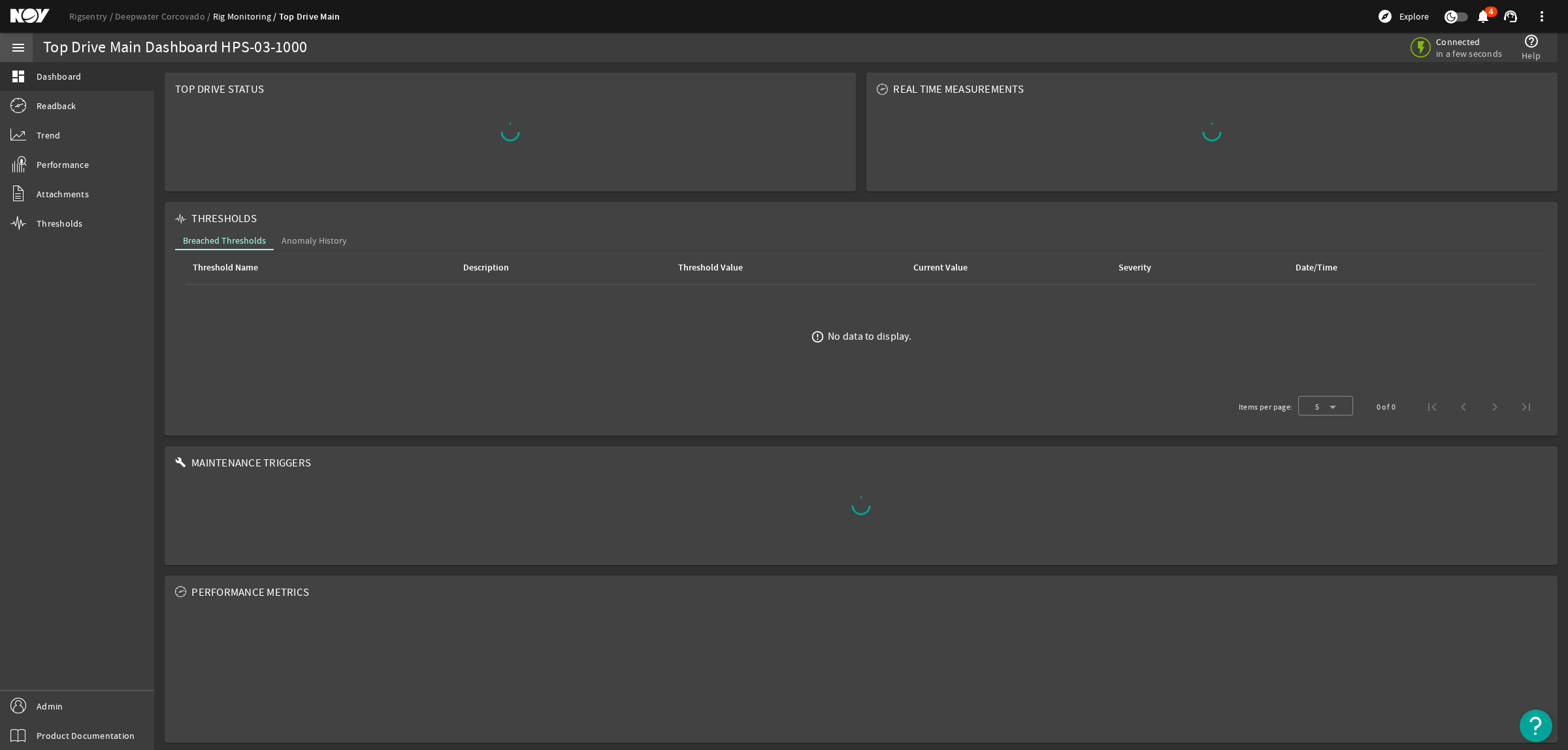
click at [15, 47] on mat-icon "menu" at bounding box center [18, 48] width 16 height 16
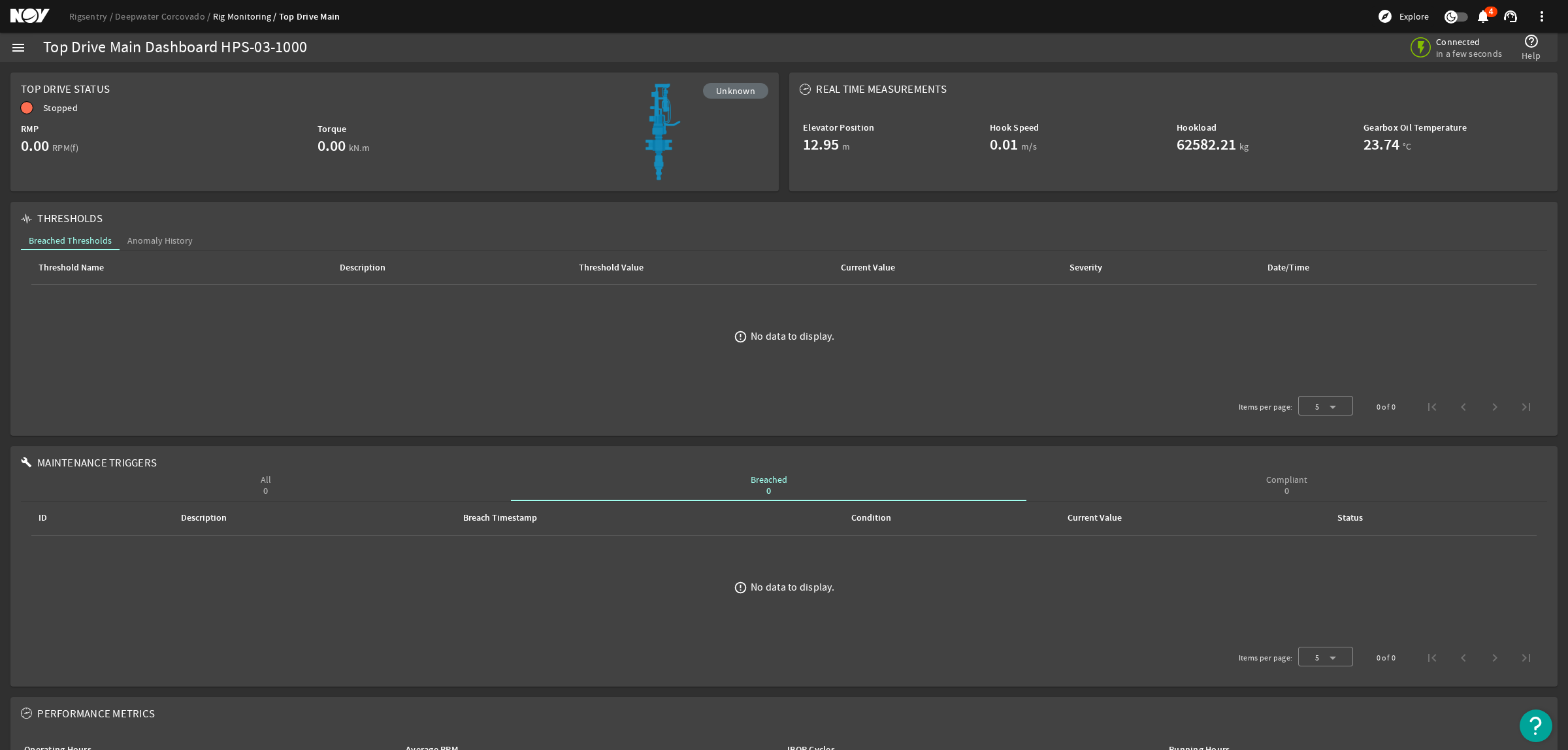
click at [15, 47] on mat-icon "menu" at bounding box center [18, 48] width 16 height 16
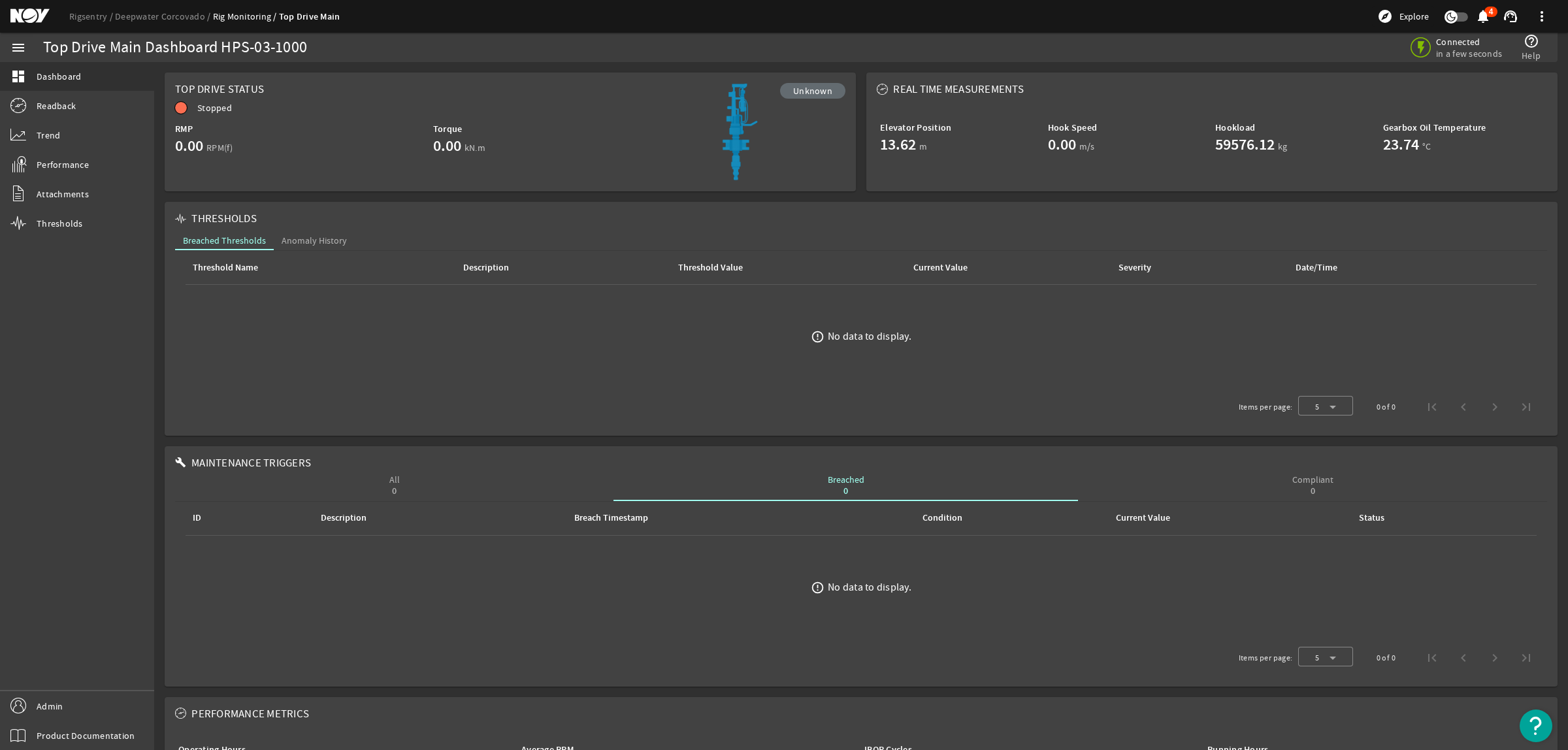
click at [268, 24] on div "Rigsentry Deepwater Corcovado Rig Monitoring Top Drive Main explore Explore not…" at bounding box center [784, 16] width 1568 height 33
click at [268, 18] on link "Rig Monitoring" at bounding box center [246, 16] width 66 height 11
drag, startPoint x: 239, startPoint y: 18, endPoint x: 217, endPoint y: 17, distance: 22.0
click at [235, 17] on link "Rig Monitoring" at bounding box center [246, 16] width 66 height 11
drag, startPoint x: 168, startPoint y: 17, endPoint x: 152, endPoint y: 18, distance: 16.0
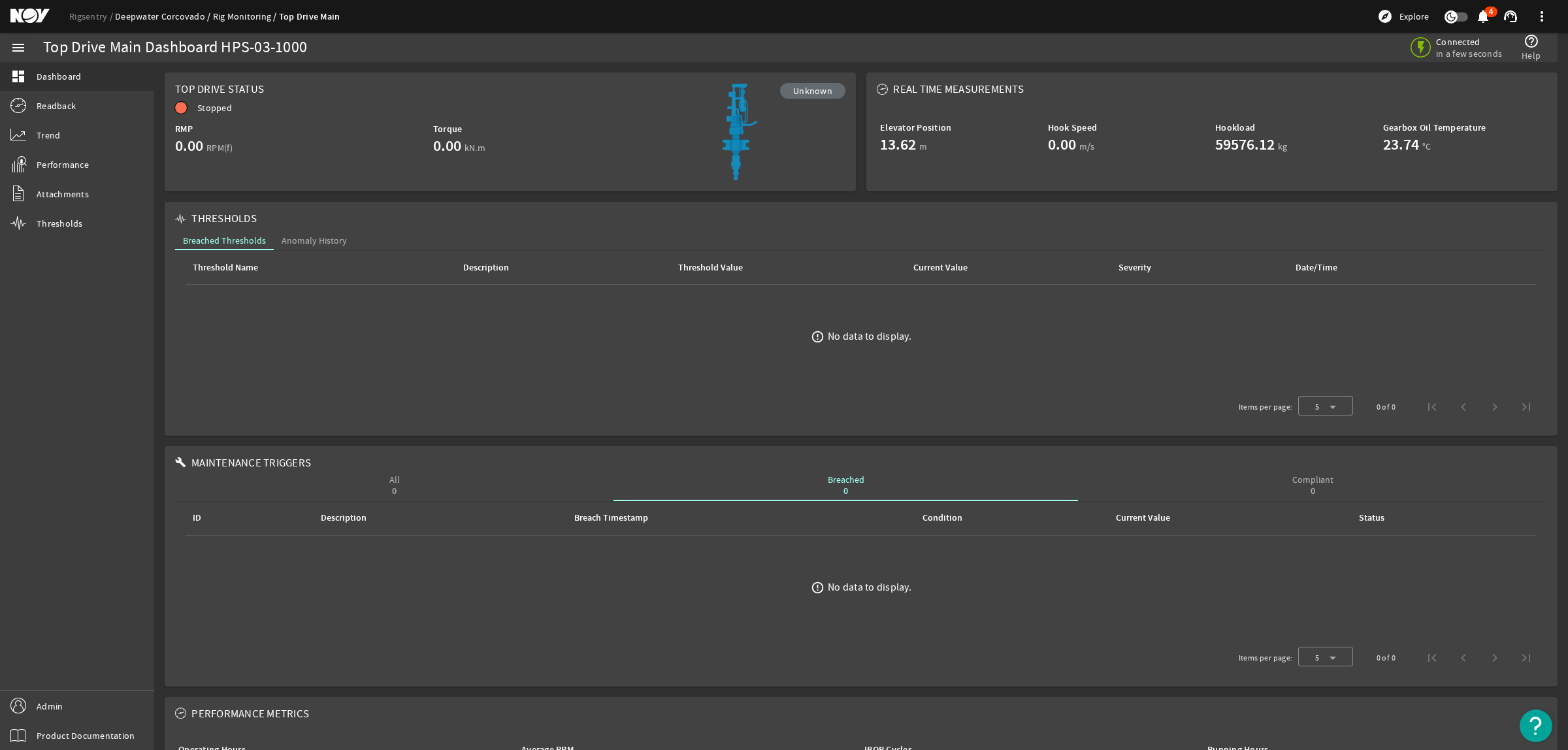
click at [167, 17] on link "Deepwater Corcovado" at bounding box center [164, 16] width 98 height 11
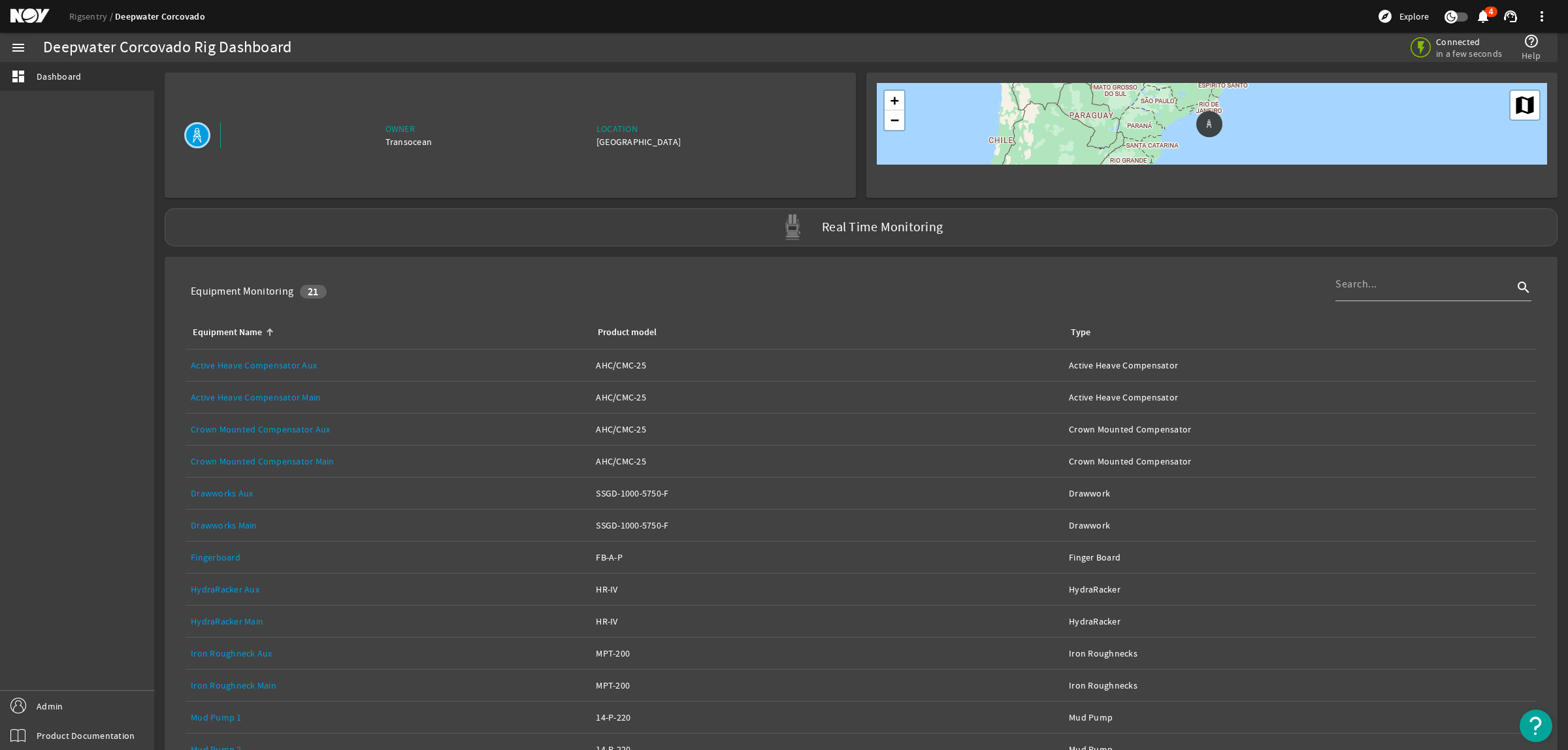
click at [21, 41] on mat-icon "menu" at bounding box center [18, 48] width 16 height 16
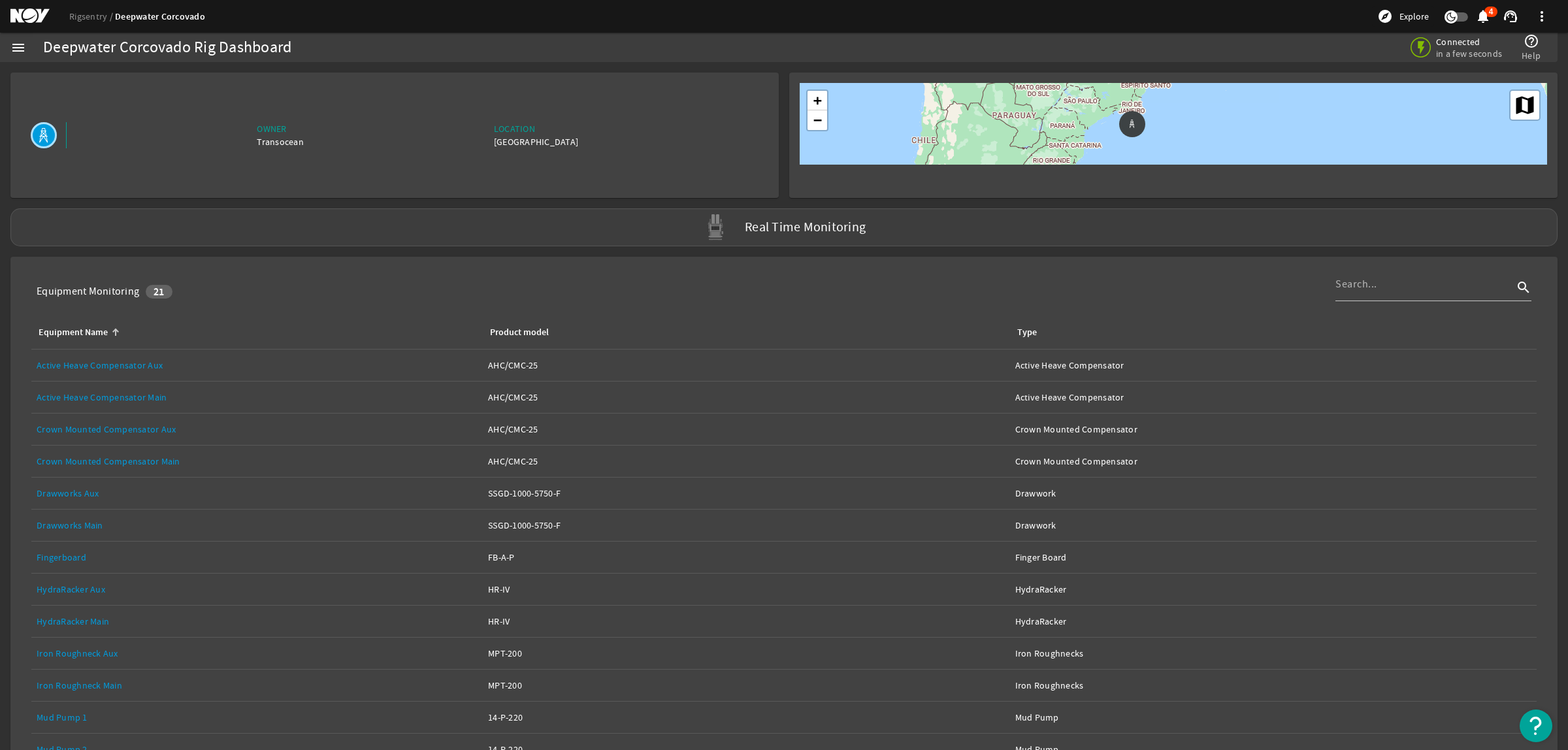
click at [24, 43] on mat-icon "menu" at bounding box center [18, 48] width 16 height 16
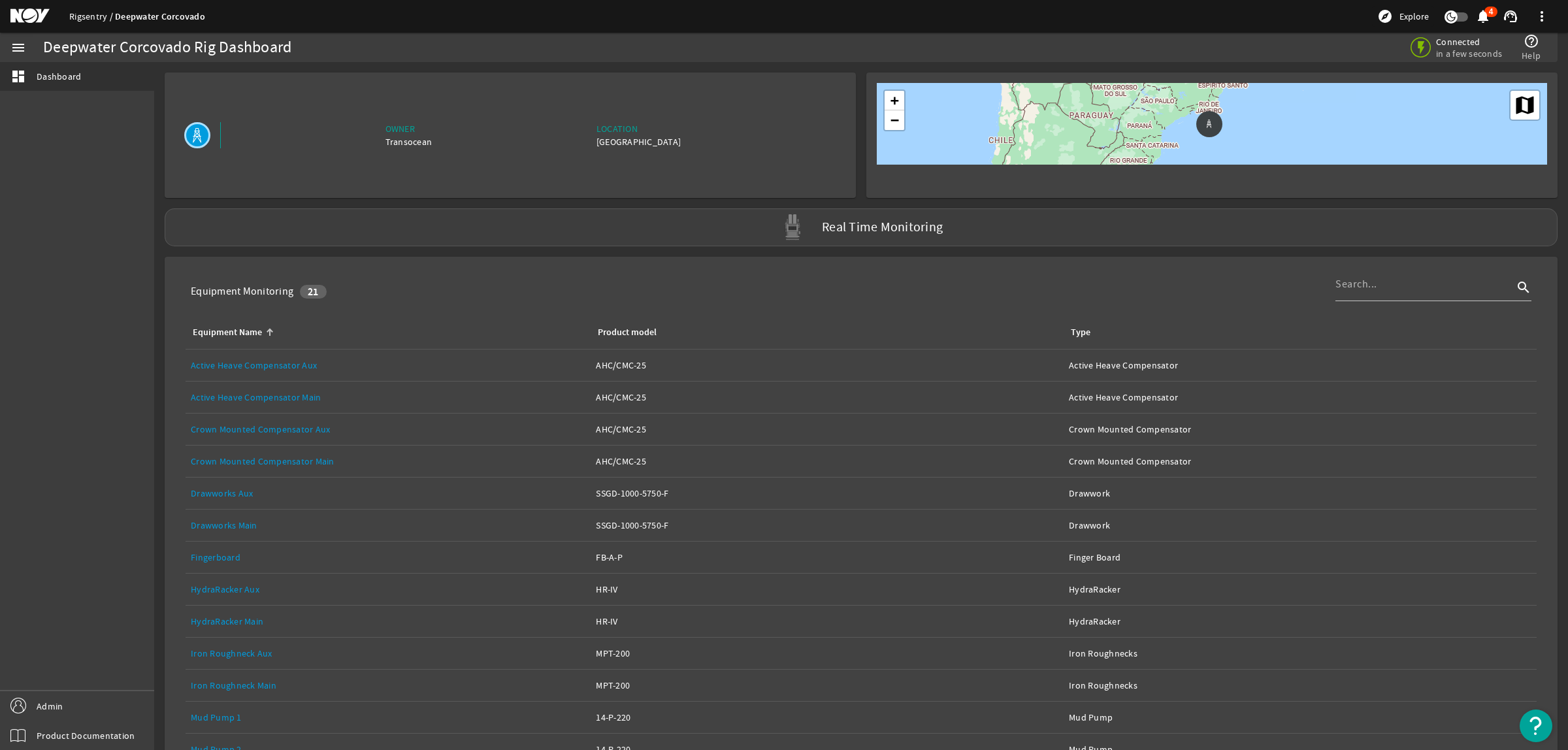
click at [93, 14] on link "Rigsentry" at bounding box center [92, 16] width 46 height 11
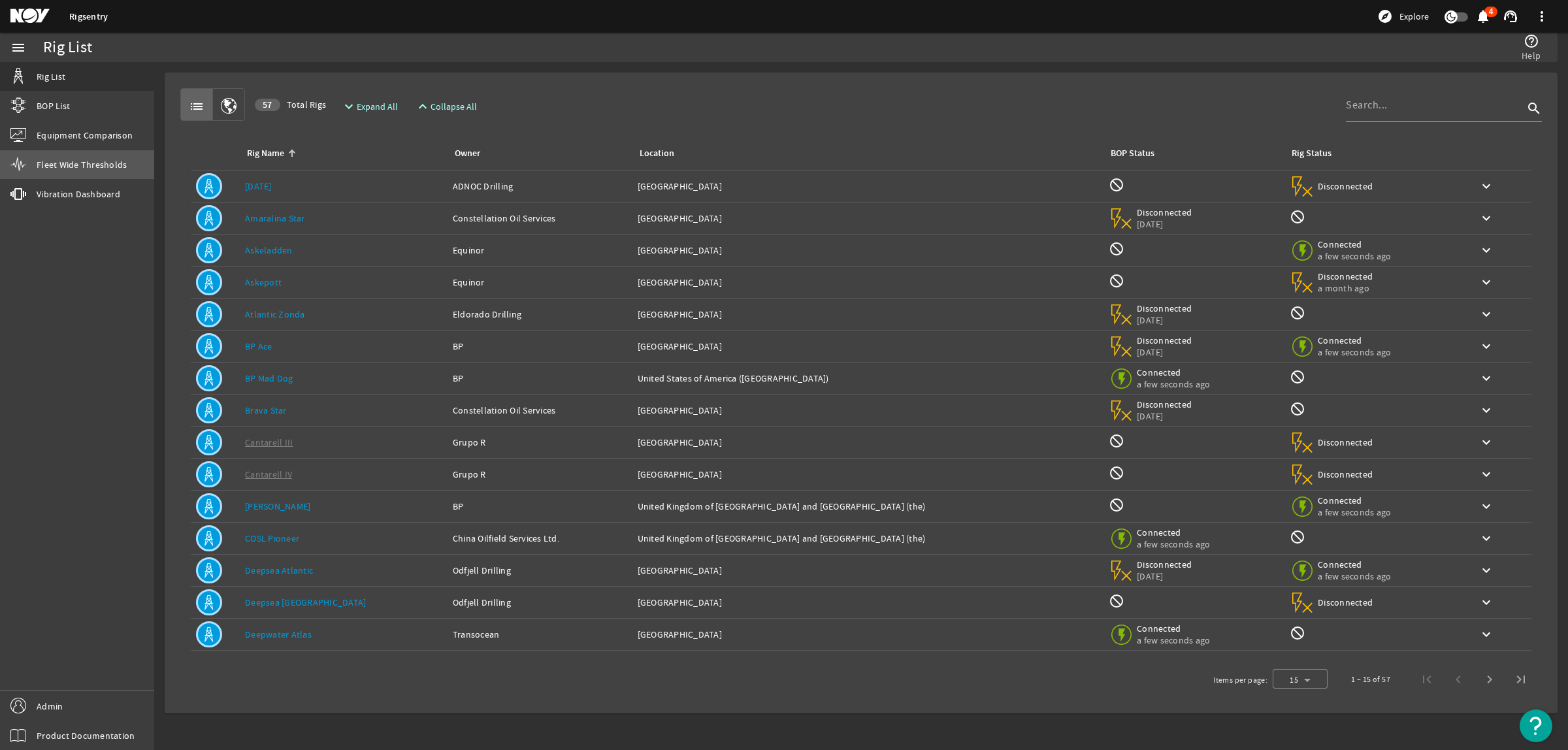
click at [74, 161] on span "Fleet Wide Thresholds" at bounding box center [81, 164] width 90 height 13
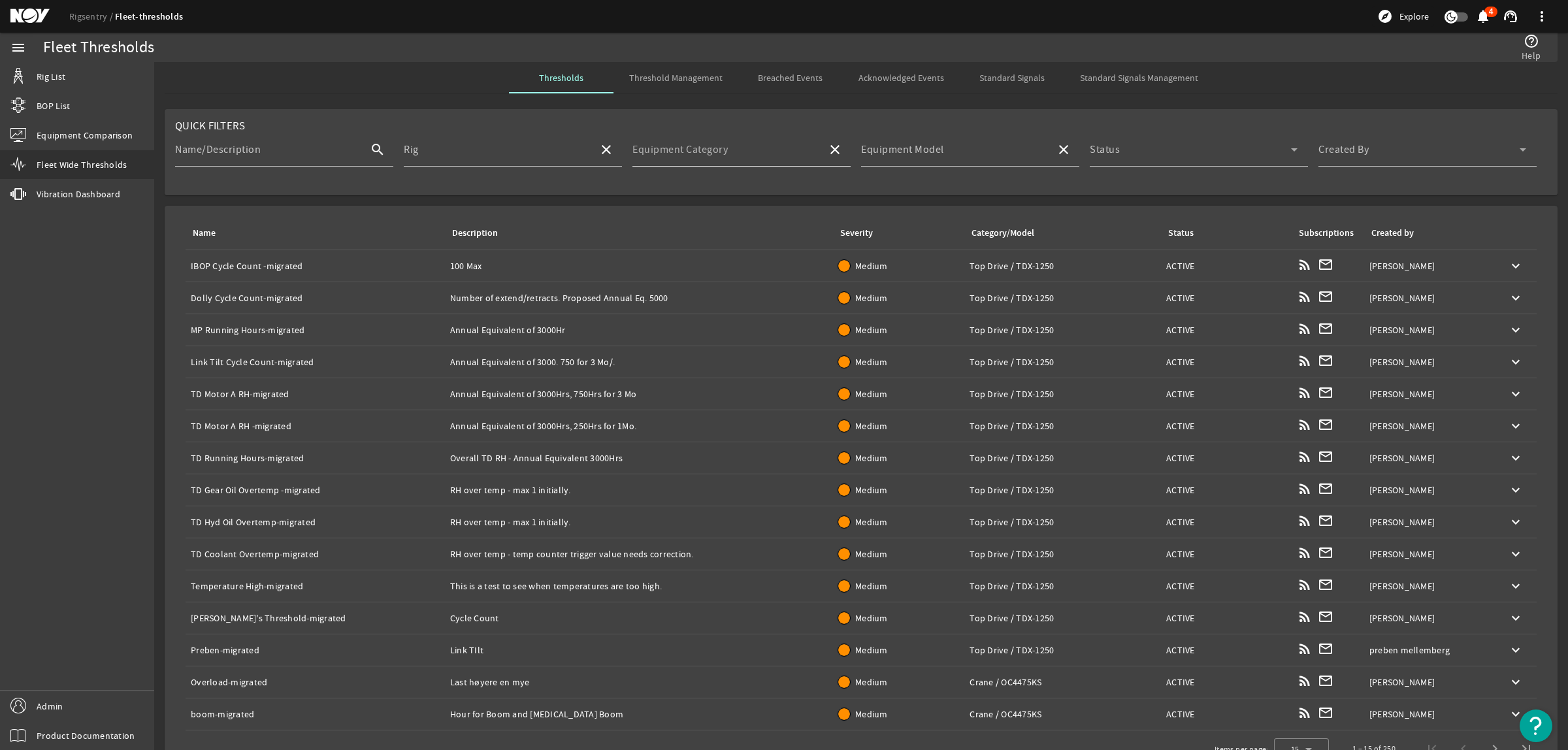
click at [713, 156] on mat-label "Equipment Category" at bounding box center [680, 150] width 96 height 13
click at [713, 157] on input "Equipment Category" at bounding box center [724, 155] width 184 height 16
click at [531, 157] on input "Rig" at bounding box center [496, 155] width 184 height 16
click at [530, 186] on mat-option "Deepwater Mykonos" at bounding box center [509, 188] width 216 height 31
type input "Deepwater Mykonos"
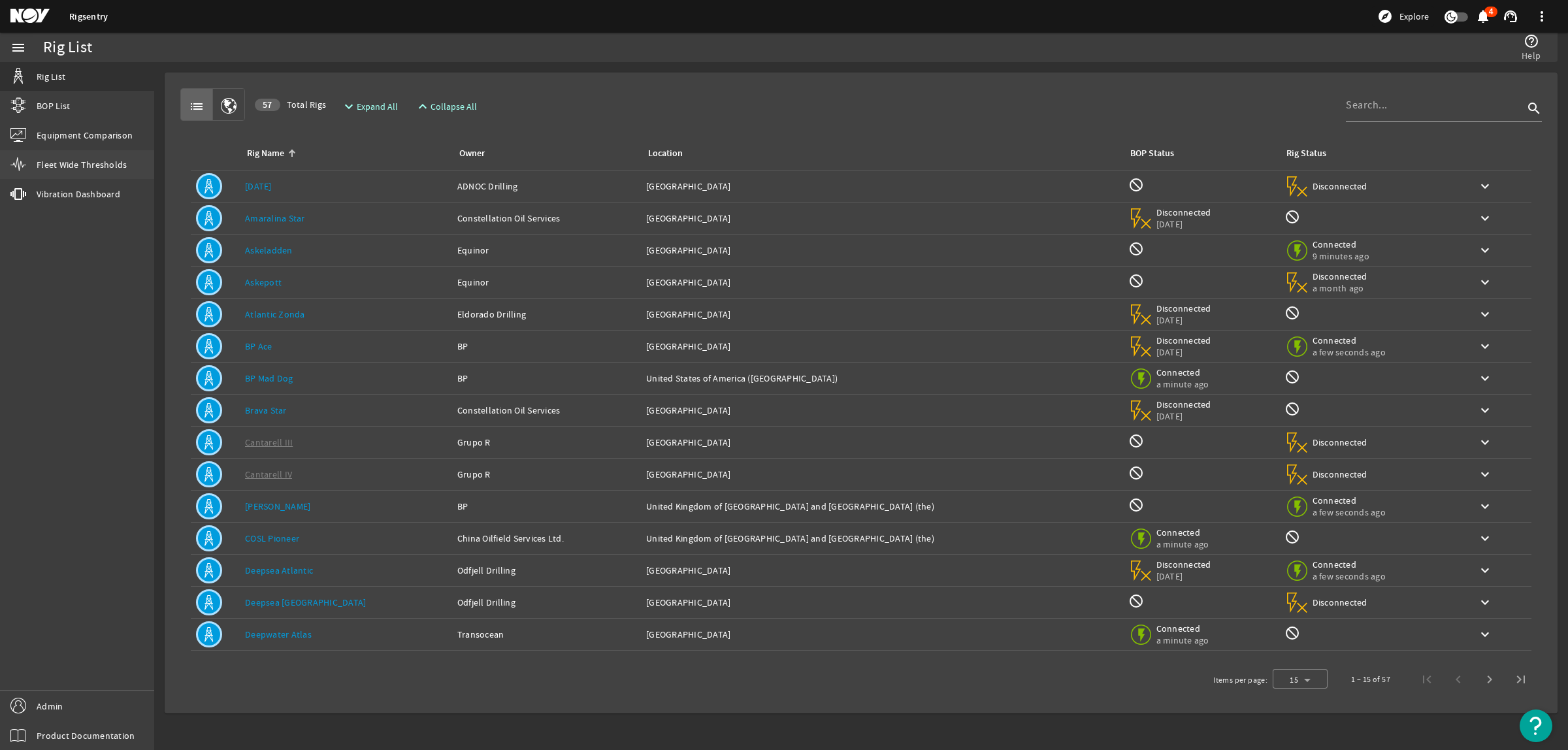
click at [66, 157] on link "Fleet Wide Thresholds" at bounding box center [77, 165] width 154 height 29
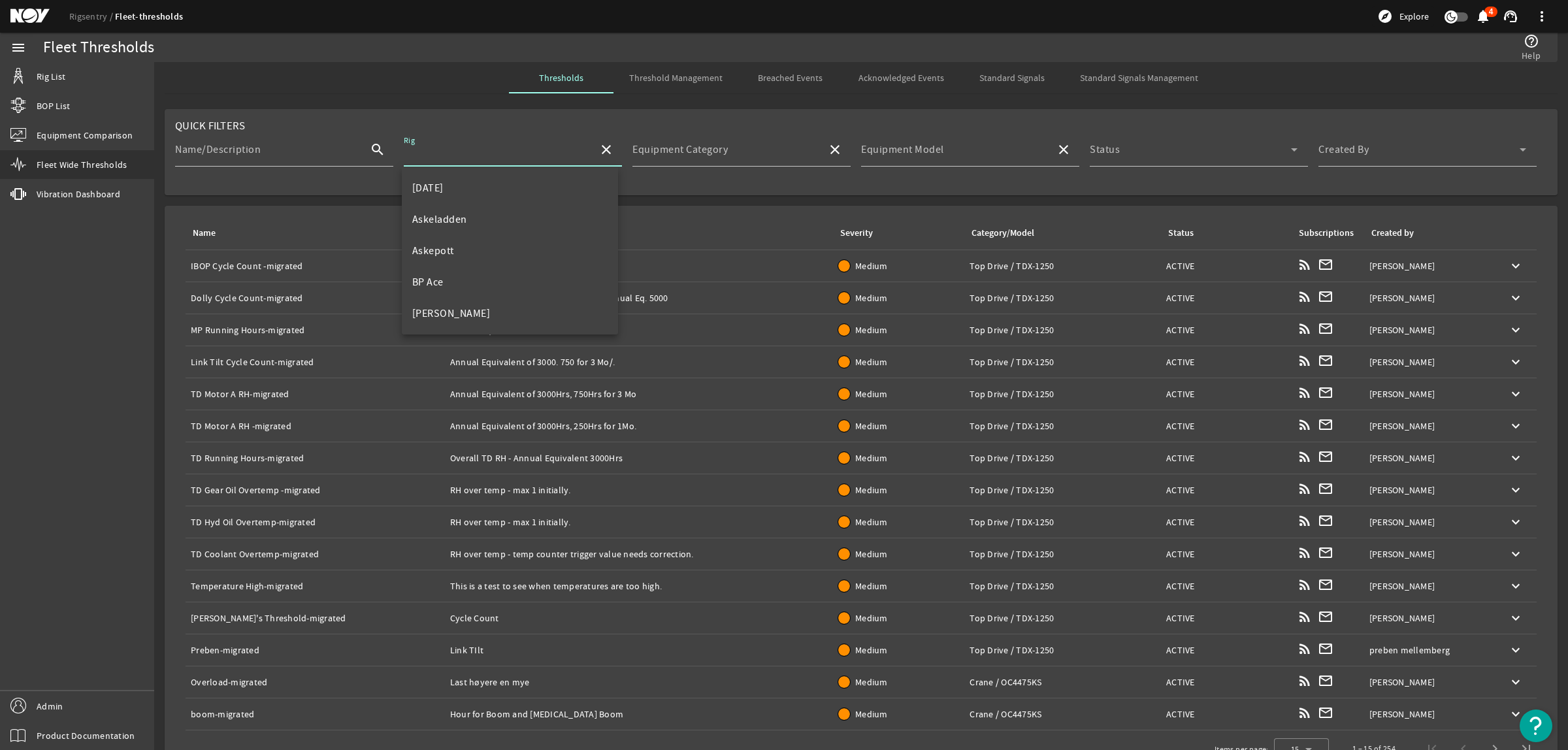
click at [495, 161] on input "Rig" at bounding box center [496, 155] width 184 height 16
click at [484, 175] on mat-option "[DATE]" at bounding box center [509, 188] width 216 height 31
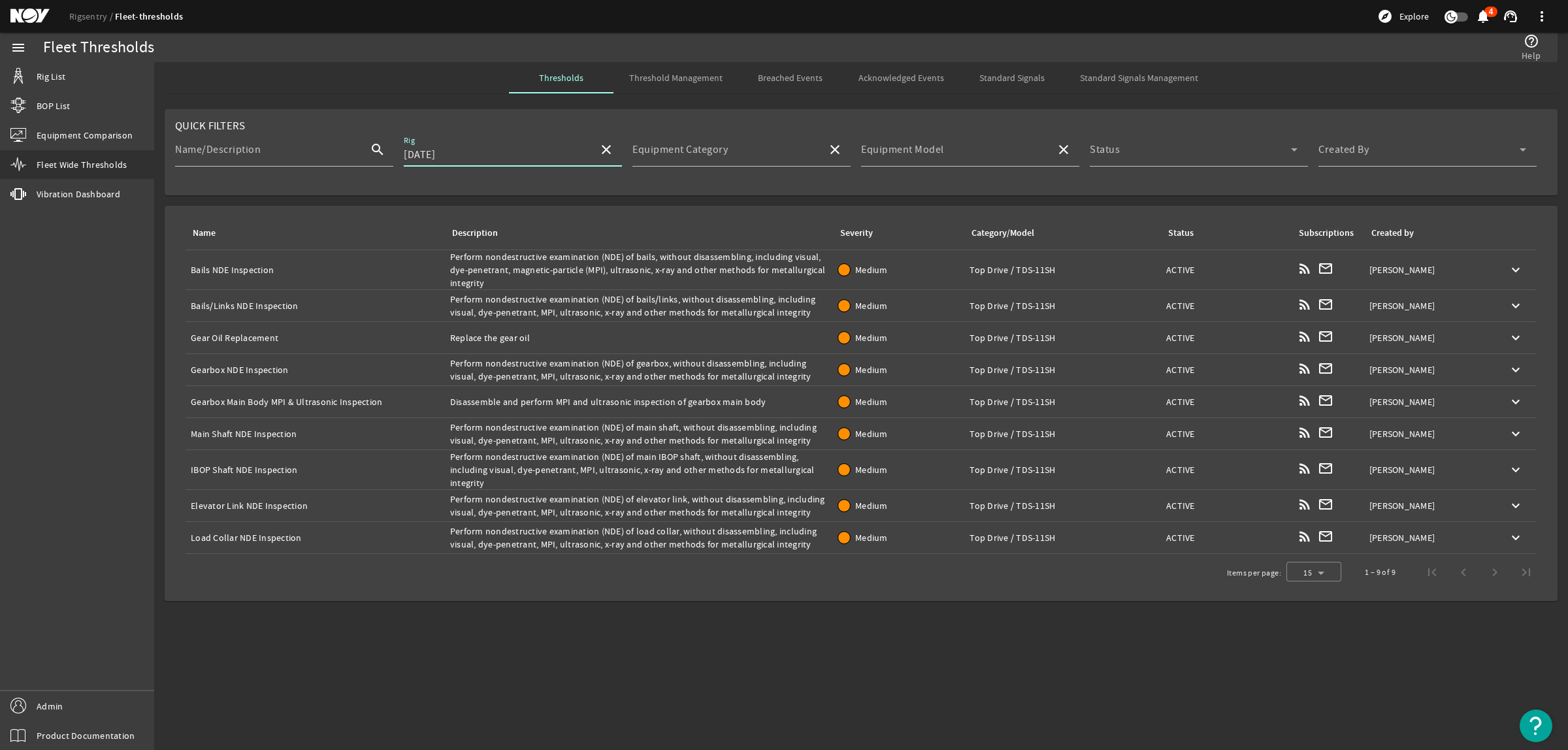
click at [234, 263] on div "Name: Bails NDE Inspection" at bounding box center [315, 269] width 249 height 13
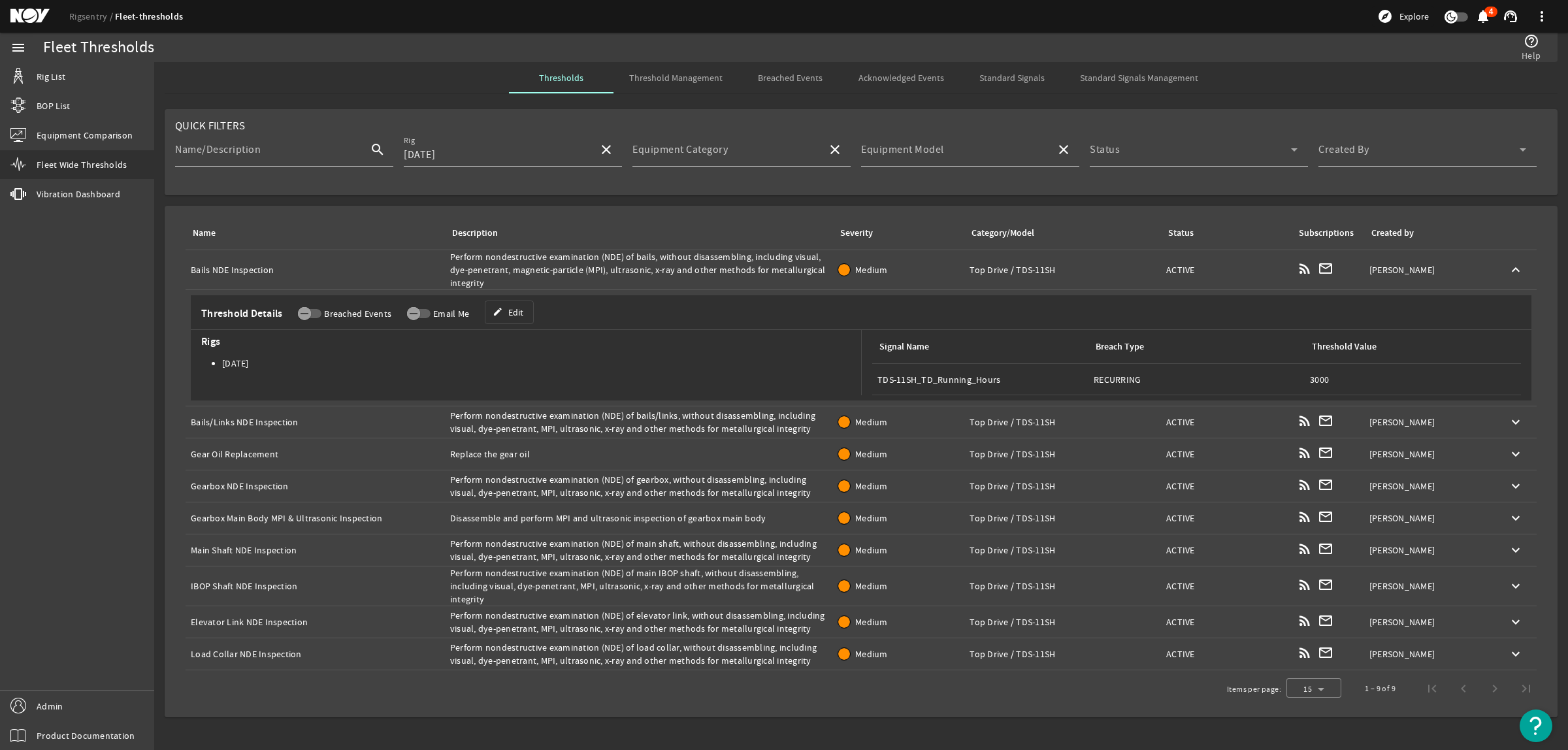
click at [234, 263] on div "Name: Bails NDE Inspection" at bounding box center [315, 269] width 249 height 13
copy div "Bails NDE Inspection"
